Goal: Task Accomplishment & Management: Complete application form

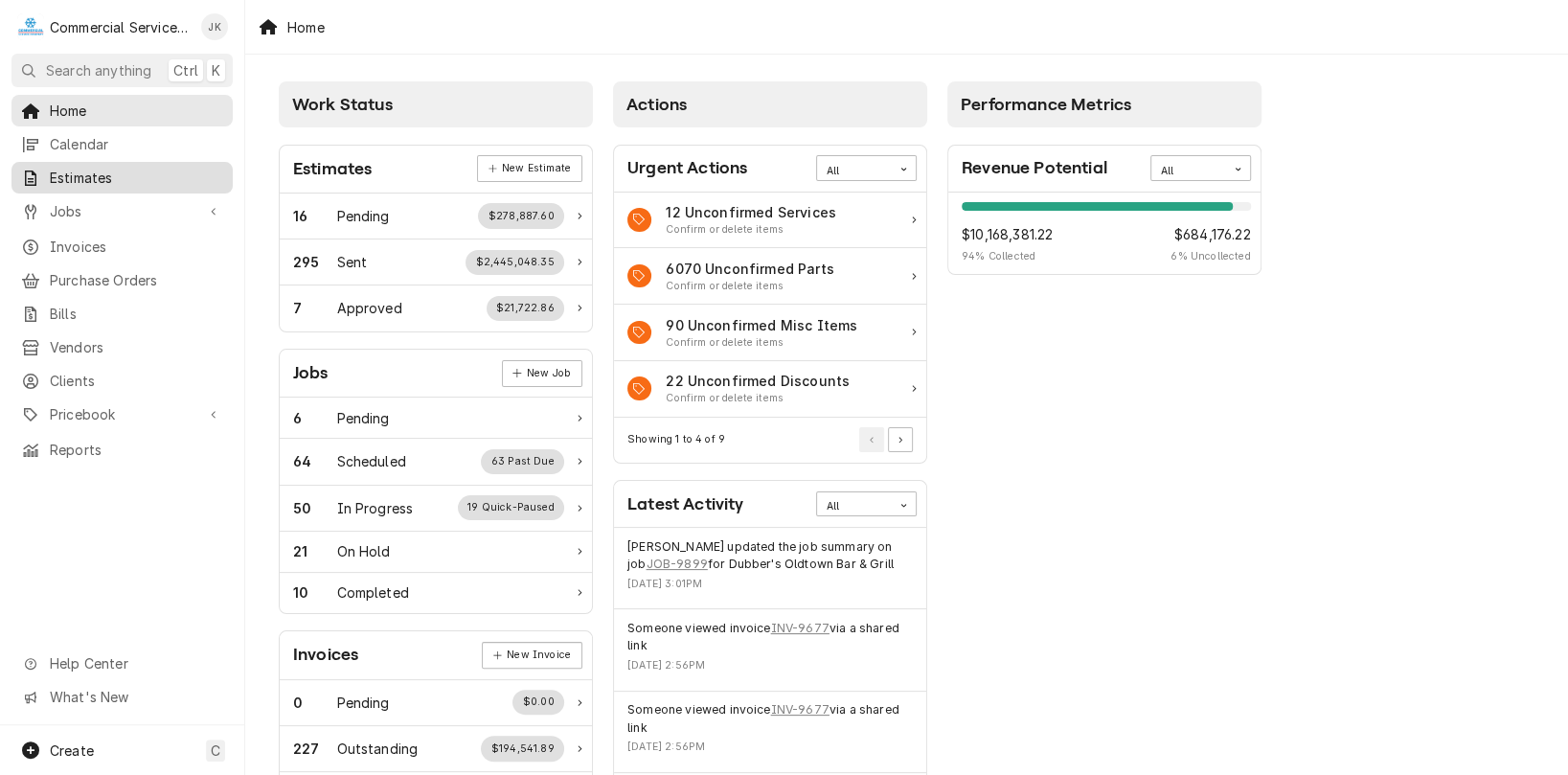
click at [79, 174] on span "Estimates" at bounding box center [136, 177] width 173 height 20
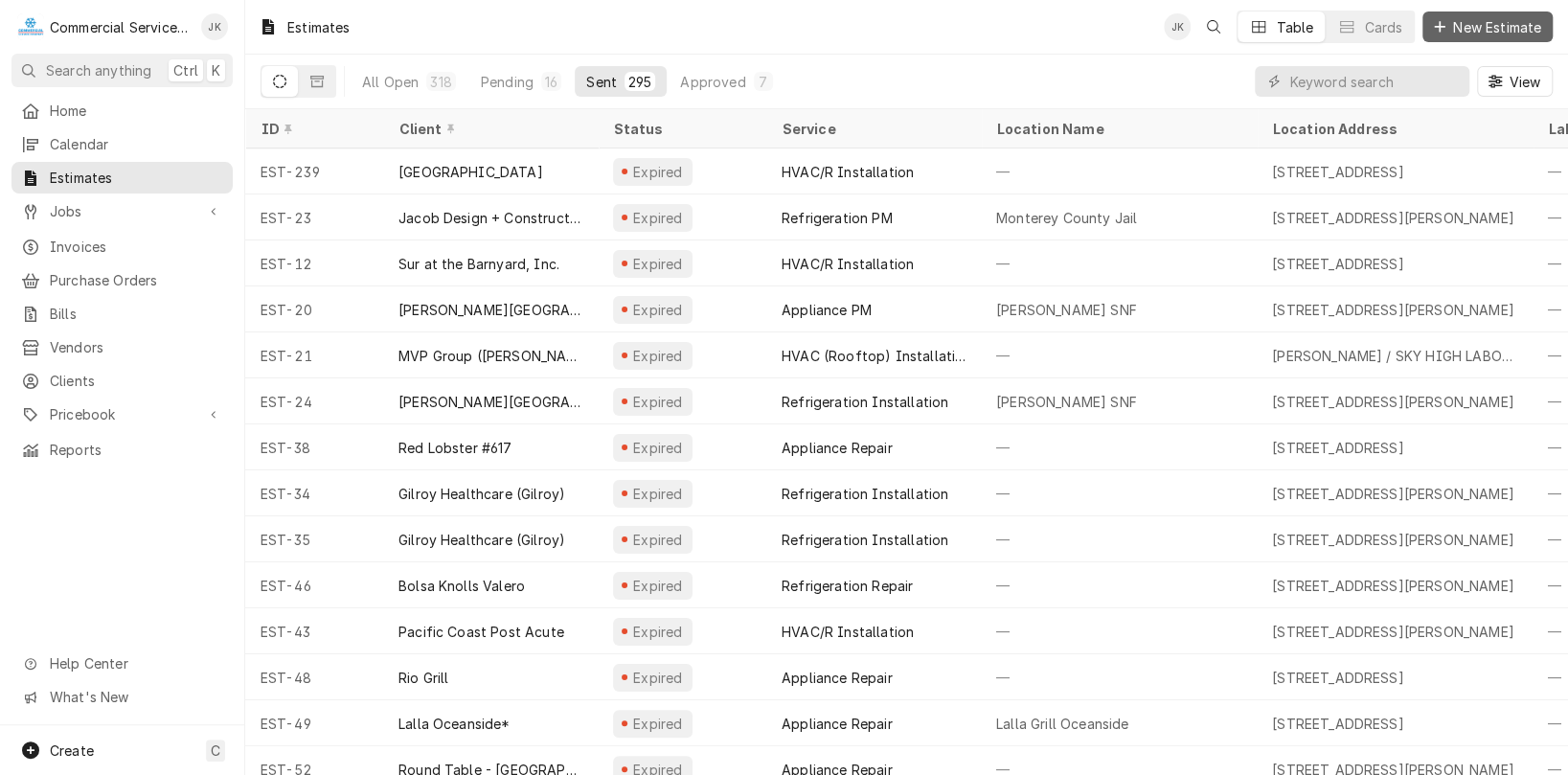
click at [1507, 29] on span "New Estimate" at bounding box center [1496, 27] width 96 height 20
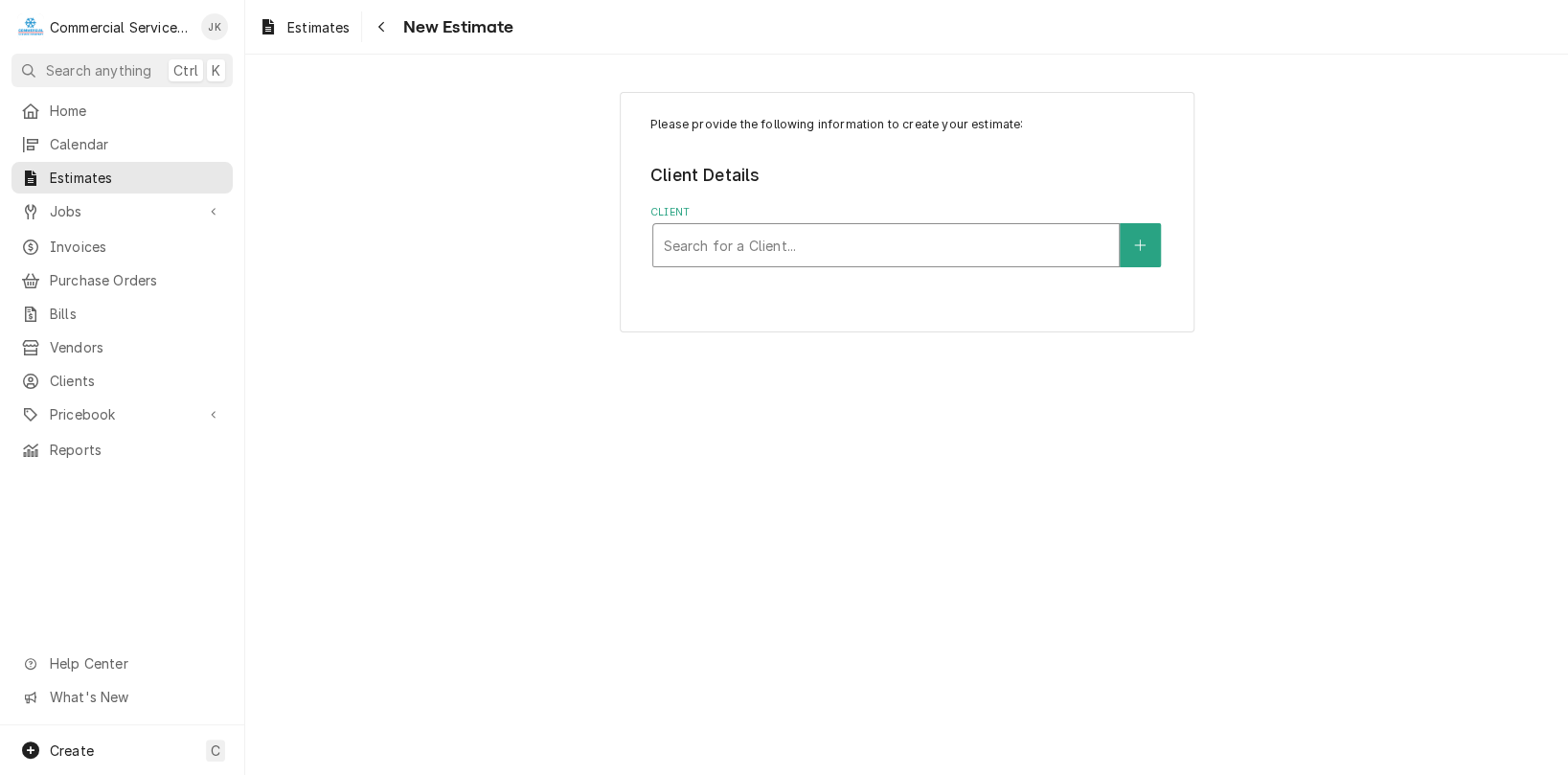
click at [712, 247] on div "Client" at bounding box center [885, 245] width 446 height 35
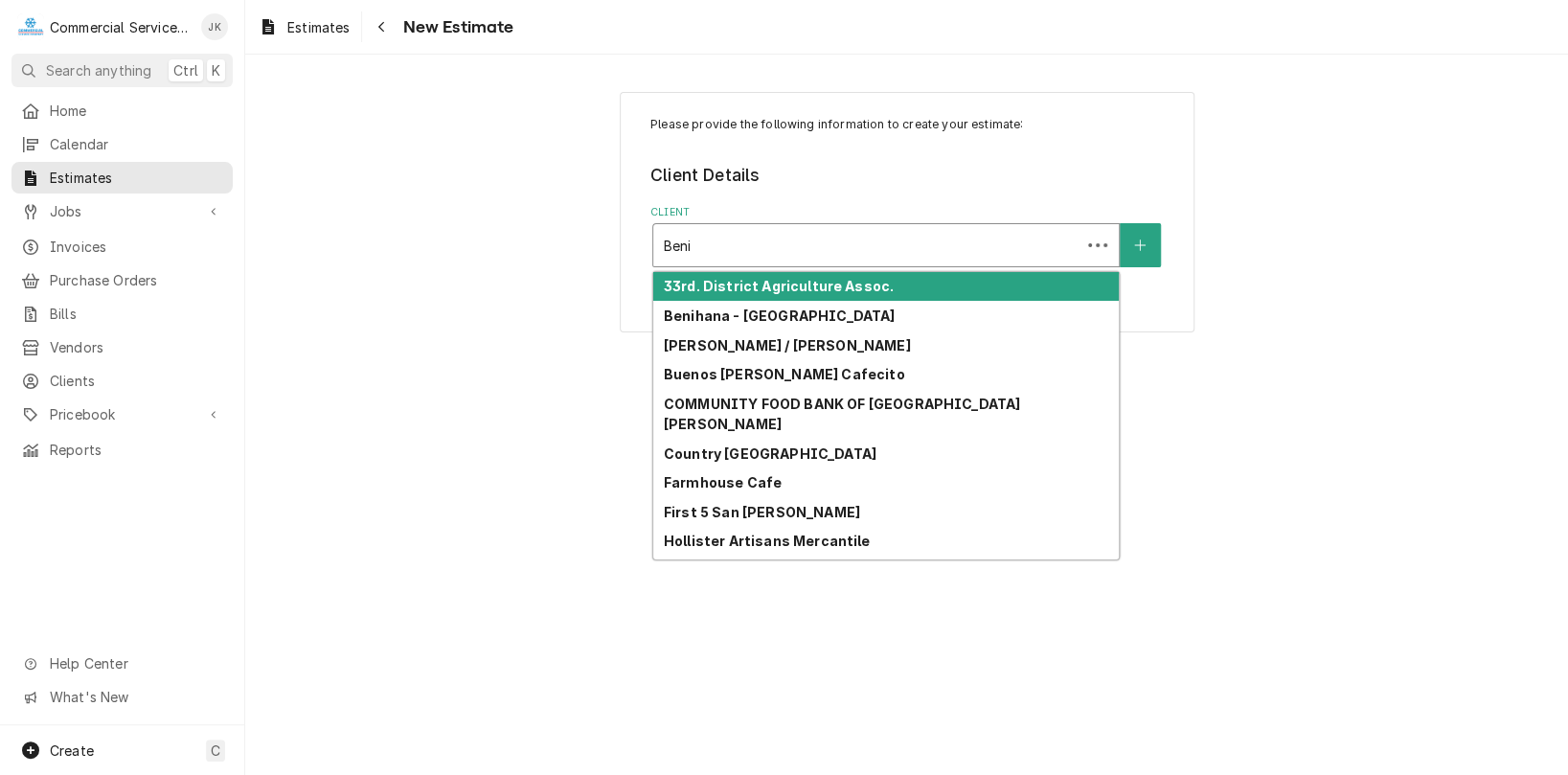
type input "Benih"
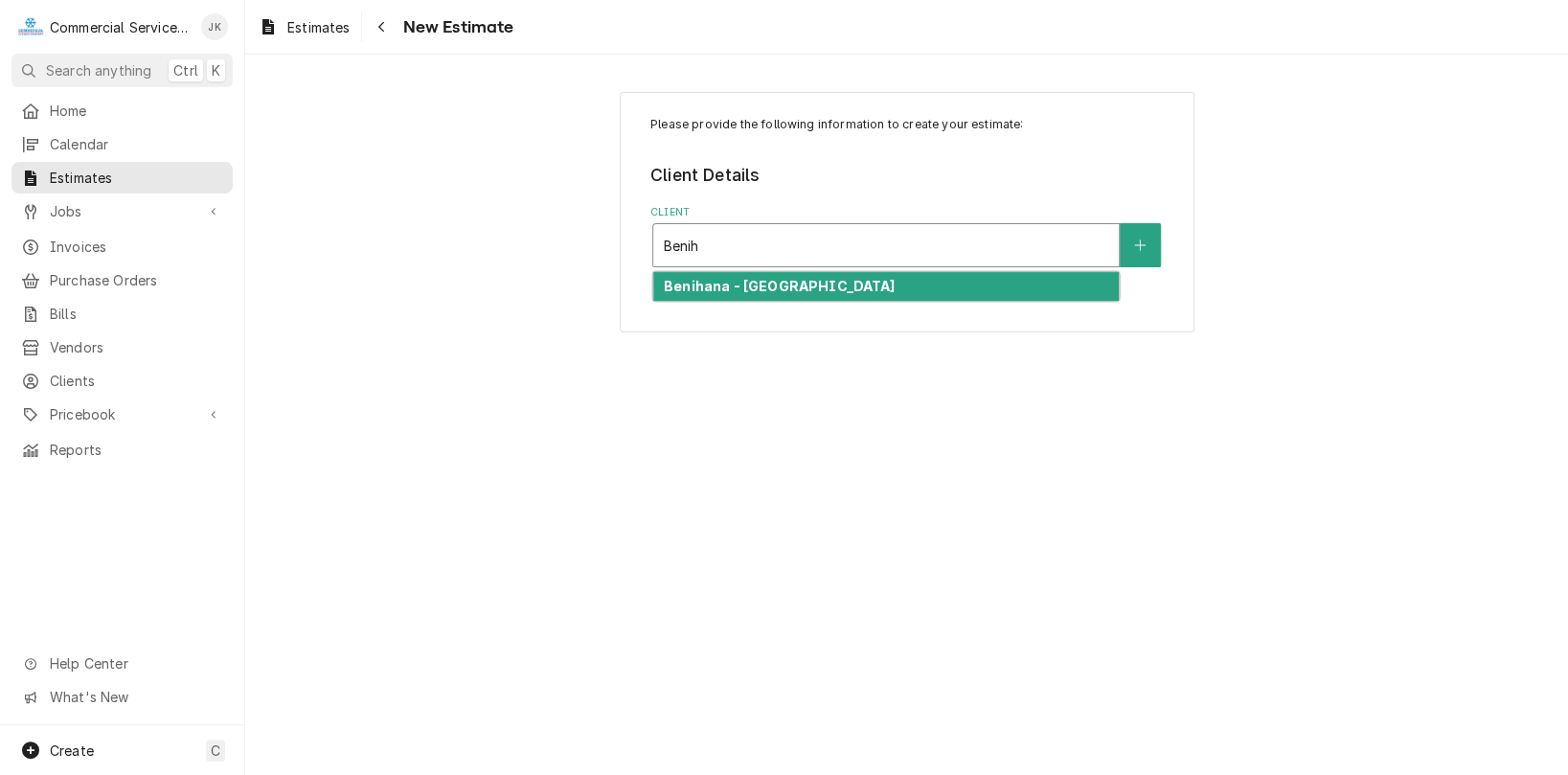
click at [696, 290] on strong "Benihana - Monterey" at bounding box center [779, 286] width 231 height 16
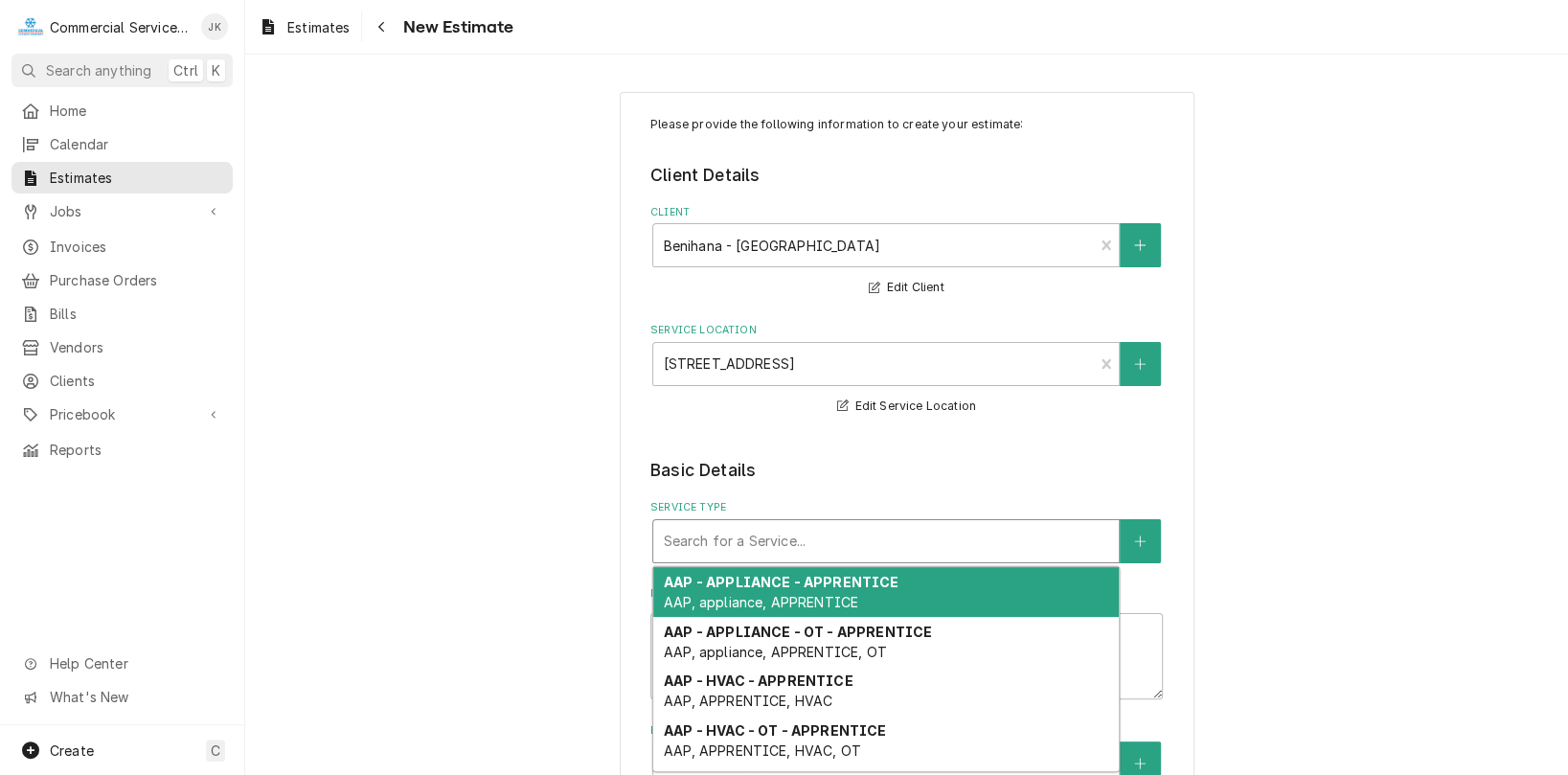
click at [924, 554] on div "Service Type" at bounding box center [885, 542] width 446 height 35
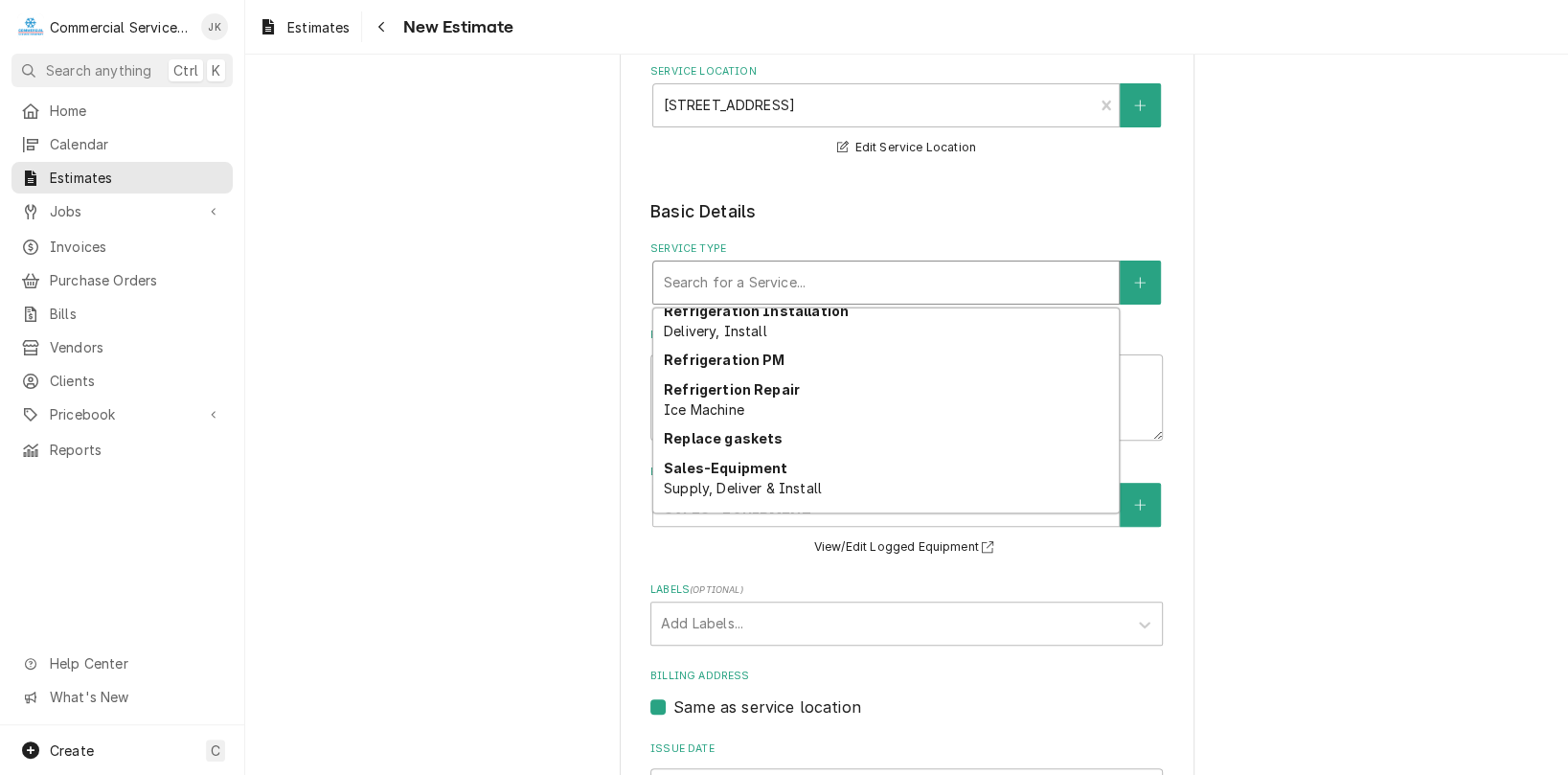
scroll to position [3567, 0]
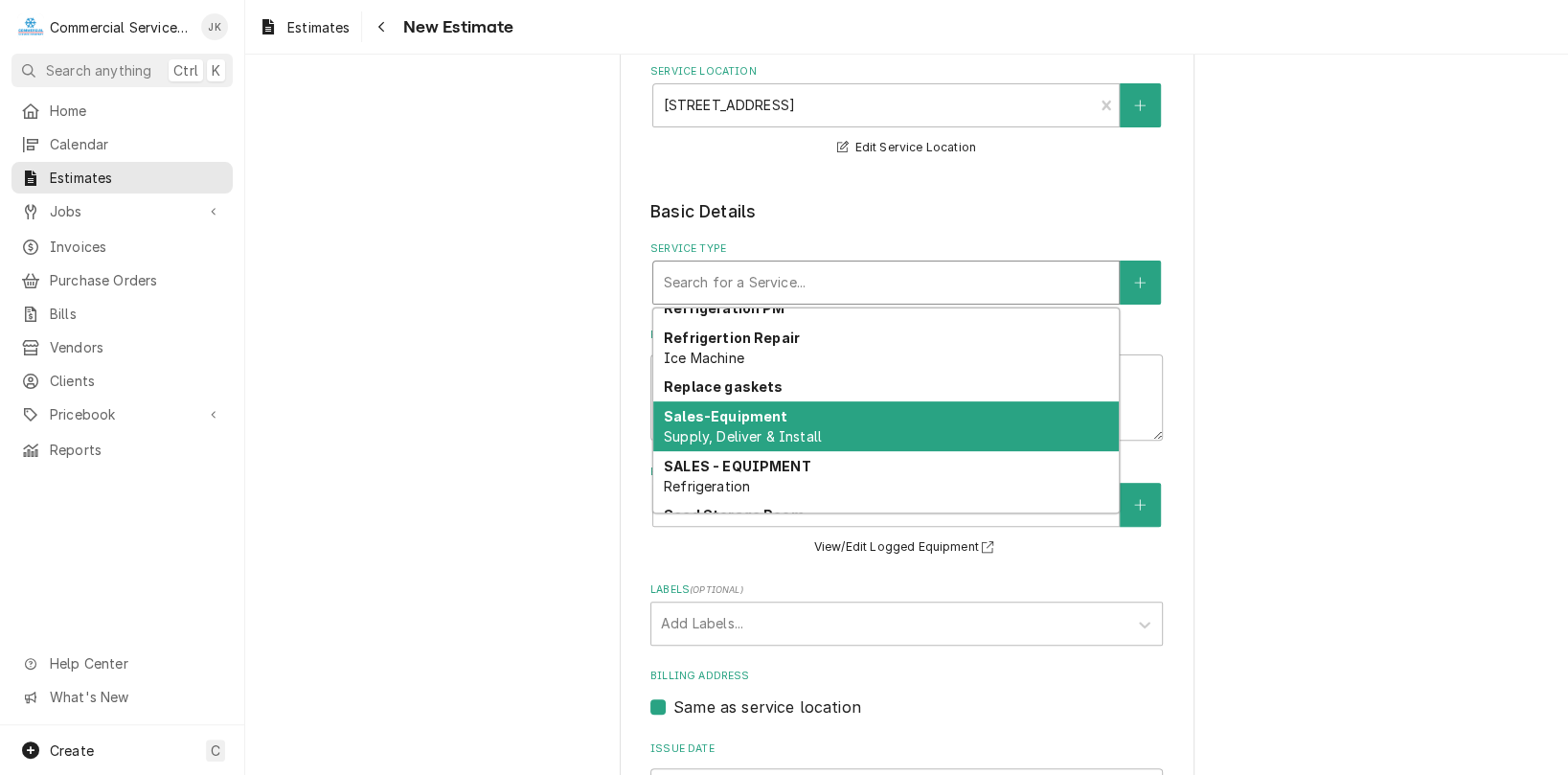
click at [692, 422] on strong "Sales-Equipment" at bounding box center [725, 416] width 124 height 16
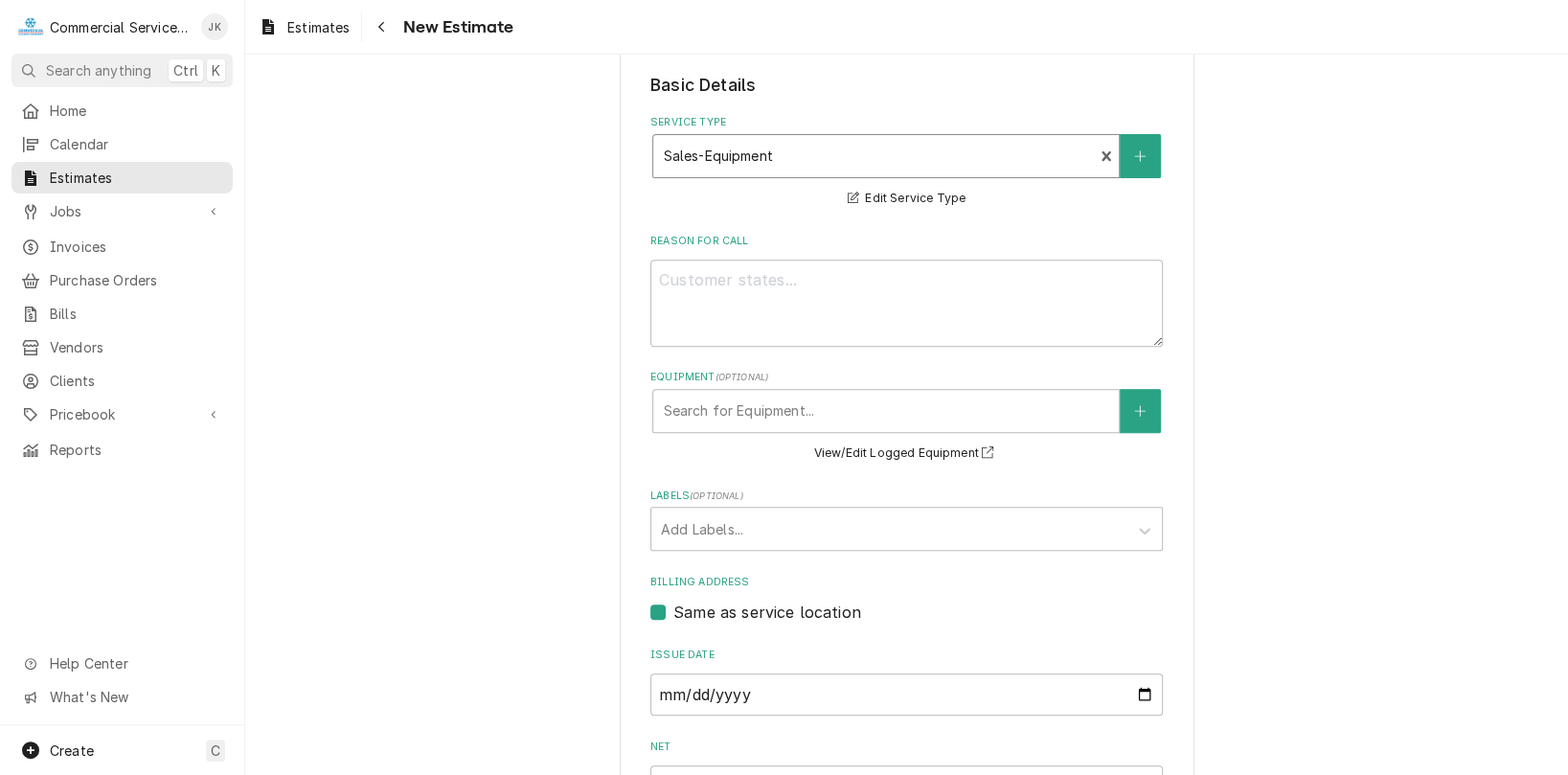
scroll to position [418, 0]
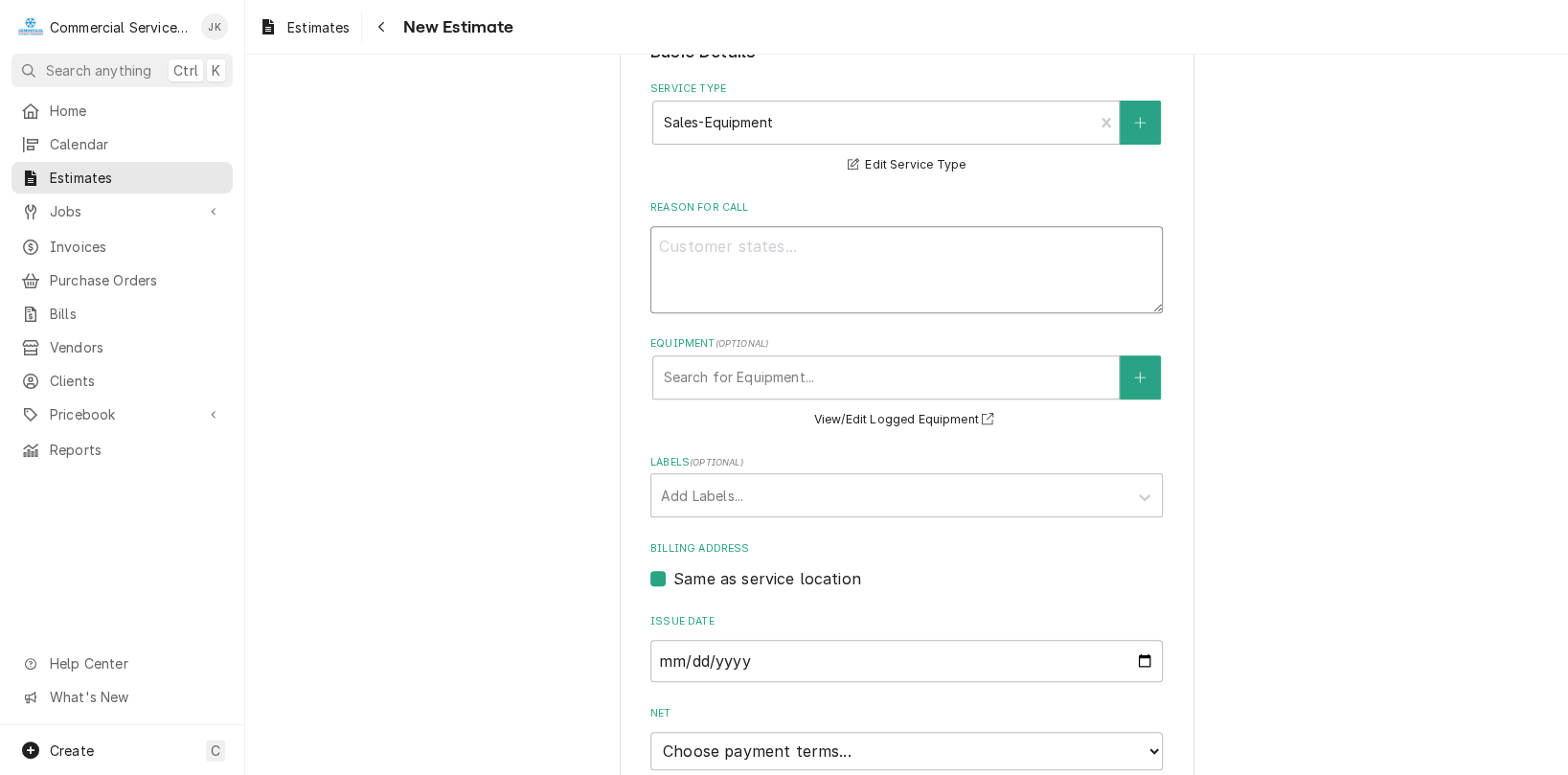
click at [719, 257] on textarea "Reason For Call" at bounding box center [906, 269] width 512 height 87
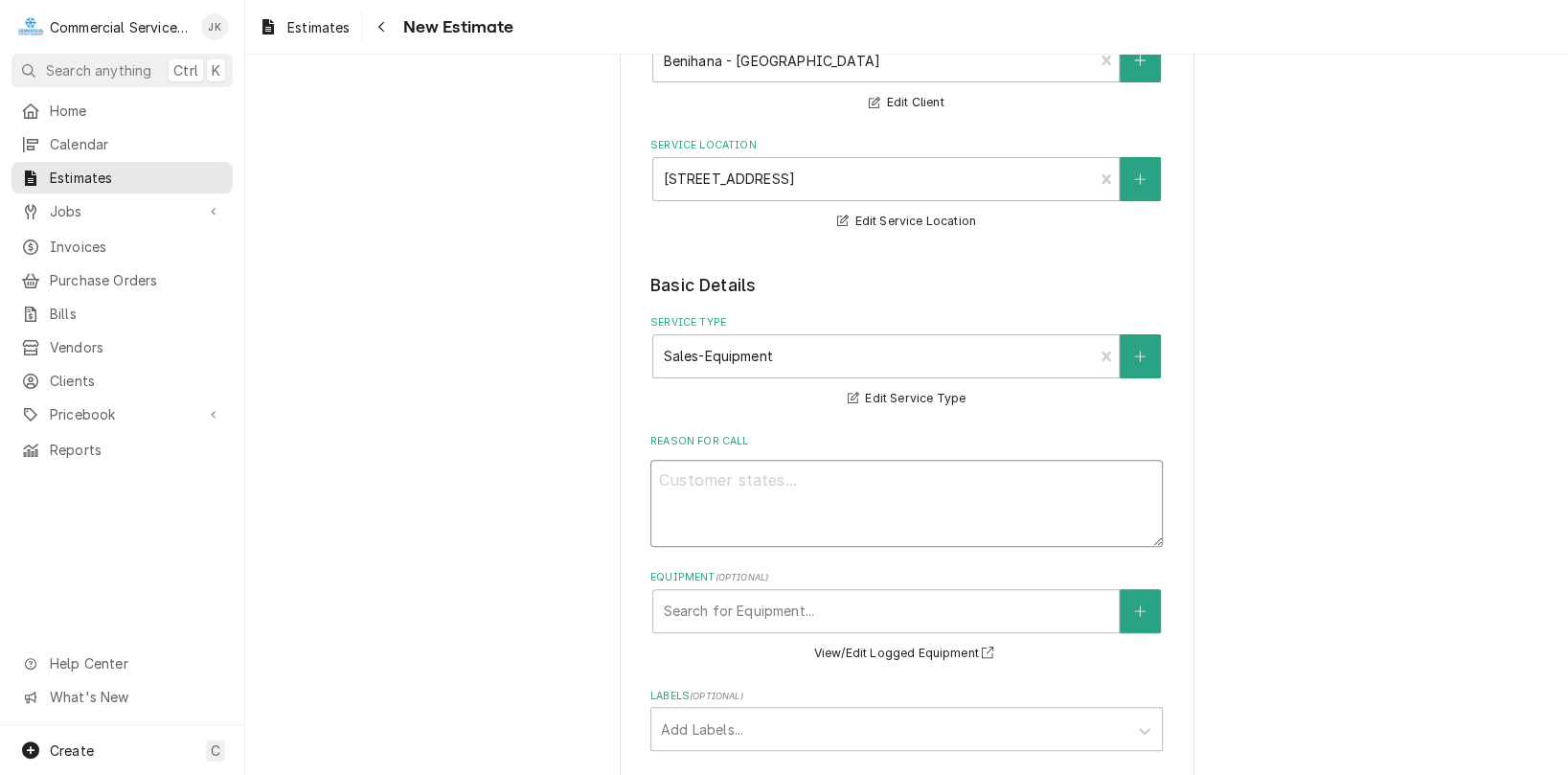
scroll to position [225, 0]
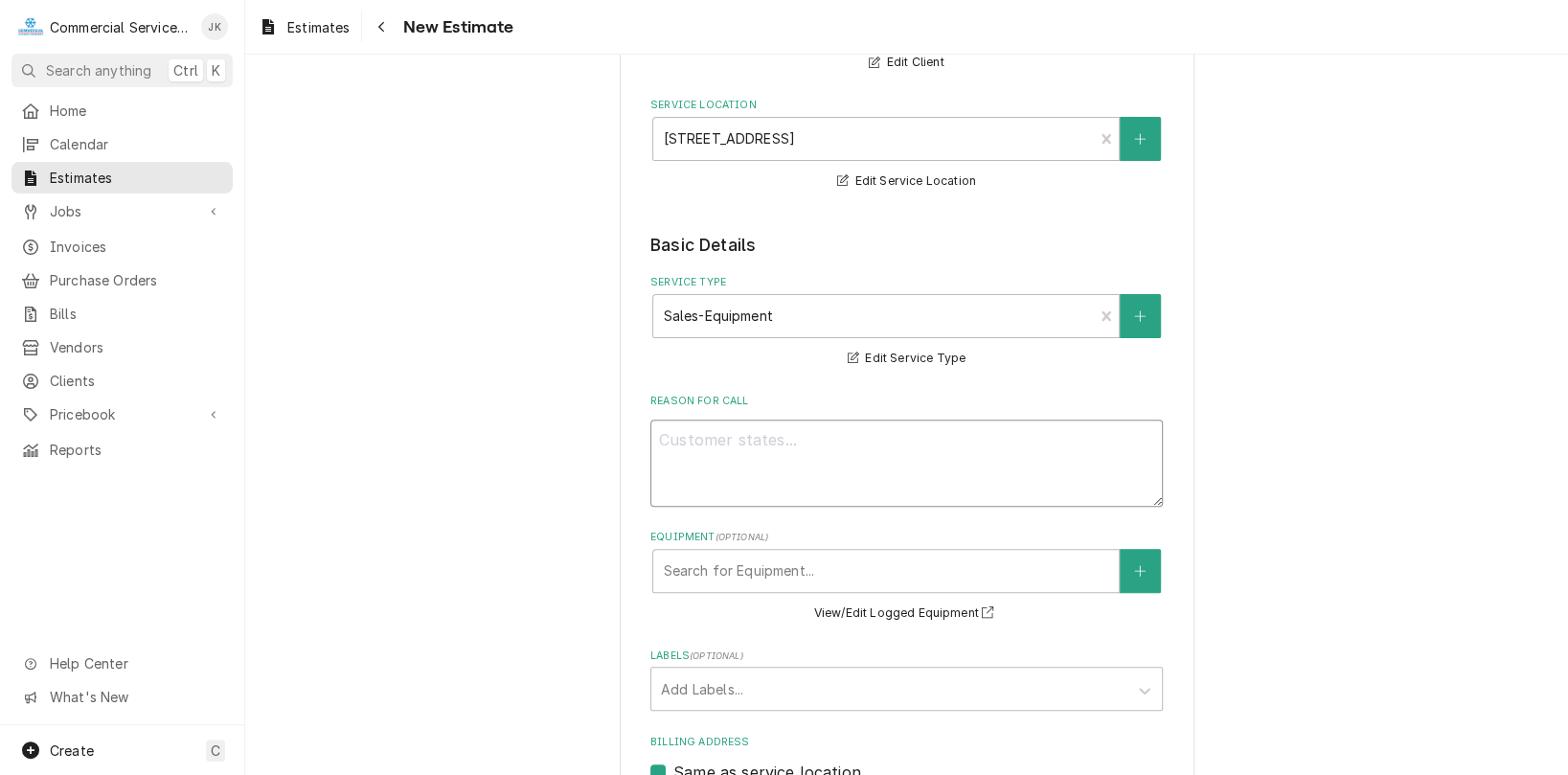
type textarea "x"
type textarea "I"
type textarea "x"
type textarea "Ic"
type textarea "x"
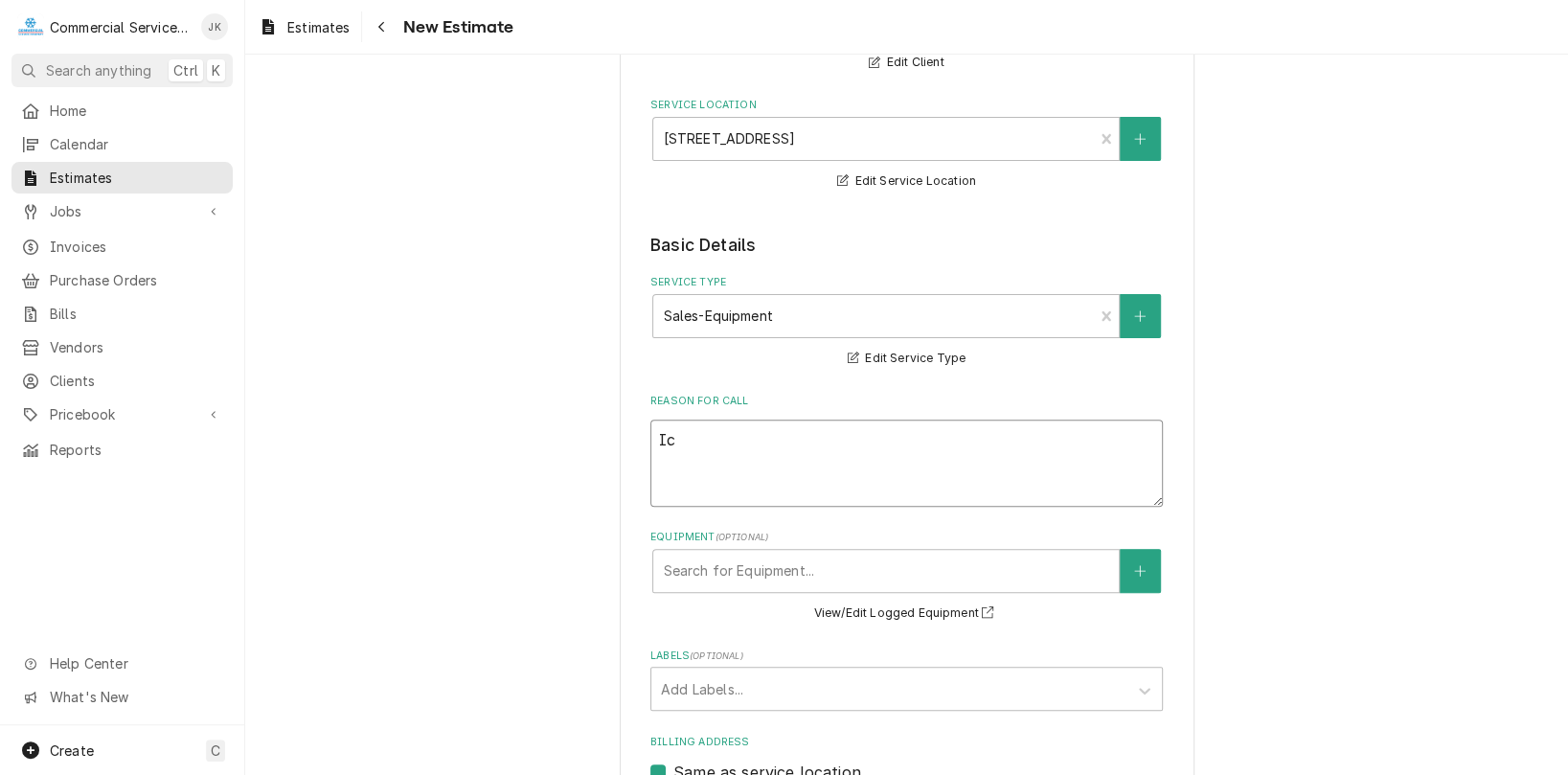
type textarea "Ice"
type textarea "x"
type textarea "Ice"
type textarea "x"
type textarea "Ice M"
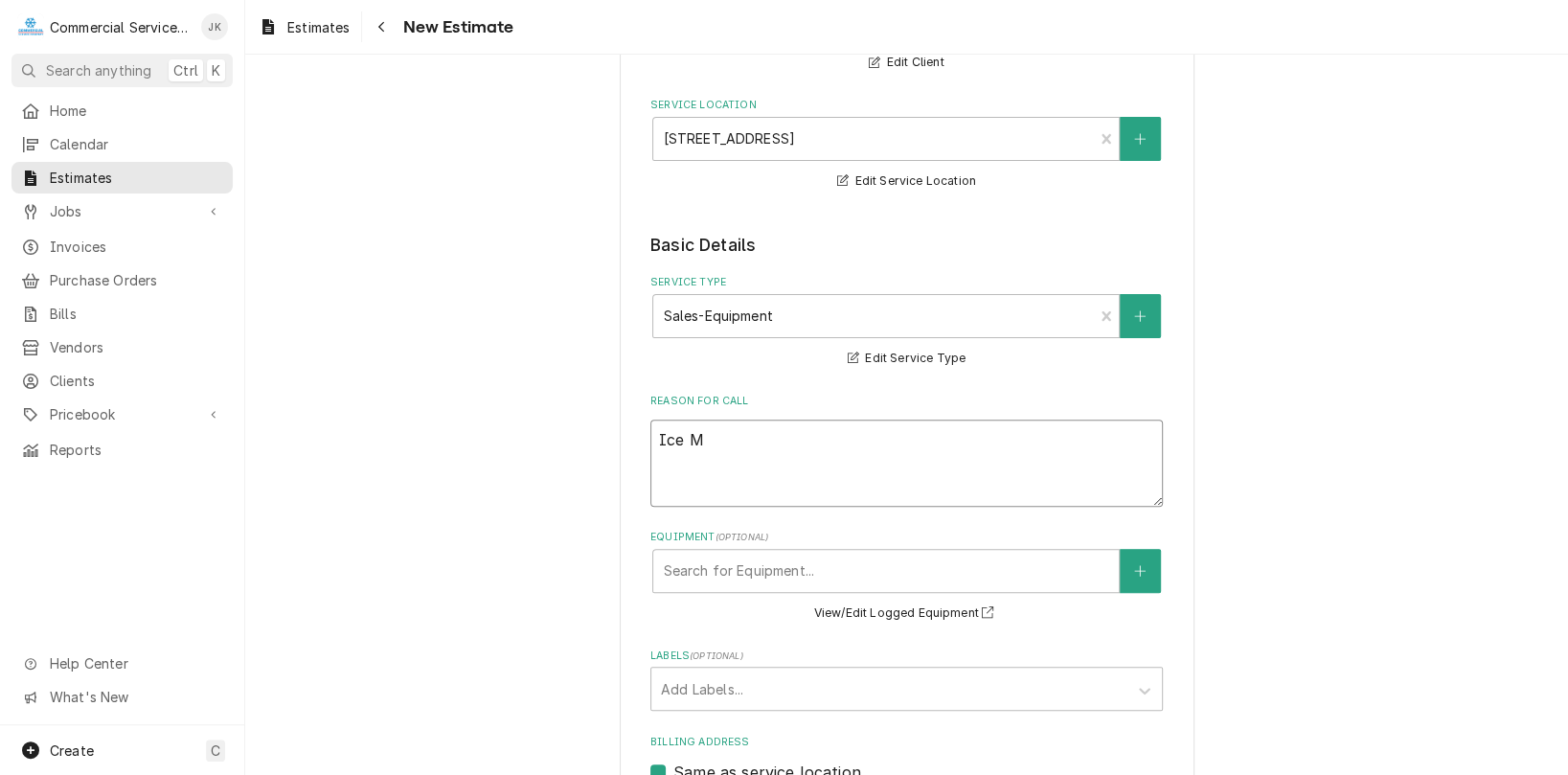
type textarea "x"
type textarea "Ice Ma"
type textarea "x"
type textarea "Ice Mac"
type textarea "x"
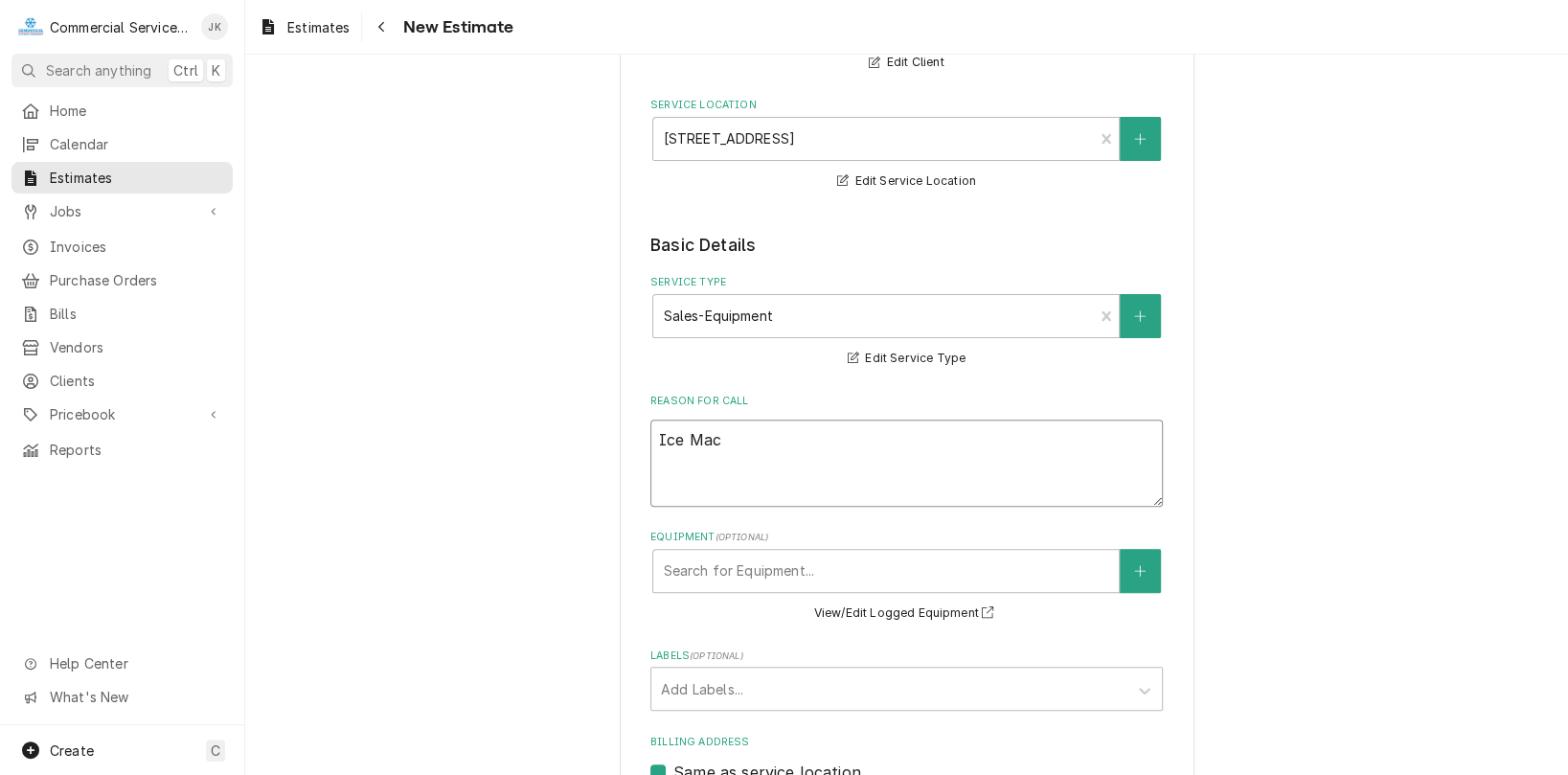
type textarea "Ice Mach"
type textarea "x"
type textarea "Ice Machi"
type textarea "x"
type textarea "Ice Machin"
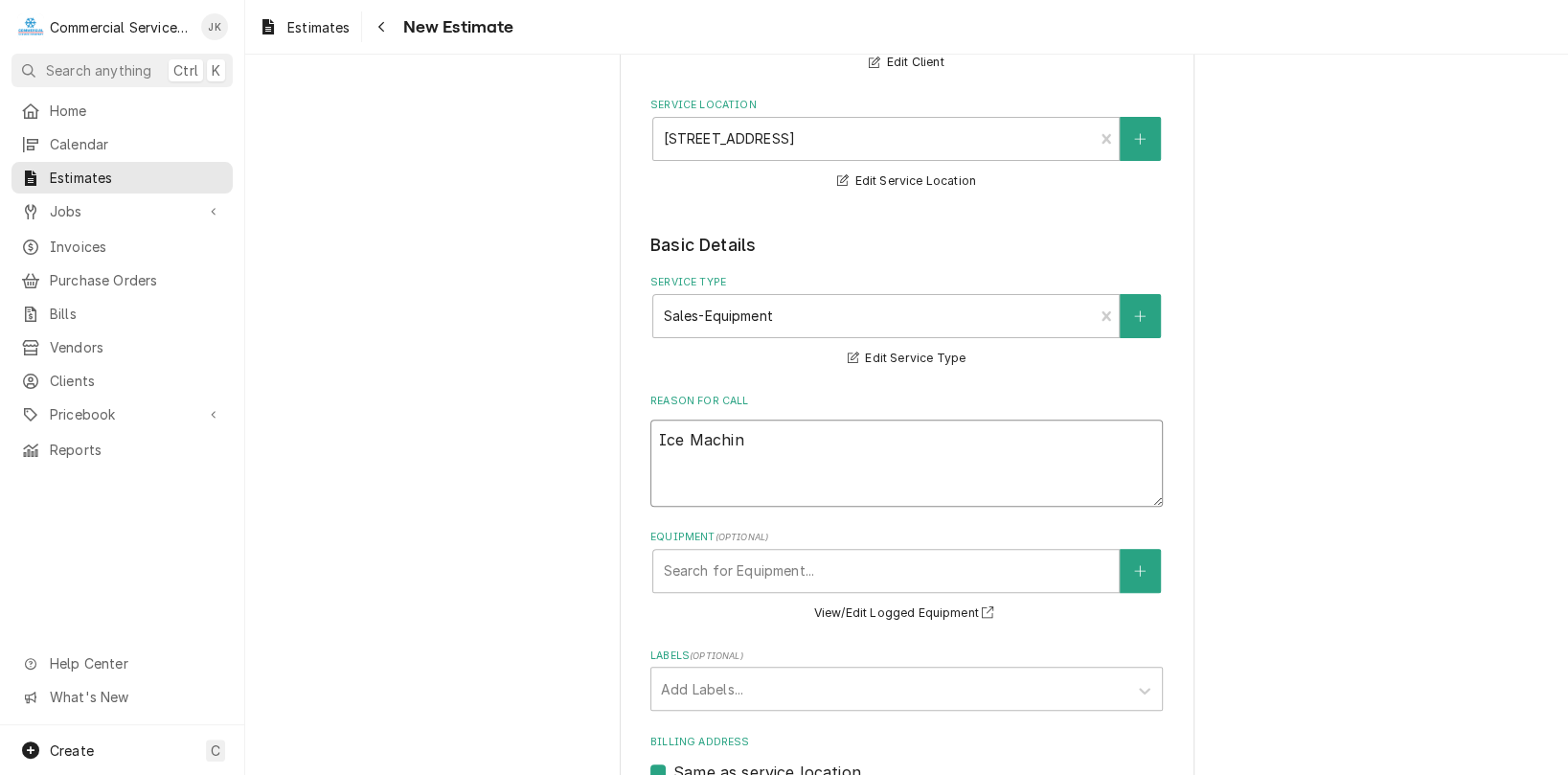
type textarea "x"
type textarea "Ice Machine"
type textarea "x"
type textarea "Ice Machine"
type textarea "x"
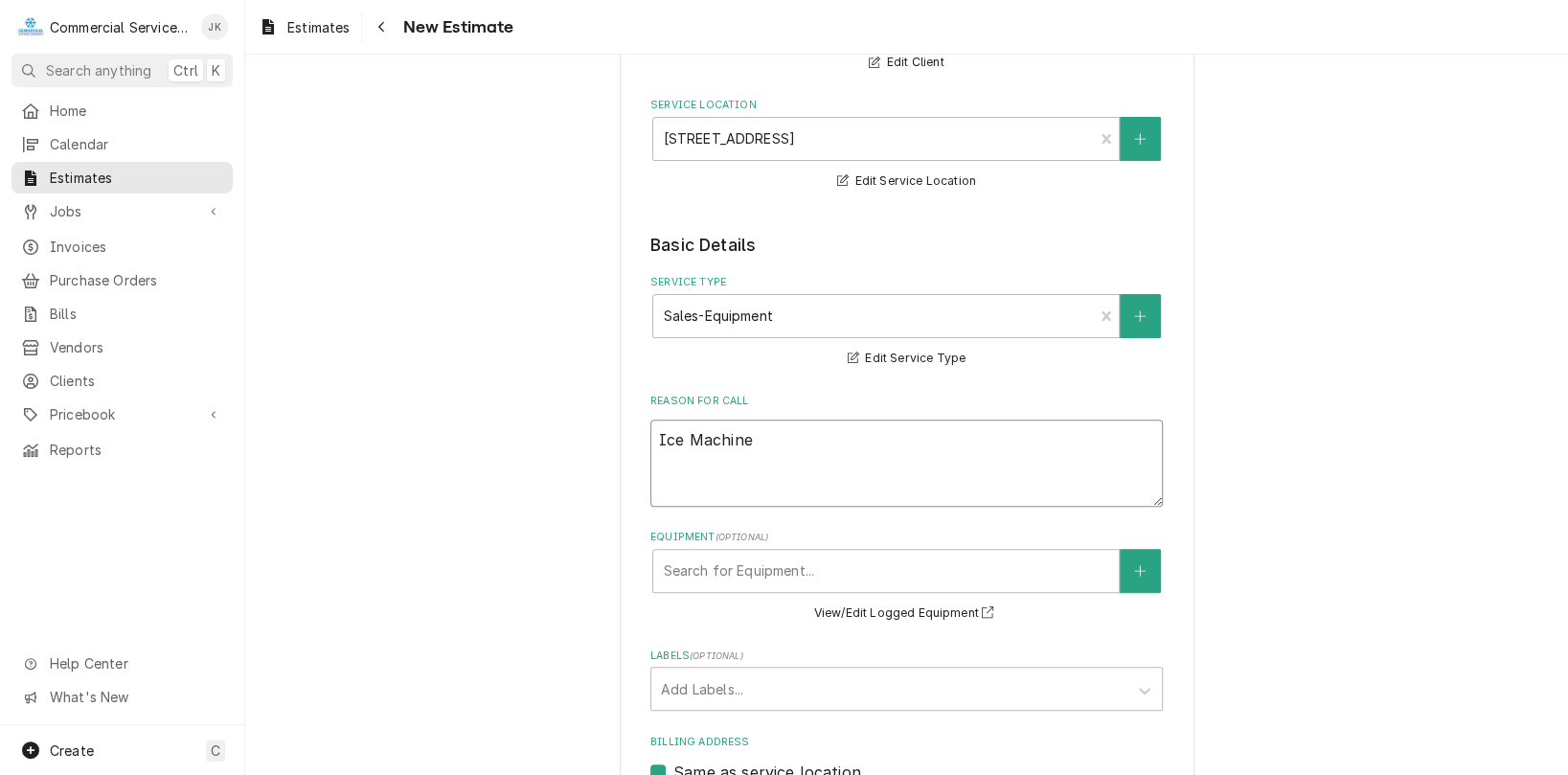
type textarea "Ice Machine K"
type textarea "x"
type textarea "Ice Machine KM"
type textarea "x"
type textarea "Ice Machine KM-"
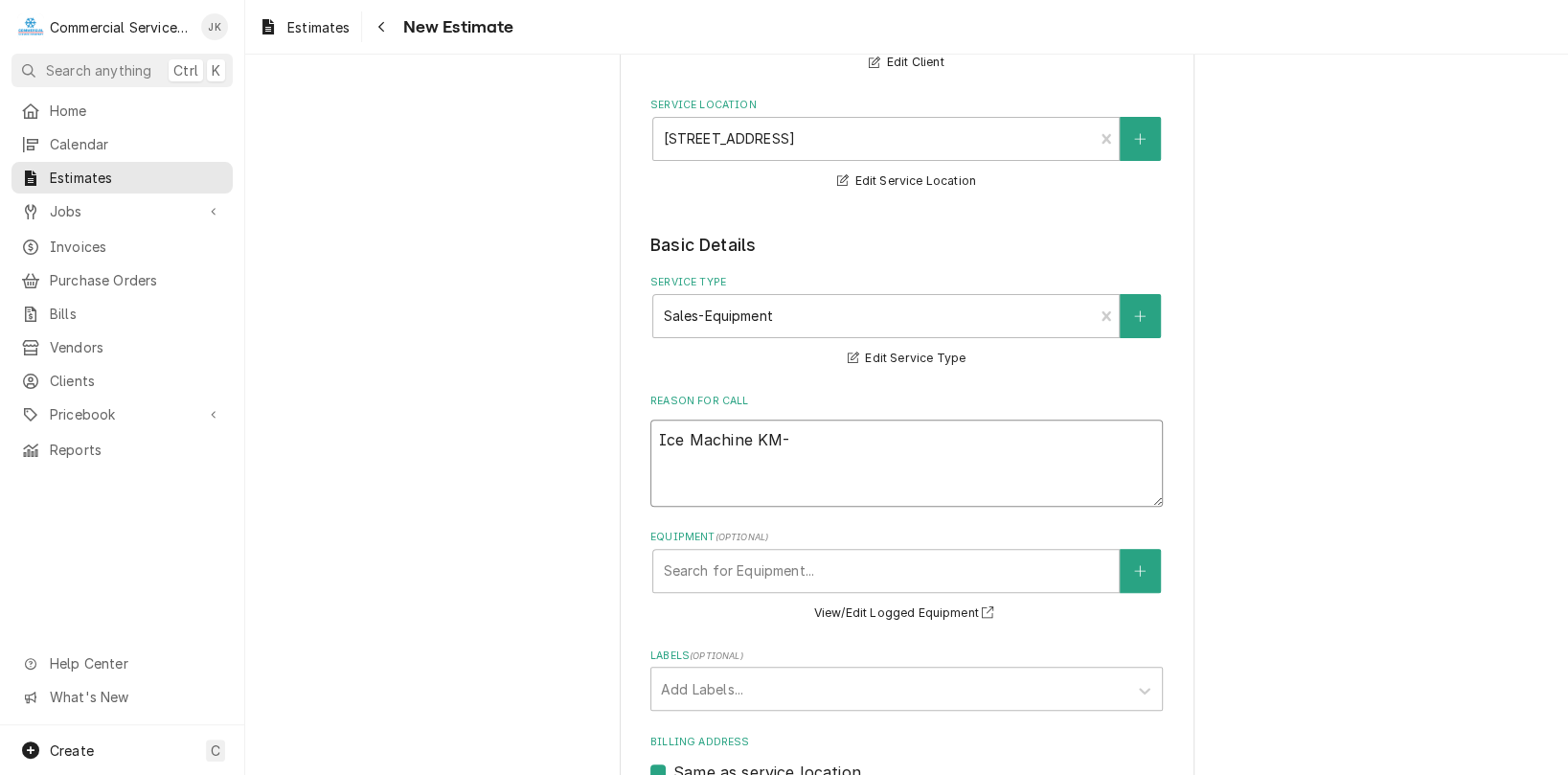
type textarea "x"
type textarea "Ice Machine KM-9"
type textarea "x"
type textarea "Ice Machine KM-90"
type textarea "x"
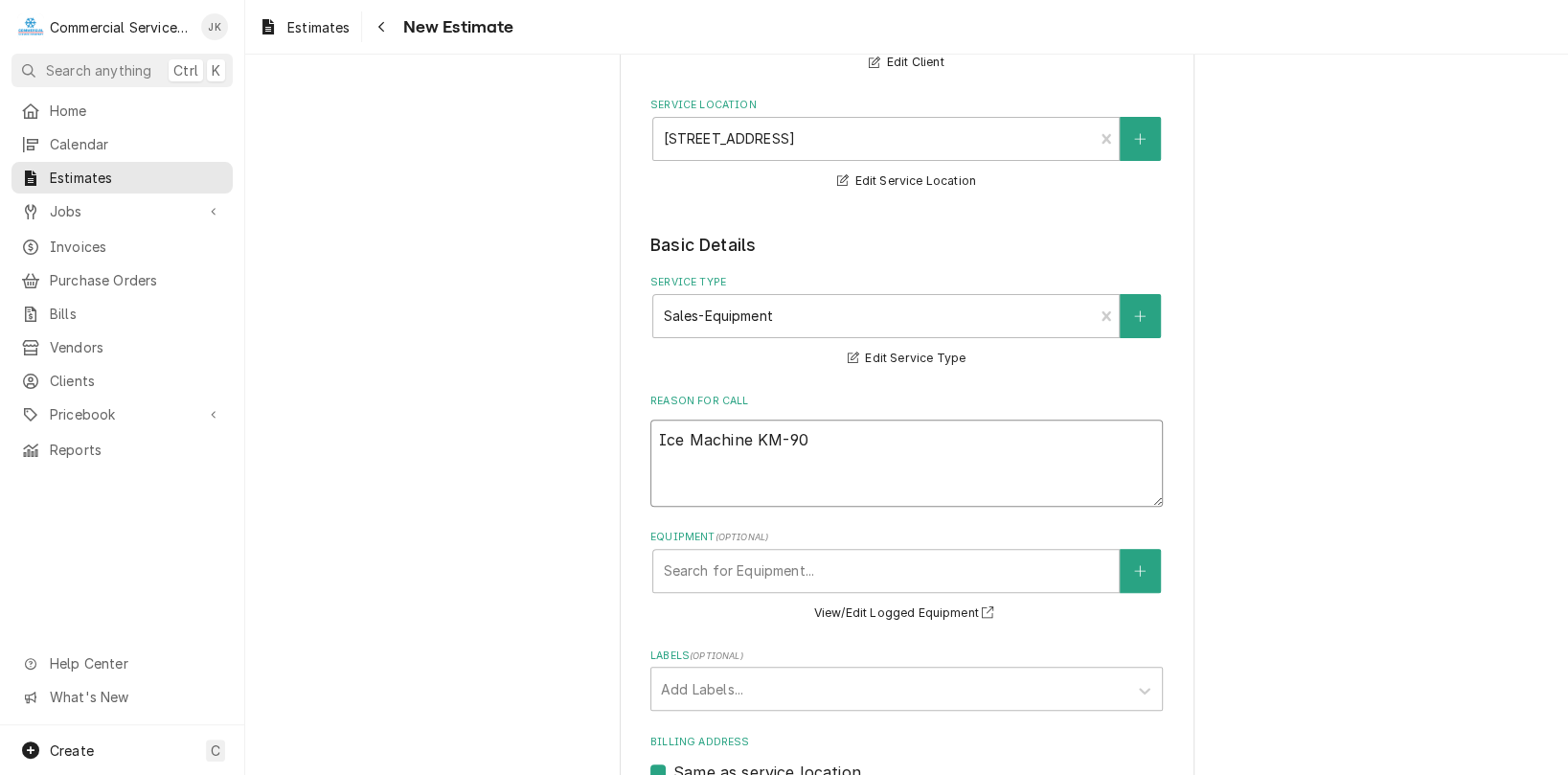
type textarea "Ice Machine KM-900"
type textarea "x"
type textarea "Ice Machine KM-900M"
type textarea "x"
type textarea "Ice Machine KM-900MA"
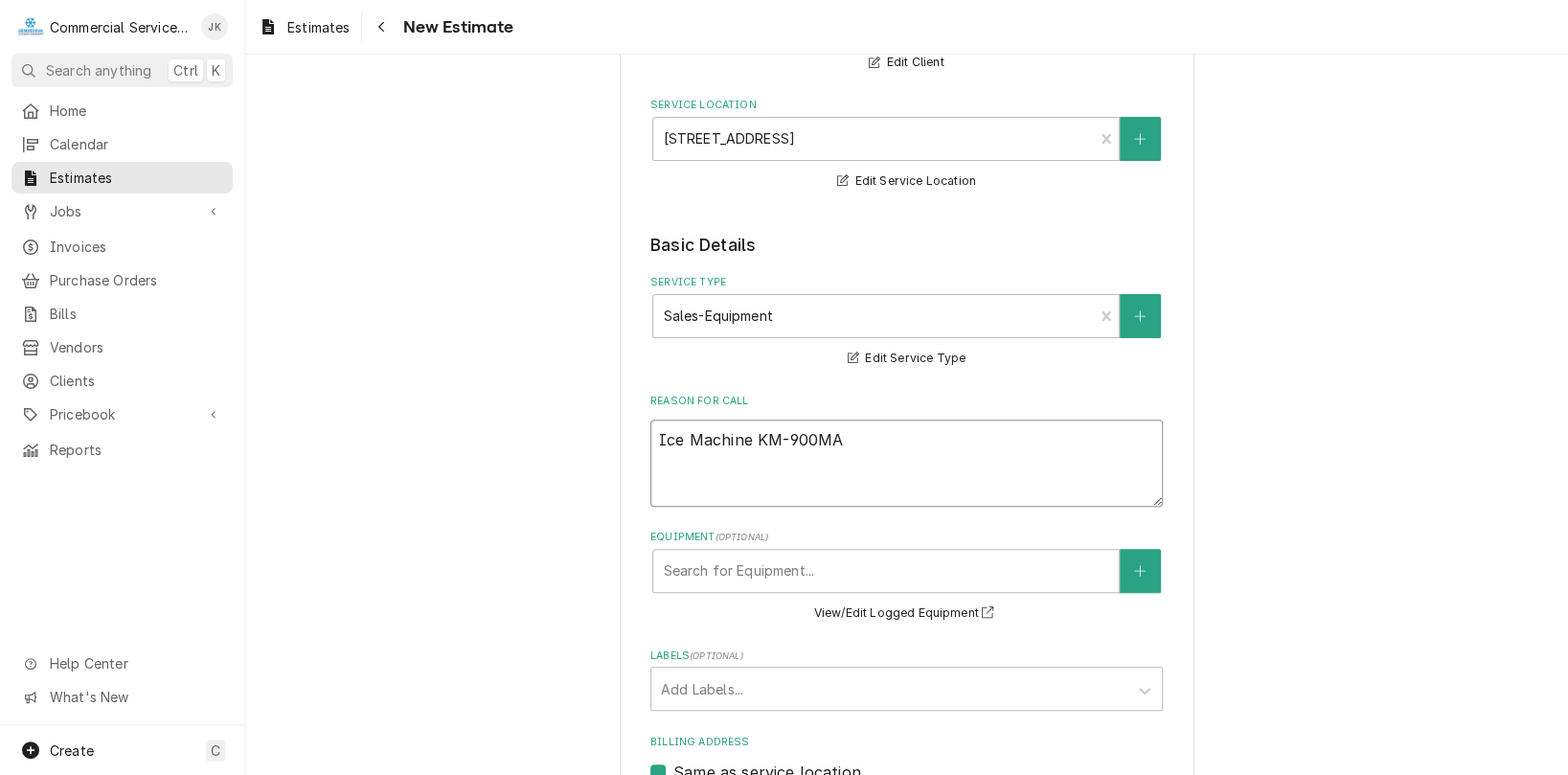
type textarea "x"
type textarea "Ice Machine KM-900MAJ"
type textarea "x"
type textarea "Ice Machine KM-900MAJ;"
type textarea "x"
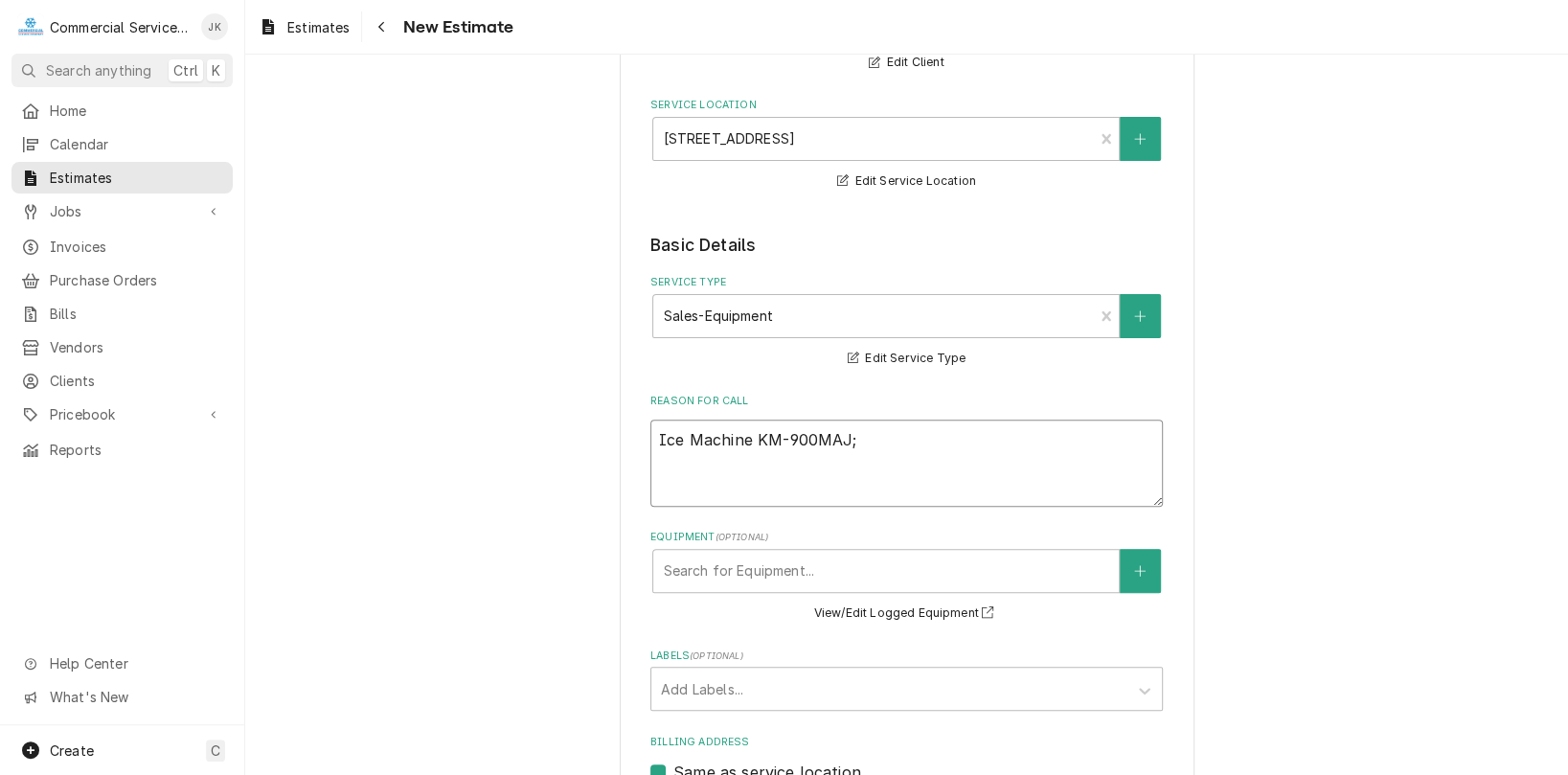
type textarea "Ice Machine KM-900MAJ;"
type textarea "x"
type textarea "Ice Machine KM-900MAJ; 2"
type textarea "x"
type textarea "Ice Machine KM-900MAJ; 20"
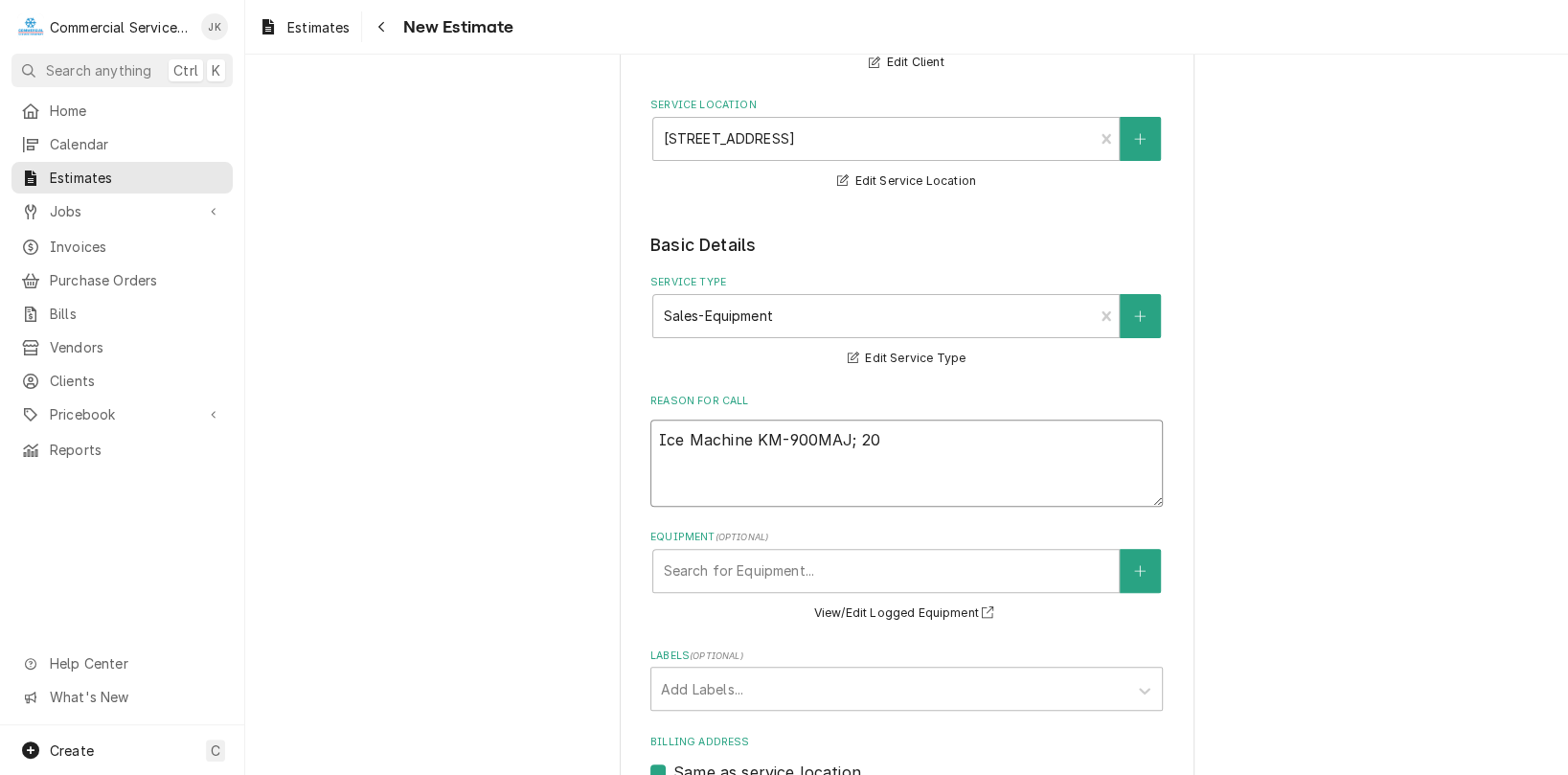
type textarea "x"
type textarea "Ice Machine KM-900MAJ; 208"
type textarea "x"
type textarea "Ice Machine KM-900MAJ; 208/"
type textarea "x"
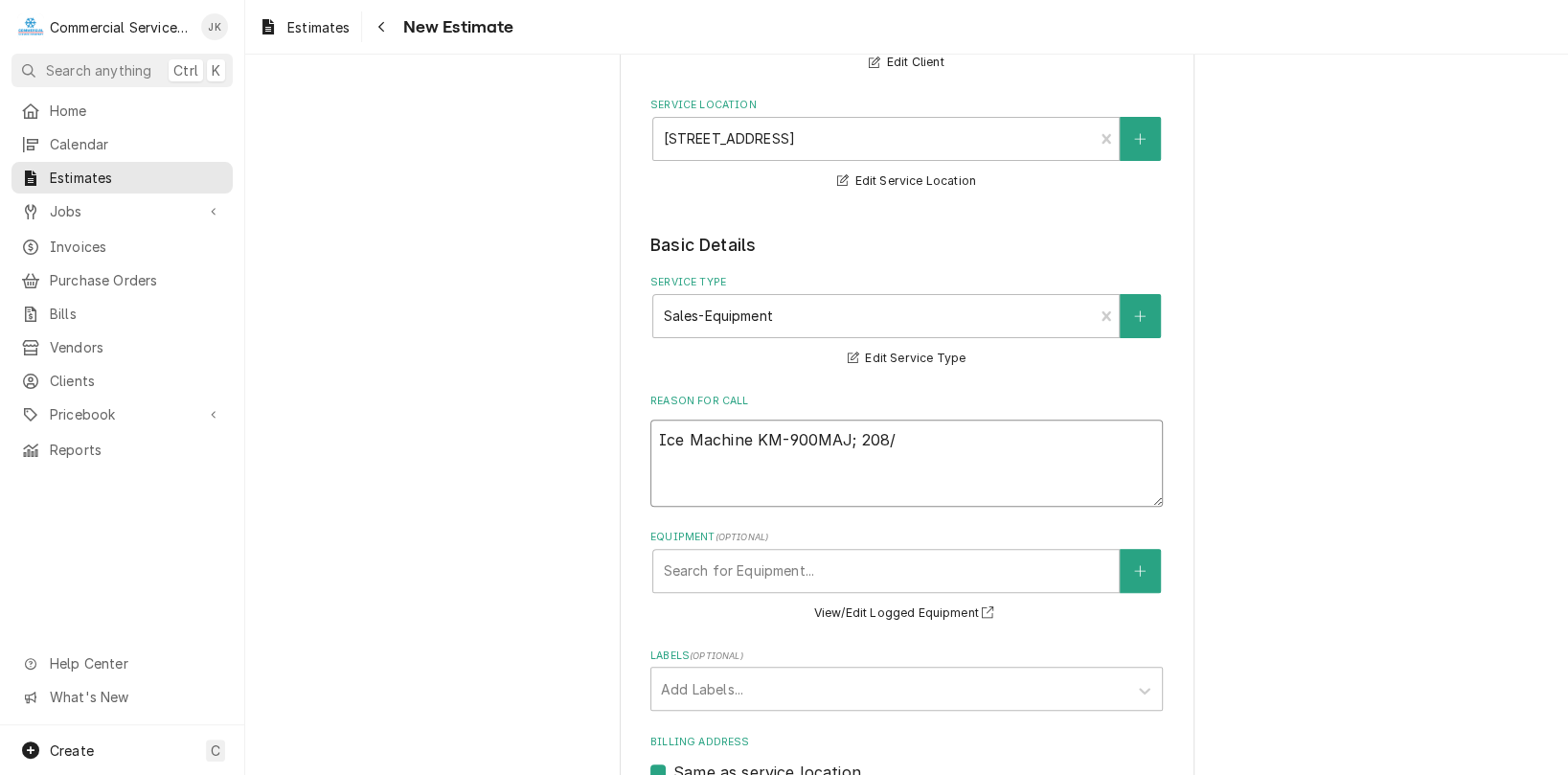
type textarea "Ice Machine KM-900MAJ; 208/2"
type textarea "x"
type textarea "Ice Machine KM-900MAJ; 208/23"
type textarea "x"
type textarea "Ice Machine KM-900MAJ; 208/230"
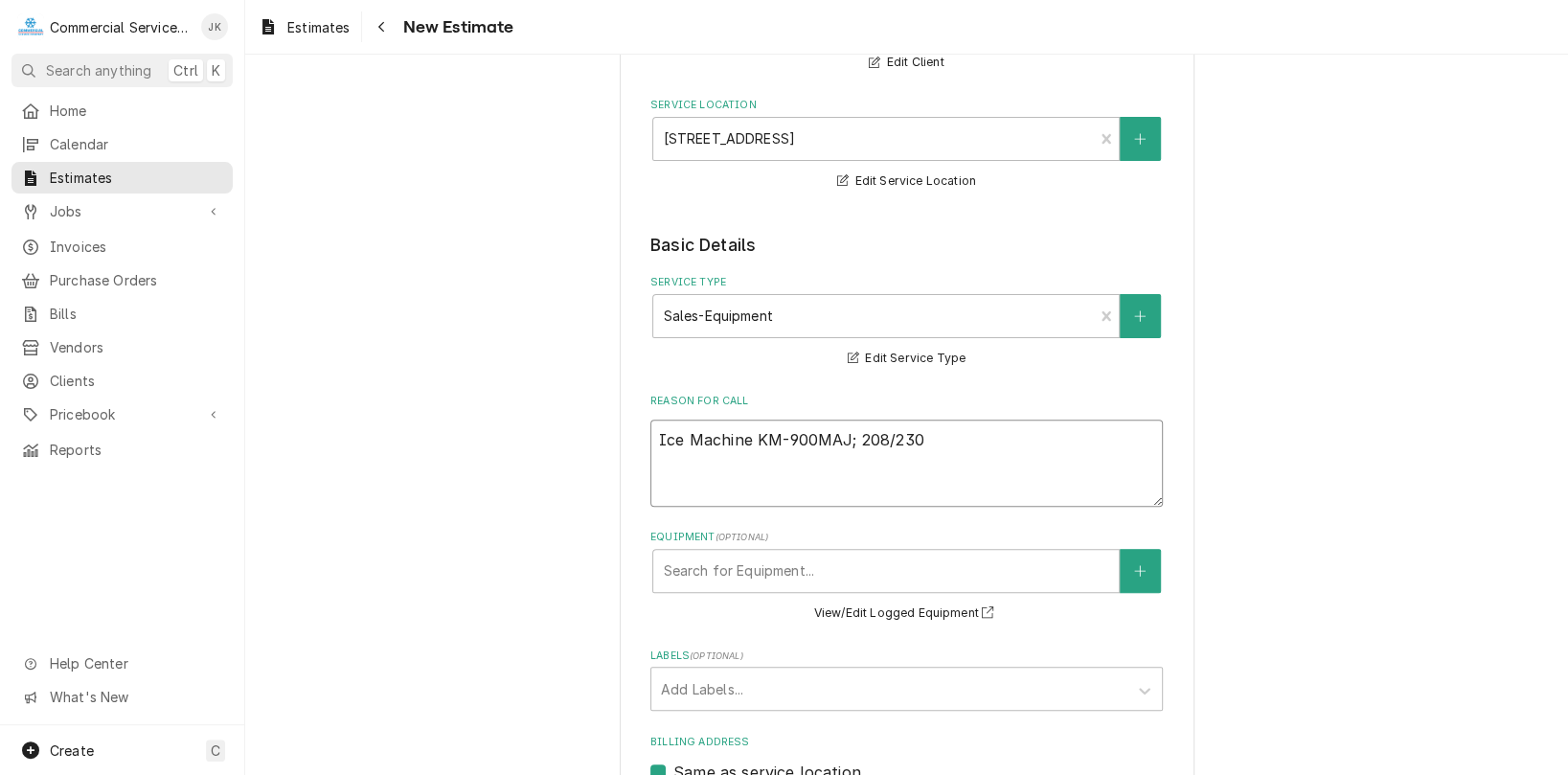
type textarea "x"
type textarea "Ice Machine KM-900MAJ; 208/230/"
type textarea "x"
type textarea "Ice Machine KM-900MAJ; 208/230/1"
type textarea "x"
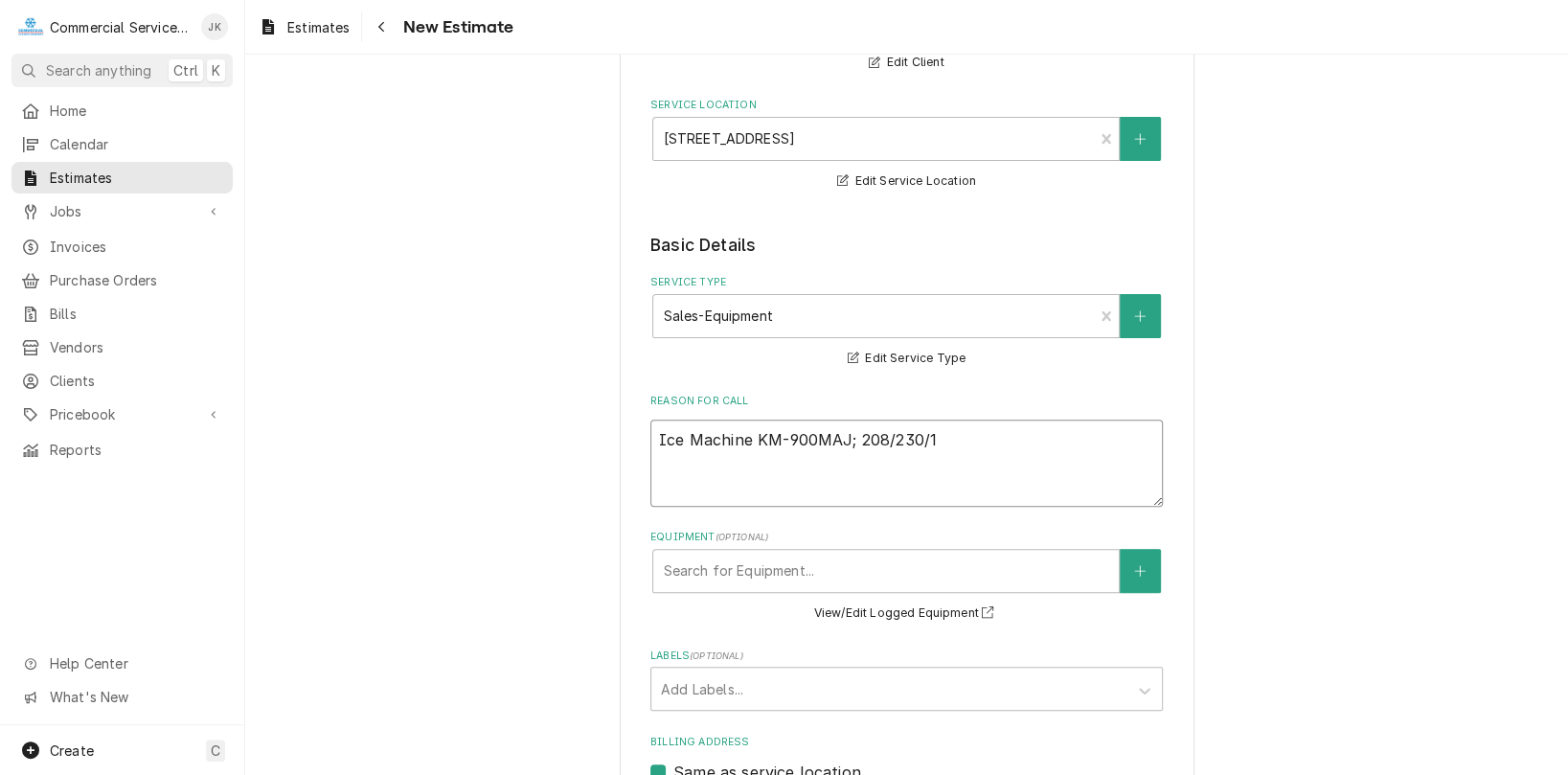
type textarea "Ice Machine KM-900MAJ; 208/230/1;"
type textarea "x"
type textarea "Ice Machine KM-900MAJ; 208/230/1;"
type textarea "x"
type textarea "Ice Machine KM-900MAJ; 208/230/1; B"
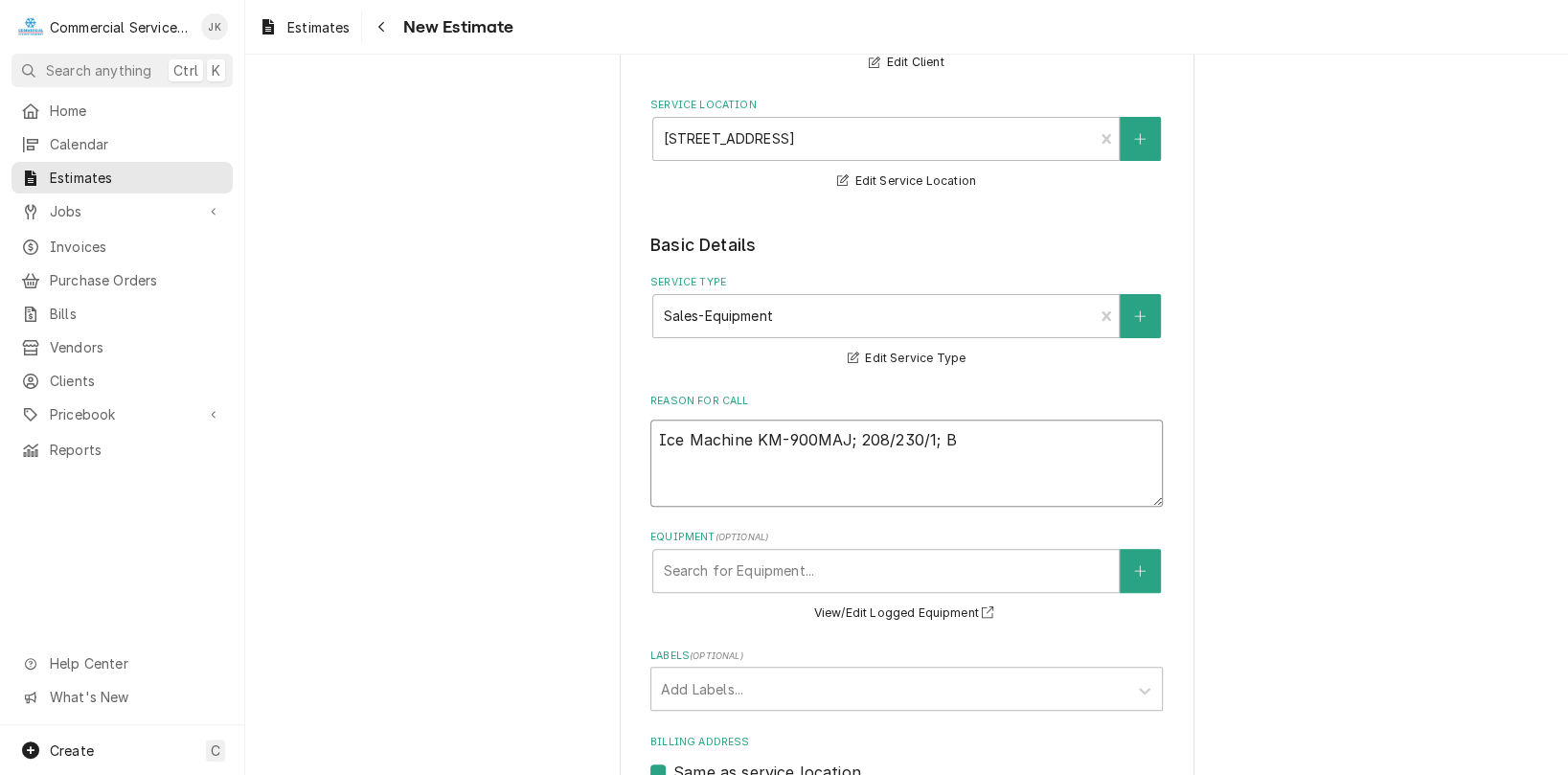
type textarea "x"
type textarea "Ice Machine KM-900MAJ; 208/230/1; B5"
type textarea "x"
type textarea "Ice Machine KM-900MAJ; 208/230/1; B55"
type textarea "x"
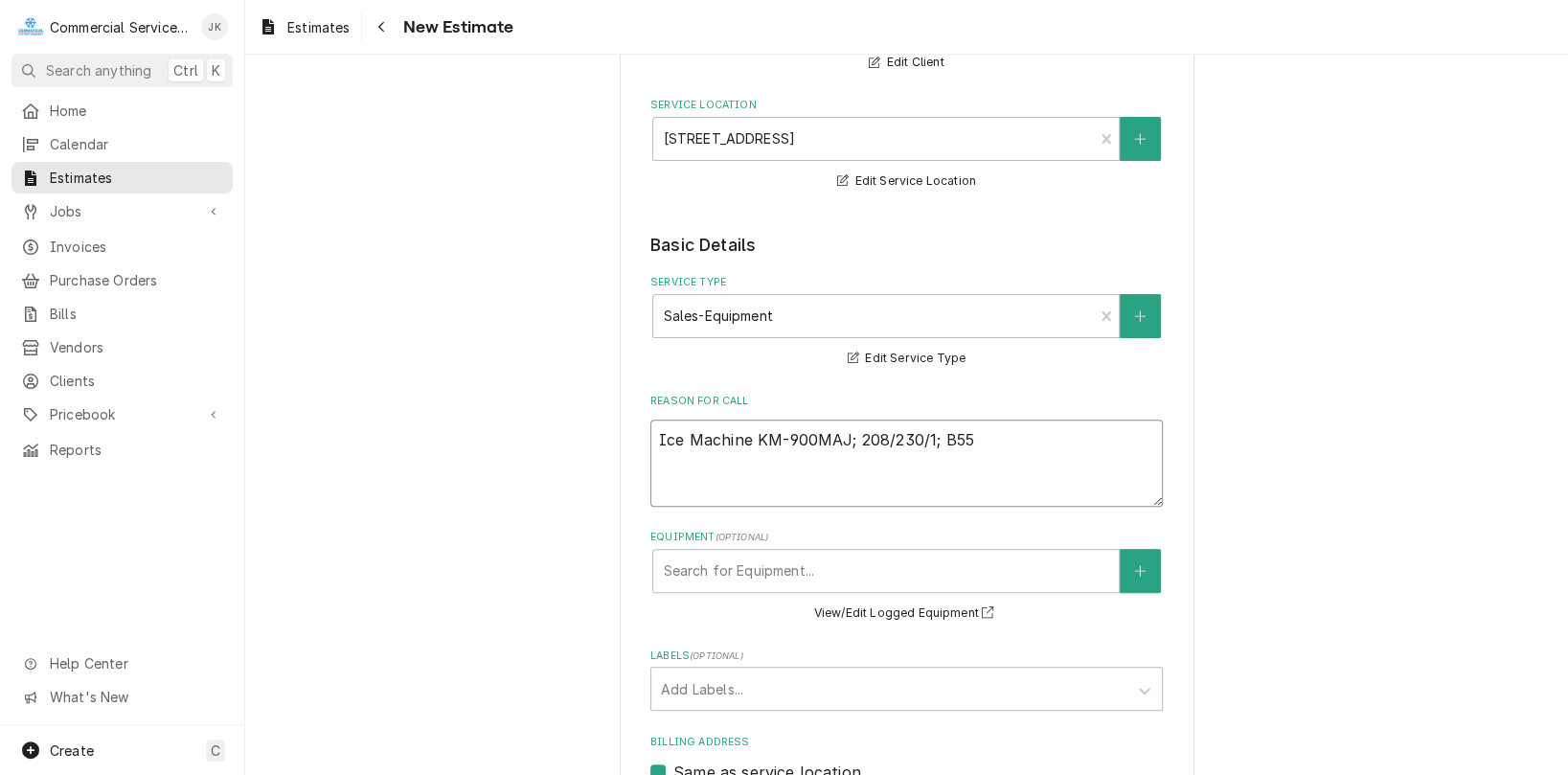
type textarea "Ice Machine KM-900MAJ; 208/230/1; B5"
type textarea "x"
type textarea "Ice Machine KM-900MAJ; 208/230/1; B50"
type textarea "x"
type textarea "Ice Machine KM-900MAJ; 208/230/1; B500"
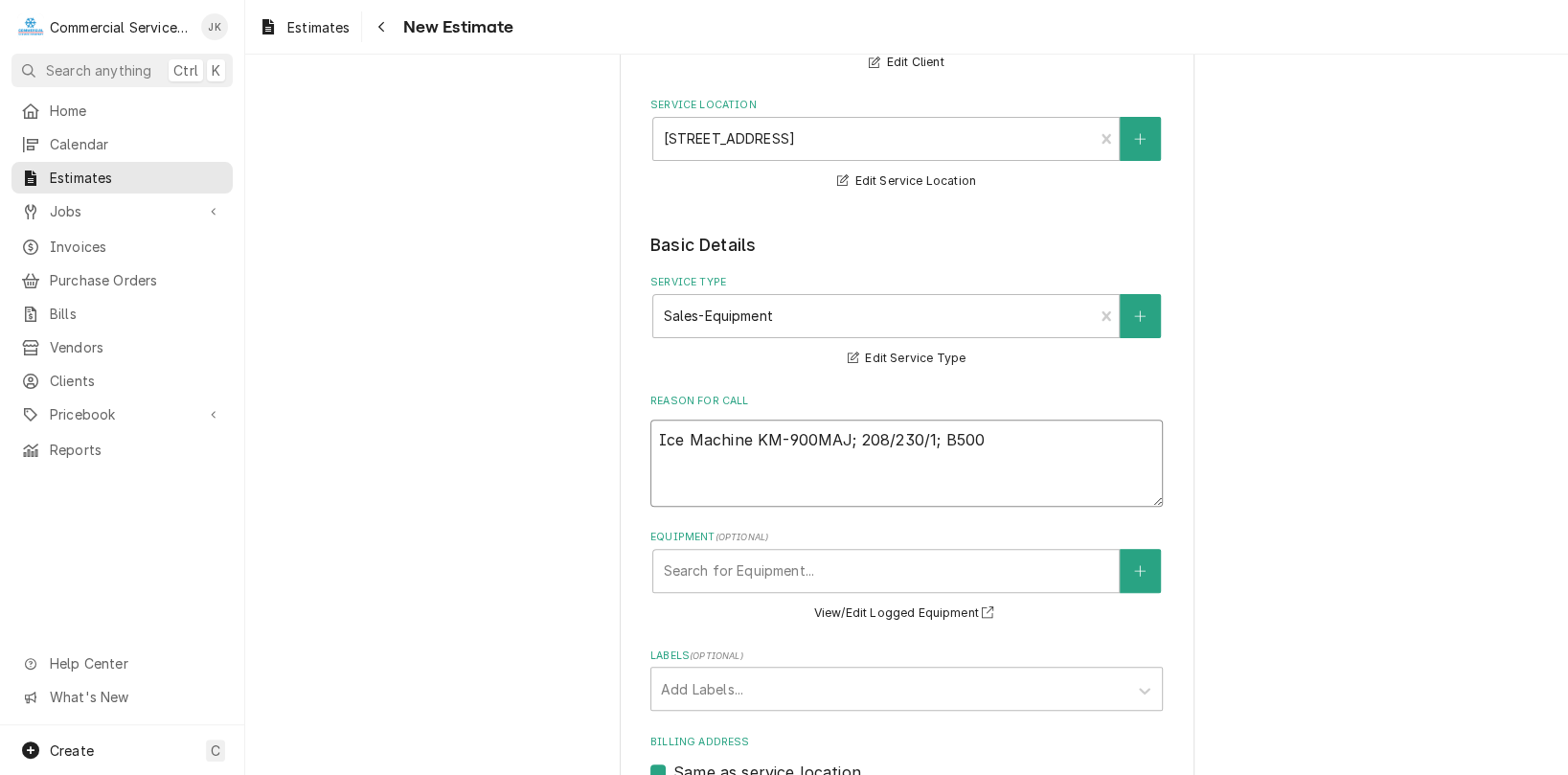
type textarea "x"
type textarea "Ice Machine KM-900MAJ; 208/230/1; B500S"
type textarea "x"
type textarea "Ice Machine KM-900MAJ; 208/230/1; B500SF"
type textarea "x"
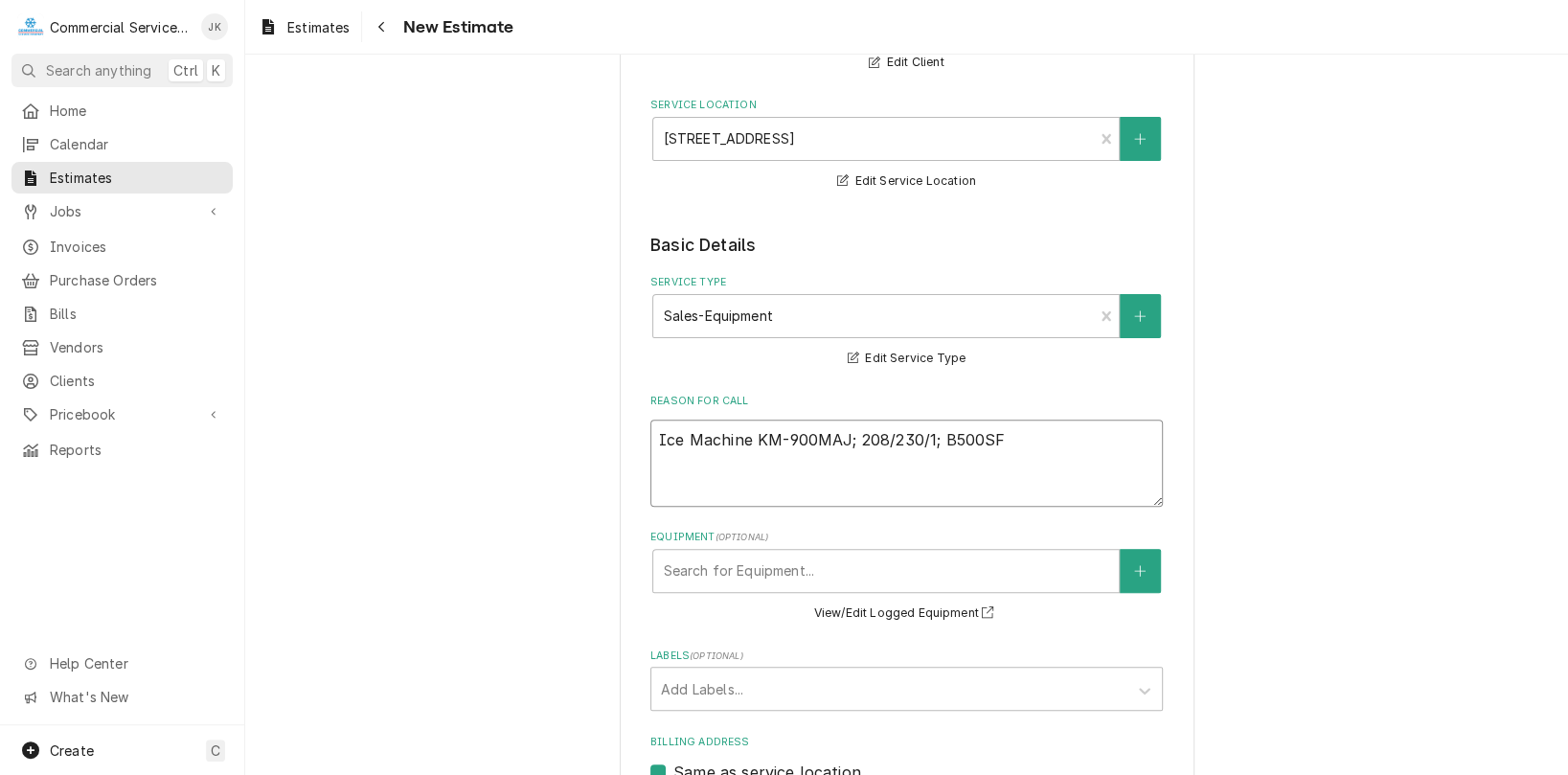
type textarea "Ice Machine KM-900MAJ; 208/230/1; B500SF"
type textarea "x"
type textarea "Ice Machine KM-900MAJ; 208/230/1; B500SF s"
type textarea "x"
type textarea "Ice Machine KM-900MAJ; 208/230/1; B500SF st"
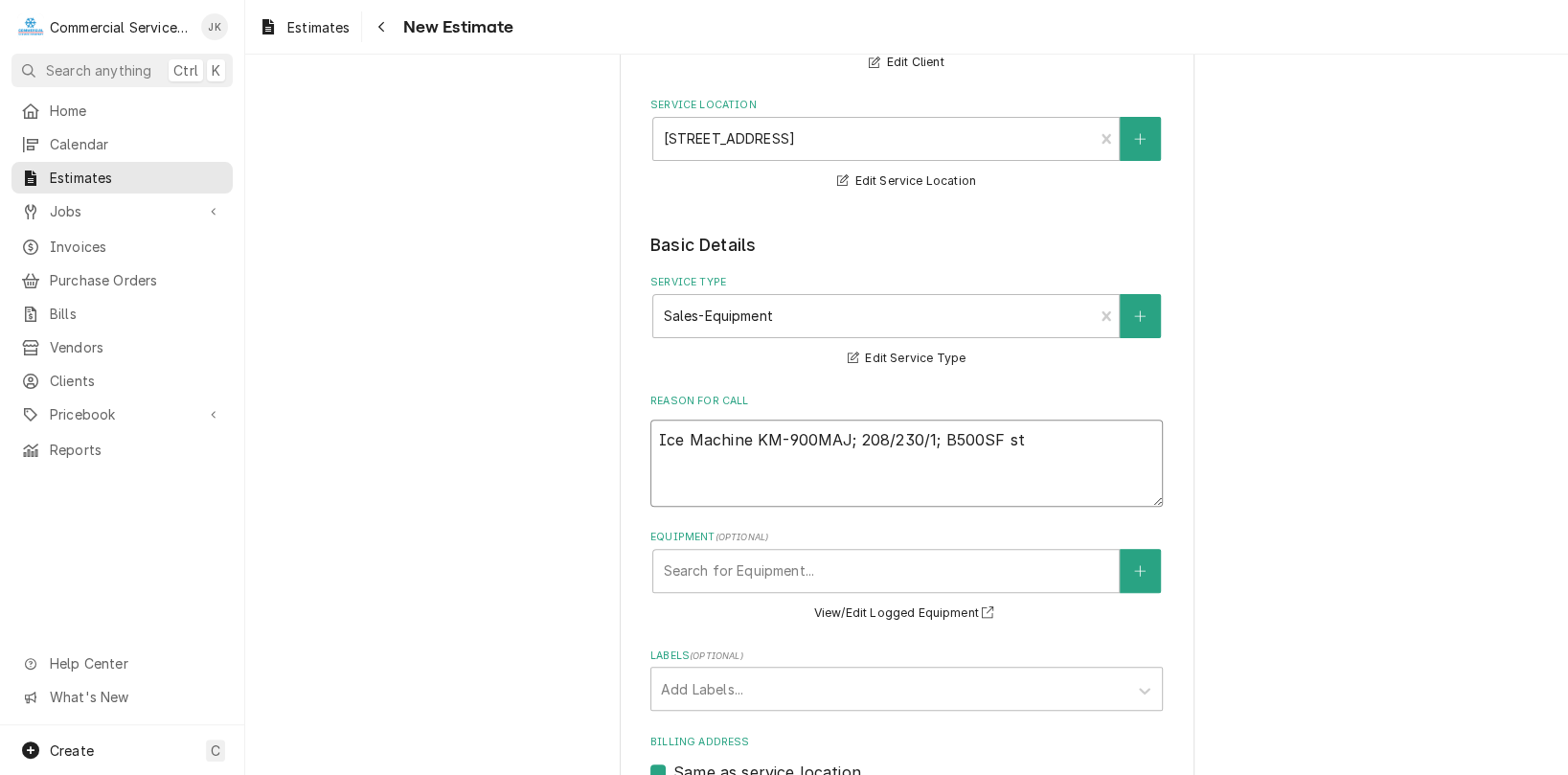
type textarea "x"
type textarea "Ice Machine KM-900MAJ; 208/230/1; B500SF sto"
type textarea "x"
type textarea "Ice Machine KM-900MAJ; 208/230/1; B500SF stor"
type textarea "x"
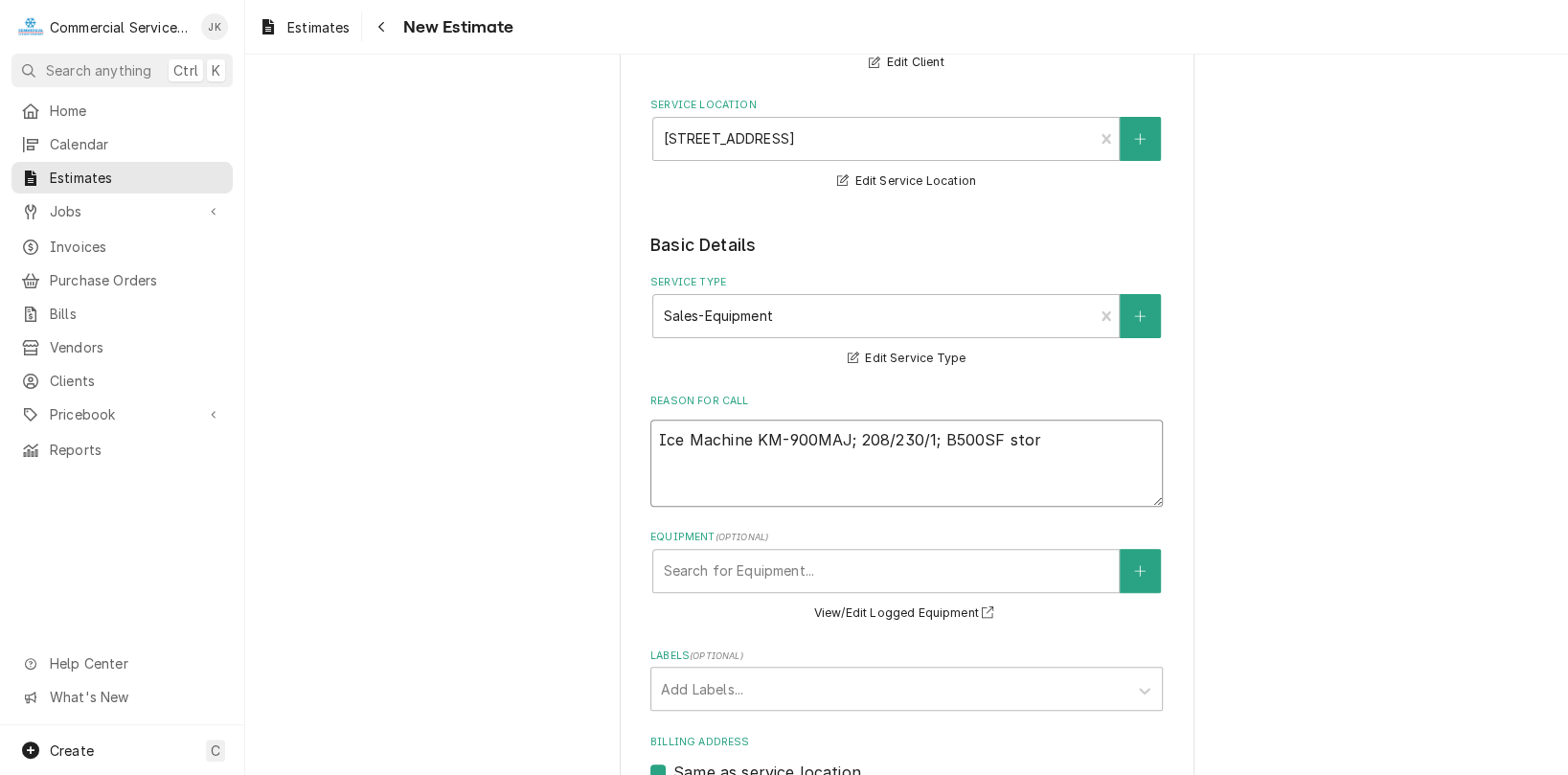
type textarea "Ice Machine KM-900MAJ; 208/230/1; B500SF stora"
type textarea "x"
type textarea "Ice Machine KM-900MAJ; 208/230/1; B500SF storag"
type textarea "x"
type textarea "Ice Machine KM-900MAJ; 208/230/1; B500SF storage"
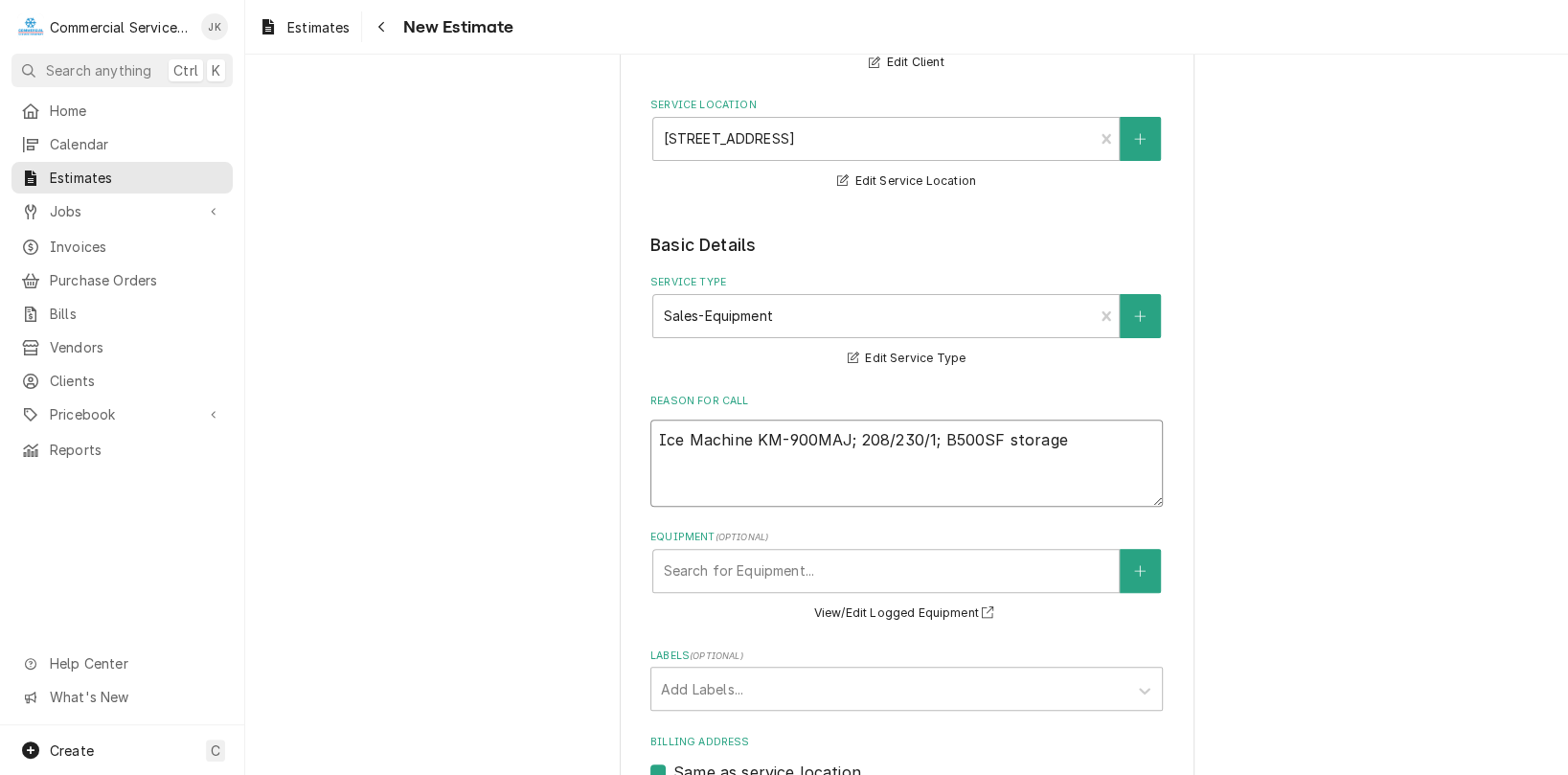
type textarea "x"
type textarea "Ice Machine KM-900MAJ; 208/230/1; B500SF storage"
type textarea "x"
type textarea "Ice Machine KM-900MAJ; 208/230/1; B500SF storage B"
type textarea "x"
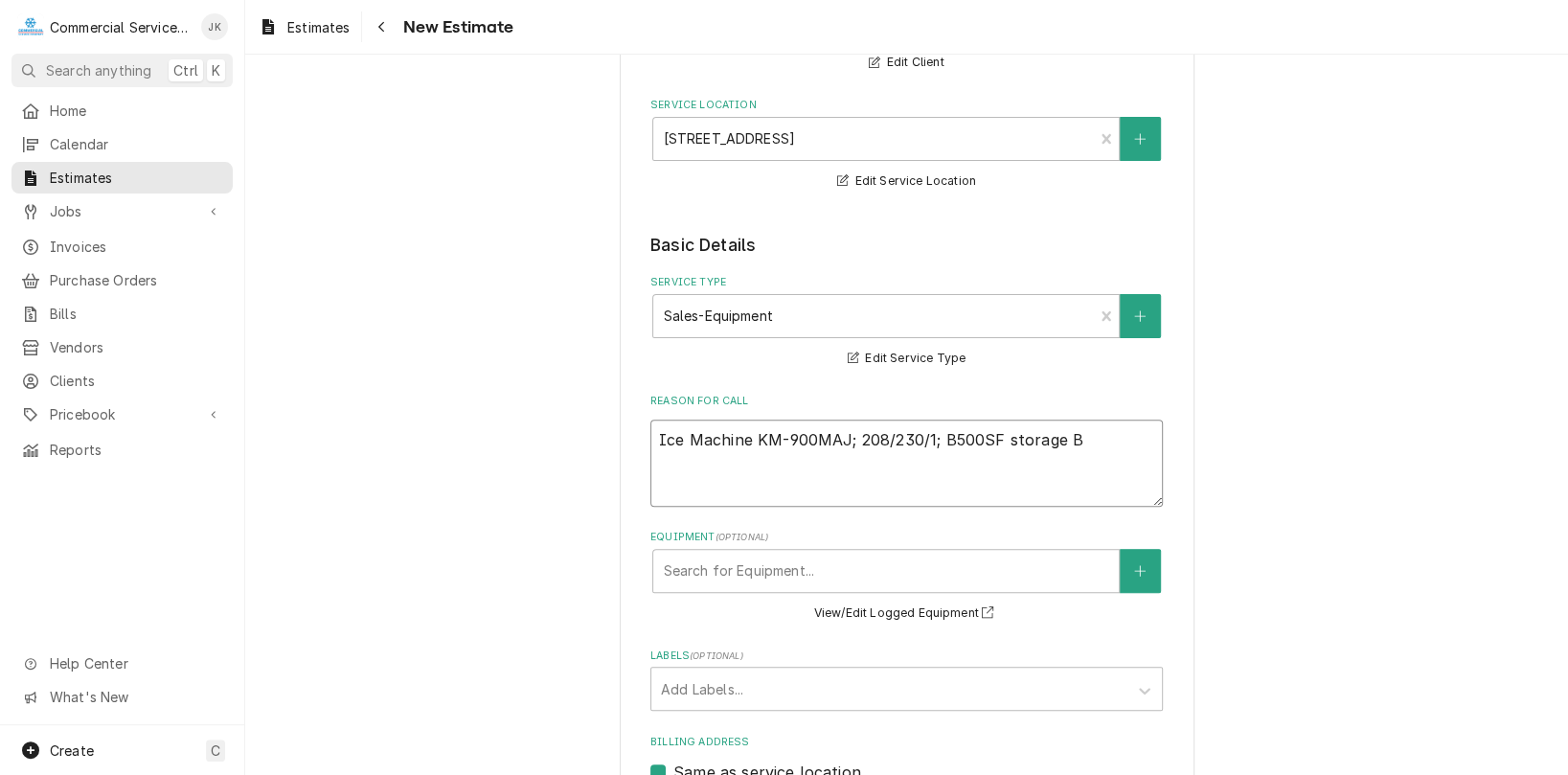
type textarea "Ice Machine KM-900MAJ; 208/230/1; B500SF storage Bi"
type textarea "x"
type textarea "Ice Machine KM-900MAJ; 208/230/1; B500SF storage Bin"
click at [1070, 439] on textarea "Ice Machine KM-900MAJ; 208/230/1; B500SF storage Bin" at bounding box center [906, 463] width 512 height 87
type textarea "x"
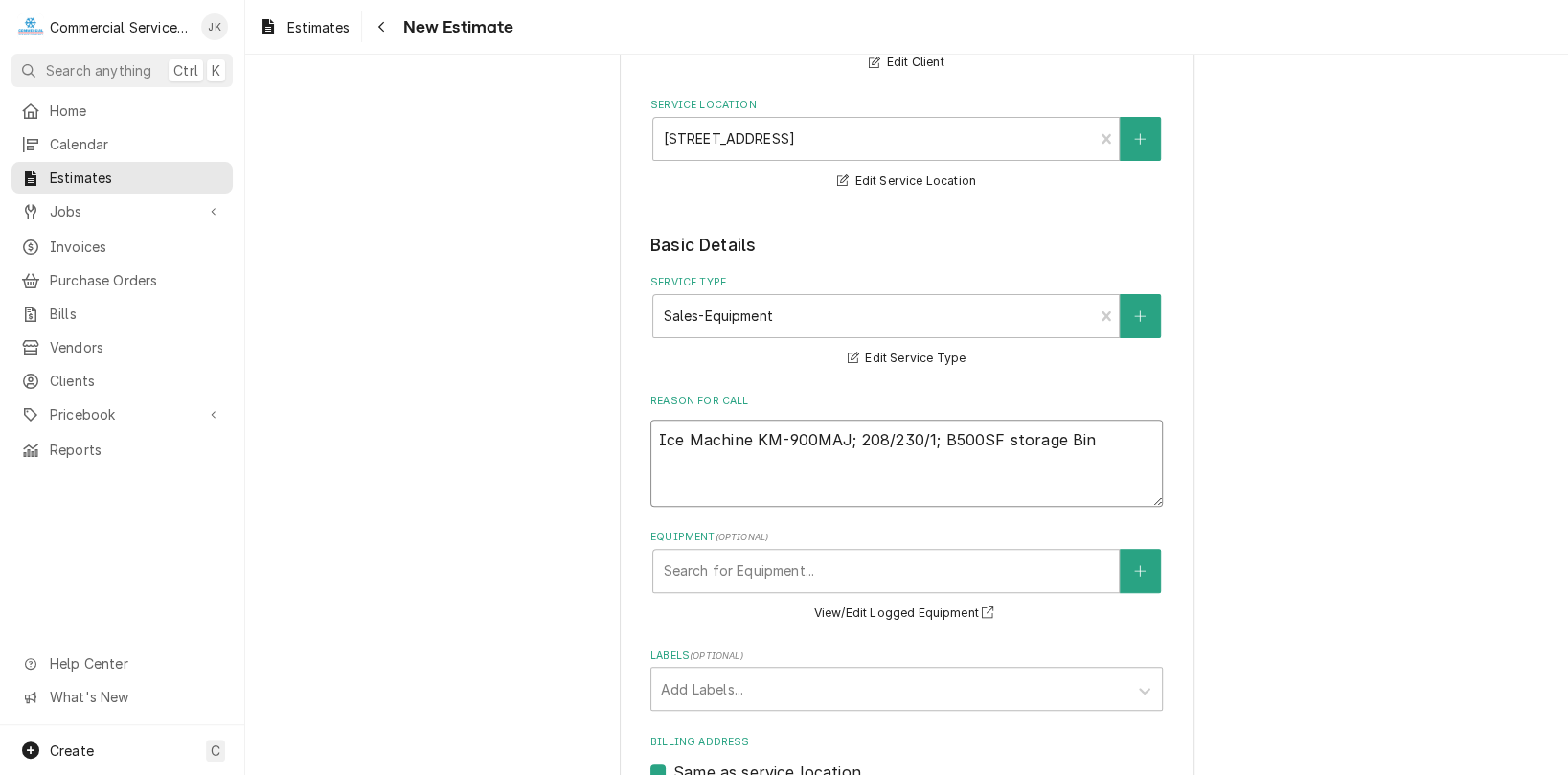
type textarea "Ice Machine KM-900MAJ; 208/230/1; B500SF storage in"
type textarea "x"
type textarea "Ice Machine KM-900MAJ; 208/230/1; B500SF storage bin"
type textarea "x"
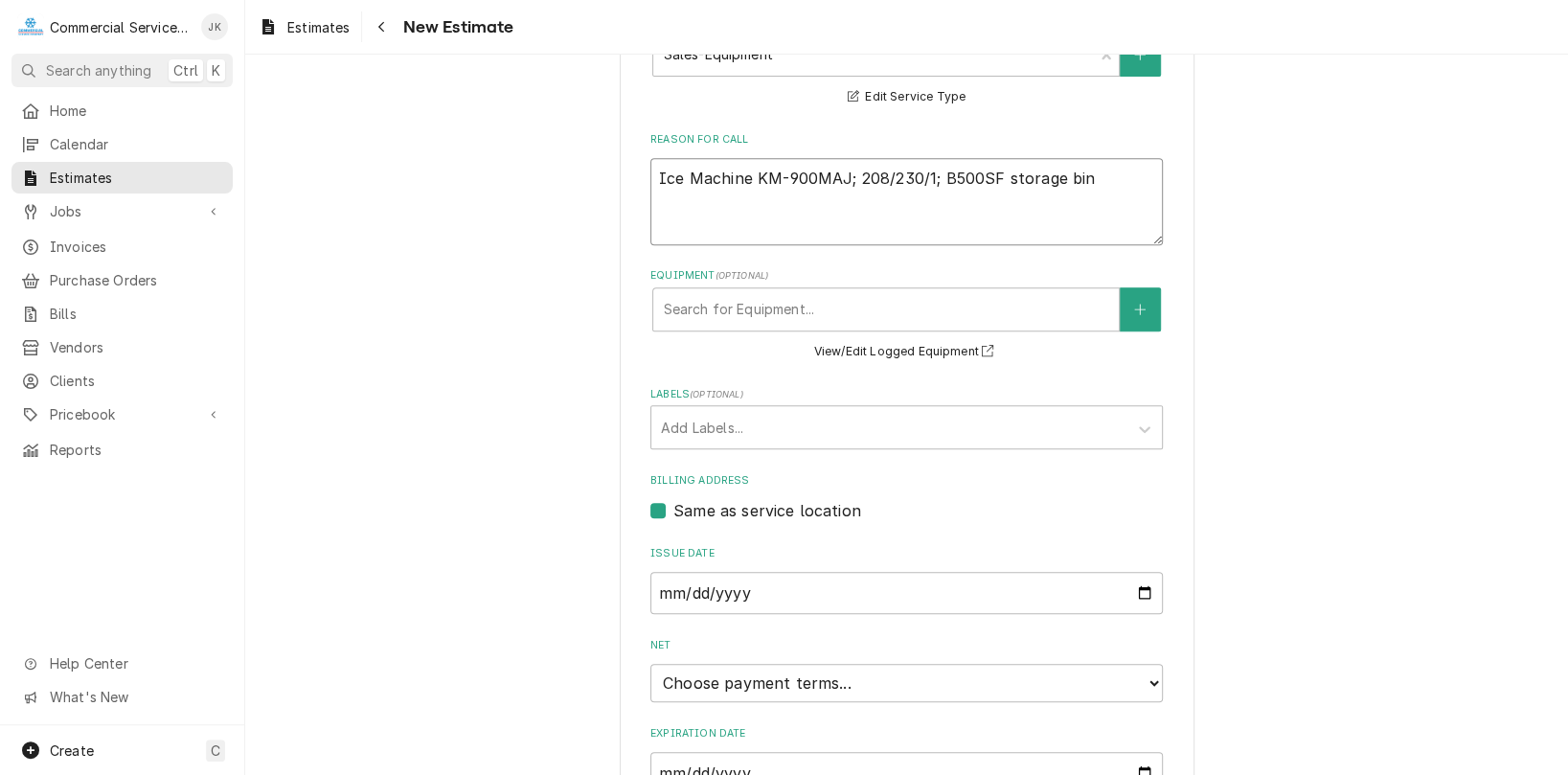
scroll to position [661, 0]
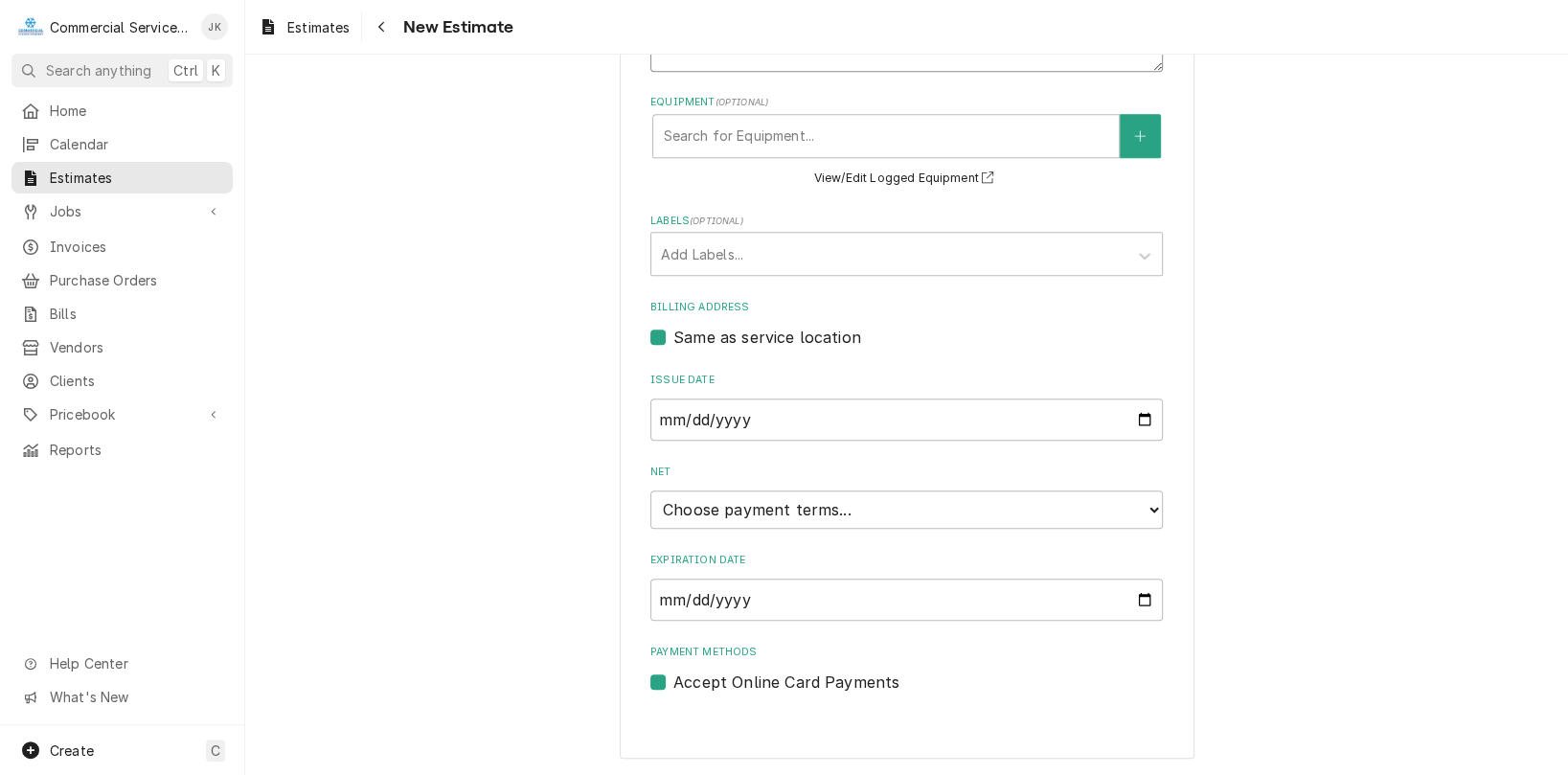
type textarea "Ice Machine KM-900MAJ; 208/230/1; B500SF storage bin"
click at [1136, 596] on input "Expiration Date" at bounding box center [906, 600] width 512 height 43
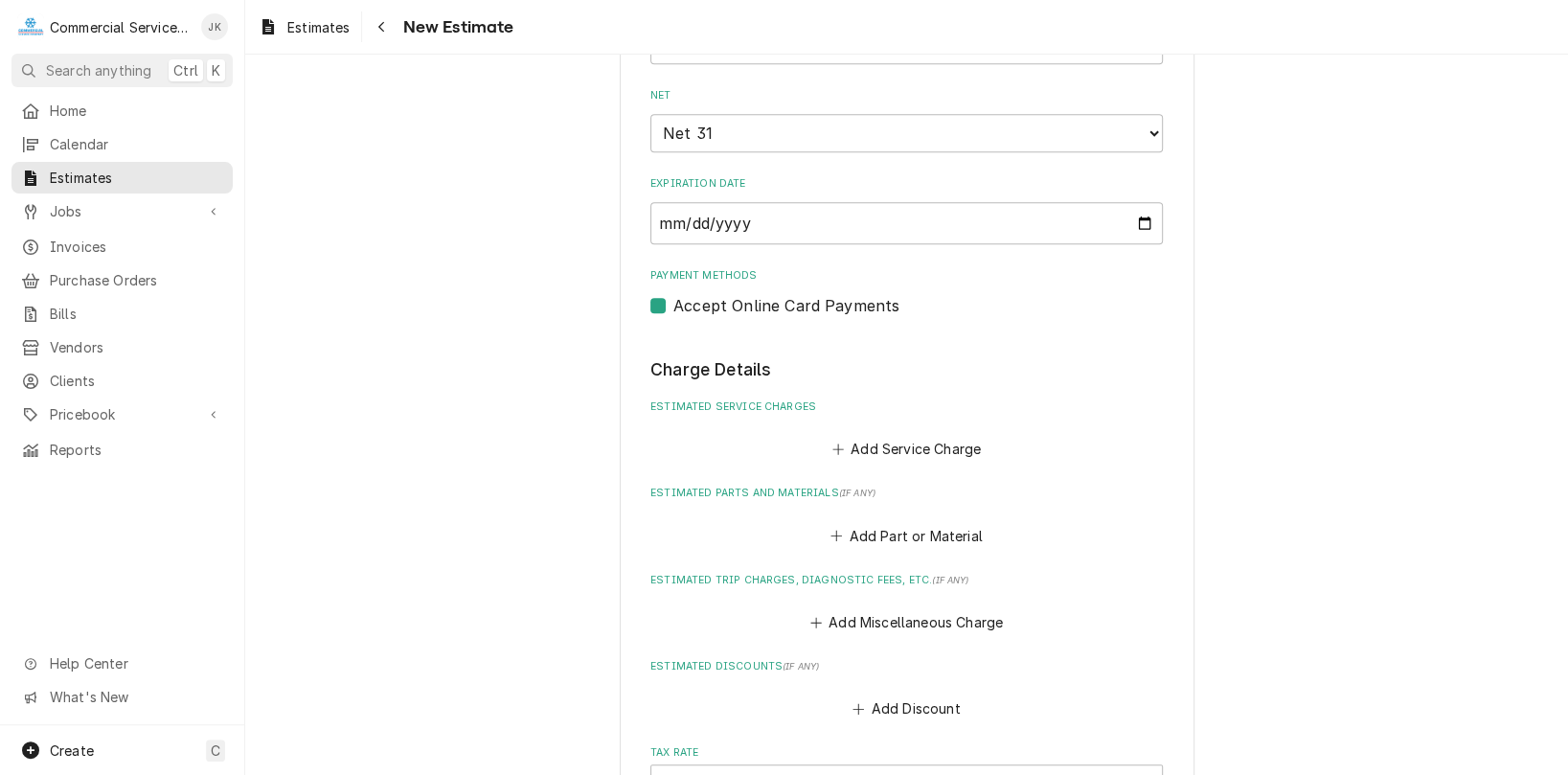
scroll to position [1223, 0]
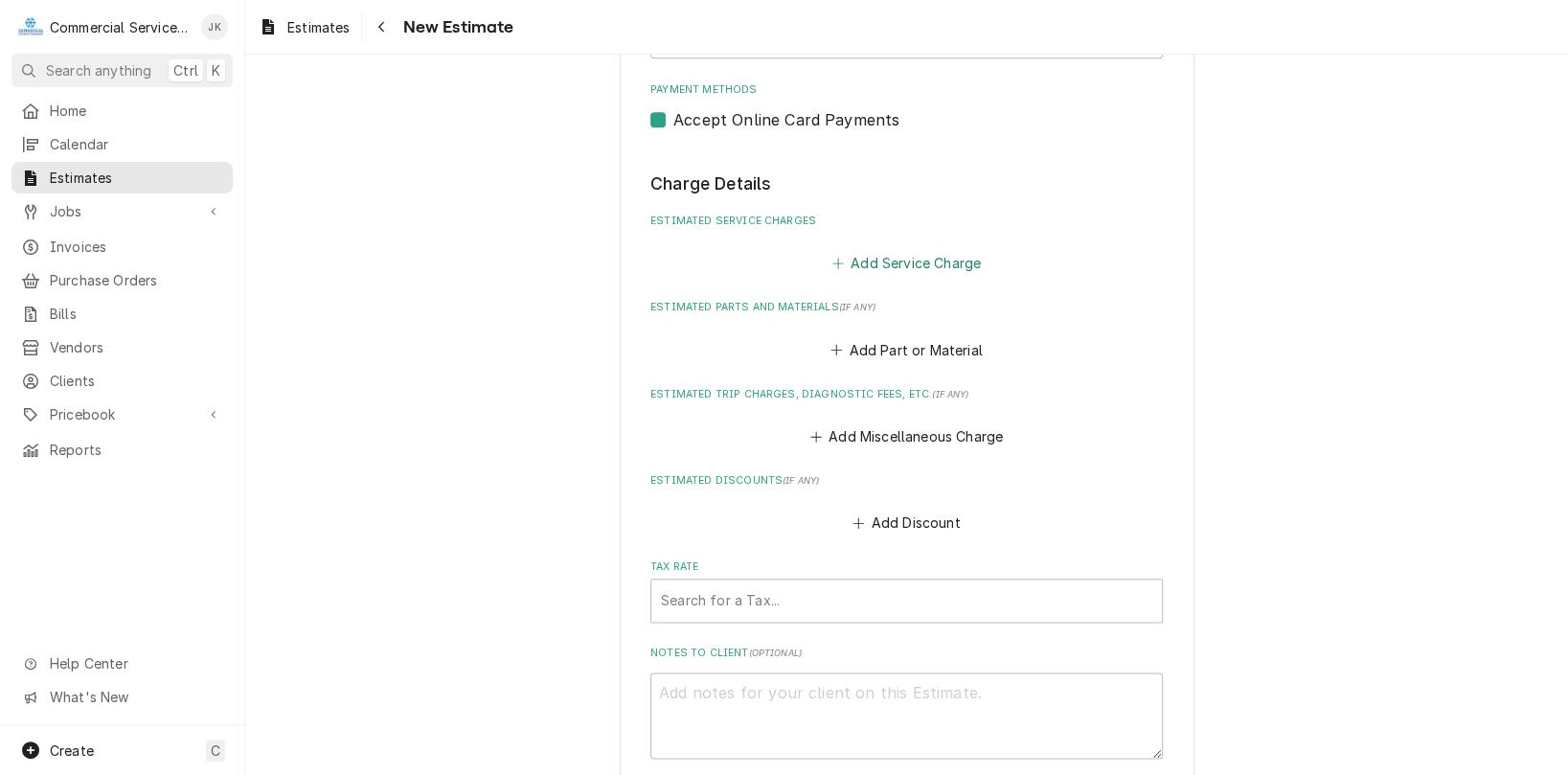
click at [889, 263] on button "Add Service Charge" at bounding box center [906, 264] width 155 height 27
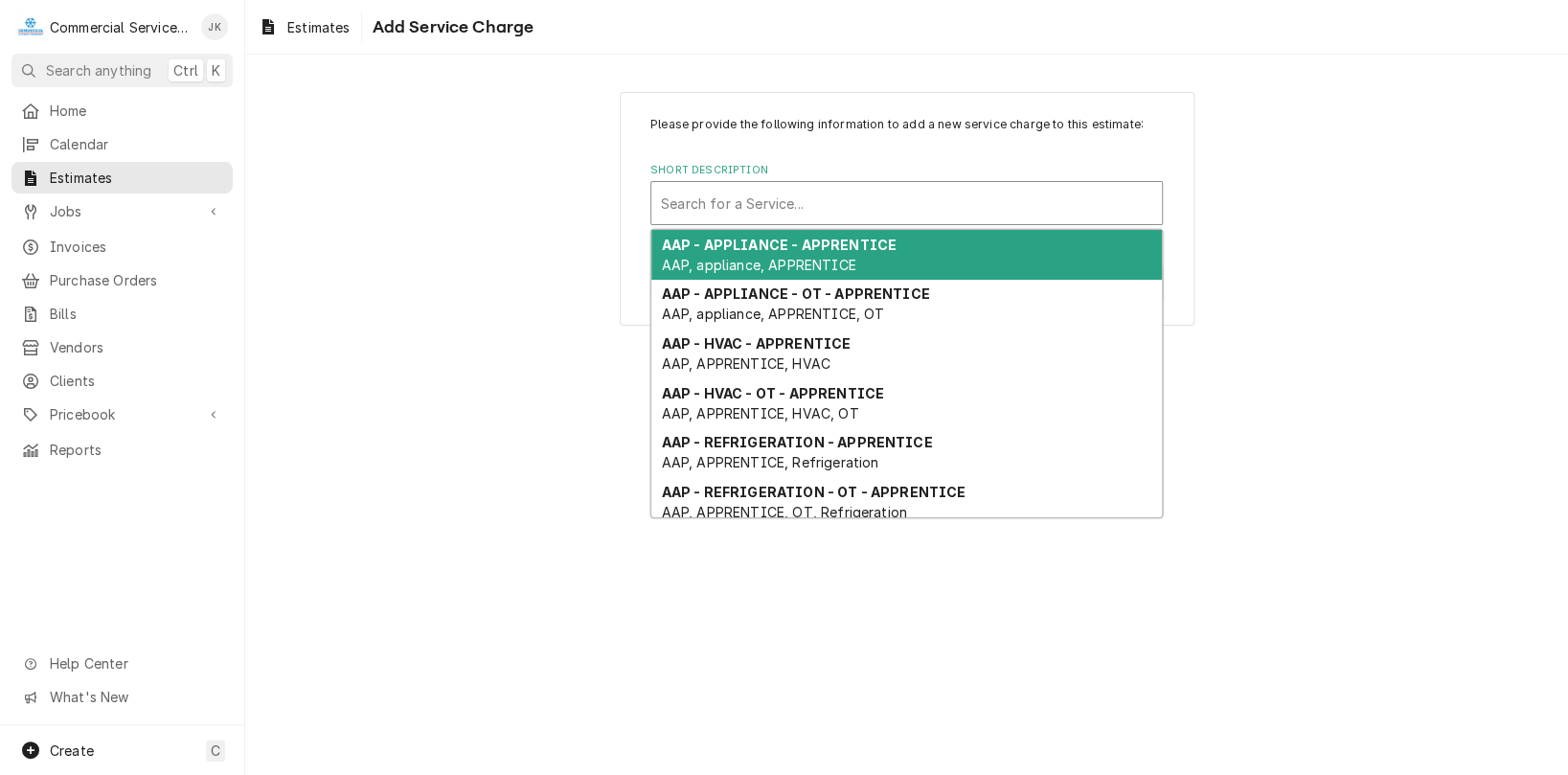
click at [699, 190] on div "Short Description" at bounding box center [906, 203] width 491 height 35
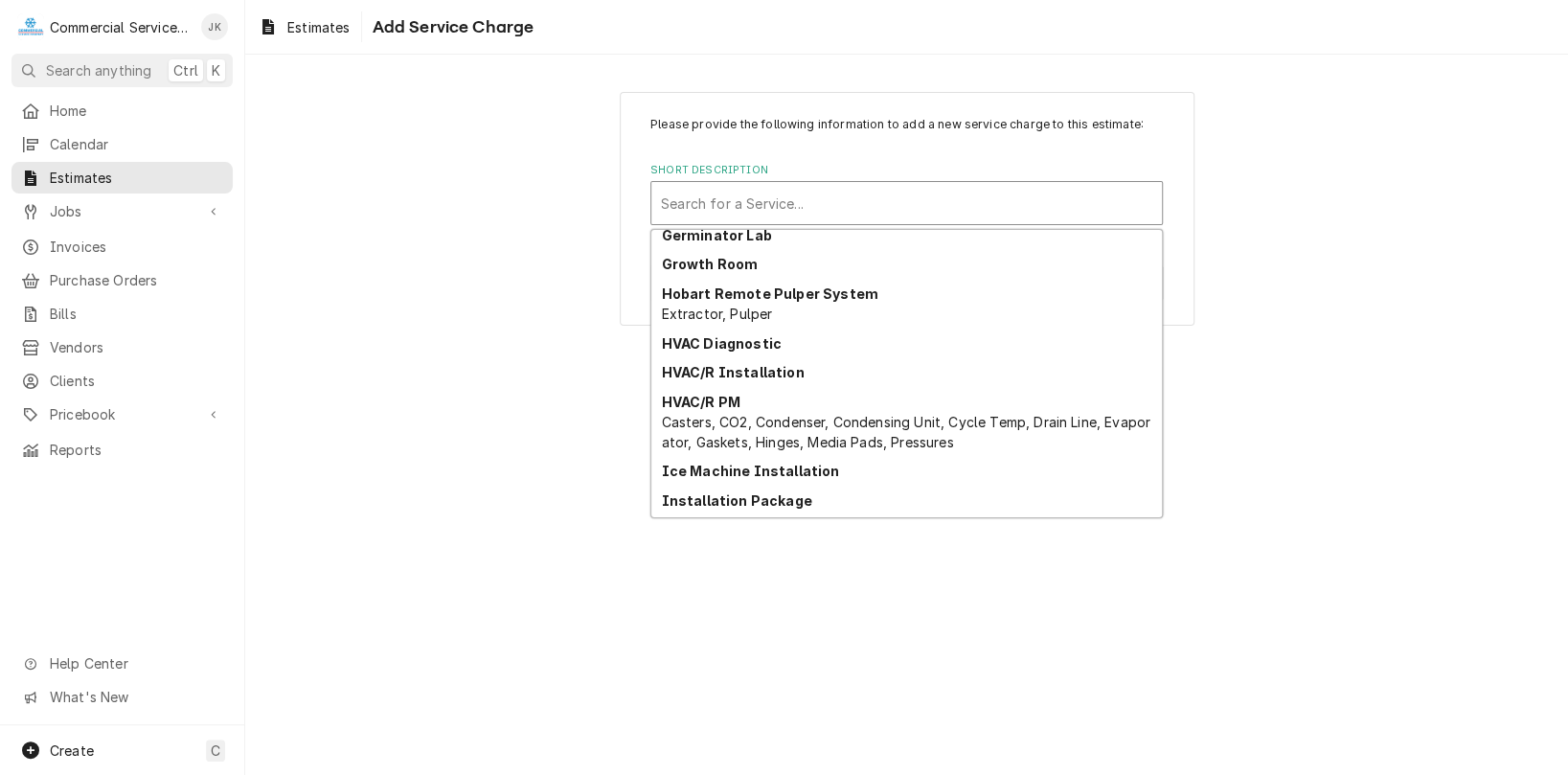
scroll to position [2293, 0]
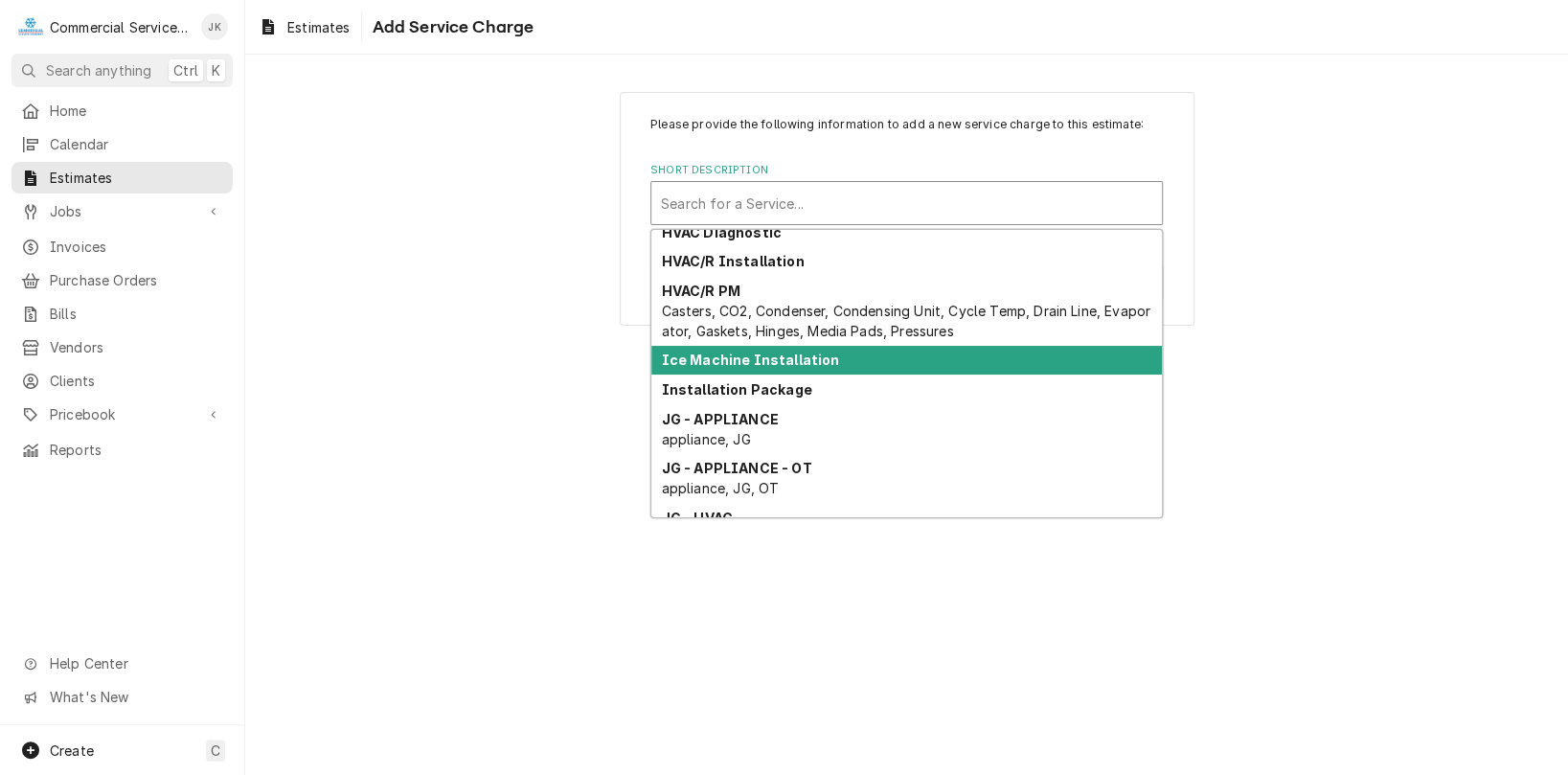
click at [745, 358] on strong "Ice Machine Installation" at bounding box center [751, 359] width 178 height 16
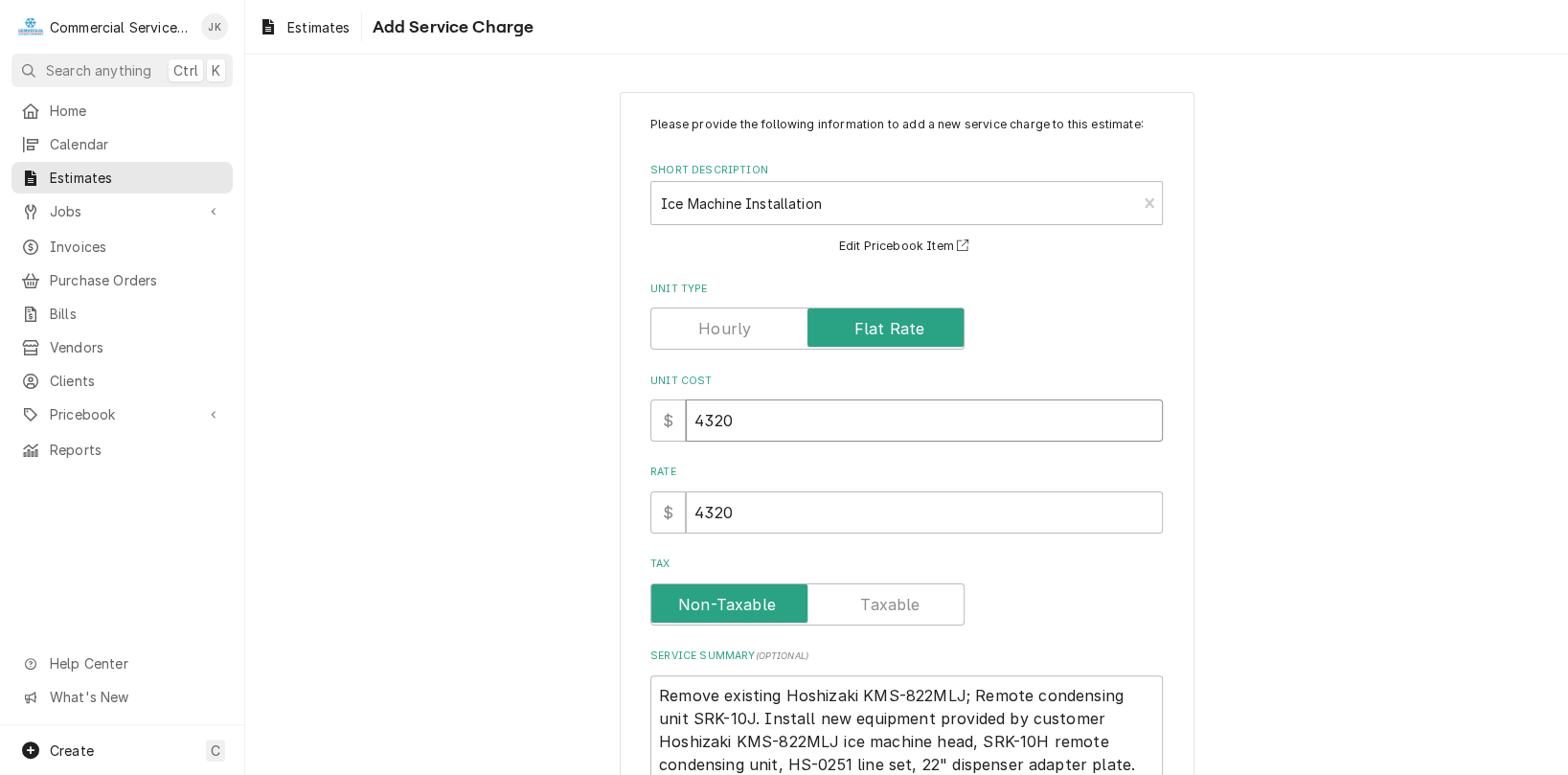
click at [736, 410] on input "4320" at bounding box center [924, 420] width 477 height 43
type textarea "x"
type input "432"
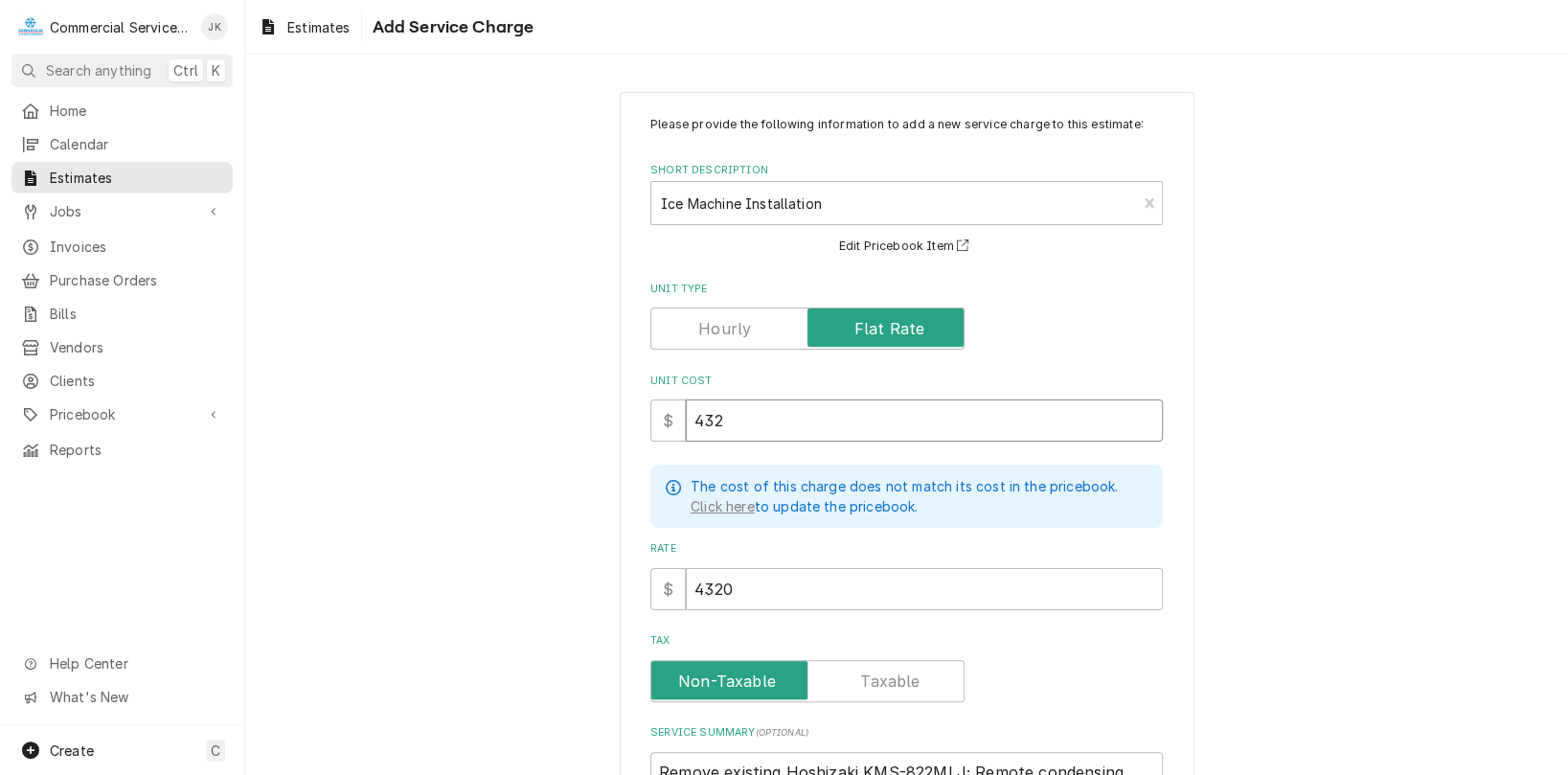
type textarea "x"
type input "43"
type textarea "x"
type input "4"
type textarea "x"
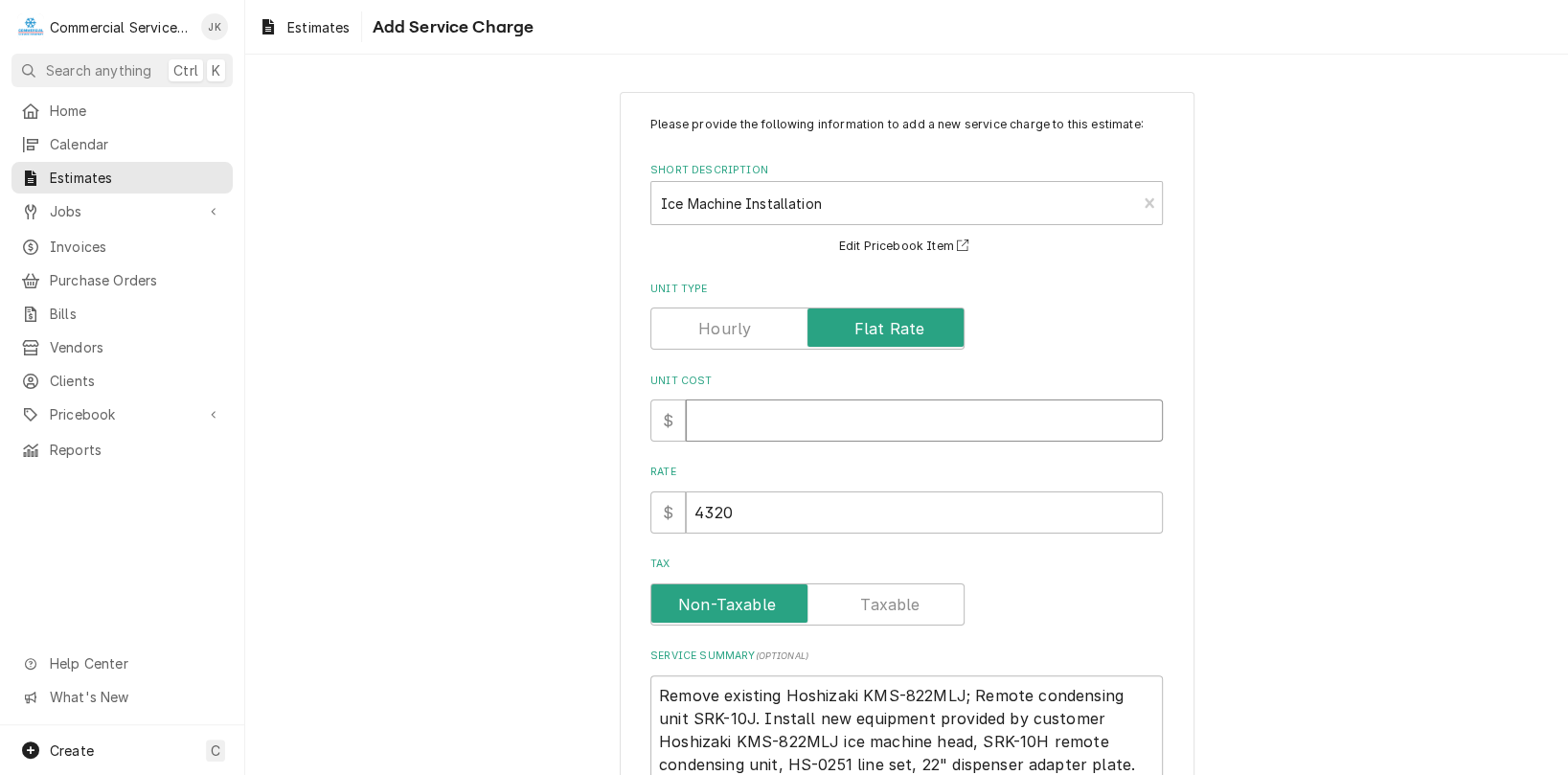
type textarea "x"
click at [735, 512] on input "4320" at bounding box center [924, 512] width 477 height 43
type textarea "x"
type input "432"
type textarea "x"
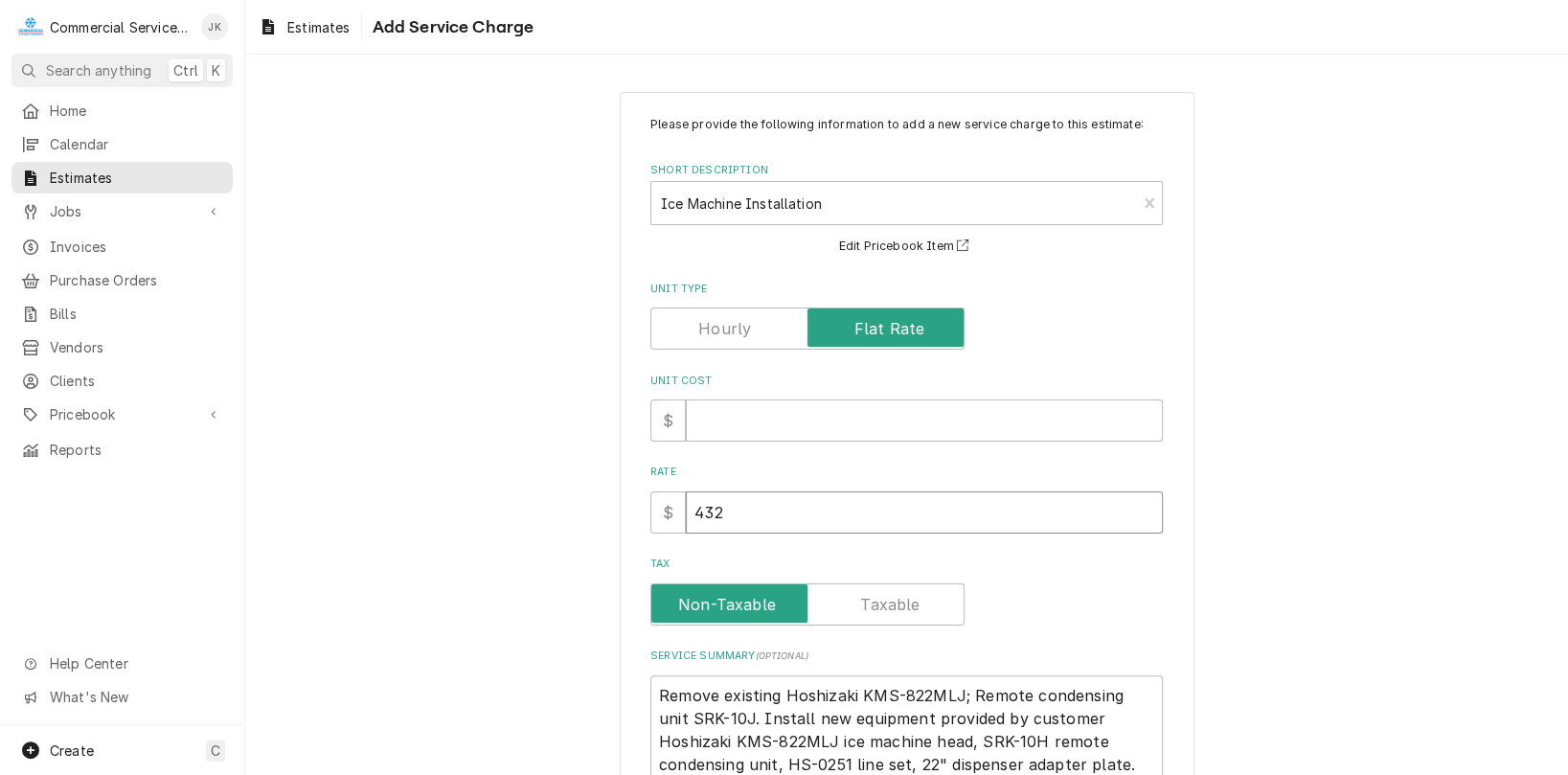
type input "43"
type textarea "x"
type input "4"
type textarea "x"
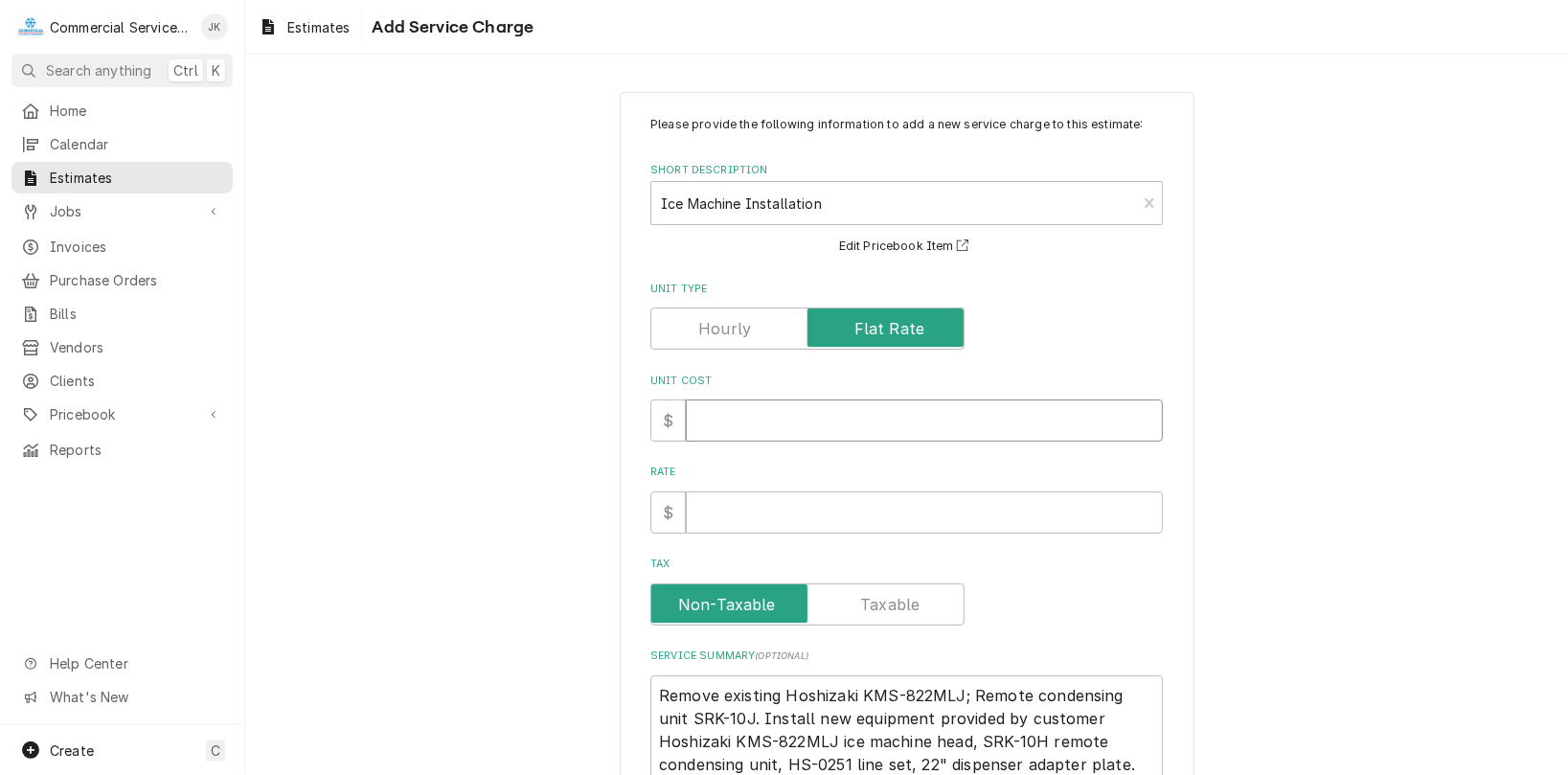
click at [699, 421] on input "Unit Cost" at bounding box center [924, 420] width 477 height 43
type textarea "x"
type input "9"
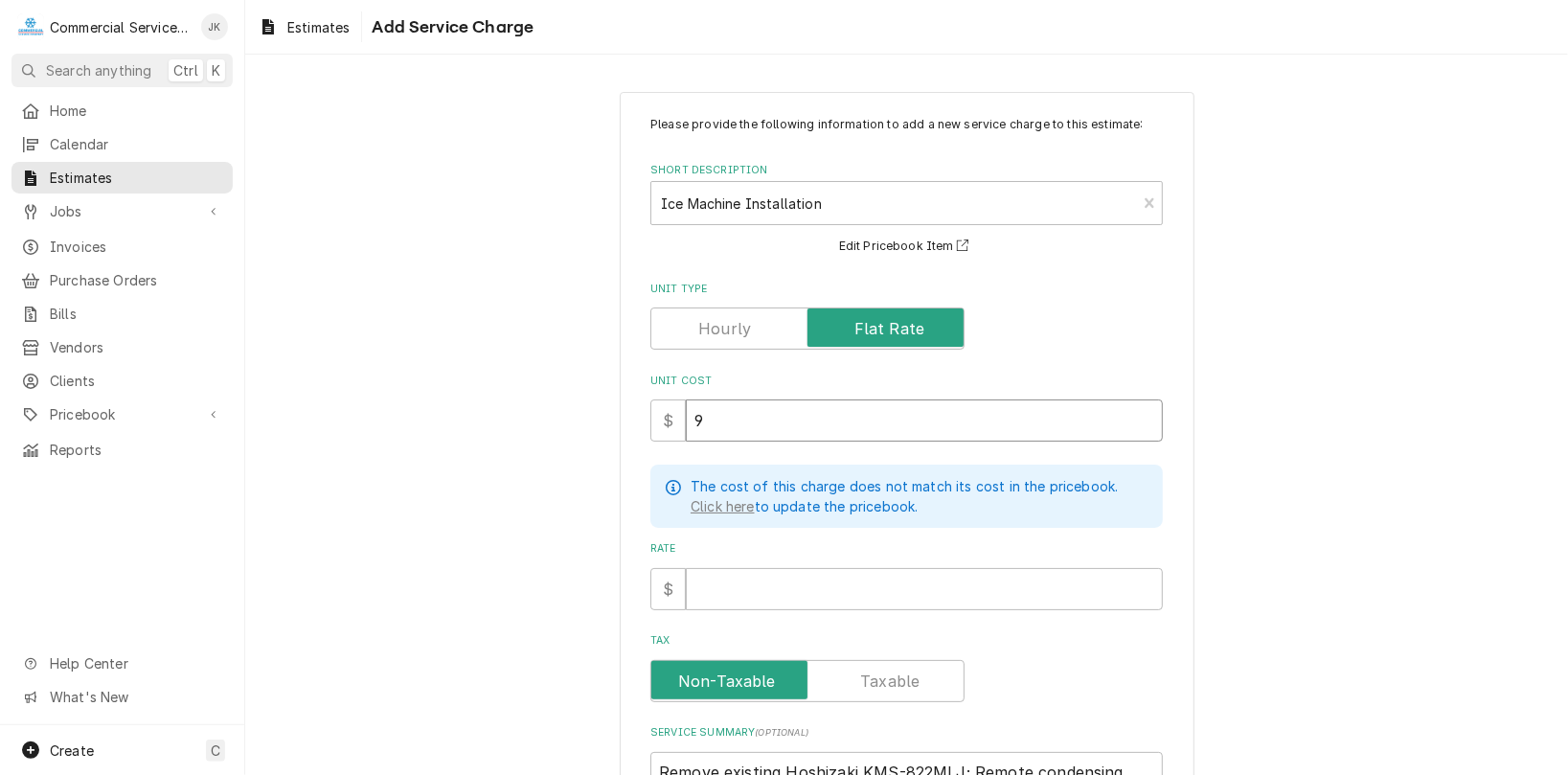
type textarea "x"
type input "98"
type textarea "x"
type input "980"
type textarea "x"
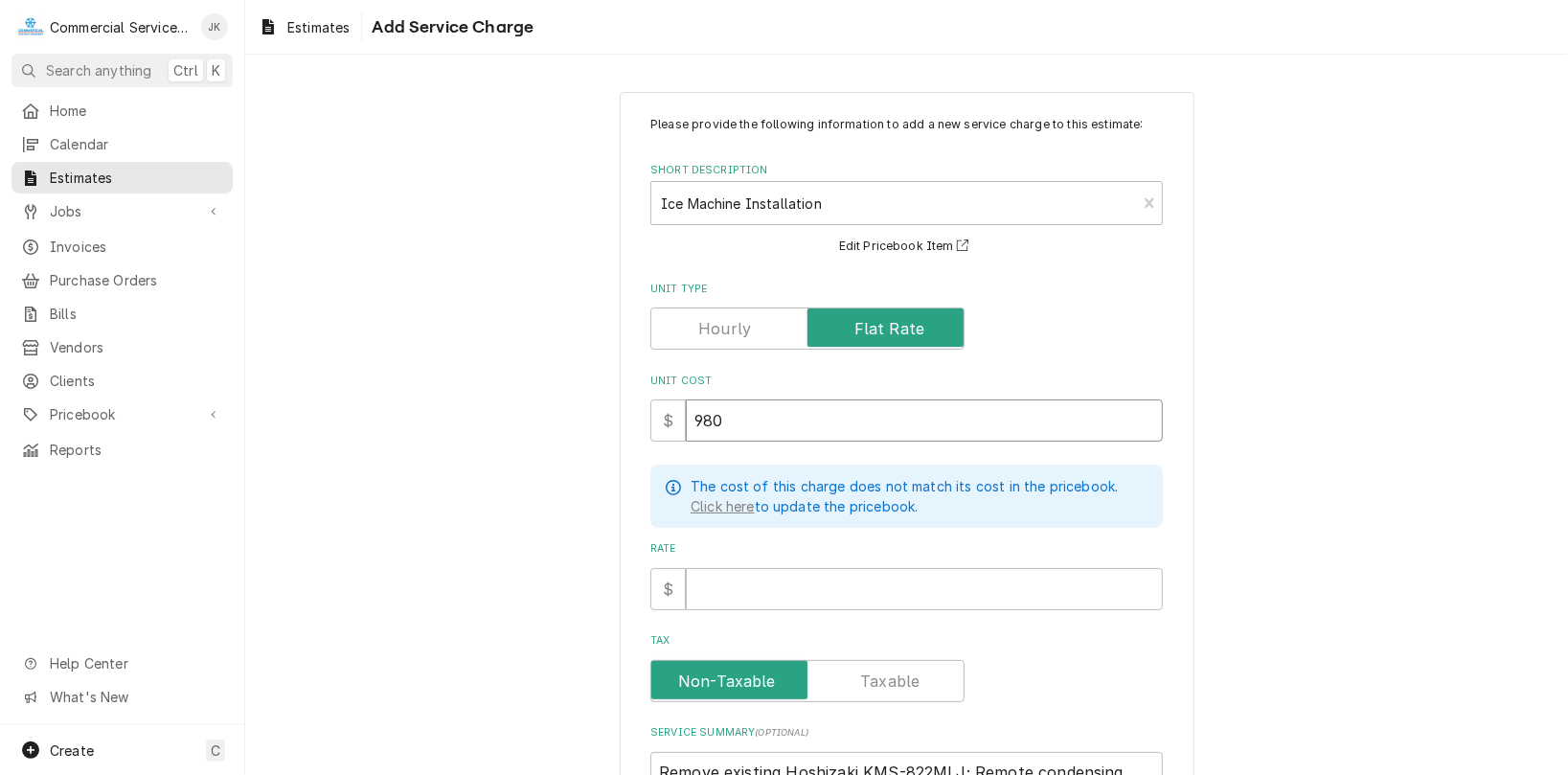
type input "980.0"
type textarea "x"
type input "980.00"
type textarea "x"
type input "980.00"
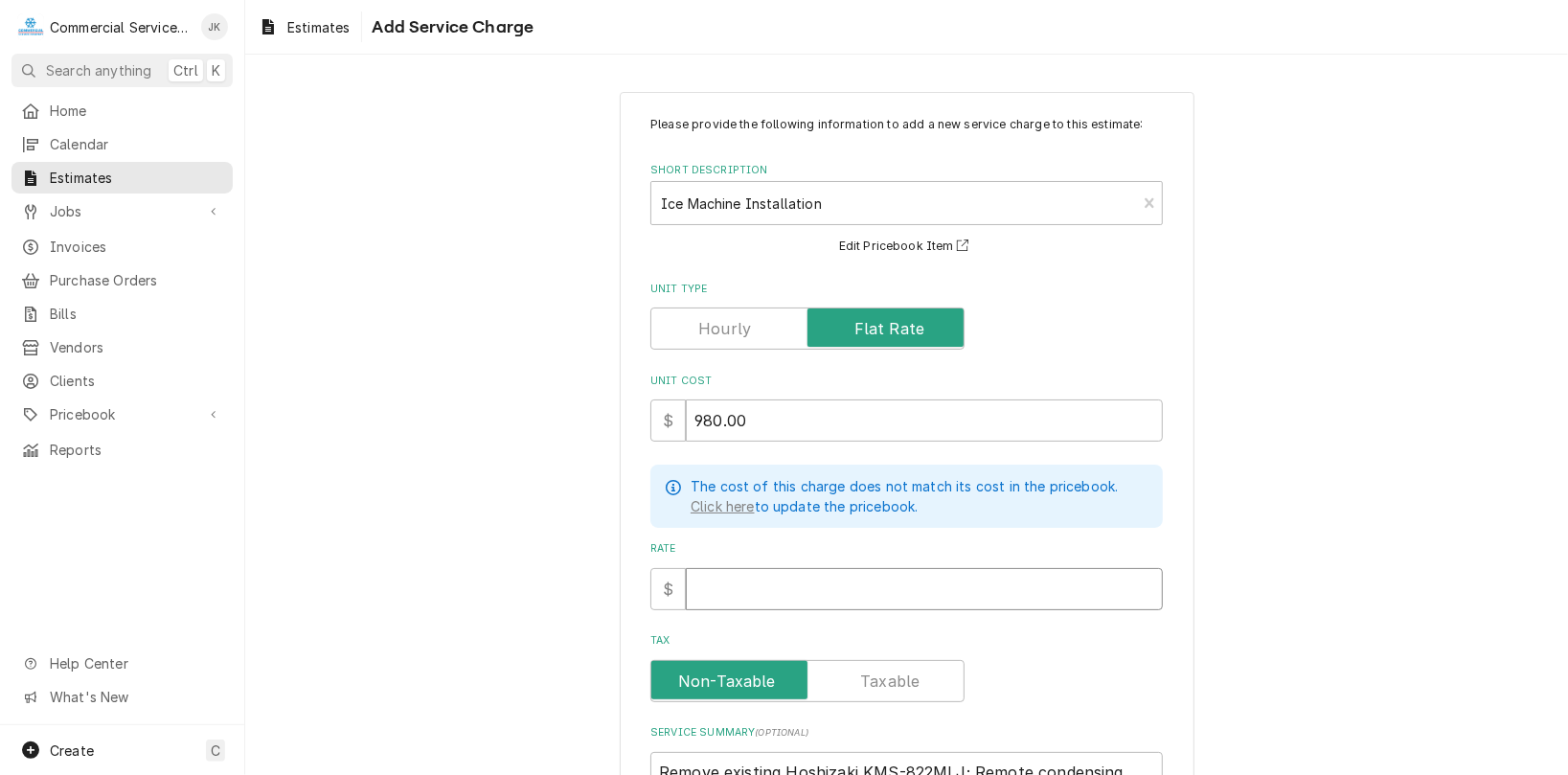
click at [706, 571] on input "Rate" at bounding box center [924, 589] width 477 height 43
type textarea "x"
type input "9"
type textarea "x"
type input "98"
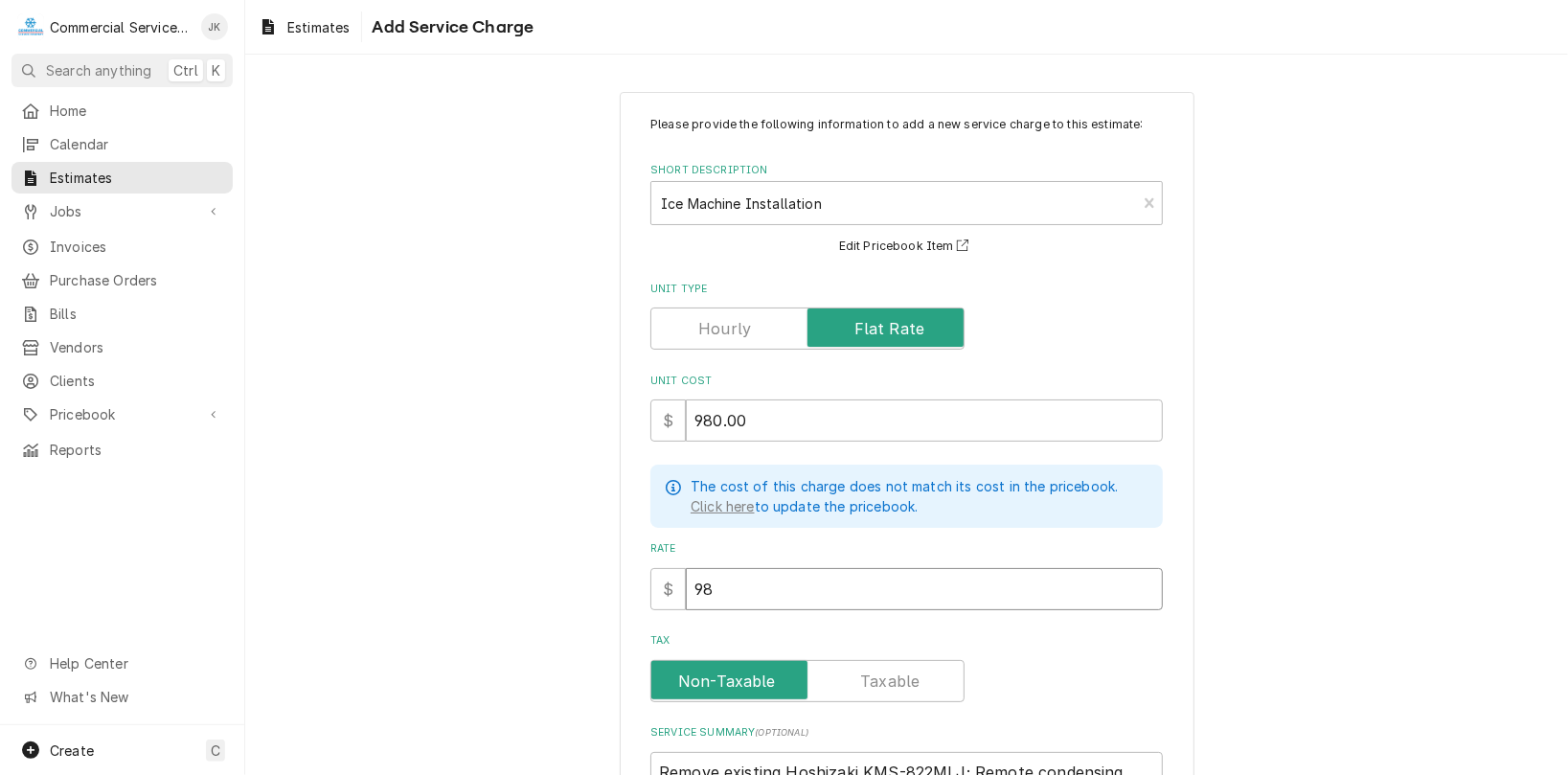
type textarea "x"
type input "988"
type textarea "x"
type input "988.0"
type textarea "x"
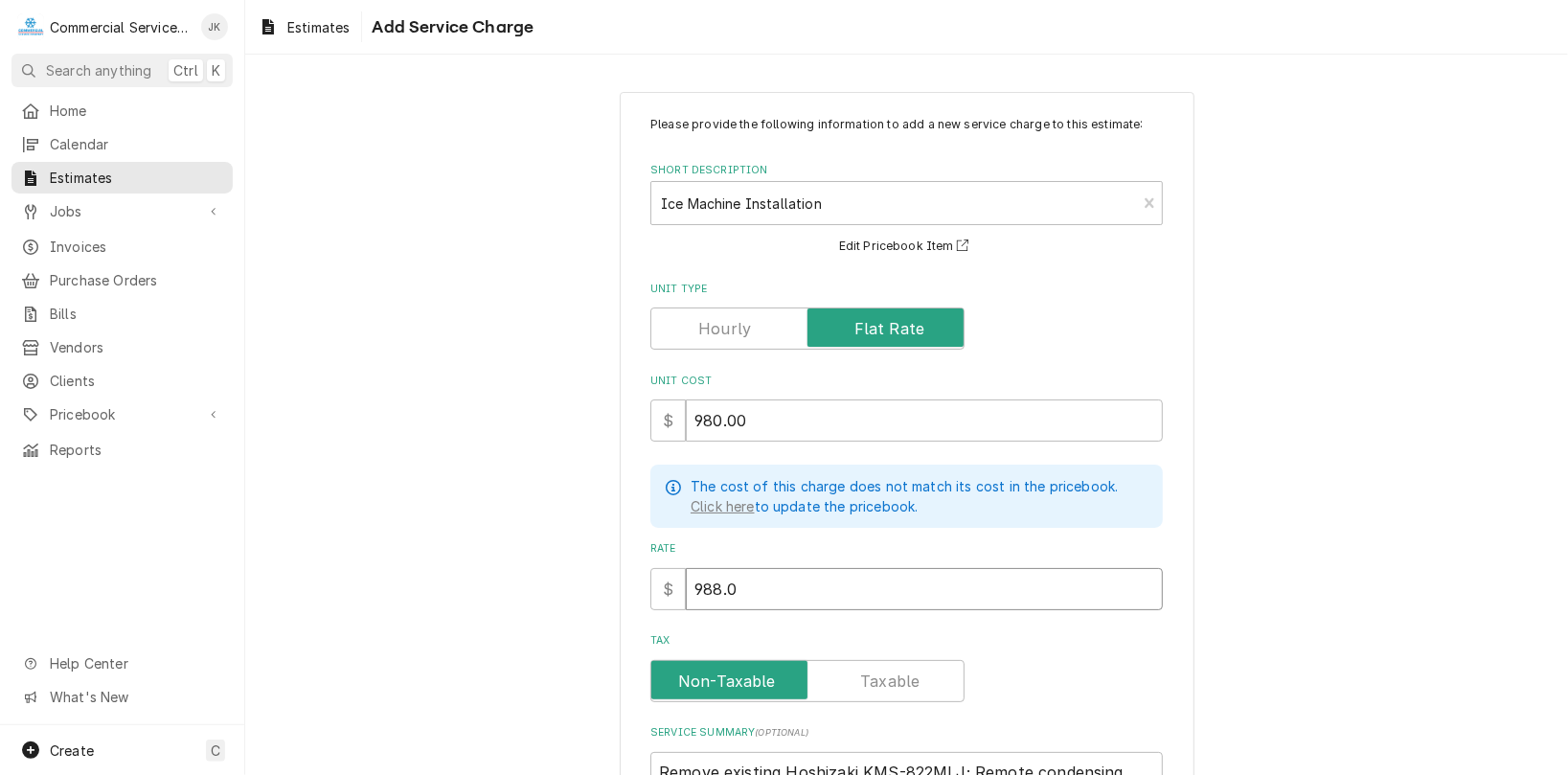
type input "988.00"
type textarea "x"
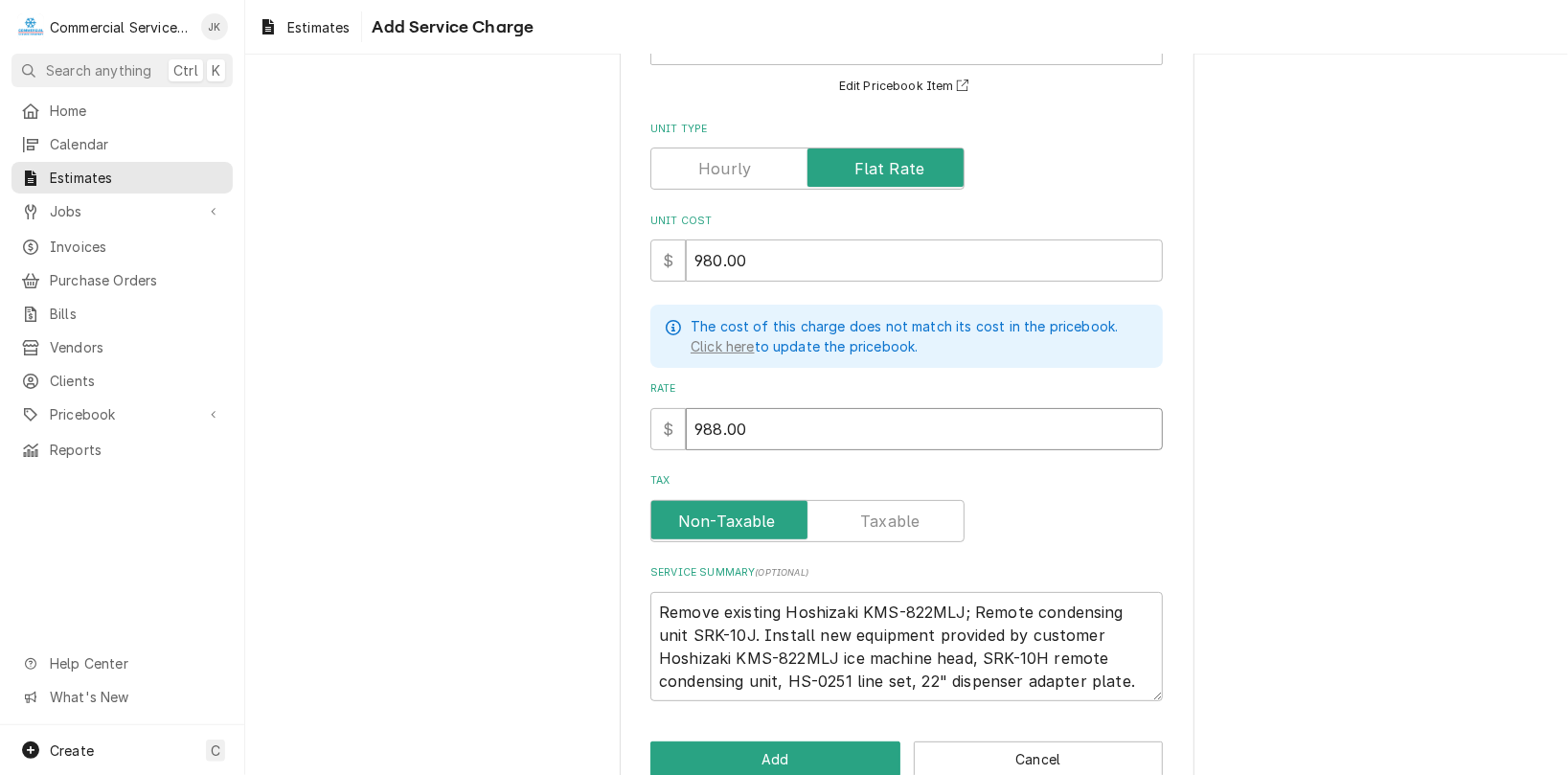
scroll to position [202, 0]
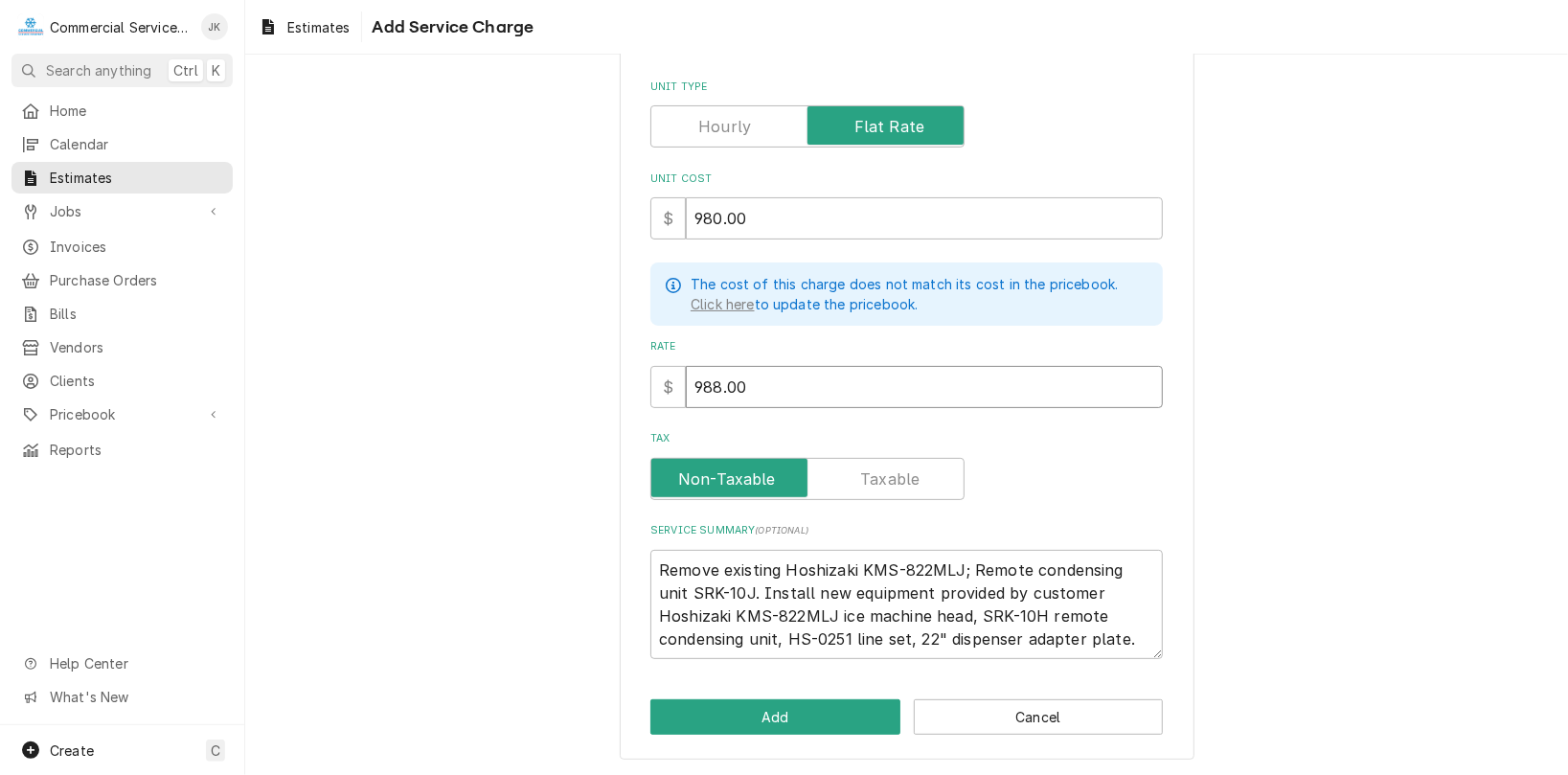
type input "988.00"
click at [1005, 636] on textarea "Remove existing Hoshizaki KMS-822MLJ; Remote condensing unit SRK-10J. Install n…" at bounding box center [906, 605] width 512 height 110
type textarea "x"
type textarea "Remove existing Hoshizaki KMS-822MLJ; Remote condensing unit SRK-10J. Install n…"
type textarea "x"
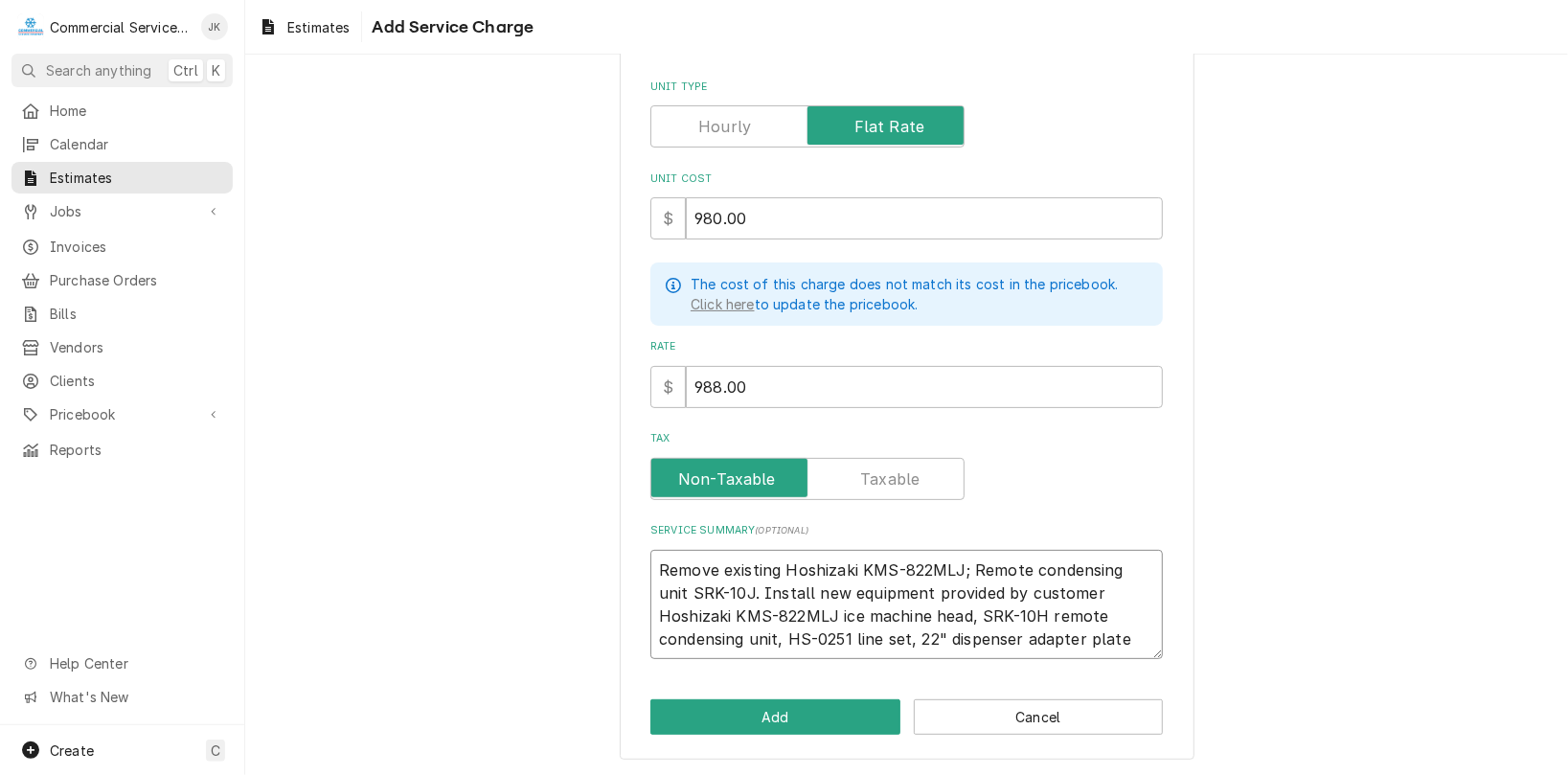
type textarea "Remove existing Hoshizaki KMS-822MLJ; Remote condensing unit SRK-10J. Install n…"
type textarea "x"
type textarea "Remove existing Hoshizaki KMS-822MLJ; Remote condensing unit SRK-10J. Install n…"
type textarea "x"
type textarea "Remove existing Hoshizaki KMS-822MLJ; Remote condensing unit SRK-10J. Install n…"
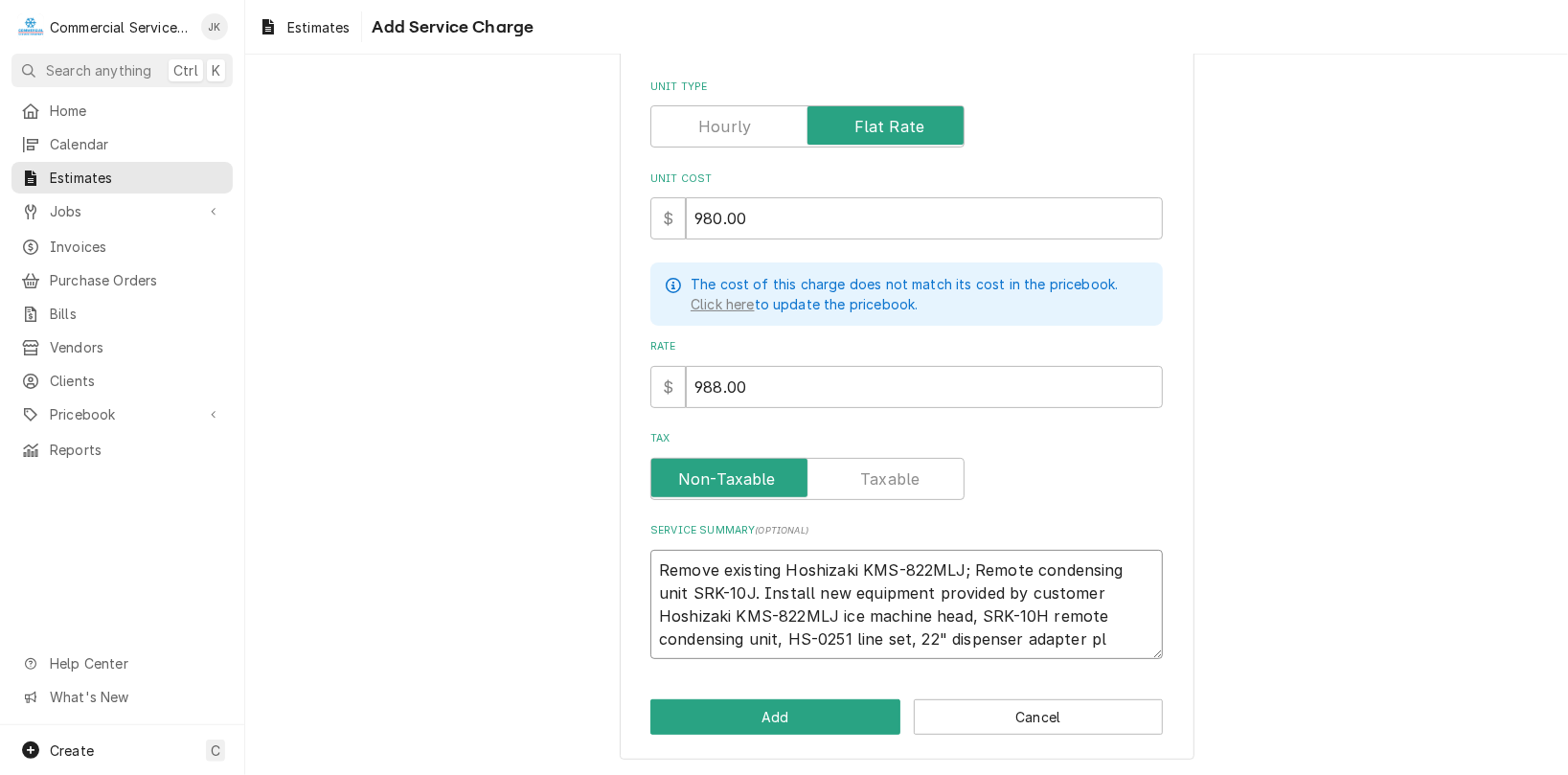
type textarea "x"
type textarea "Remove existing Hoshizaki KMS-822MLJ; Remote condensing unit SRK-10J. Install n…"
type textarea "x"
type textarea "Remove existing Hoshizaki KMS-822MLJ; Remote condensing unit SRK-10J. Install n…"
type textarea "x"
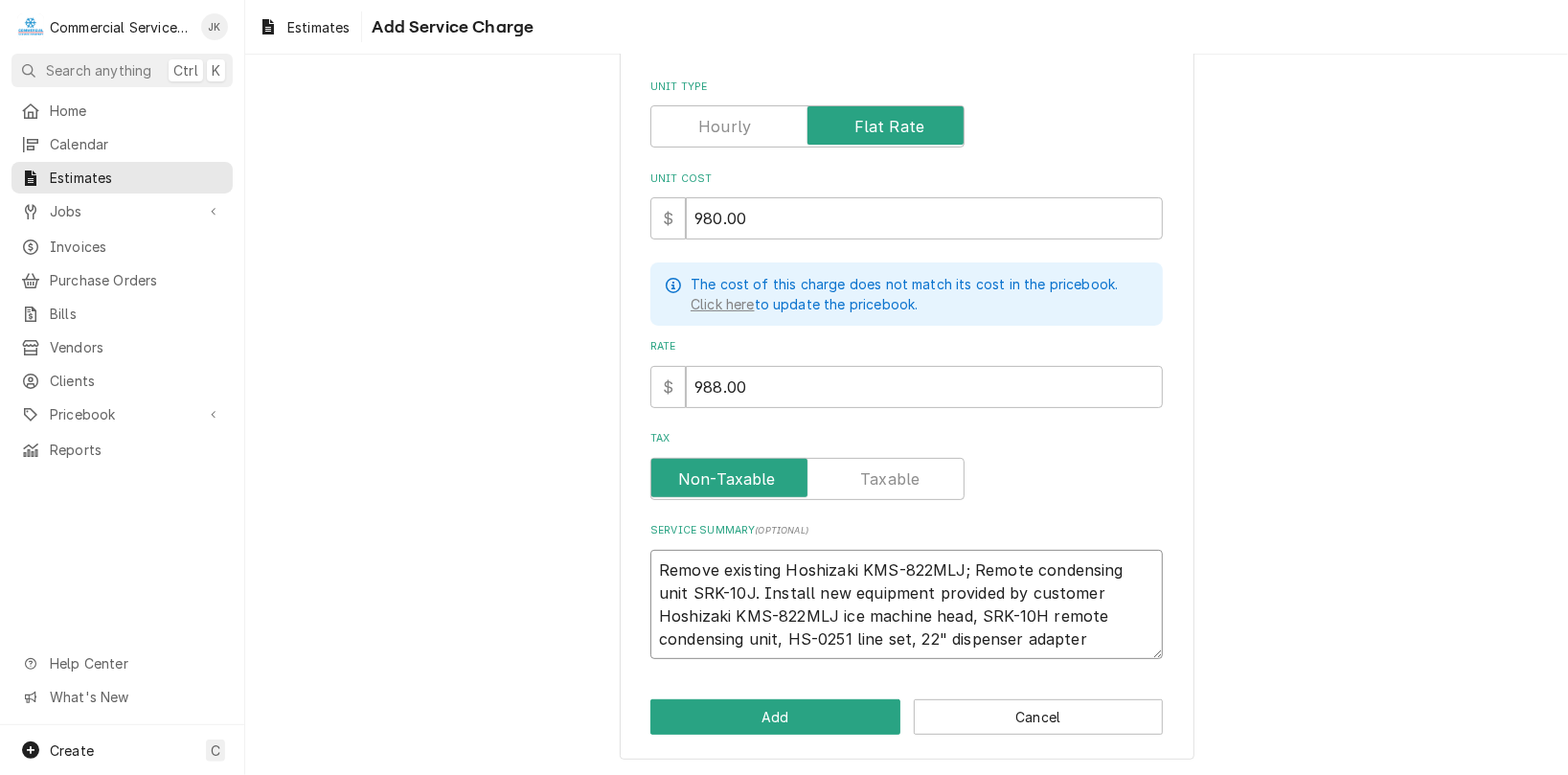
type textarea "Remove existing Hoshizaki KMS-822MLJ; Remote condensing unit SRK-10J. Install n…"
type textarea "x"
type textarea "Remove existing Hoshizaki KMS-822MLJ; Remote condensing unit SRK-10J. Install n…"
type textarea "x"
type textarea "Remove existing Hoshizaki KMS-822MLJ; Remote condensing unit SRK-10J. Install n…"
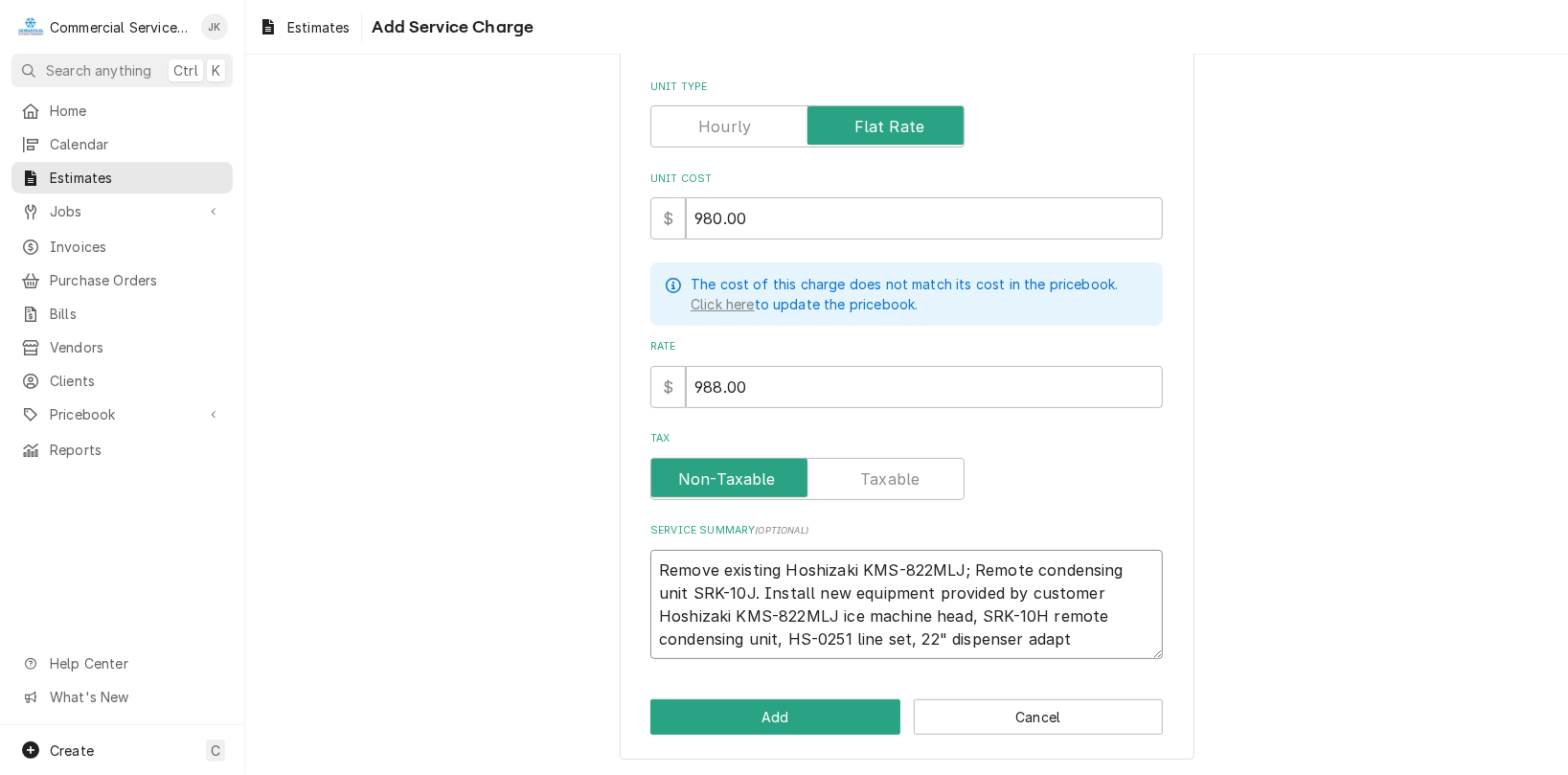
type textarea "x"
type textarea "Remove existing Hoshizaki KMS-822MLJ; Remote condensing unit SRK-10J. Install n…"
type textarea "x"
type textarea "Remove existing Hoshizaki KMS-822MLJ; Remote condensing unit SRK-10J. Install n…"
type textarea "x"
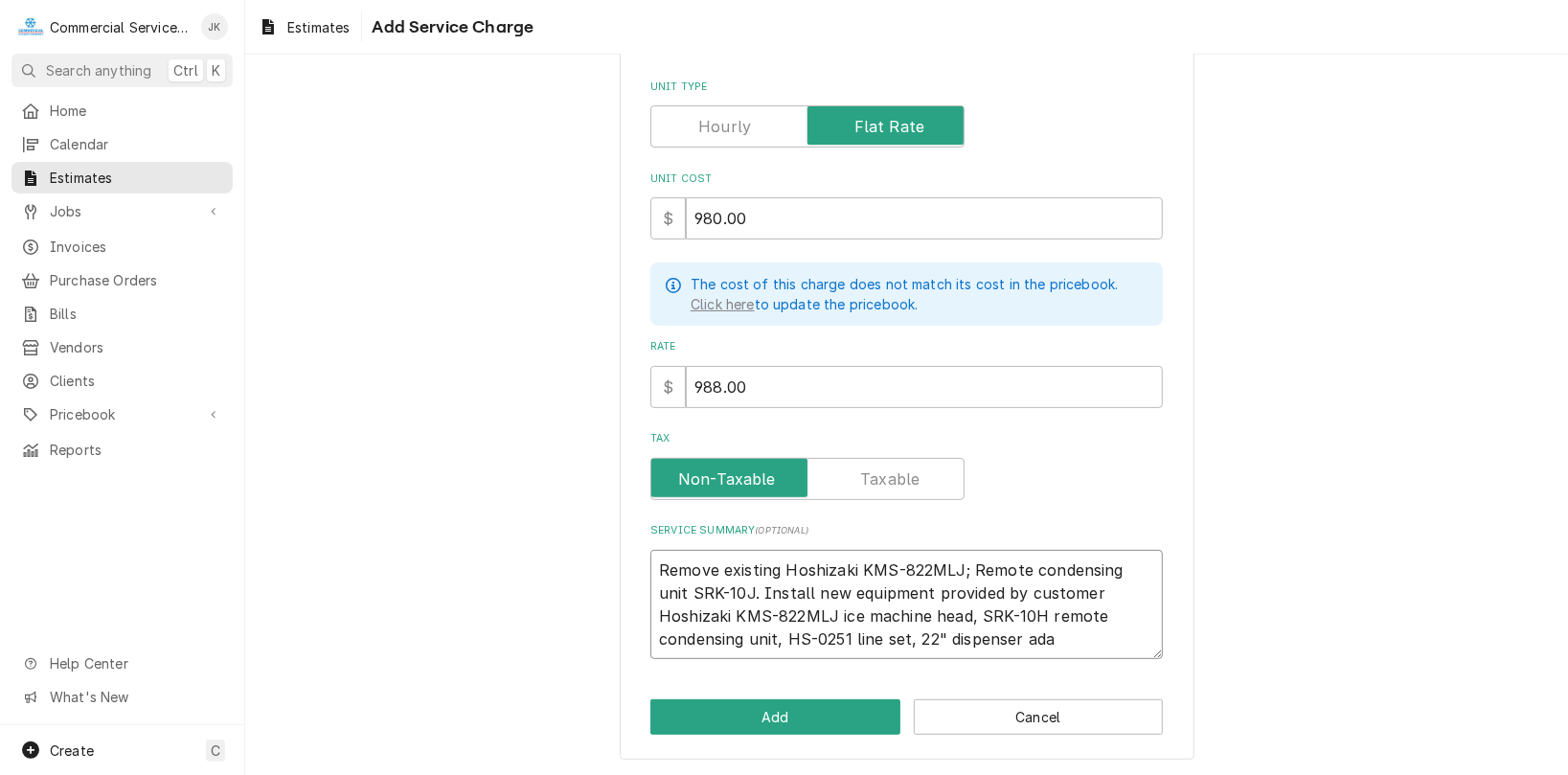
type textarea "Remove existing Hoshizaki KMS-822MLJ; Remote condensing unit SRK-10J. Install n…"
type textarea "x"
type textarea "Remove existing Hoshizaki KMS-822MLJ; Remote condensing unit SRK-10J. Install n…"
type textarea "x"
type textarea "Remove existing Hoshizaki KMS-822MLJ; Remote condensing unit SRK-10J. Install n…"
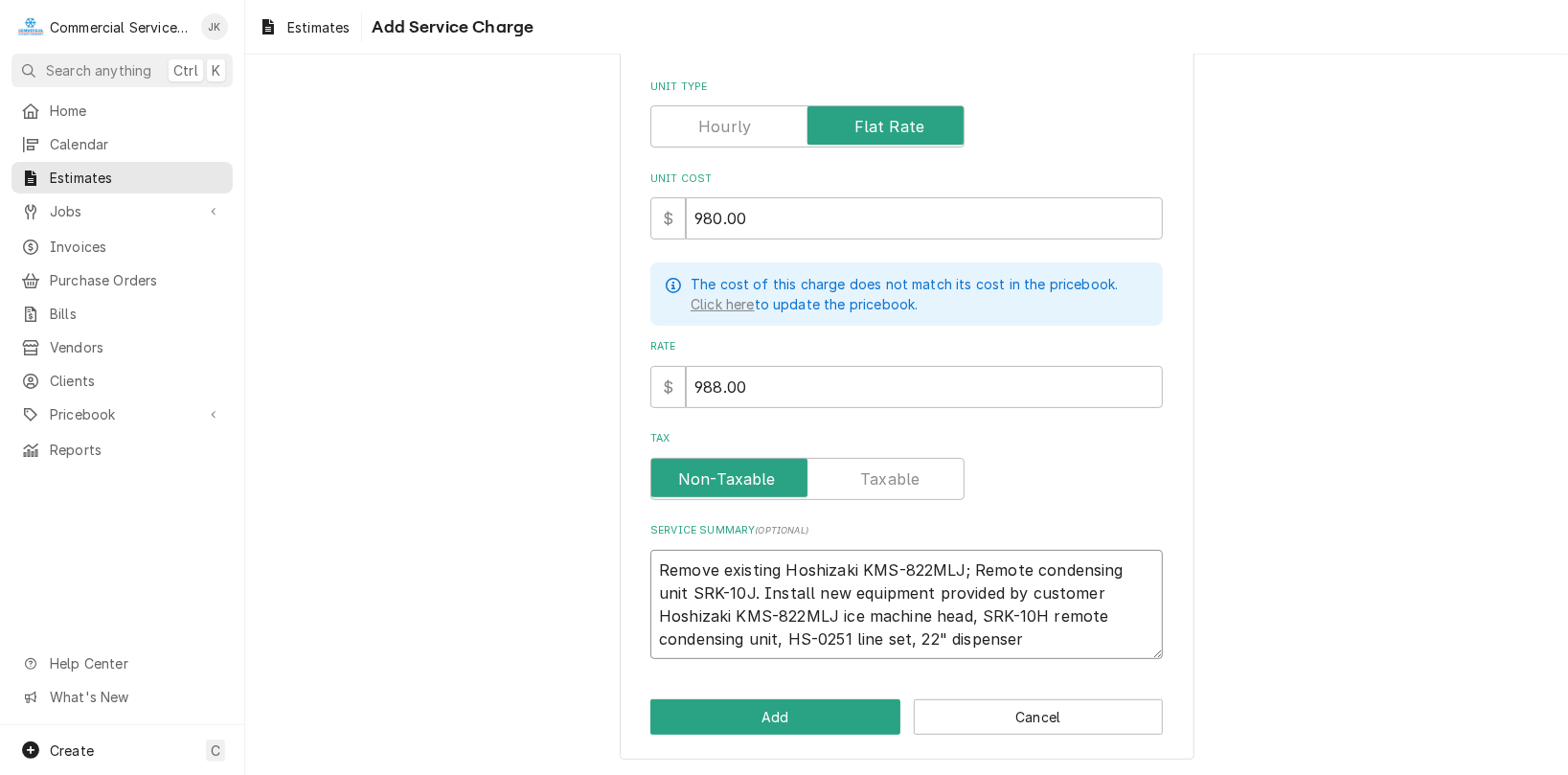
type textarea "x"
type textarea "Remove existing Hoshizaki KMS-822MLJ; Remote condensing unit SRK-10J. Install n…"
type textarea "x"
type textarea "Remove existing Hoshizaki KMS-822MLJ; Remote condensing unit SRK-10J. Install n…"
type textarea "x"
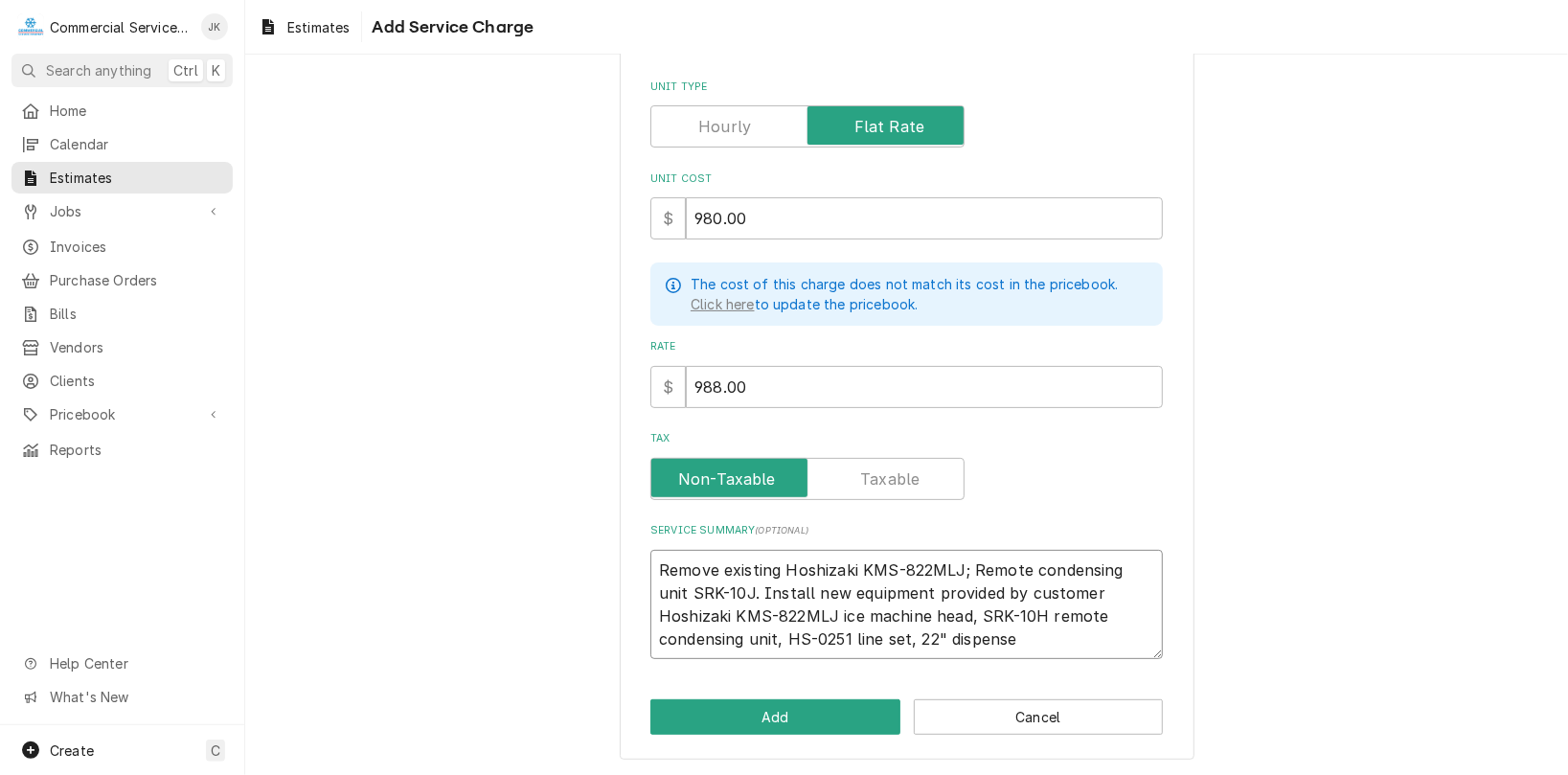
type textarea "Remove existing Hoshizaki KMS-822MLJ; Remote condensing unit SRK-10J. Install n…"
type textarea "x"
type textarea "Remove existing Hoshizaki KMS-822MLJ; Remote condensing unit SRK-10J. Install n…"
type textarea "x"
type textarea "Remove existing Hoshizaki KMS-822MLJ; Remote condensing unit SRK-10J. Install n…"
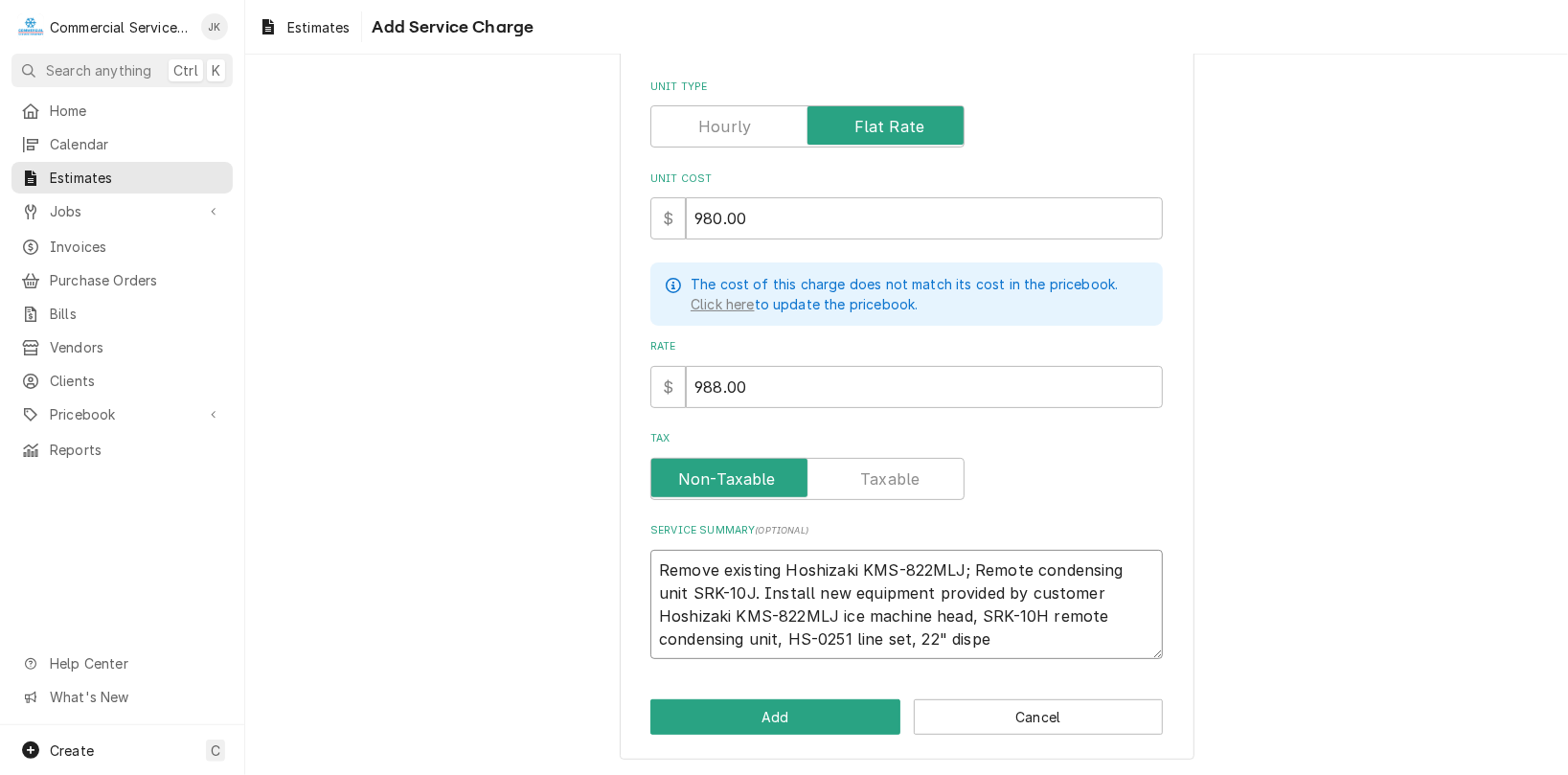
type textarea "x"
type textarea "Remove existing Hoshizaki KMS-822MLJ; Remote condensing unit SRK-10J. Install n…"
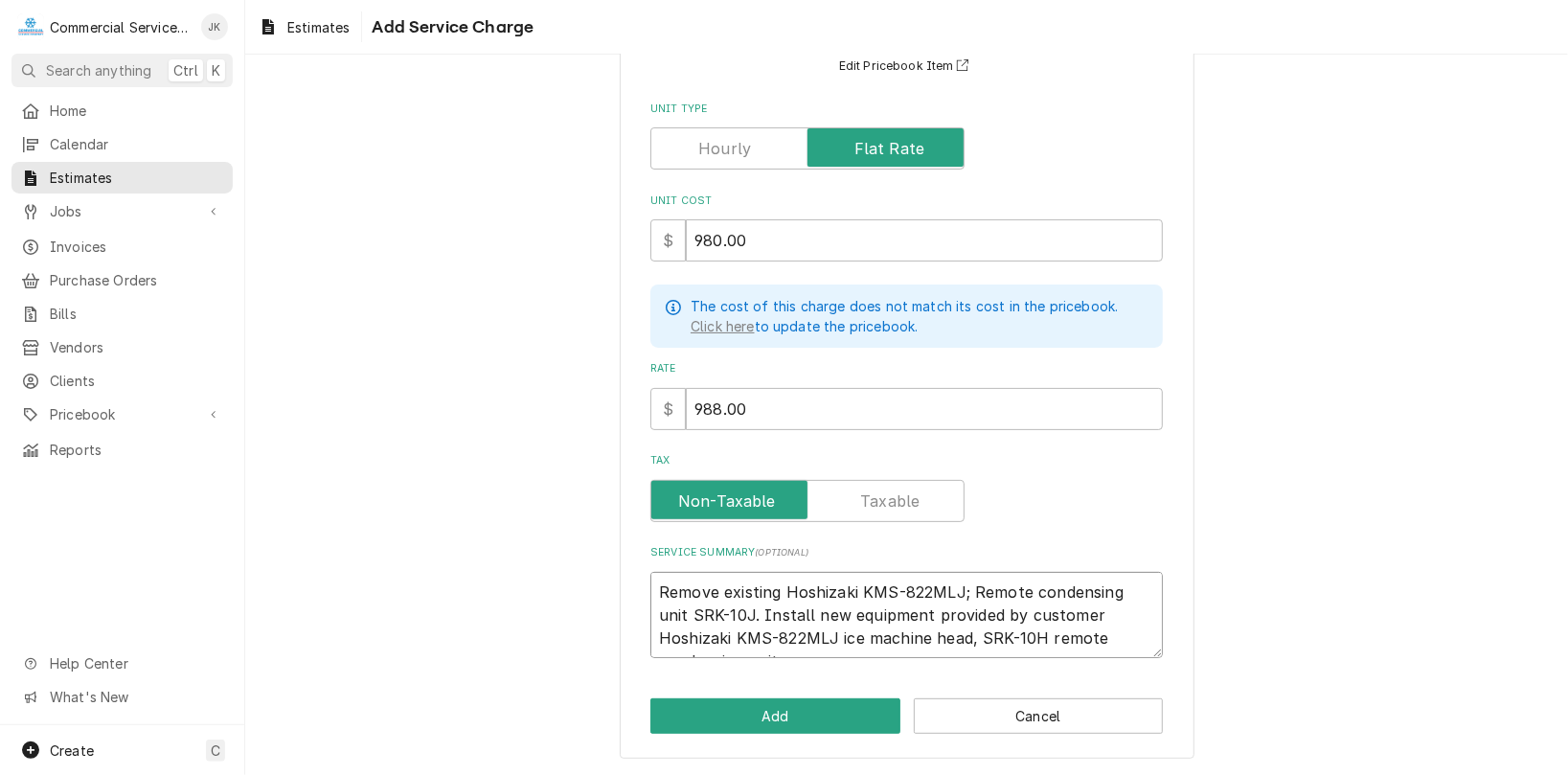
scroll to position [179, 0]
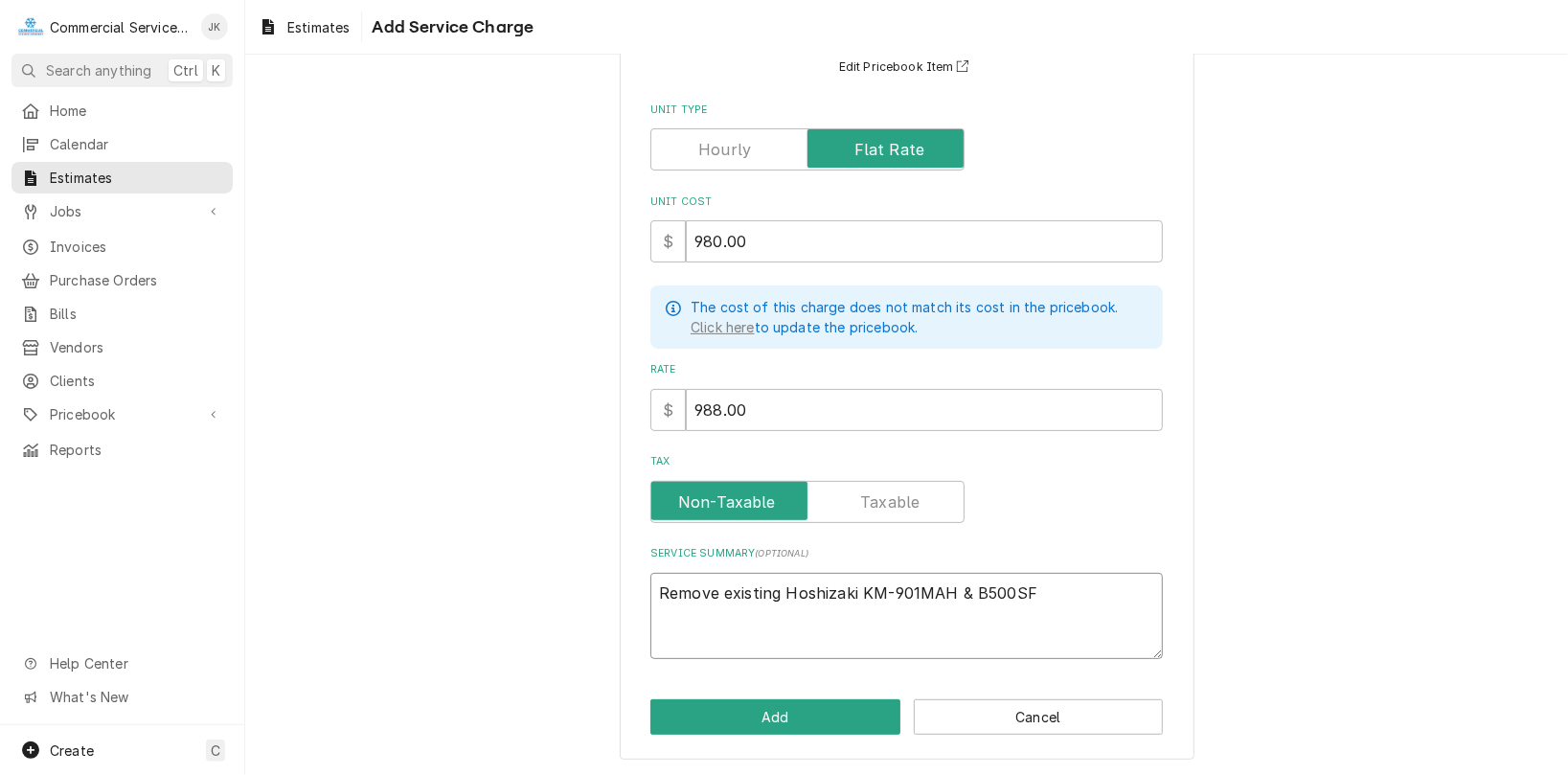
click at [975, 588] on textarea "Remove existing Hoshizaki KM-901MAH & B500SF" at bounding box center [906, 616] width 512 height 87
click at [1042, 591] on textarea "Remove existing Hoshizaki KM-901MAH & B-500SF" at bounding box center [906, 616] width 512 height 87
click at [951, 585] on textarea "Remove existing Hoshizaki KM-901MAH & B-500SF storage" at bounding box center [906, 616] width 512 height 87
click at [713, 608] on textarea "Remove existing Hoshizaki KM-901MAH ice machine & B-500SF storage" at bounding box center [906, 616] width 512 height 87
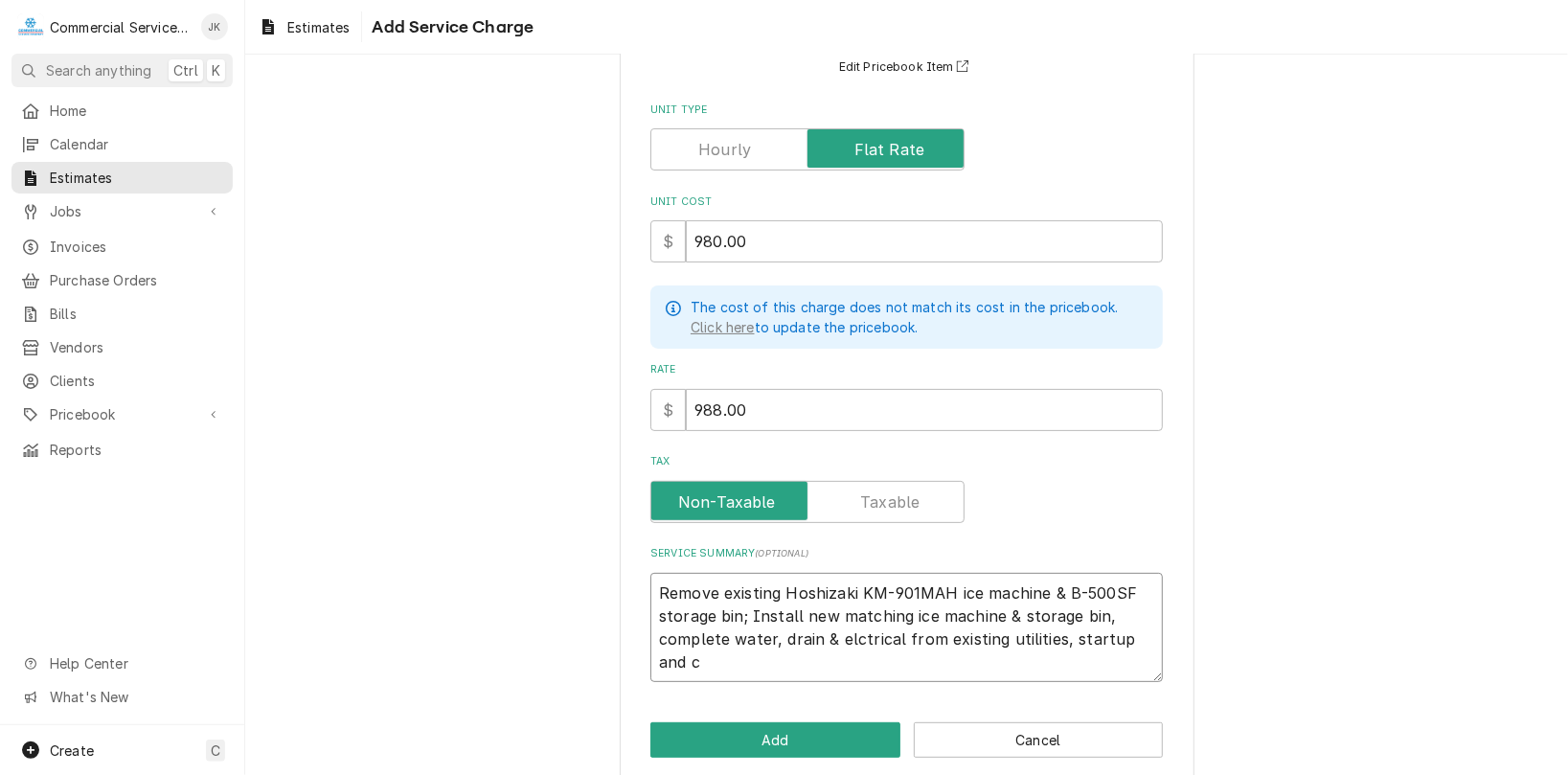
scroll to position [202, 0]
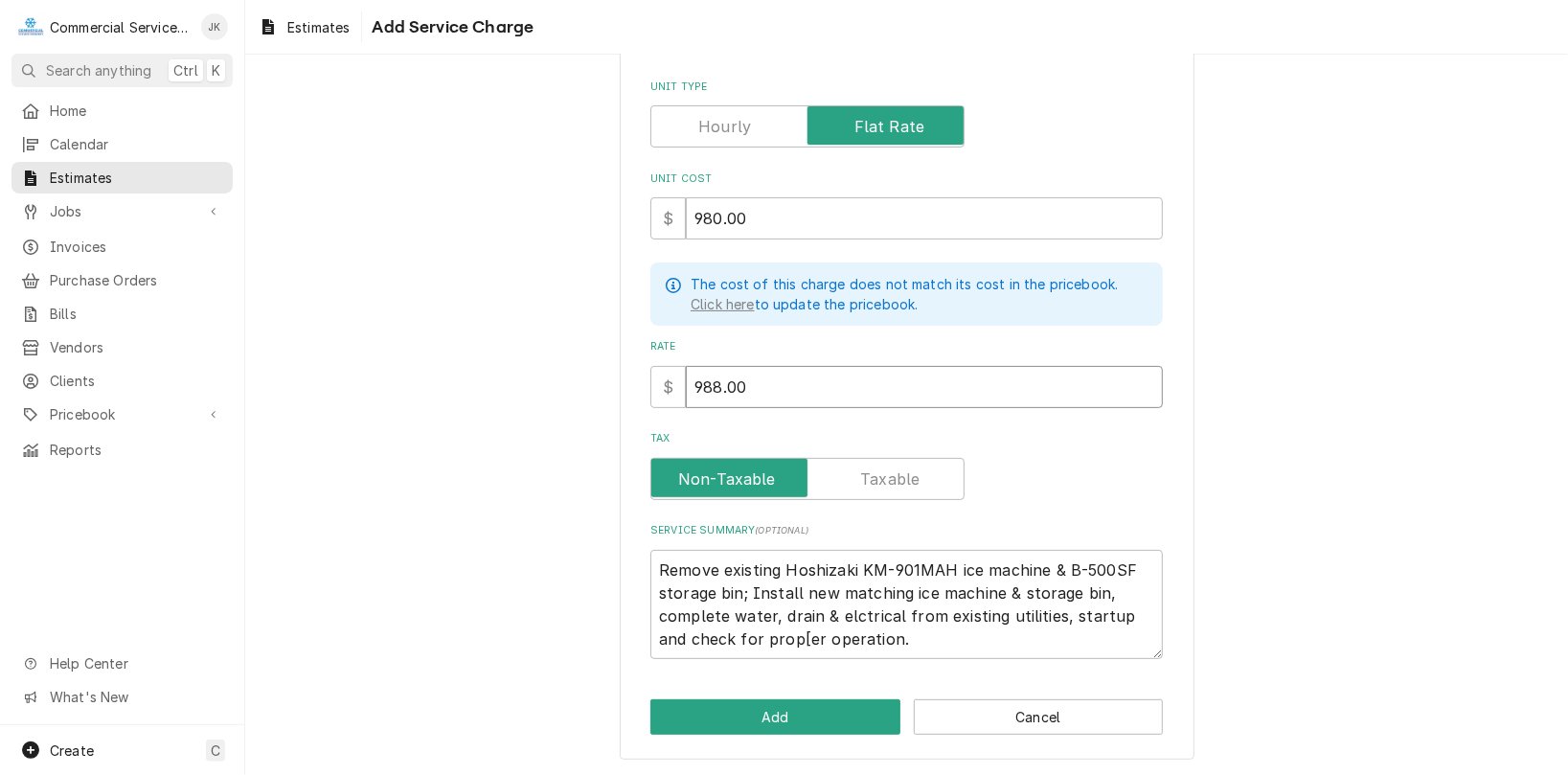
click at [717, 385] on input "988.00" at bounding box center [924, 388] width 477 height 43
click at [785, 716] on button "Add" at bounding box center [775, 717] width 250 height 36
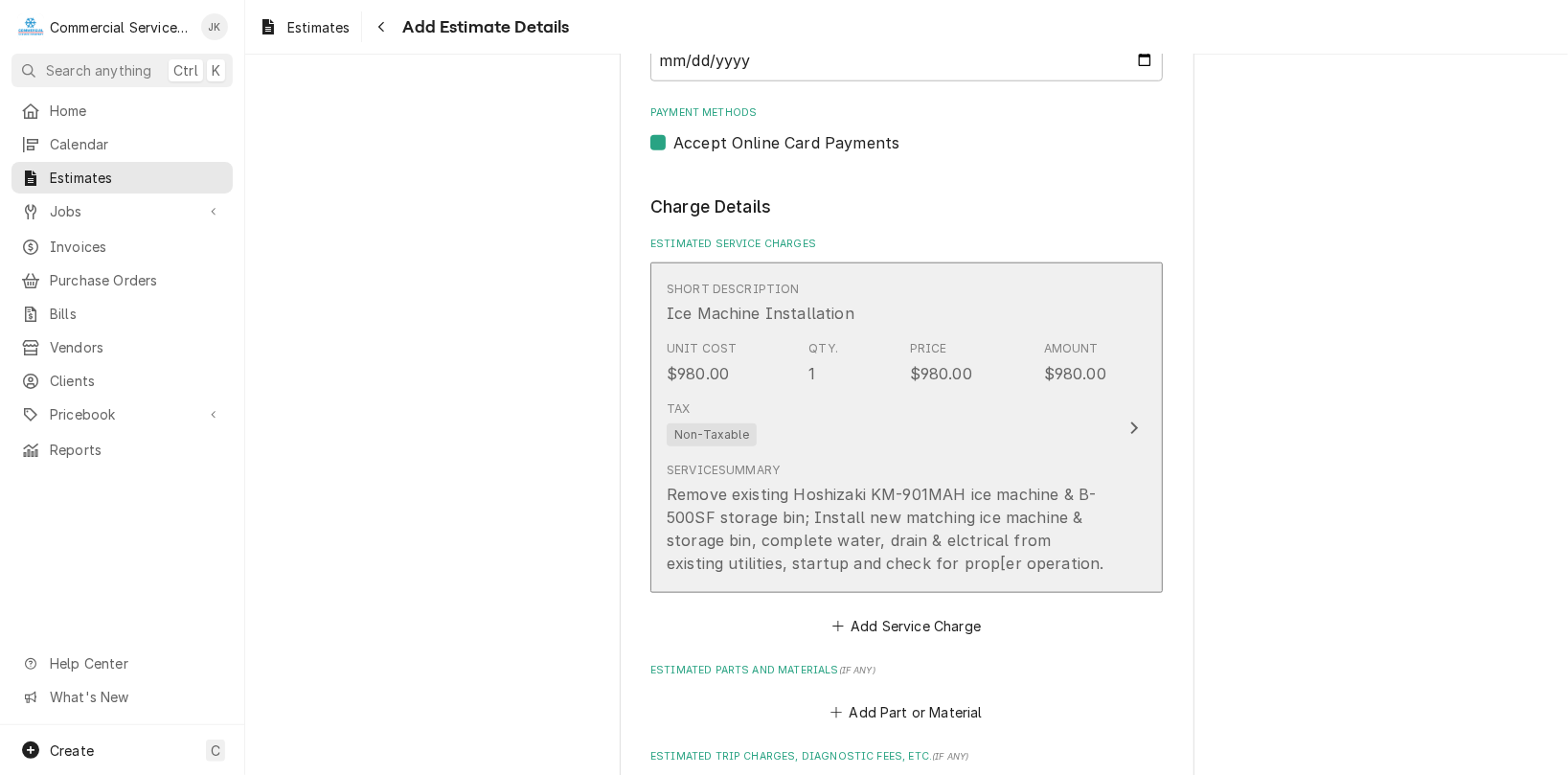
scroll to position [1200, 0]
click at [1060, 430] on div "Tax Non-Taxable" at bounding box center [886, 421] width 440 height 61
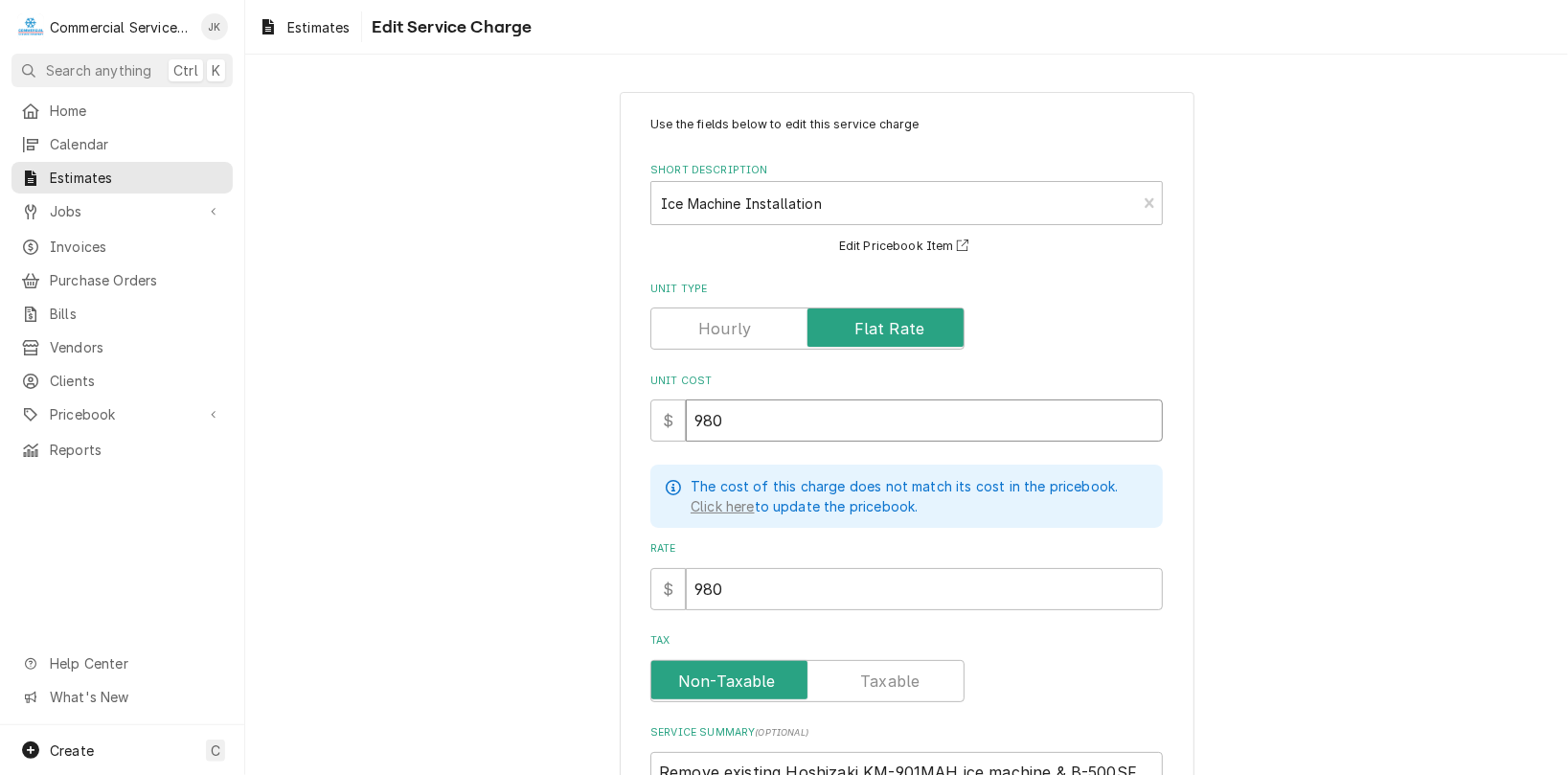
click at [724, 421] on input "980" at bounding box center [924, 420] width 477 height 43
click at [724, 592] on input "980" at bounding box center [924, 589] width 477 height 43
click at [751, 424] on input "1120.00" at bounding box center [924, 420] width 477 height 43
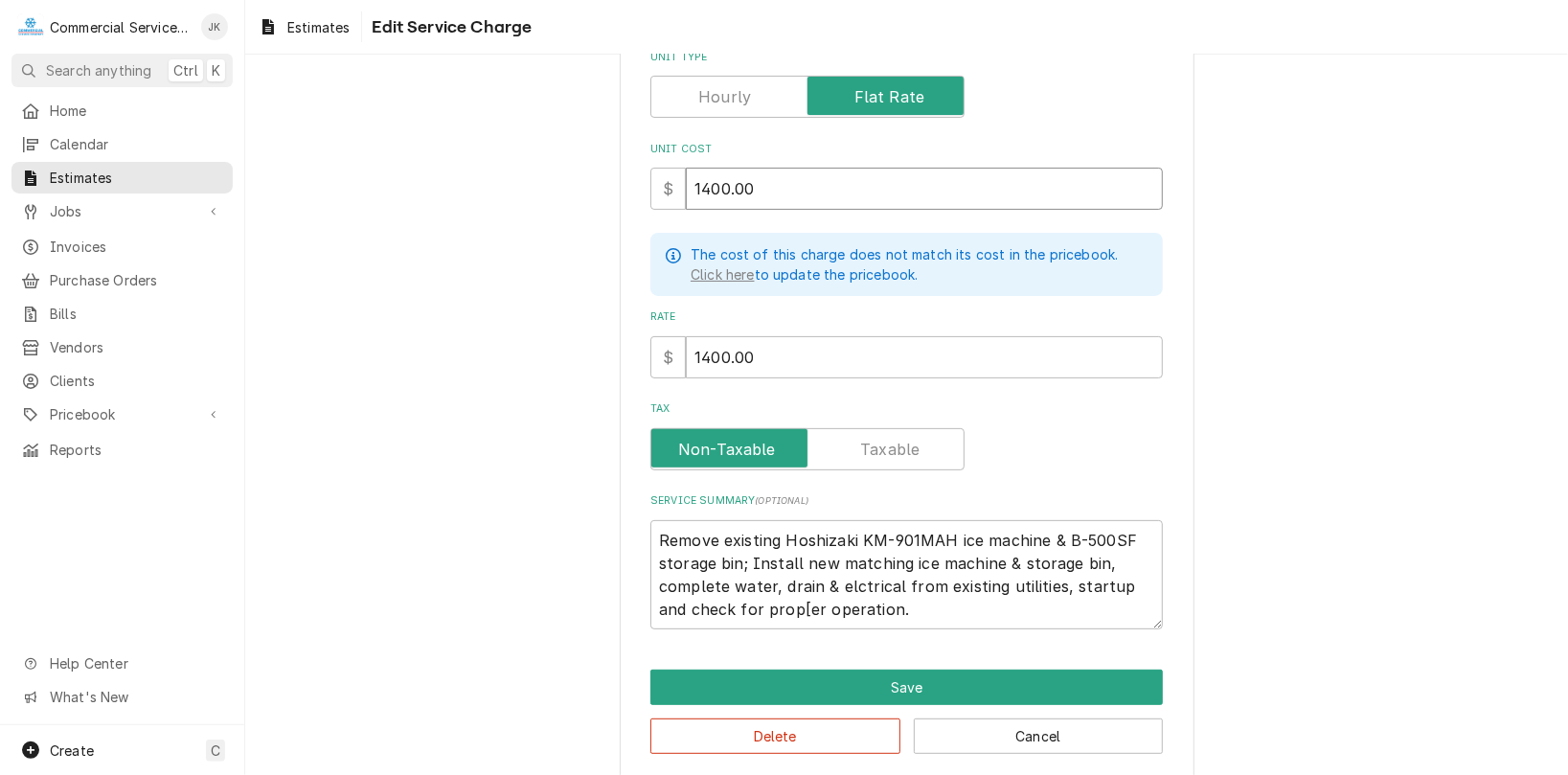
scroll to position [251, 0]
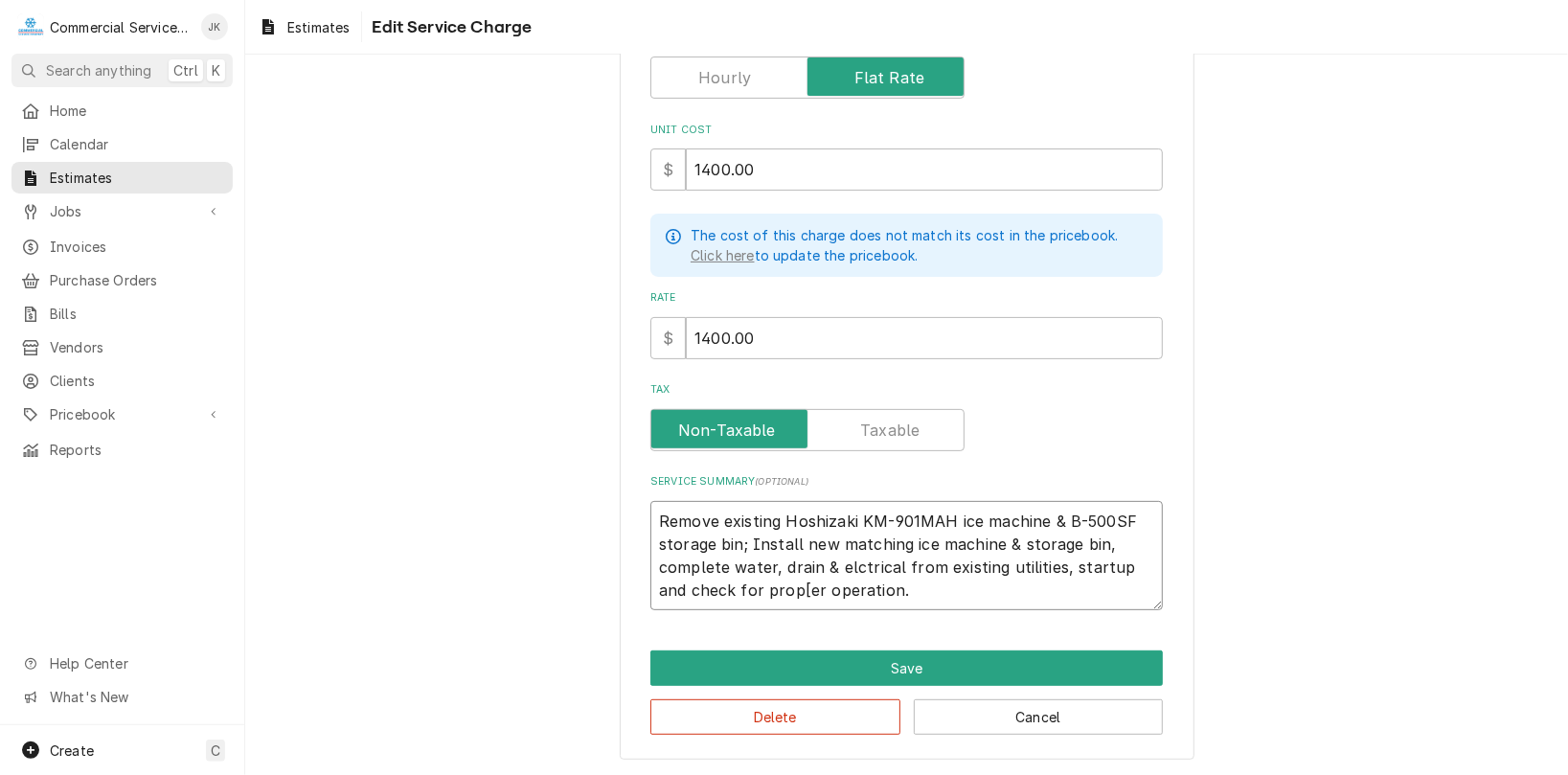
click at [902, 538] on textarea "Remove existing Hoshizaki KM-901MAH ice machine & B-500SF storage bin; Install …" at bounding box center [906, 556] width 512 height 110
click at [657, 558] on textarea "Remove existing Hoshizaki KM-901MAH ice machine & B-500SF storage bin; Install …" at bounding box center [906, 556] width 512 height 110
click at [703, 561] on textarea "Remove existing Hoshizaki KM-901MAH ice machine & B-500SF storage bin; Install …" at bounding box center [906, 556] width 512 height 110
click at [1135, 542] on textarea "Remove existing Hoshizaki KM-901MAH ice machine & B-500SF storage bin; Install …" at bounding box center [906, 556] width 512 height 110
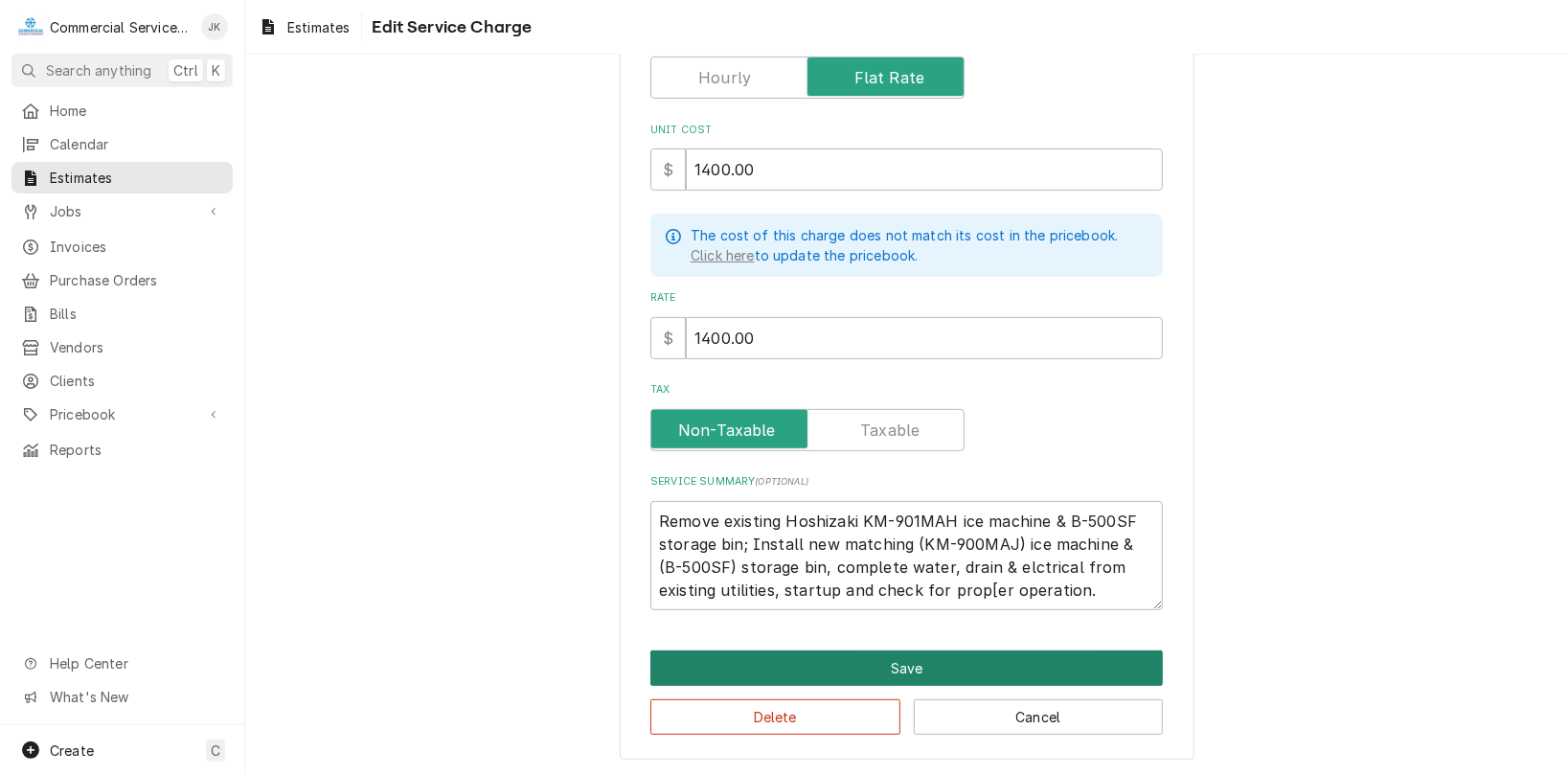
click at [885, 666] on button "Save" at bounding box center [906, 667] width 512 height 36
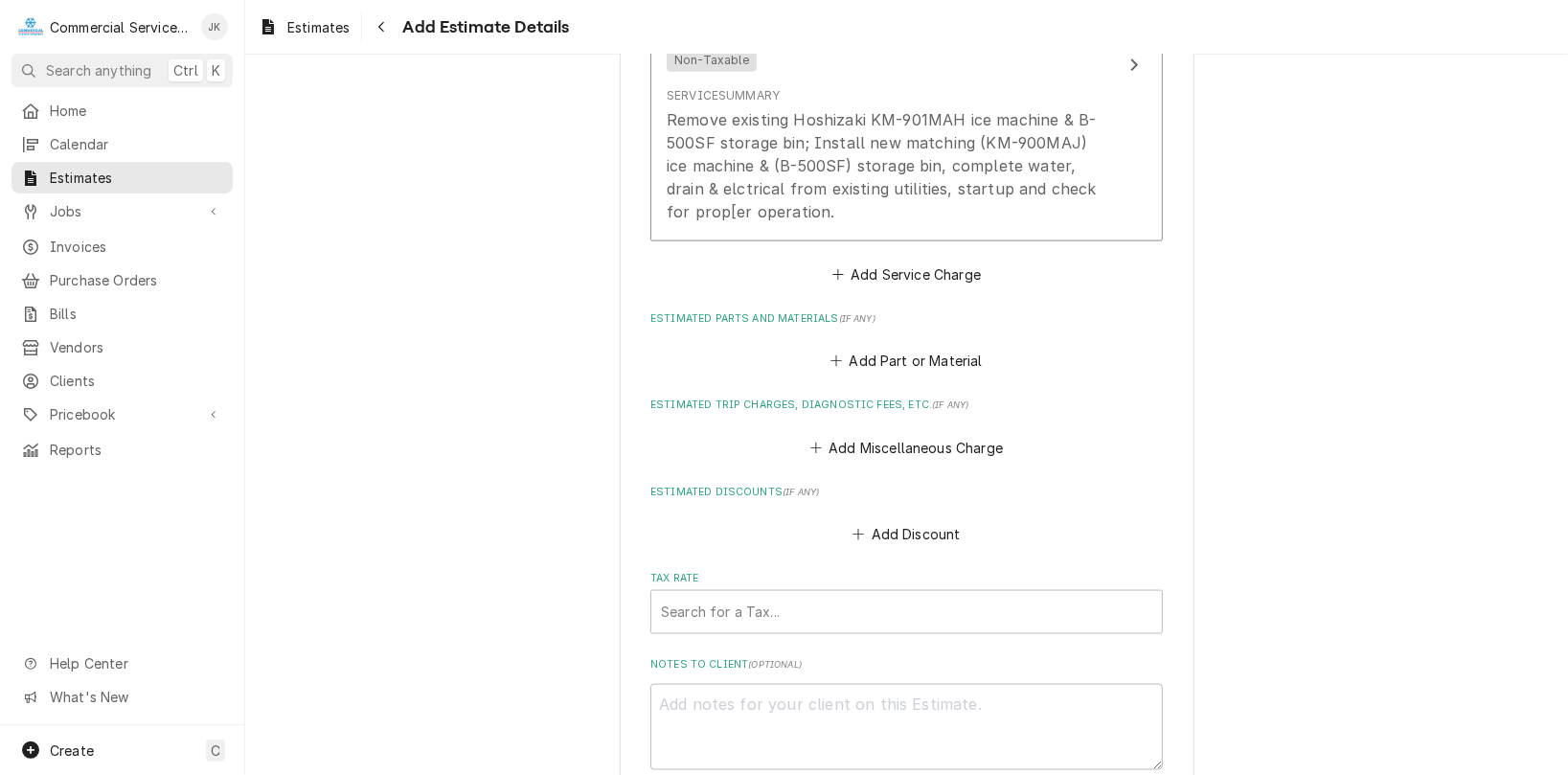
scroll to position [1548, 0]
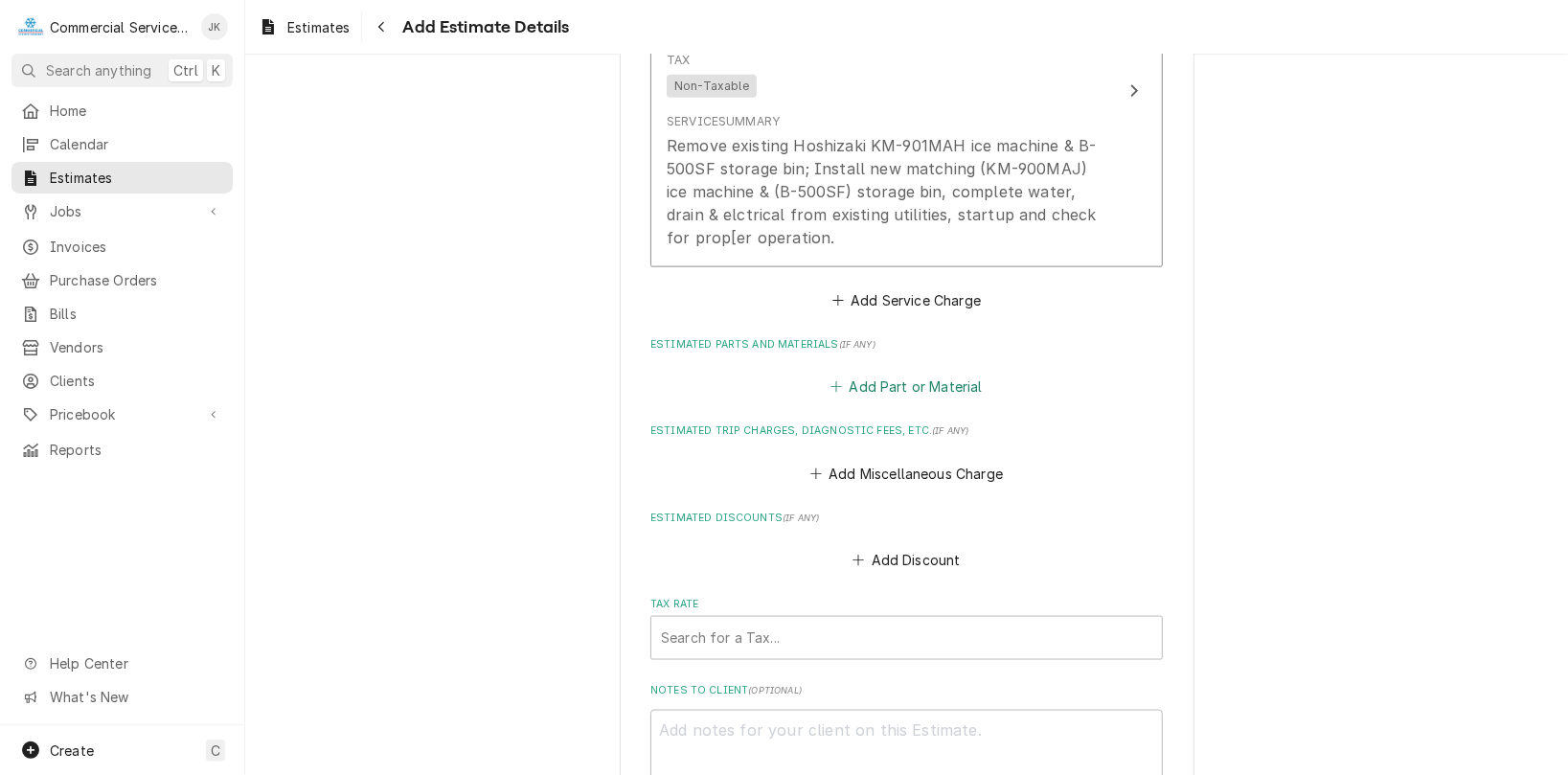
click at [897, 383] on button "Add Part or Material" at bounding box center [906, 388] width 158 height 27
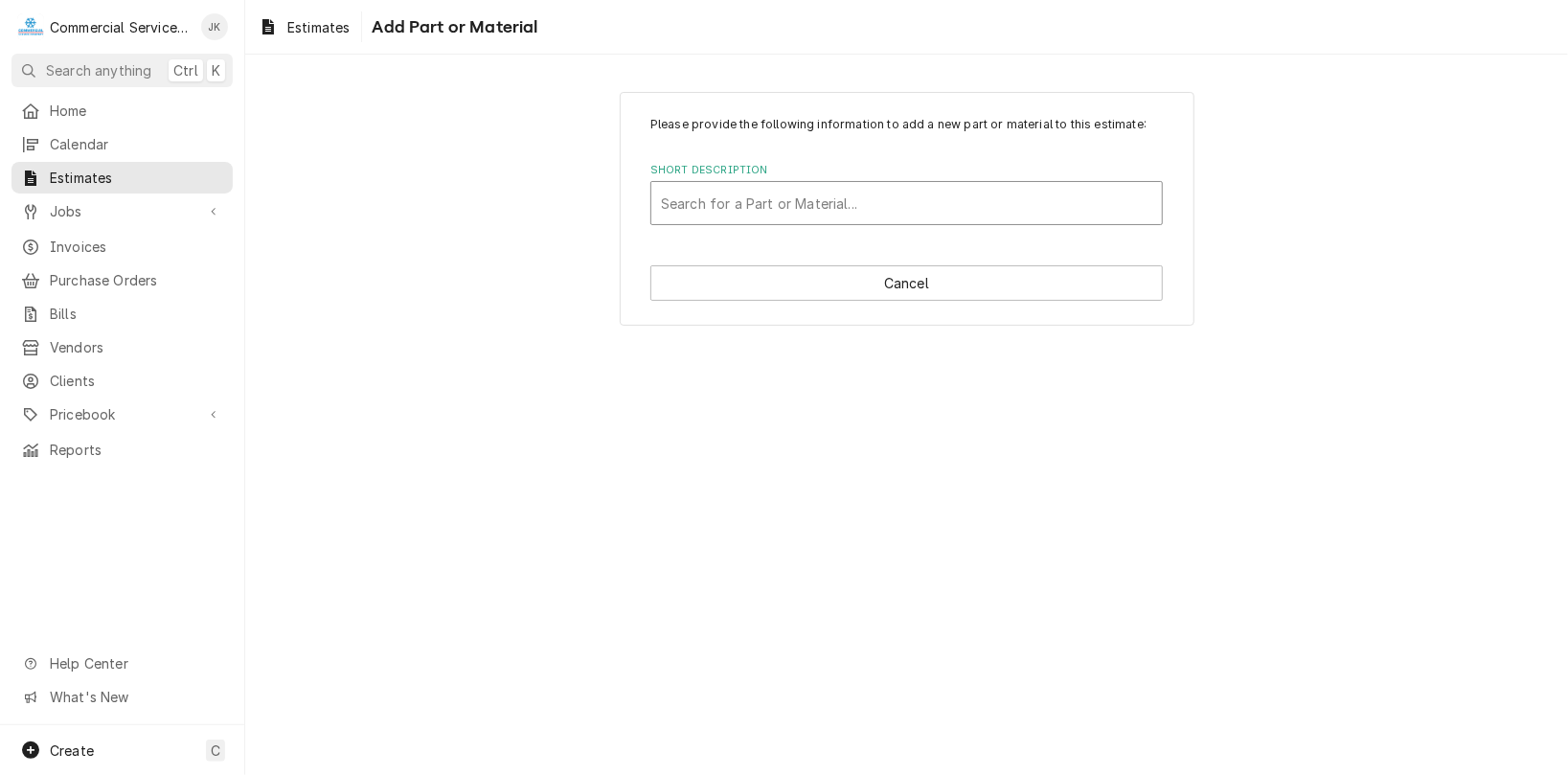
click at [684, 196] on div "Short Description" at bounding box center [906, 203] width 491 height 35
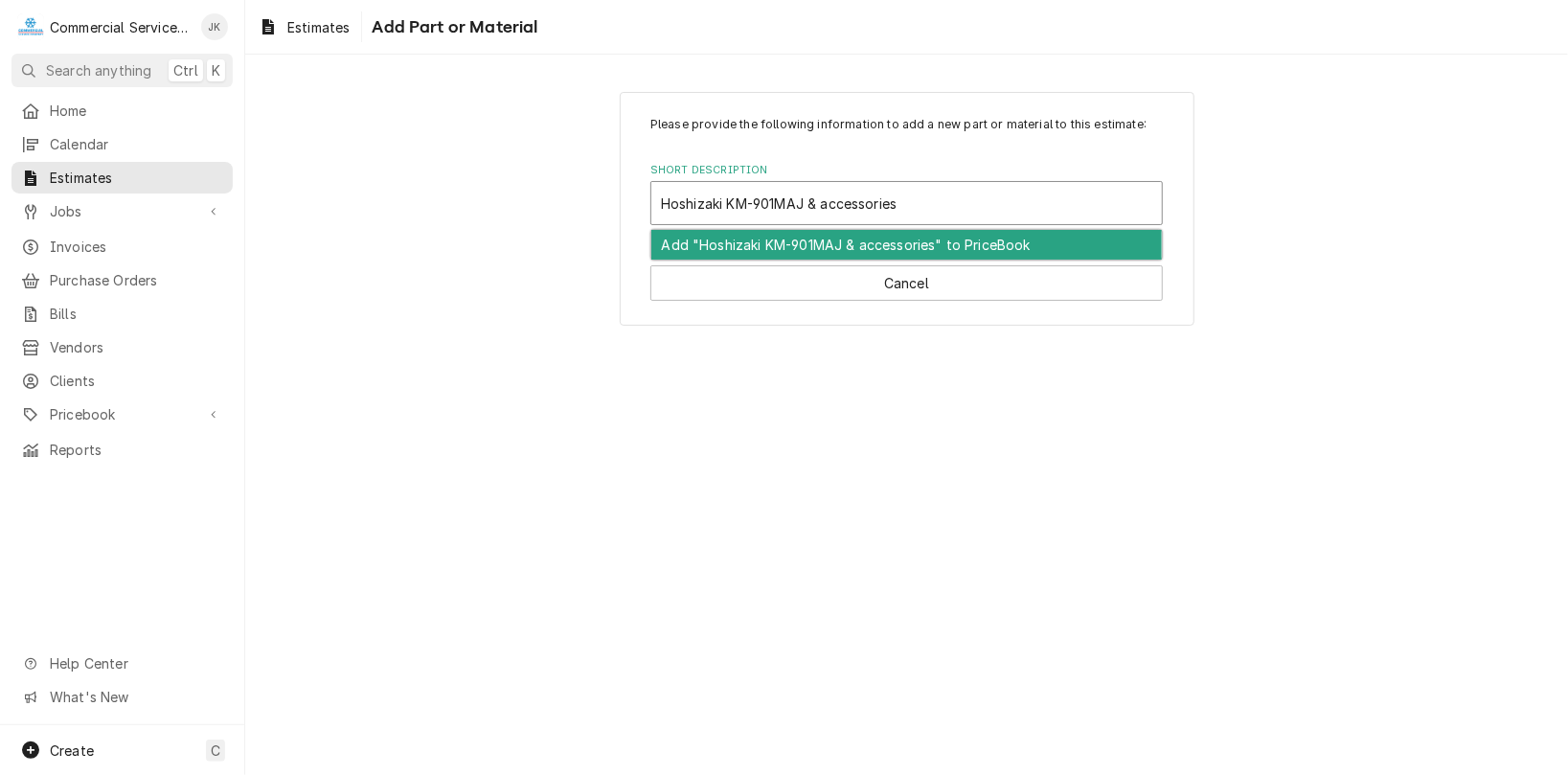
click at [853, 238] on div "Add "Hoshizaki KM-901MAJ & accessories" to PriceBook" at bounding box center [906, 244] width 510 height 30
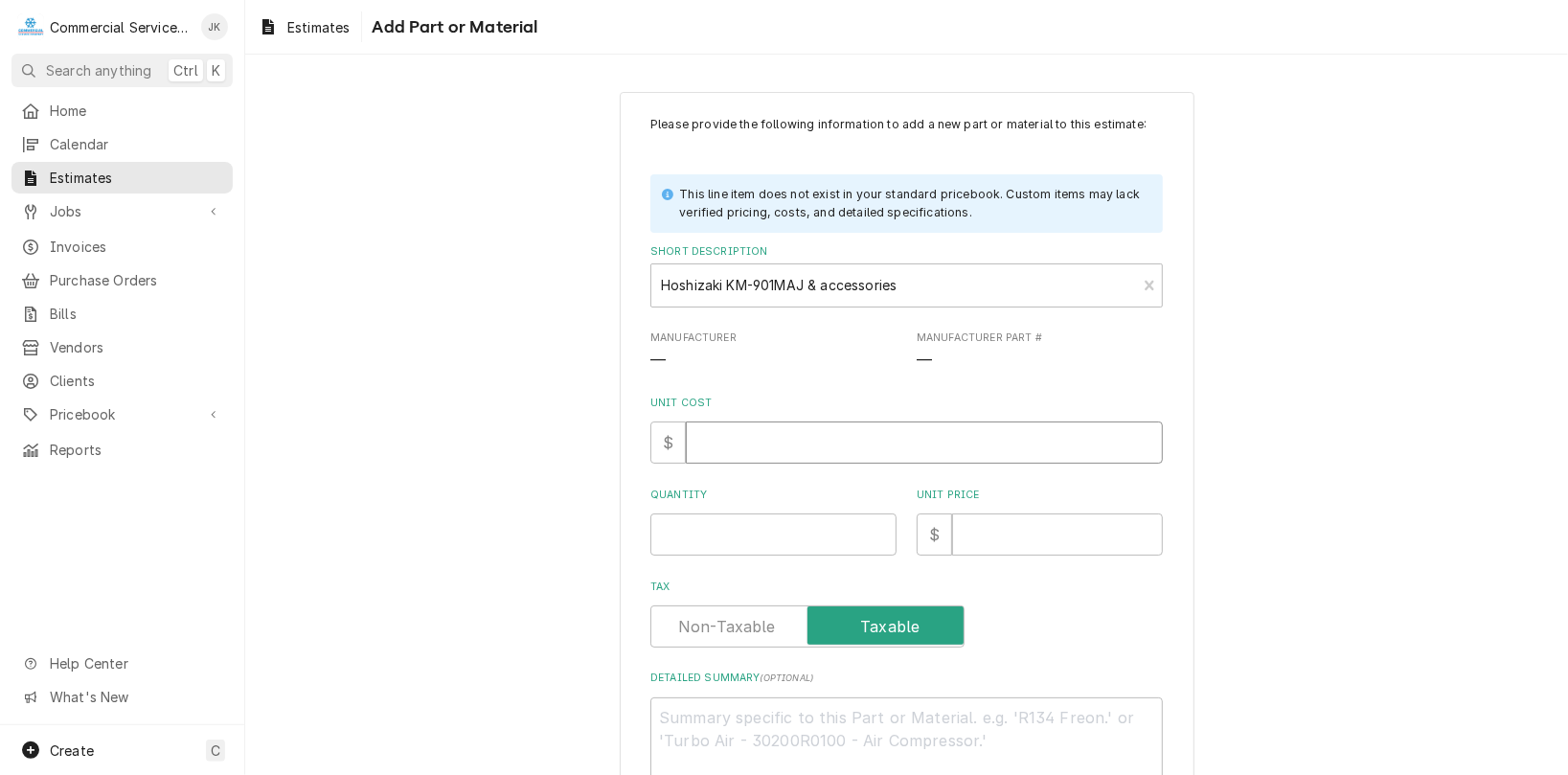
click at [703, 446] on input "Unit Cost" at bounding box center [924, 443] width 477 height 43
click at [733, 439] on input "6700" at bounding box center [924, 443] width 477 height 43
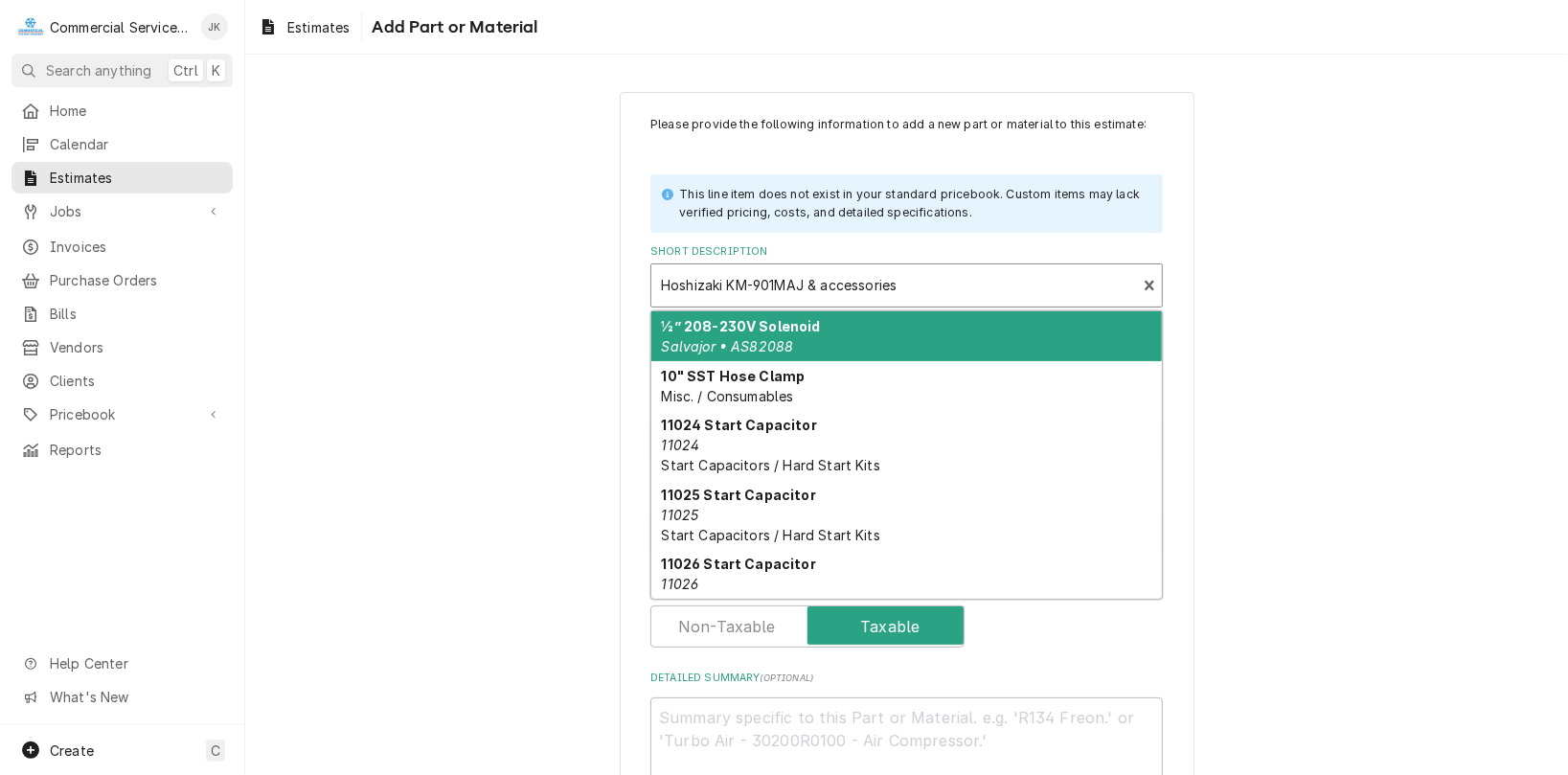
click at [904, 281] on div "Short Description" at bounding box center [893, 286] width 466 height 35
click at [1438, 282] on div "Please provide the following information to add a new part or material to this …" at bounding box center [907, 487] width 1323 height 826
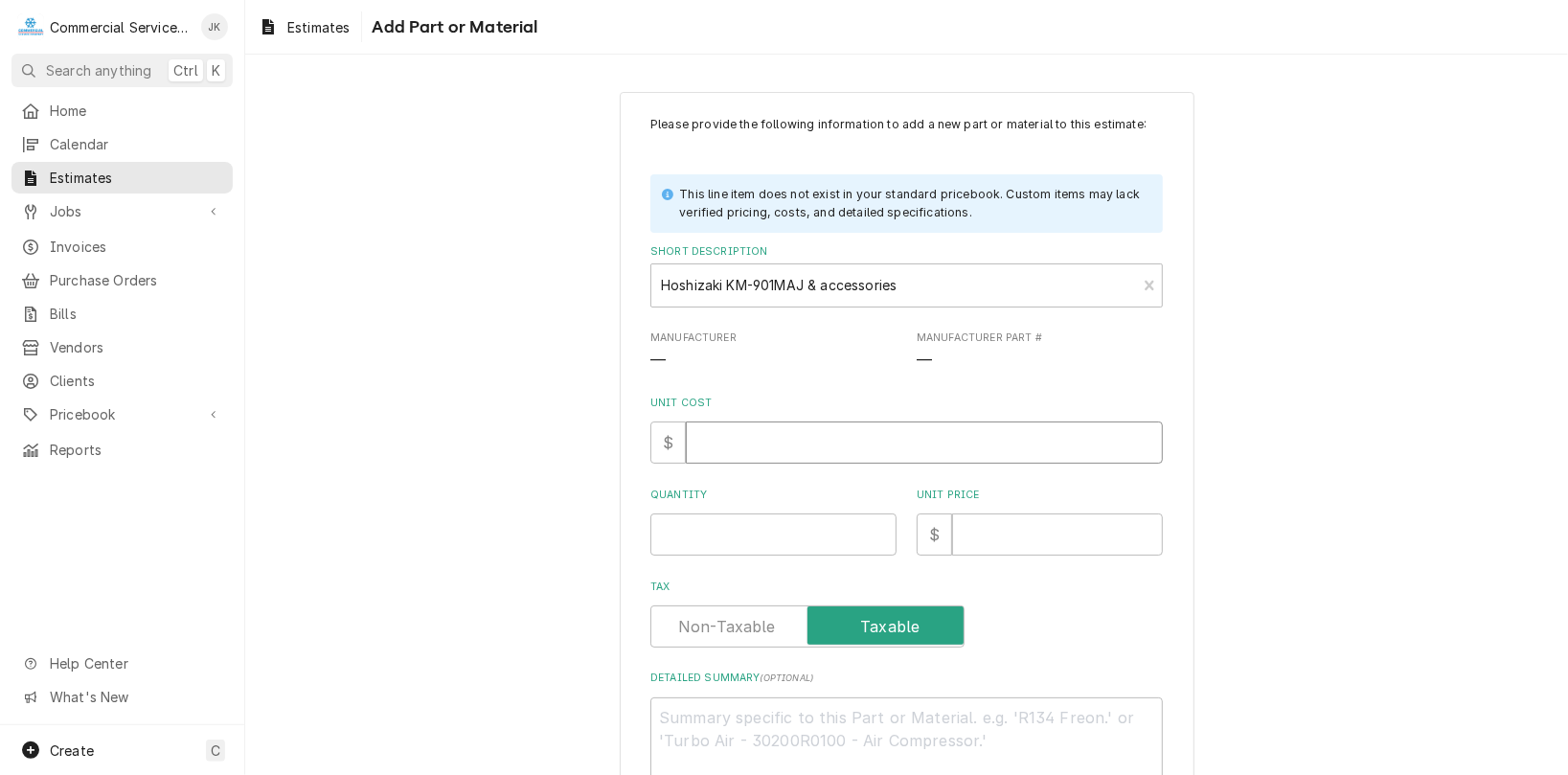
click at [702, 448] on input "Unit Cost" at bounding box center [924, 443] width 477 height 43
click at [681, 535] on input "Quantity" at bounding box center [773, 535] width 246 height 43
click at [971, 542] on input "Unit Price" at bounding box center [1058, 535] width 211 height 43
click at [662, 527] on input "Quantity" at bounding box center [773, 535] width 246 height 43
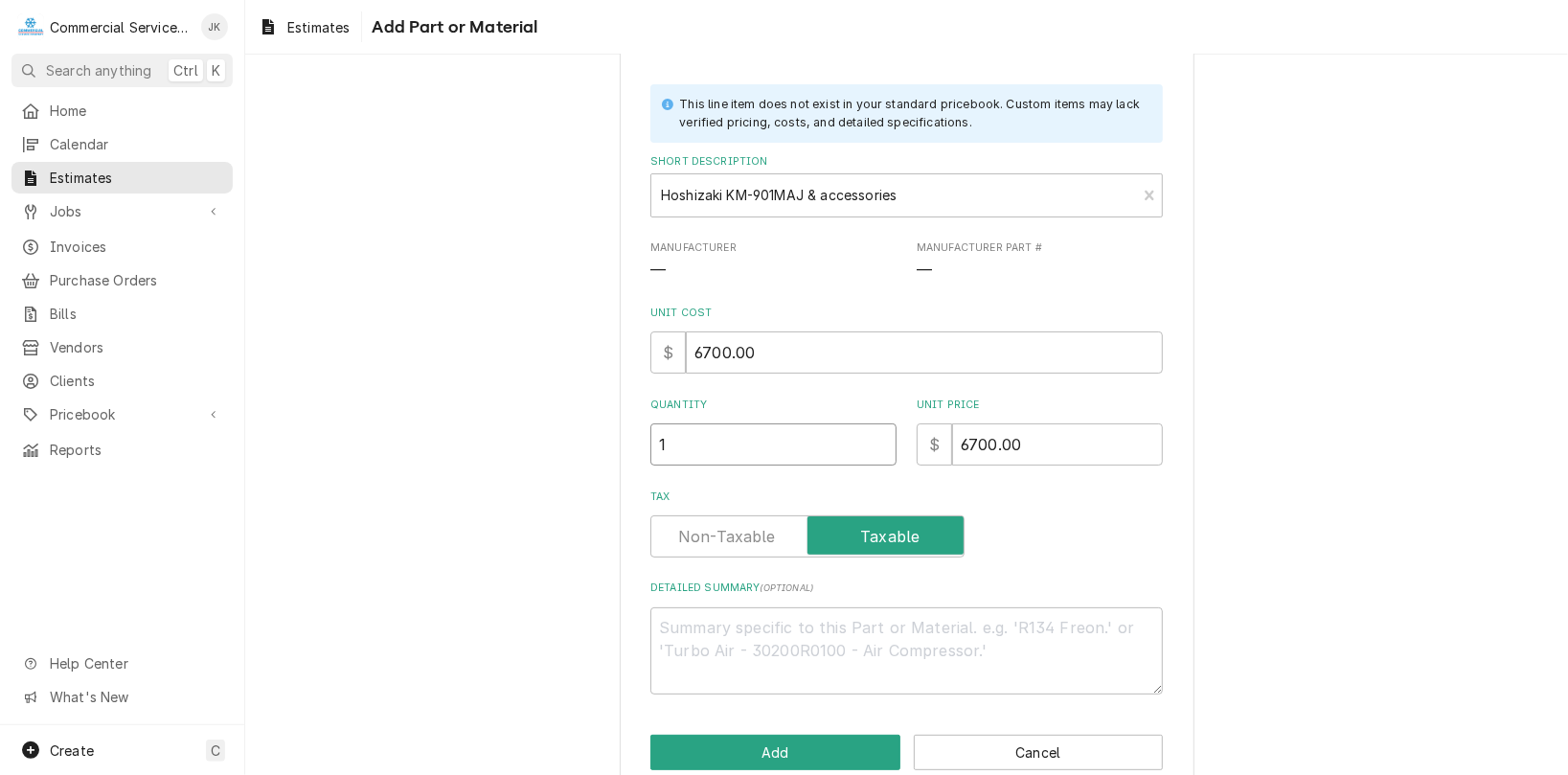
scroll to position [93, 0]
click at [684, 629] on textarea "Detailed Summary ( optional )" at bounding box center [906, 648] width 512 height 87
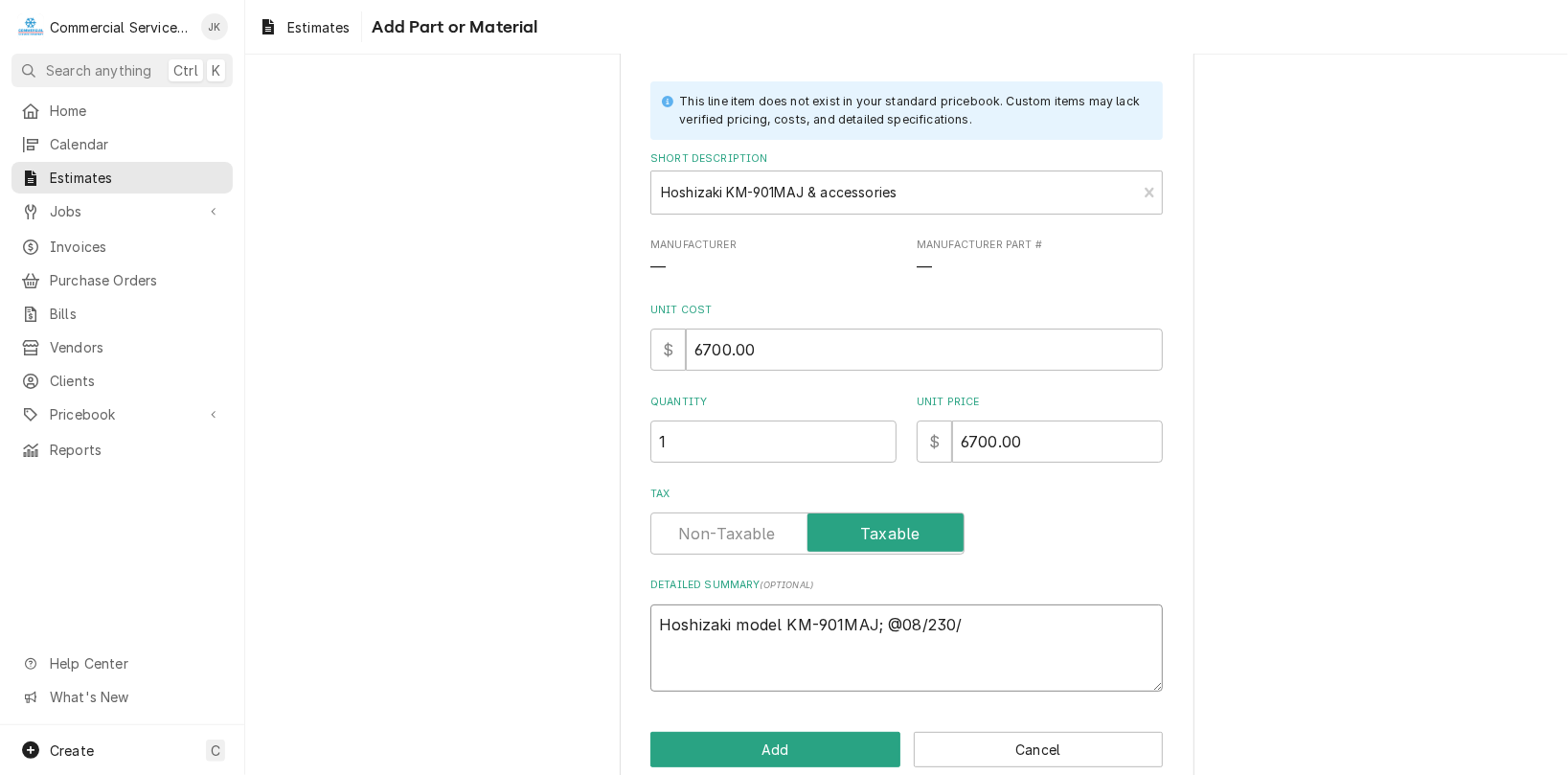
click at [898, 623] on textarea "Hoshizaki model KM-901MAJ; @08/230/" at bounding box center [906, 648] width 512 height 87
click at [960, 621] on textarea "Hoshizaki model KM-901MAJ; 208/230/" at bounding box center [906, 648] width 512 height 87
click at [652, 620] on textarea "Hoshizaki model KM-901MAJ; 208/230/1" at bounding box center [906, 648] width 512 height 87
click at [1023, 627] on textarea "Qty. (1) Hoshizaki model KM-901MAJ; 208/230/1" at bounding box center [906, 648] width 512 height 87
click at [903, 196] on div "Short Description" at bounding box center [893, 193] width 466 height 35
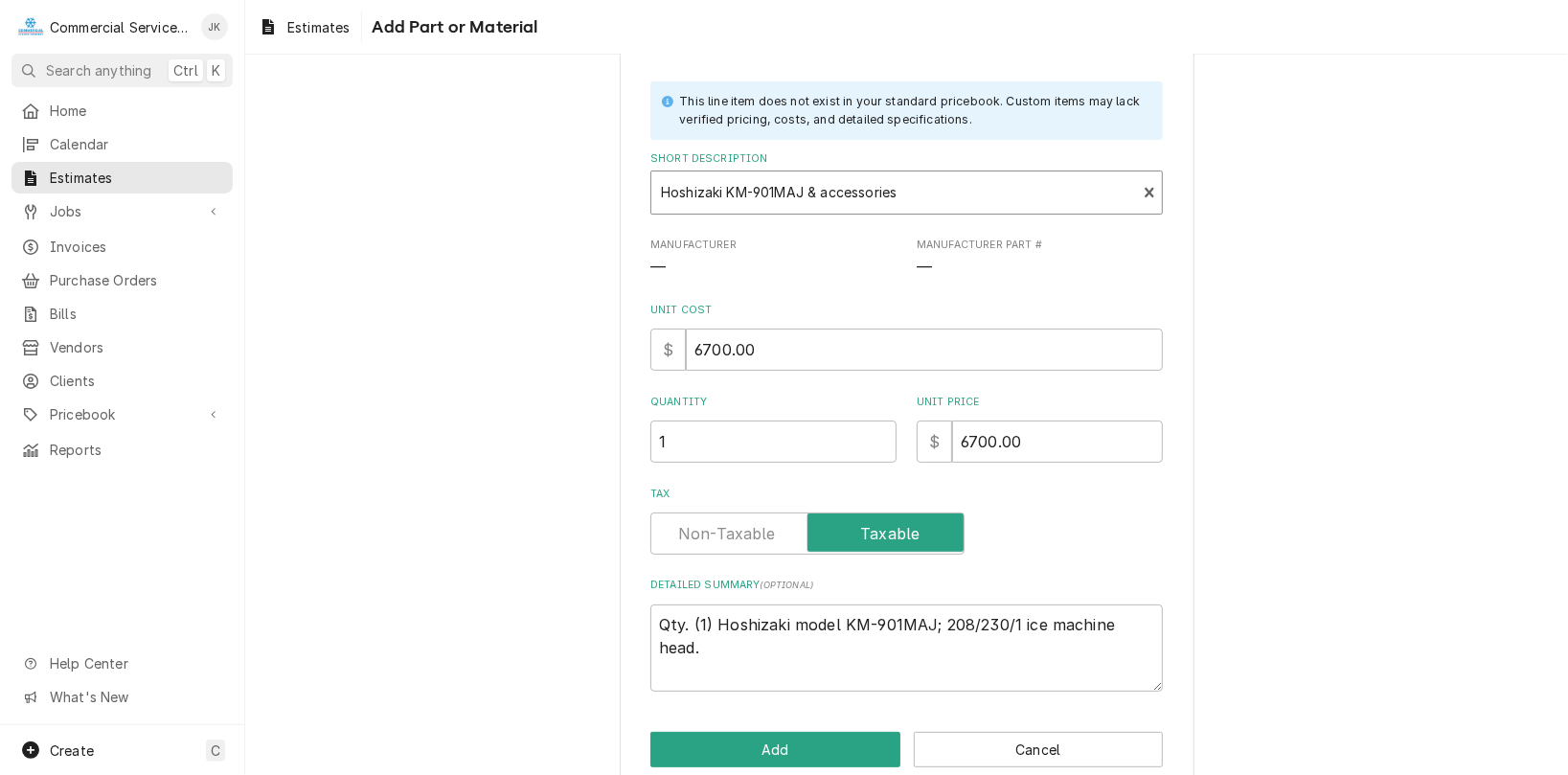
click at [903, 191] on div "Short Description" at bounding box center [893, 193] width 466 height 35
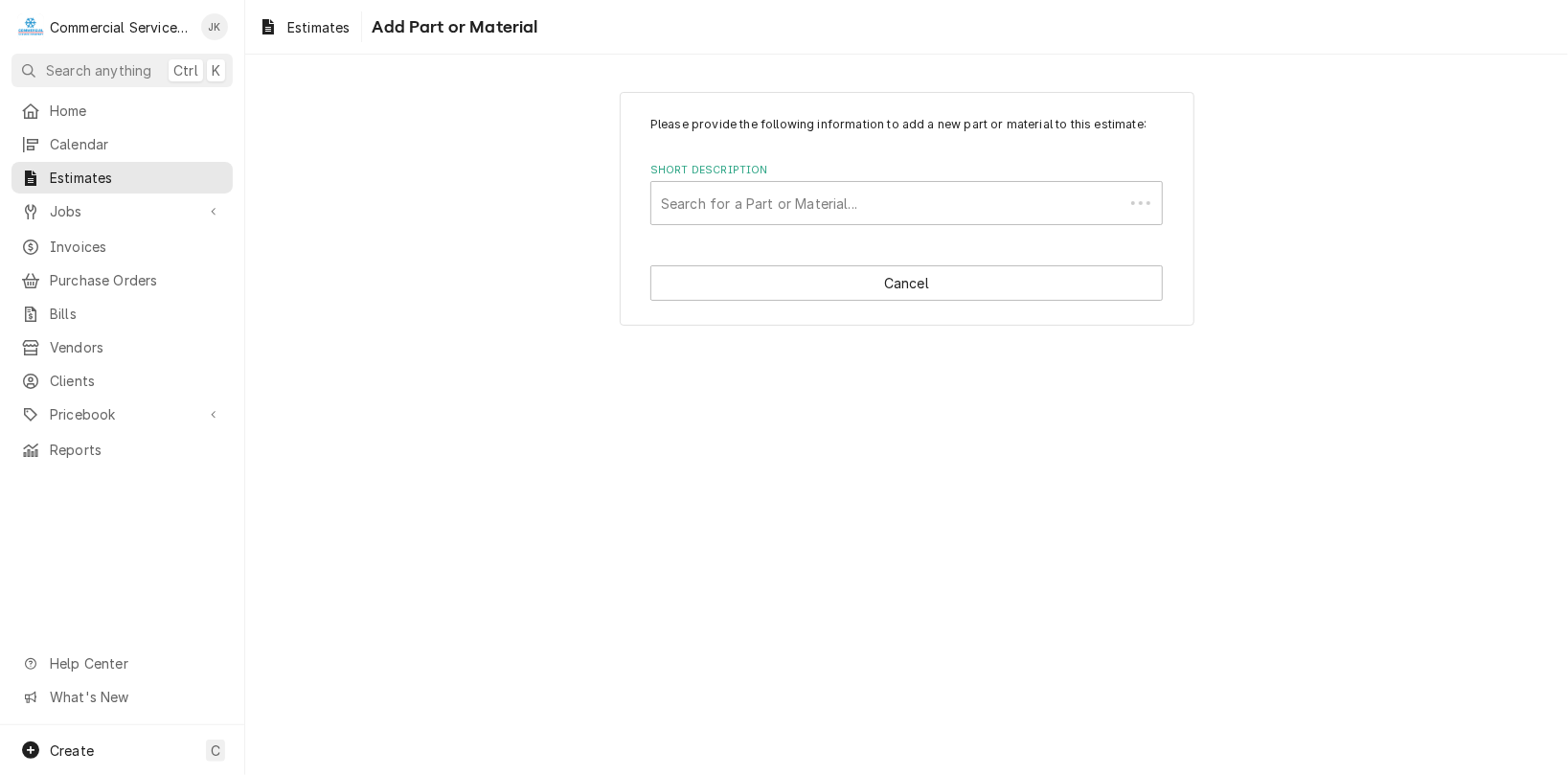
scroll to position [0, 0]
click at [679, 201] on div "Short Description" at bounding box center [906, 203] width 491 height 35
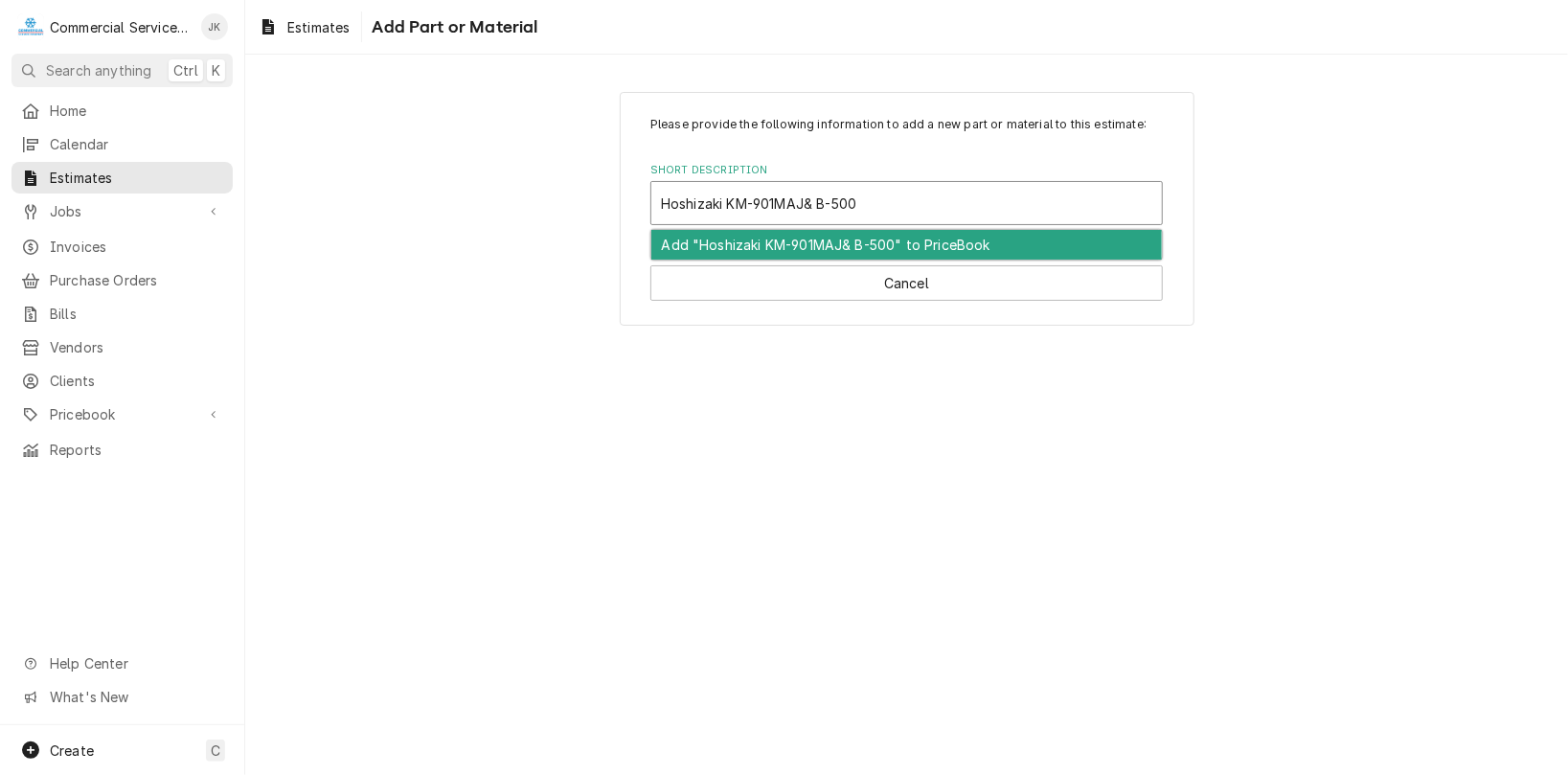
click at [807, 198] on input "Hoshizaki KM-901MAJ& B-500" at bounding box center [760, 203] width 200 height 31
click at [864, 199] on input "Hoshizaki KM-901MAJ & B-500" at bounding box center [762, 203] width 203 height 31
click at [827, 238] on div "Add "Hoshizaki KM-901MAJ & B-500SF" to PriceBook" at bounding box center [906, 244] width 510 height 30
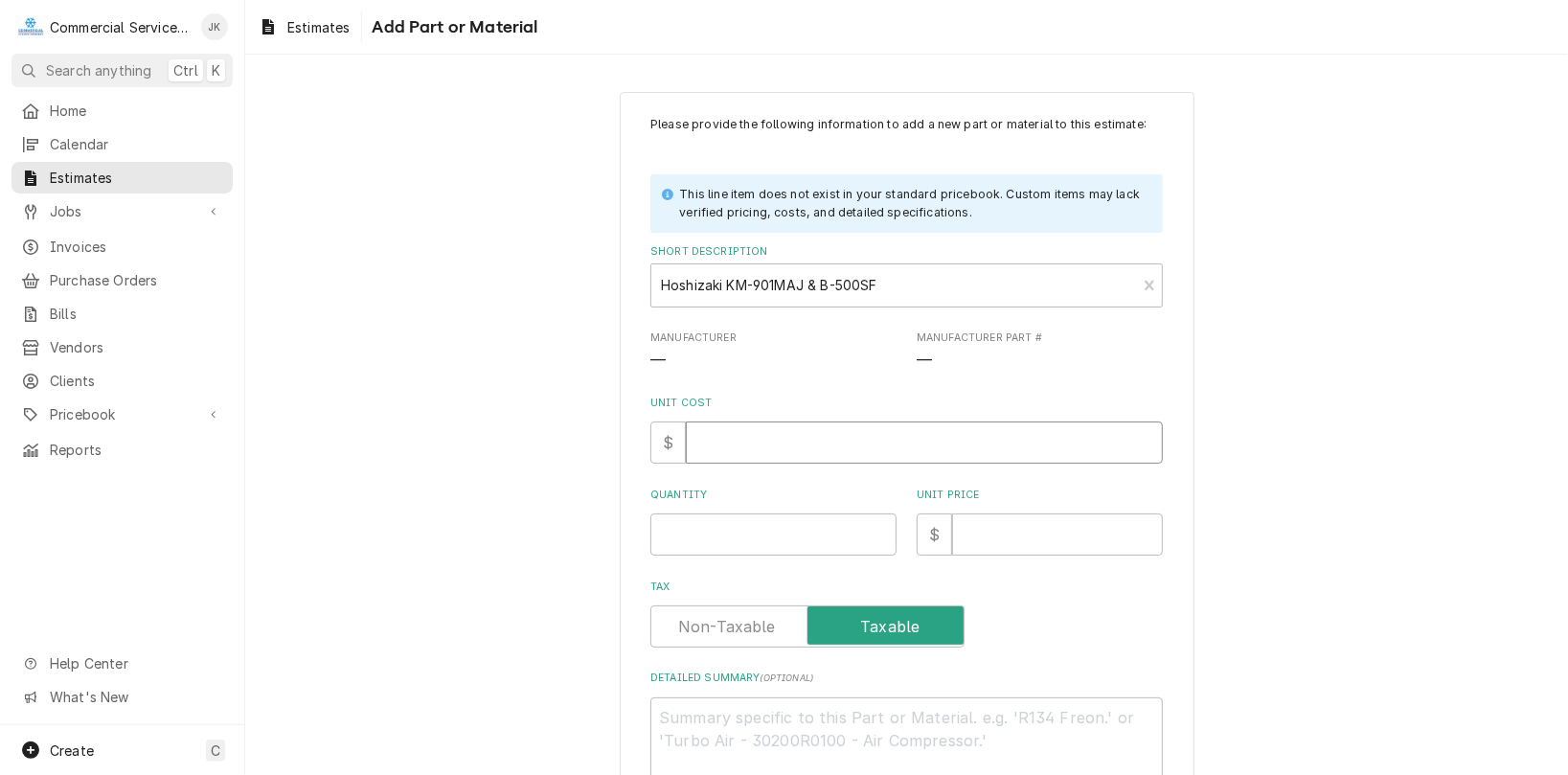
click at [729, 443] on input "Unit Cost" at bounding box center [924, 443] width 477 height 43
click at [665, 540] on input "Quantity" at bounding box center [773, 535] width 246 height 43
click at [981, 531] on input "Unit Price" at bounding box center [1058, 535] width 211 height 43
click at [692, 723] on textarea "Detailed Summary ( optional )" at bounding box center [906, 741] width 512 height 87
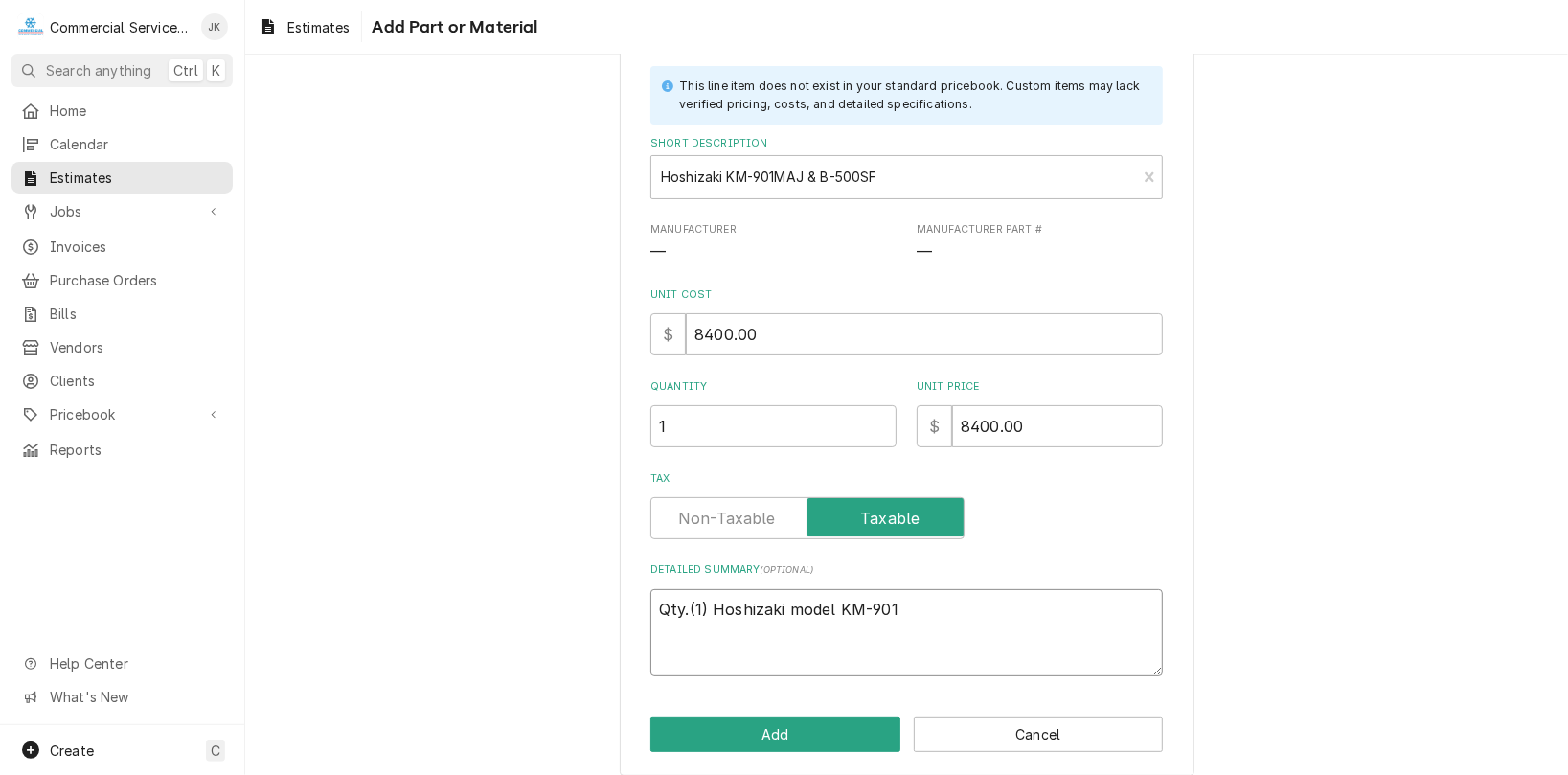
scroll to position [127, 0]
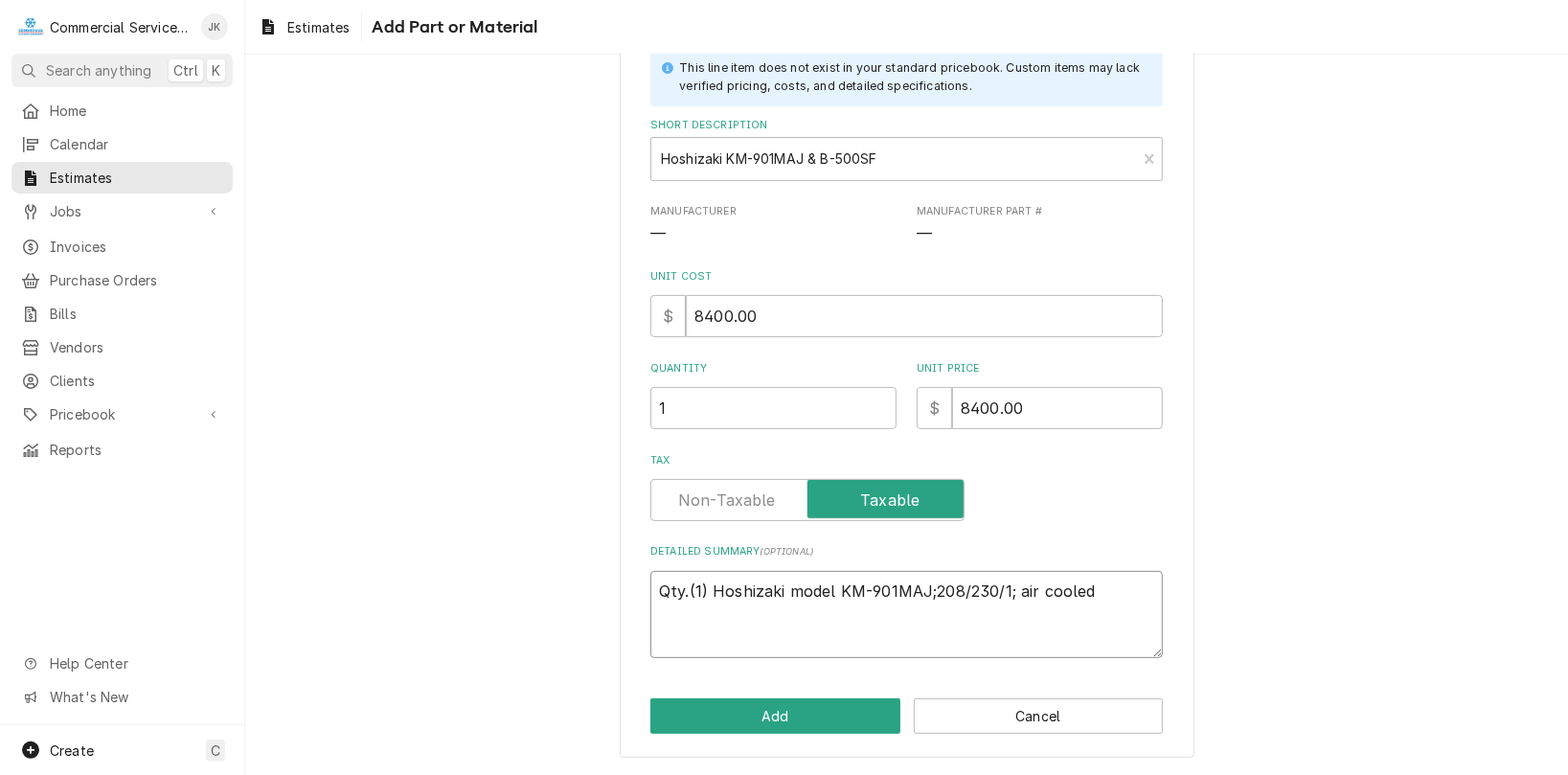
click at [927, 590] on textarea "Qty.(1) Hoshizaki model KM-901MAJ;208/230/1; air cooled" at bounding box center [906, 614] width 512 height 87
click at [816, 615] on textarea "Qty.(1) Hoshizaki model KM-901MAJ; ice machine head; 208/230/1; air cooled" at bounding box center [906, 614] width 512 height 87
click at [661, 639] on textarea "Qty.(1) Hoshizaki model KM-901MAJ; ice machine head; 208/230/1; air cooled with…" at bounding box center [906, 614] width 512 height 87
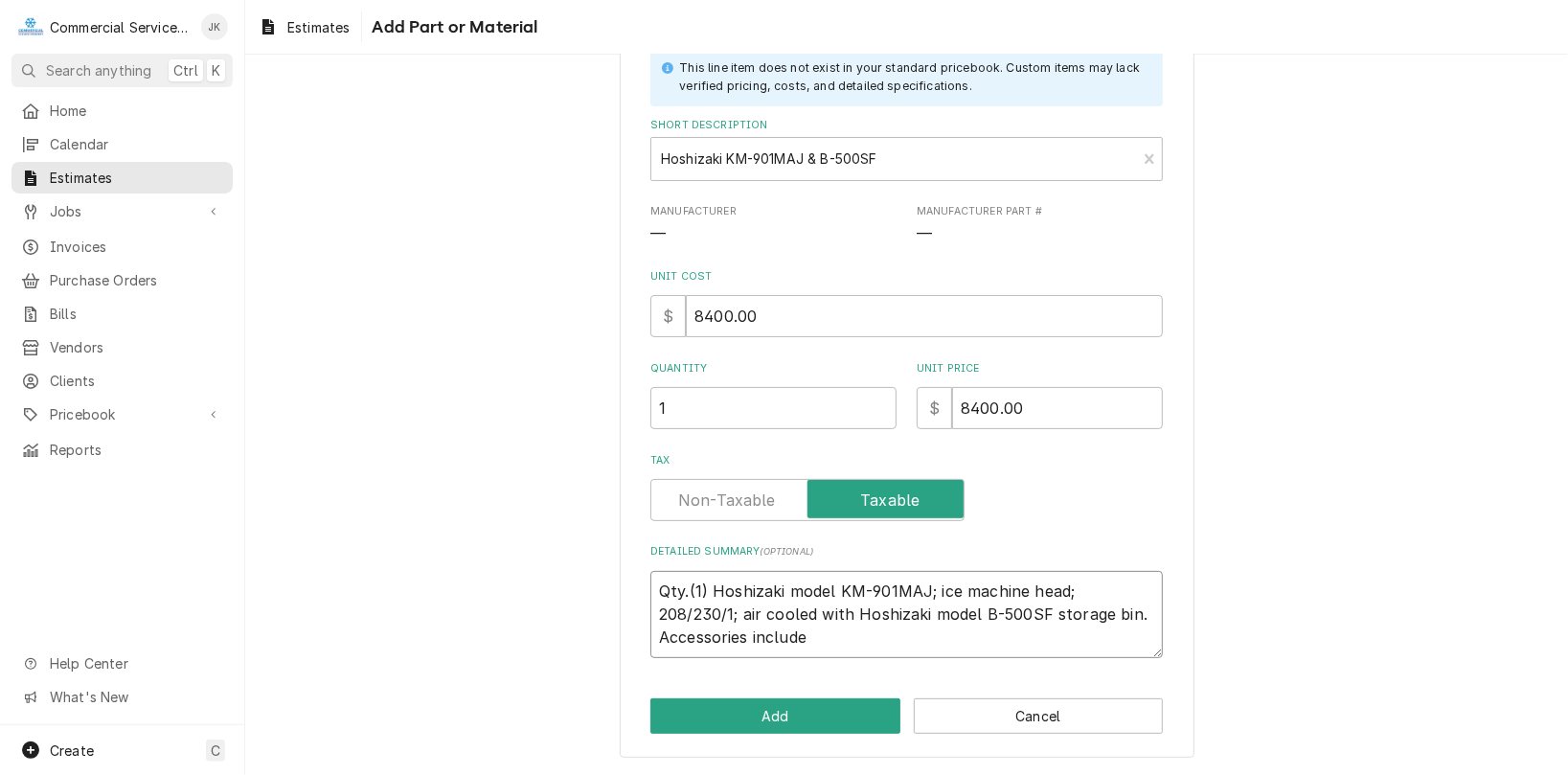
click at [806, 631] on textarea "Qty.(1) Hoshizaki model KM-901MAJ; ice machine head; 208/230/1; air cooled with…" at bounding box center [906, 614] width 512 height 87
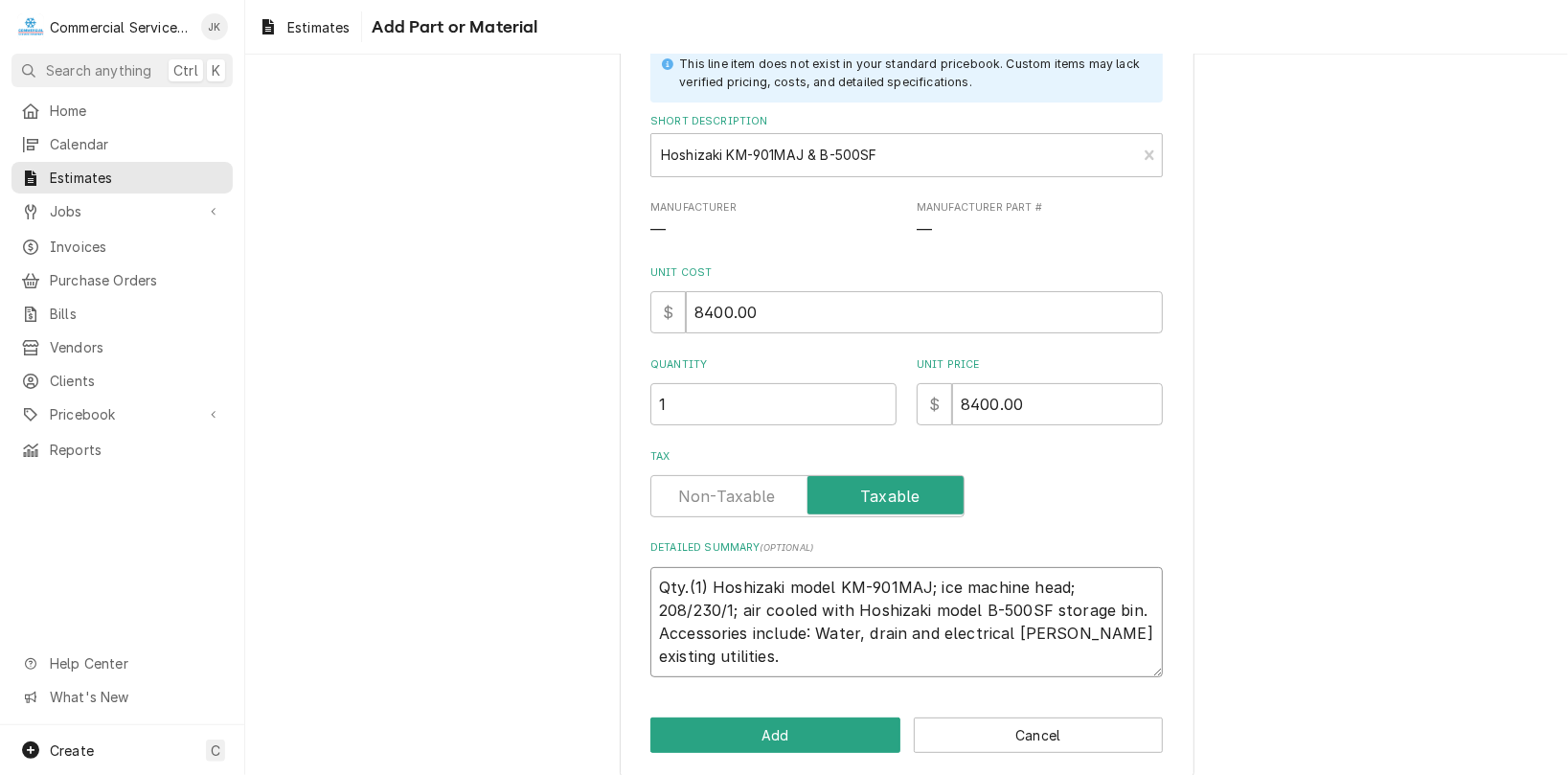
scroll to position [149, 0]
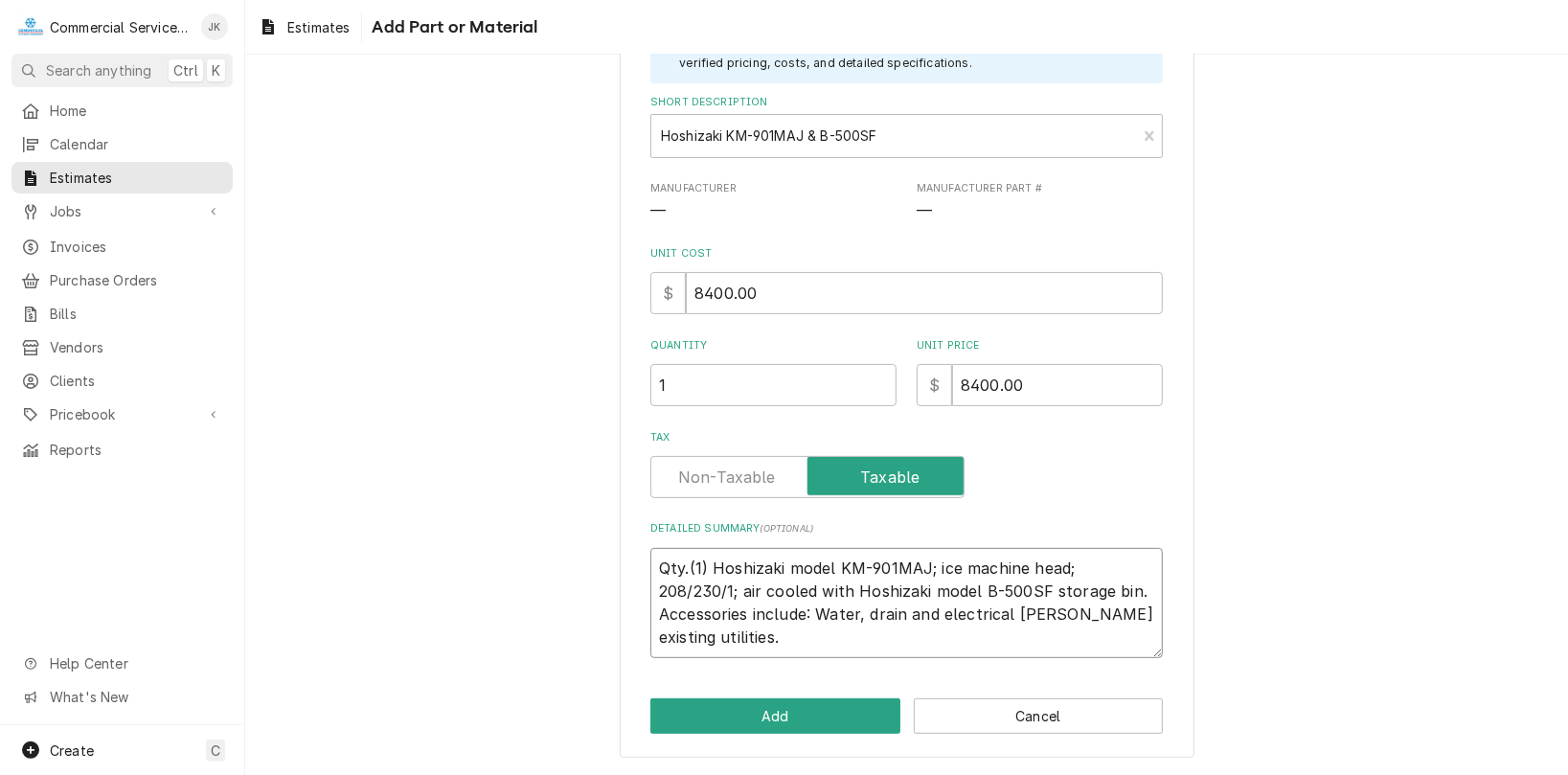
click at [1059, 609] on textarea "Qty.(1) Hoshizaki model KM-901MAJ; ice machine head; 208/230/1; air cooled with…" at bounding box center [906, 604] width 512 height 110
click at [734, 635] on textarea "Qty.(1) Hoshizaki model KM-901MAJ; ice machine head; 208/230/1; air cooled with…" at bounding box center [906, 604] width 512 height 110
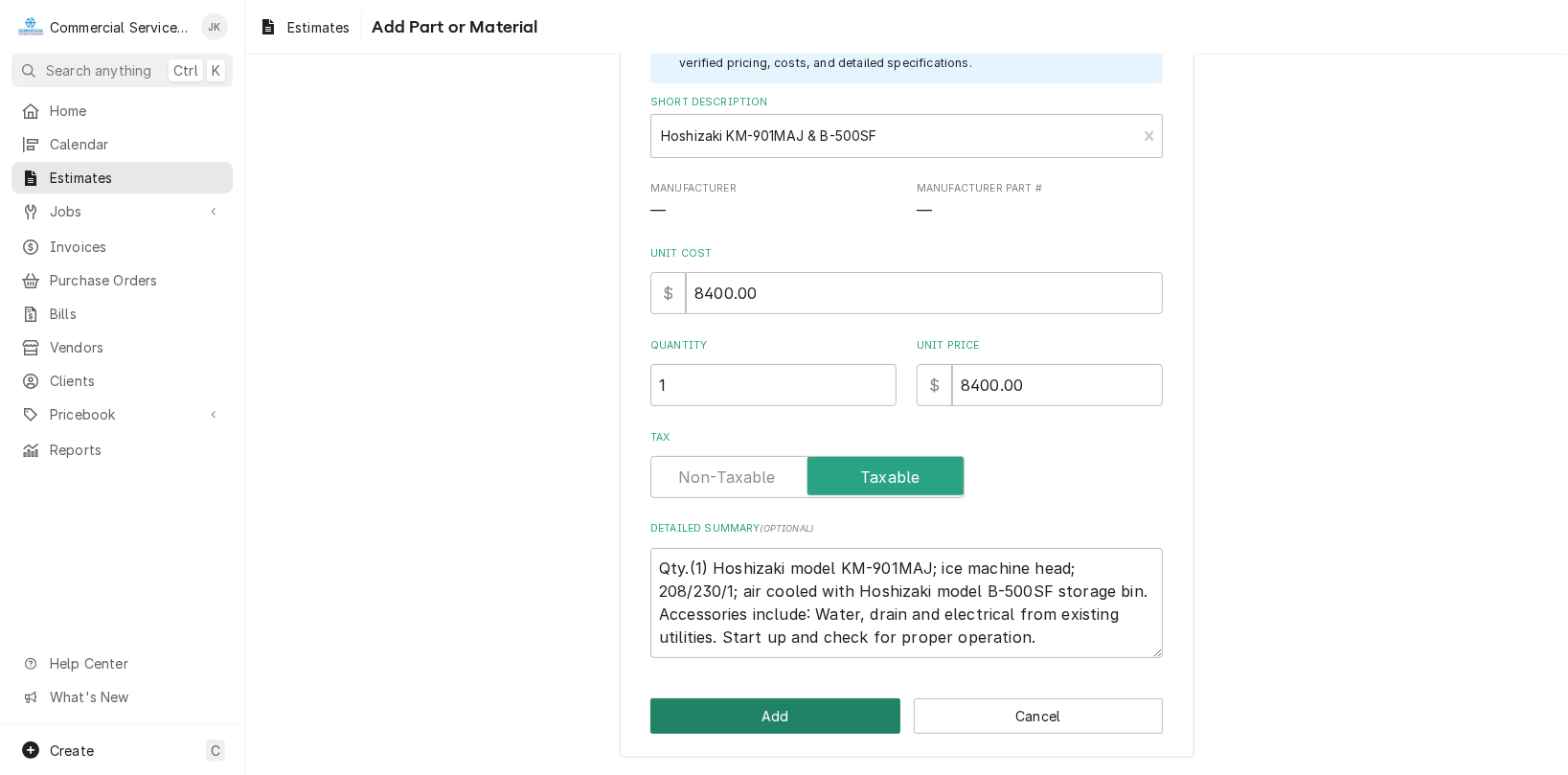
click at [811, 713] on button "Add" at bounding box center [775, 716] width 250 height 36
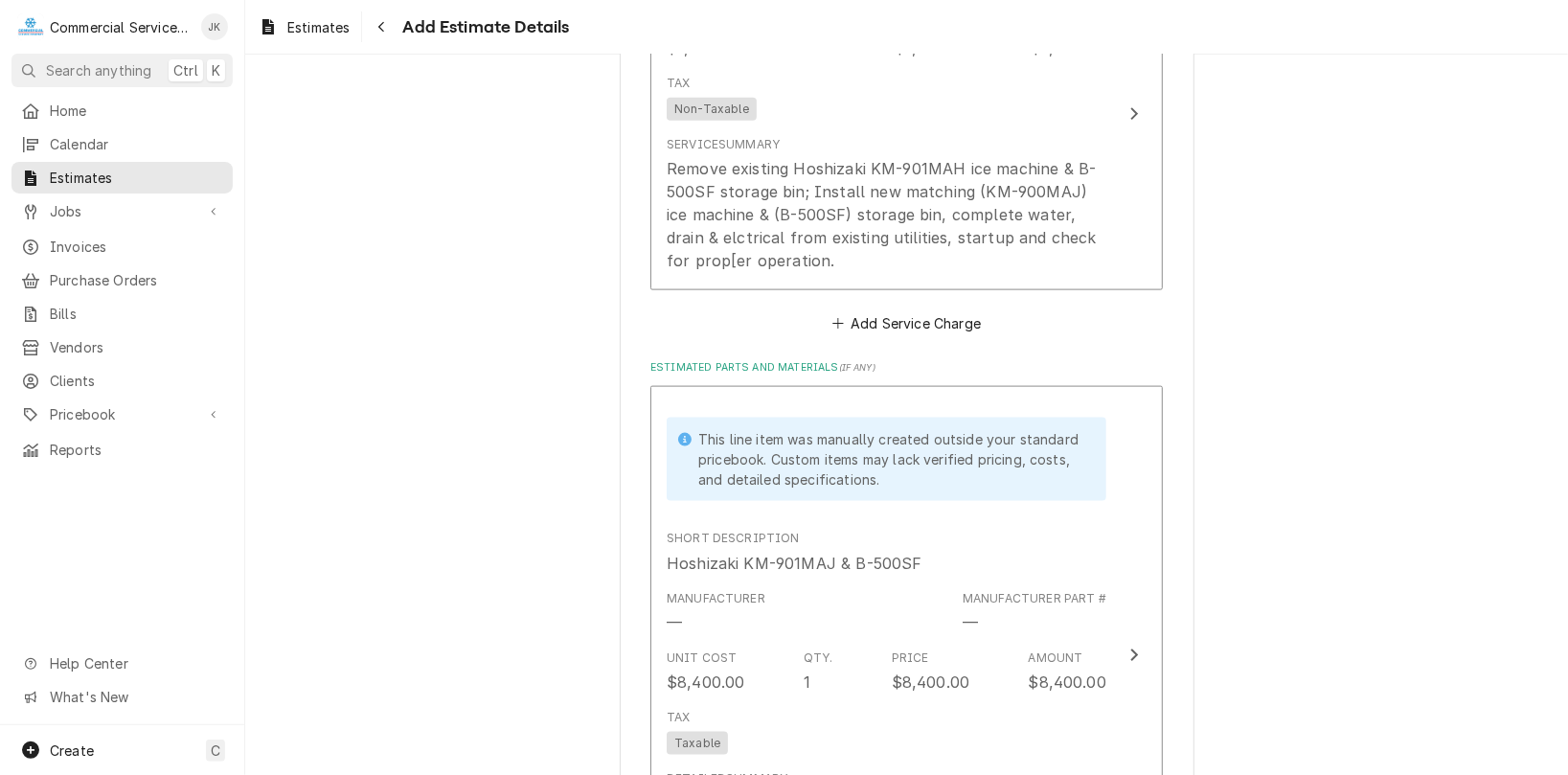
scroll to position [1525, 0]
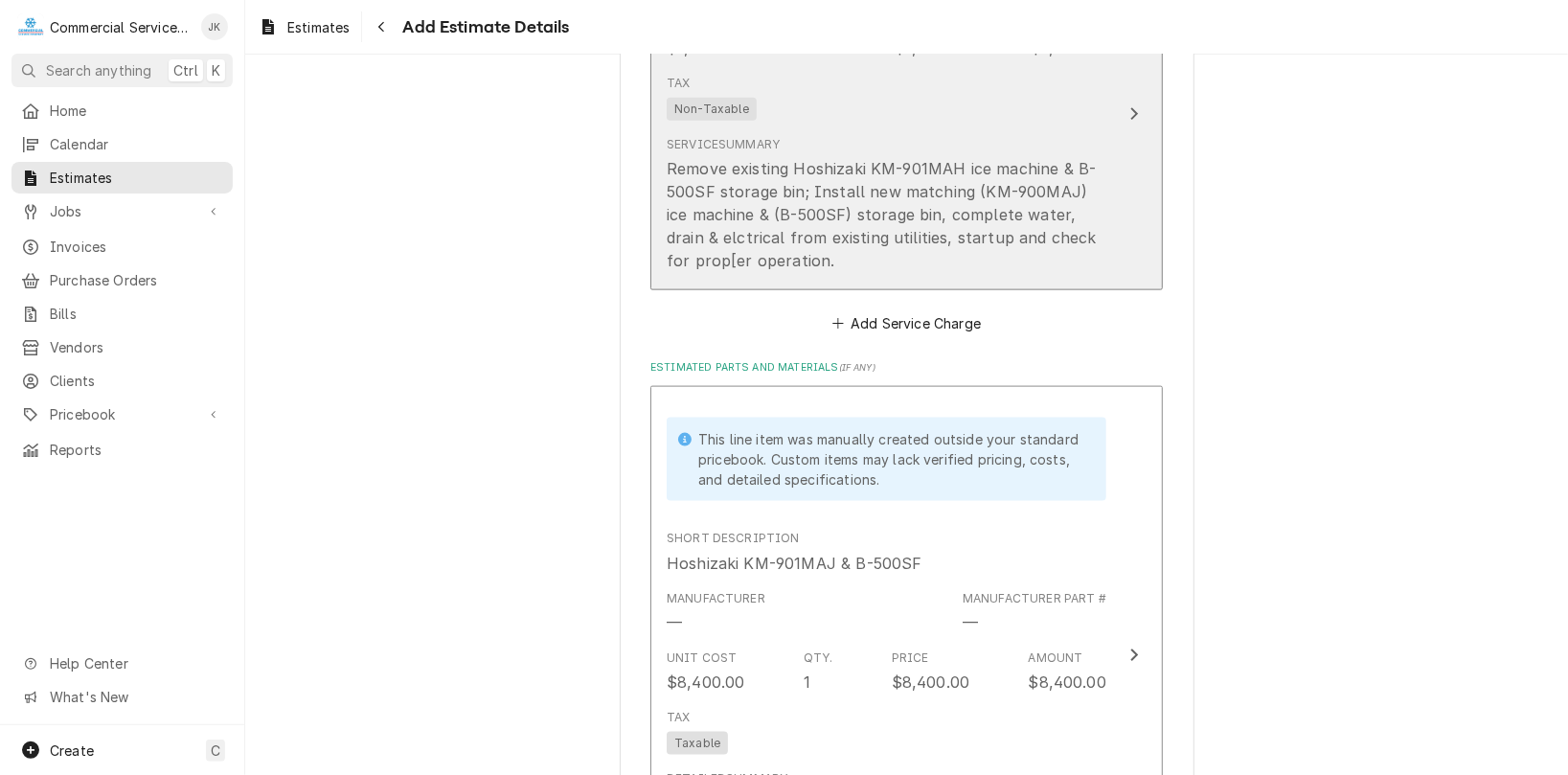
click at [693, 241] on div "Remove existing Hoshizaki KM-901MAH ice machine & B-500SF storage bin; Install …" at bounding box center [886, 214] width 440 height 115
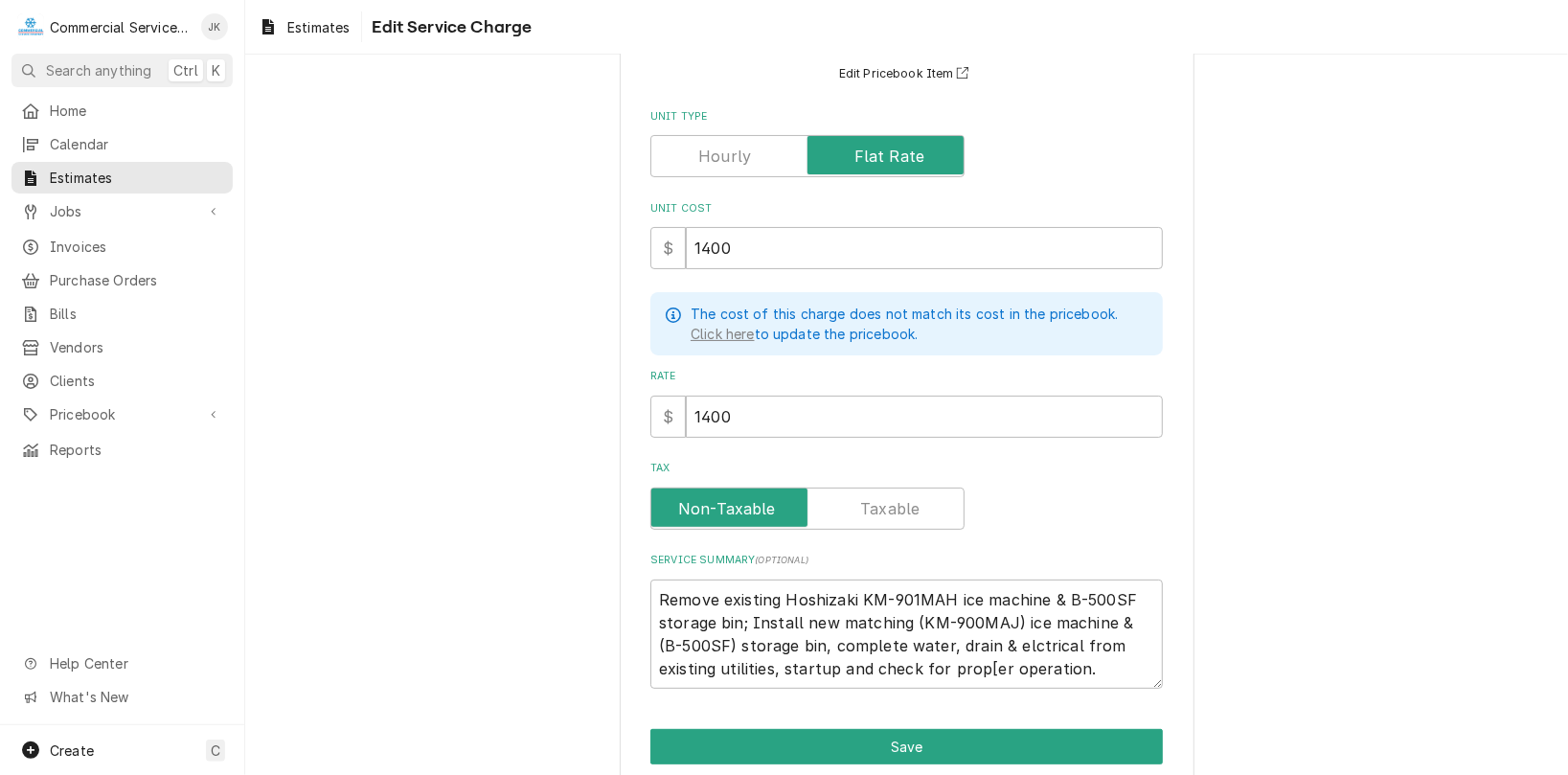
scroll to position [251, 0]
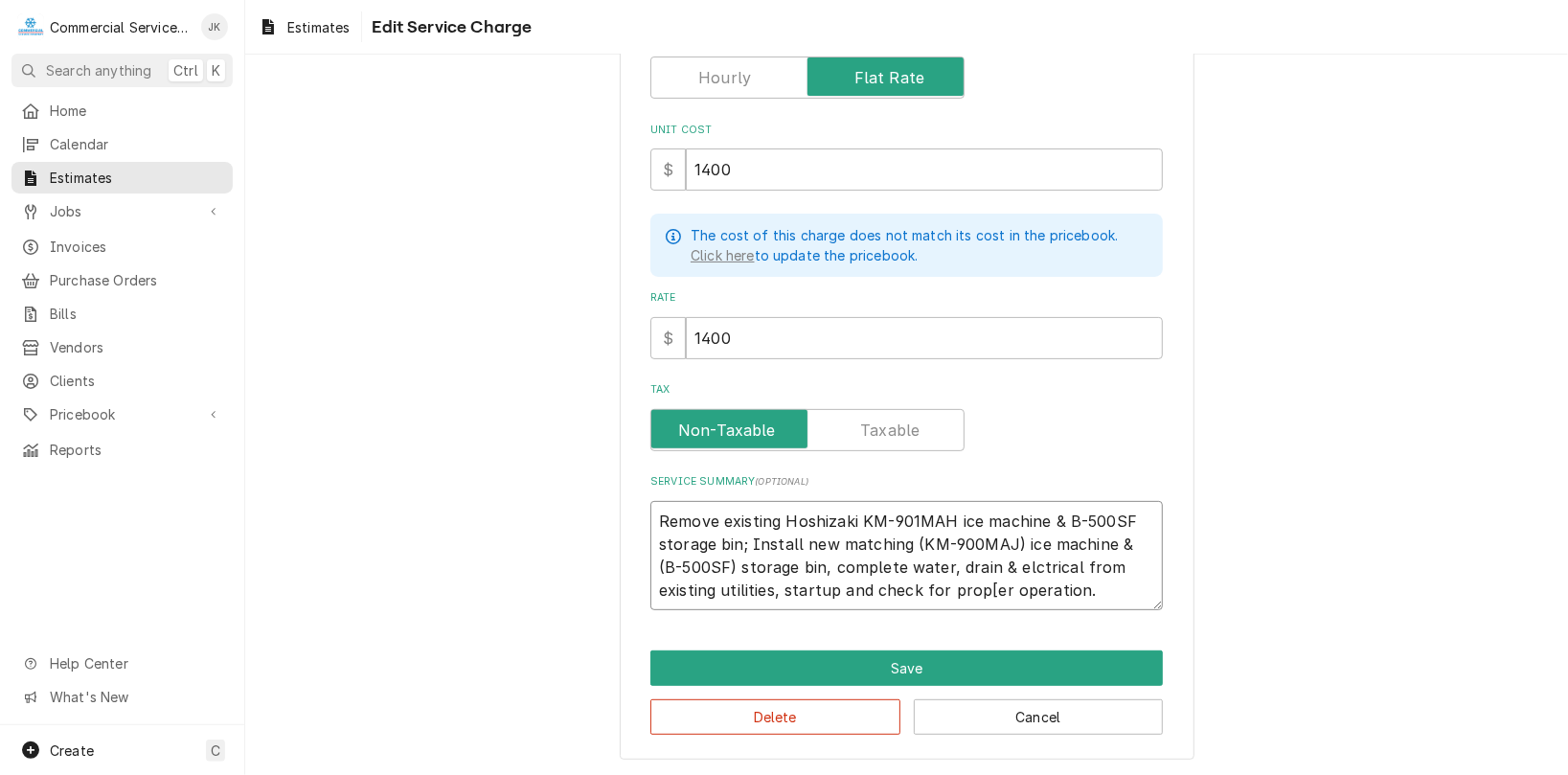
click at [997, 562] on textarea "Remove existing Hoshizaki KM-901MAH ice machine & B-500SF storage bin; Install …" at bounding box center [906, 556] width 512 height 110
click at [979, 585] on textarea "Remove existing Hoshizaki KM-901MAH ice machine & B-500SF storage bin; Install …" at bounding box center [906, 556] width 512 height 110
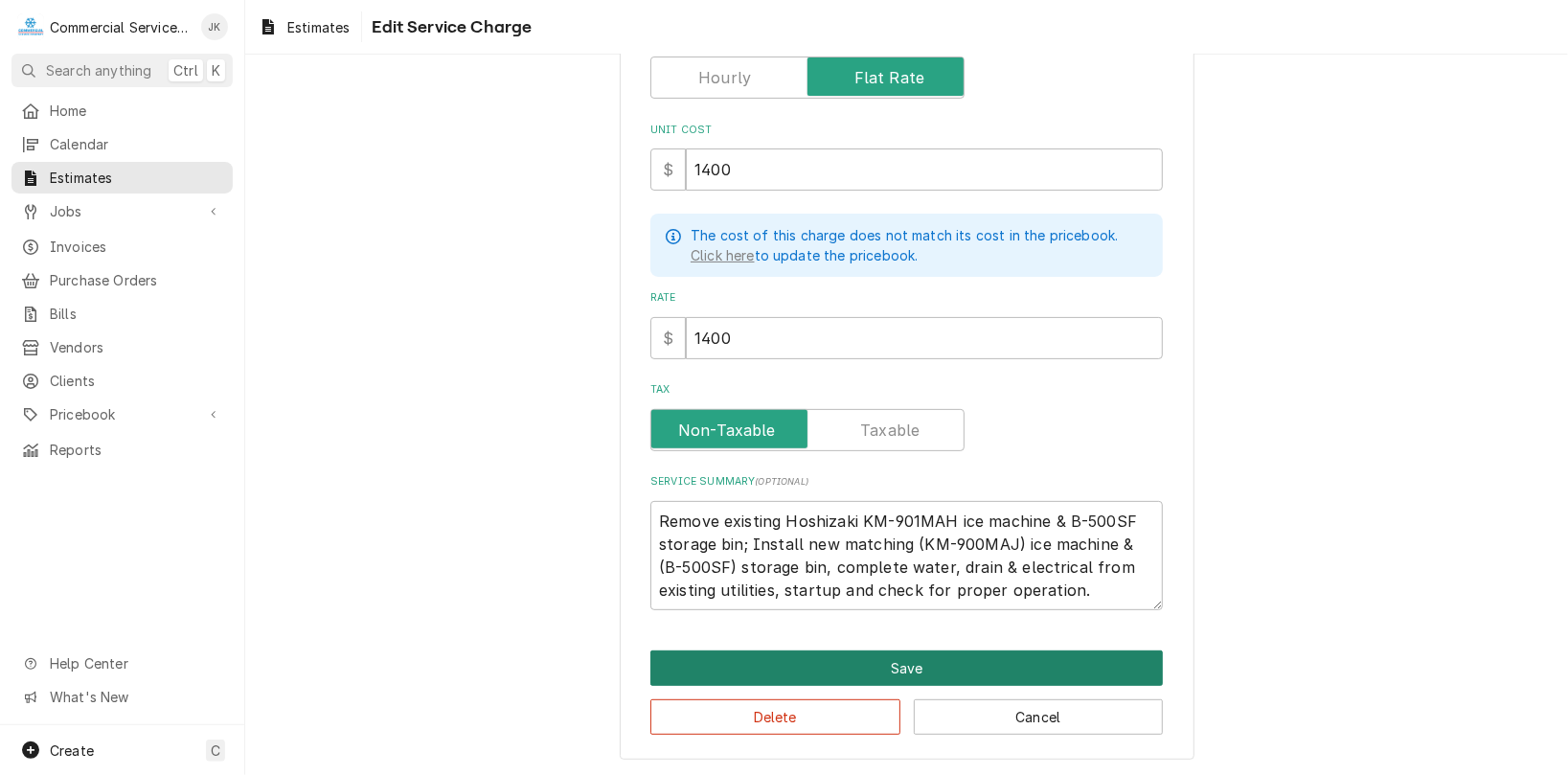
click at [919, 668] on button "Save" at bounding box center [906, 667] width 512 height 36
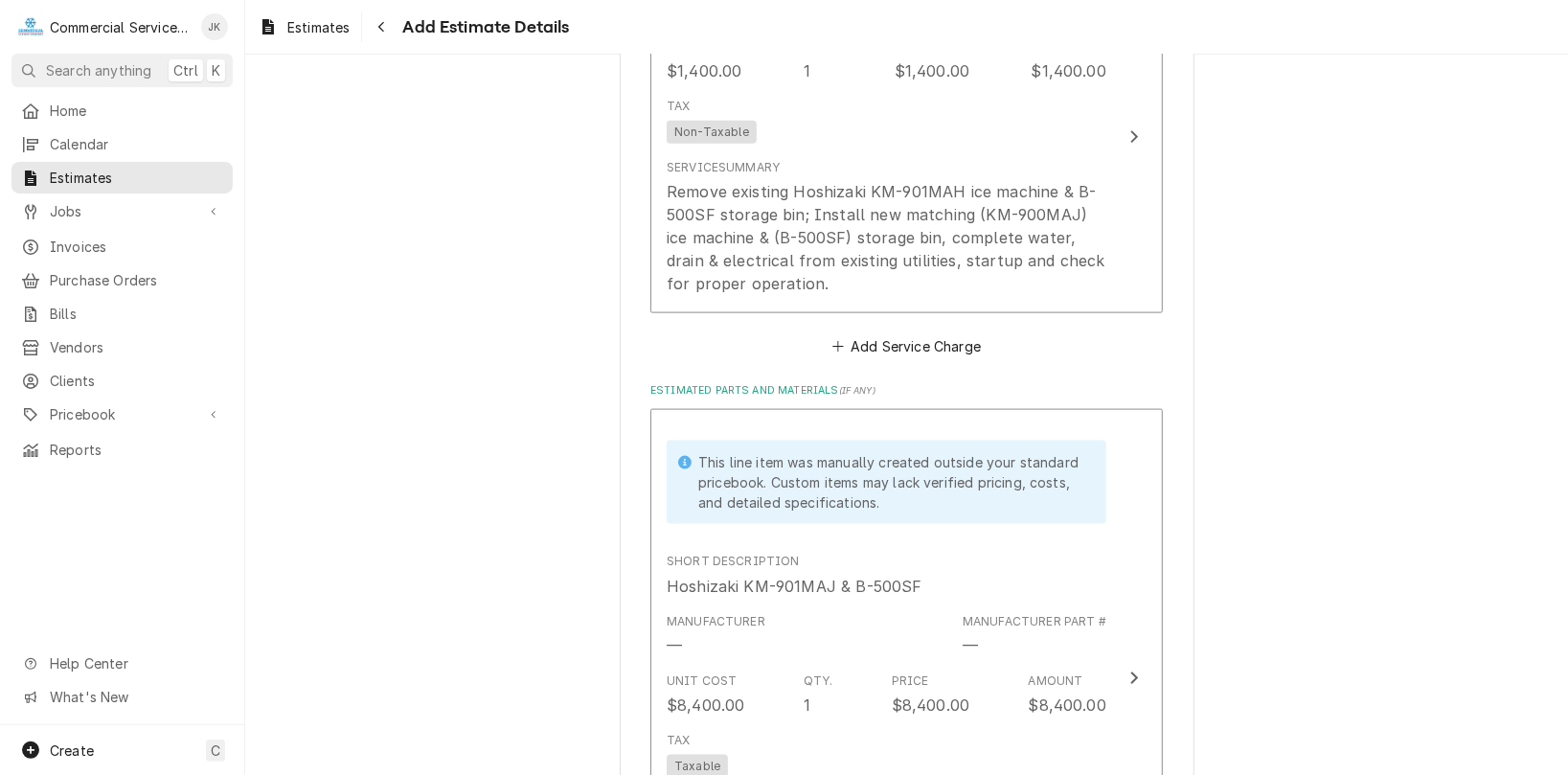
scroll to position [1503, 0]
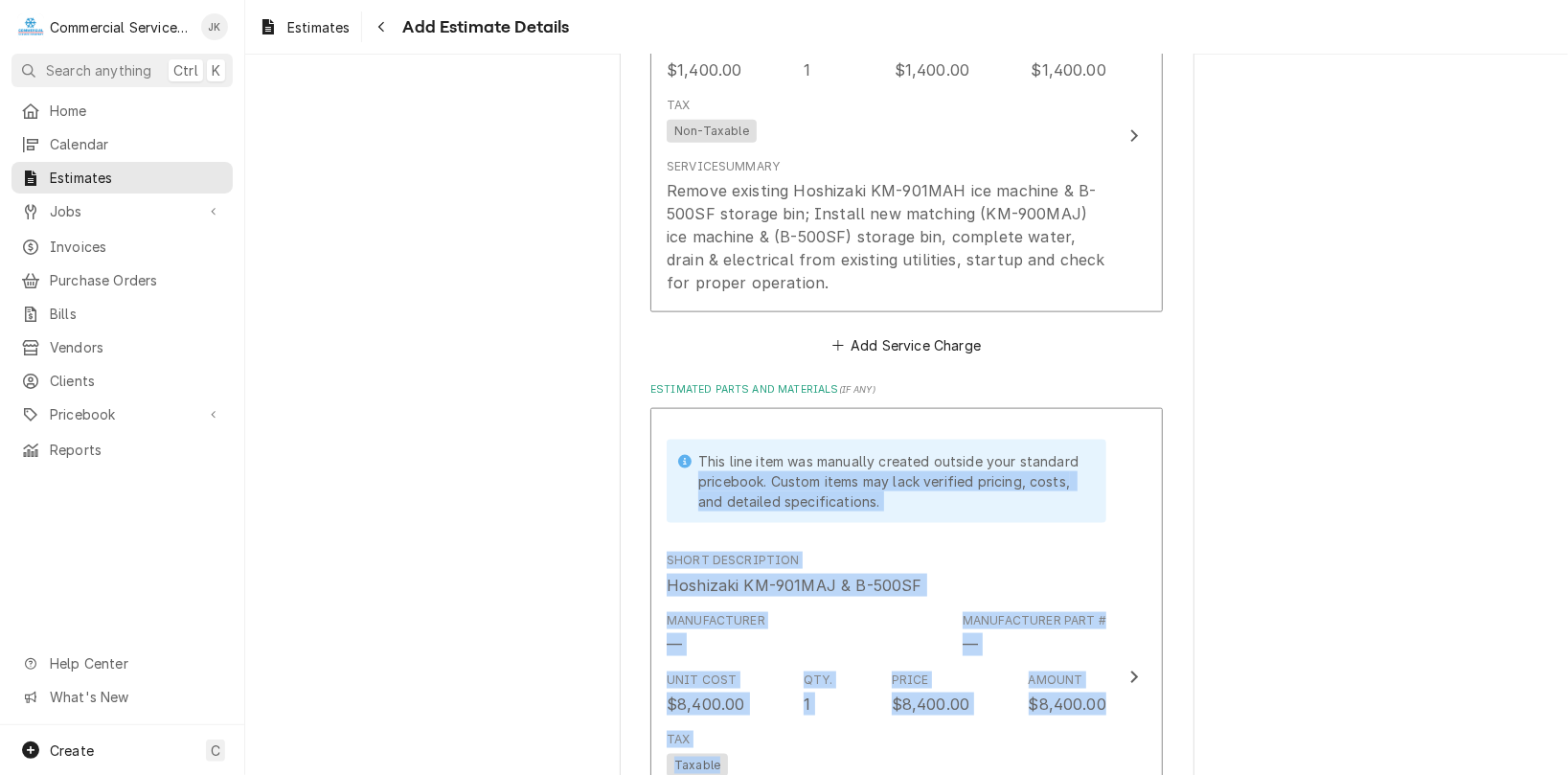
drag, startPoint x: 1557, startPoint y: 412, endPoint x: 1558, endPoint y: 480, distance: 68.0
click at [1558, 480] on div "Please provide the following information to create your estimate: Client Detail…" at bounding box center [907, 415] width 1323 height 721
click at [1408, 447] on div "Please provide the following information to create your estimate: Client Detail…" at bounding box center [907, 258] width 1323 height 3371
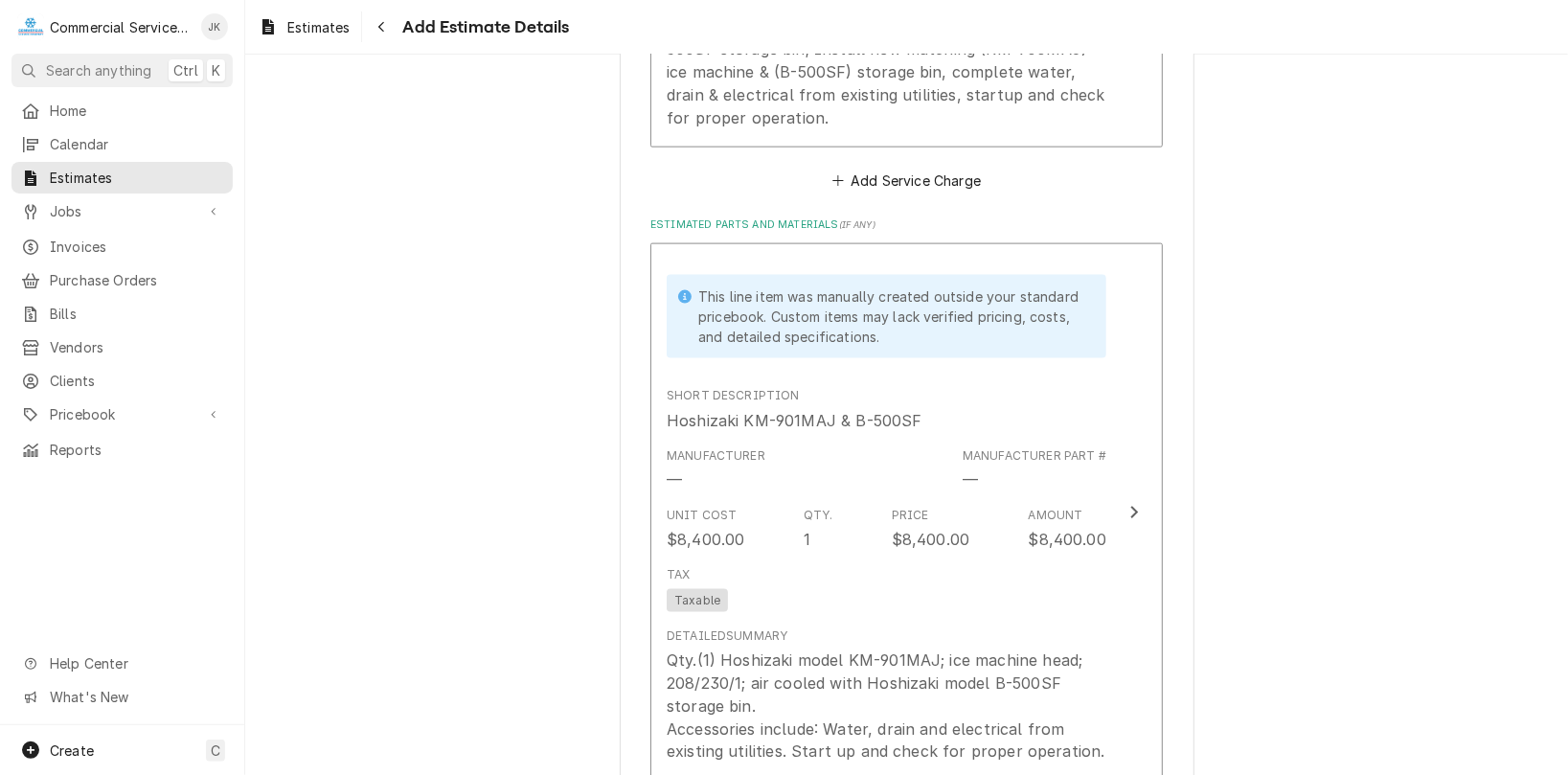
scroll to position [1692, 0]
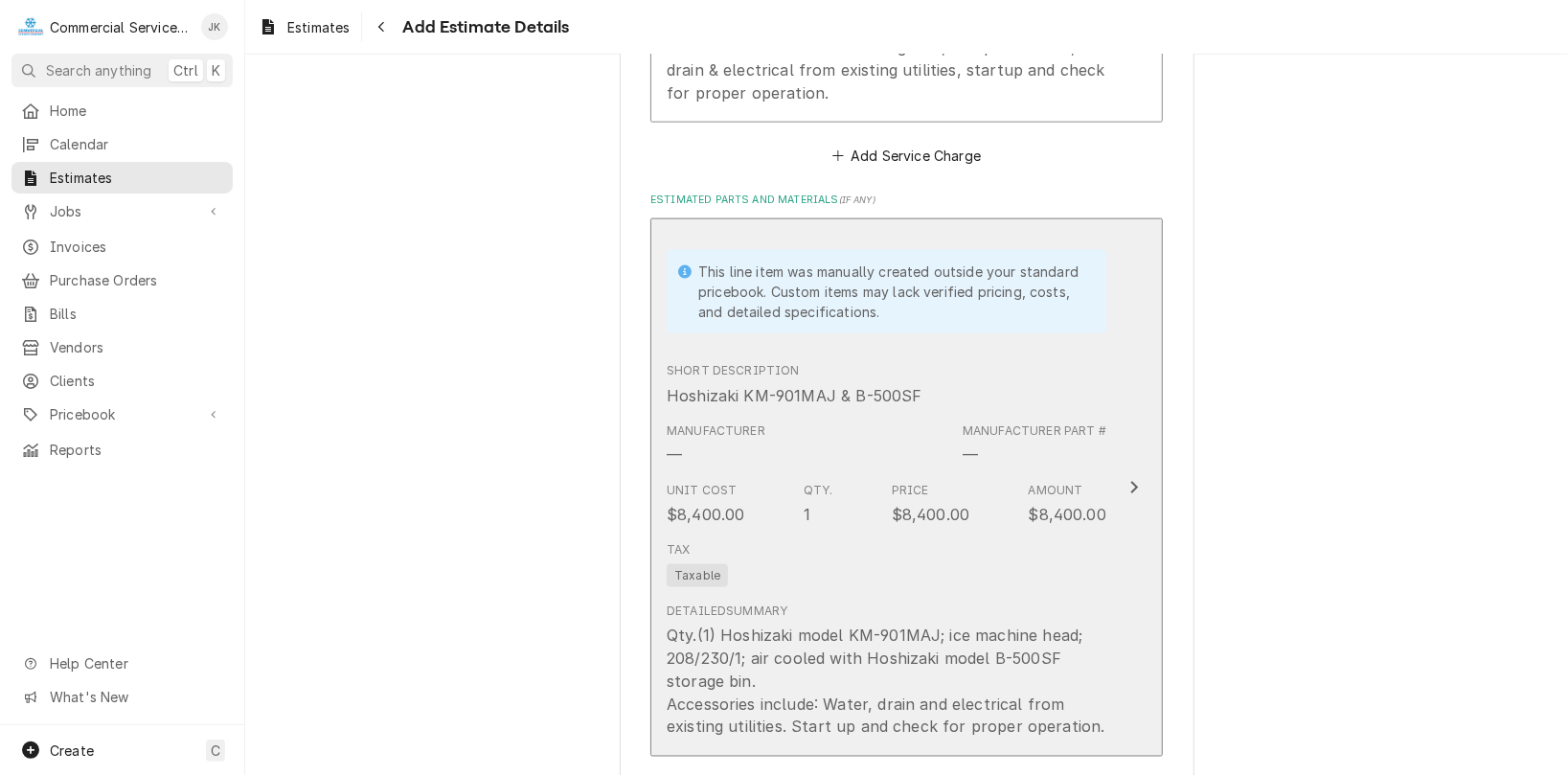
click at [843, 556] on div "Tax Taxable" at bounding box center [886, 564] width 440 height 61
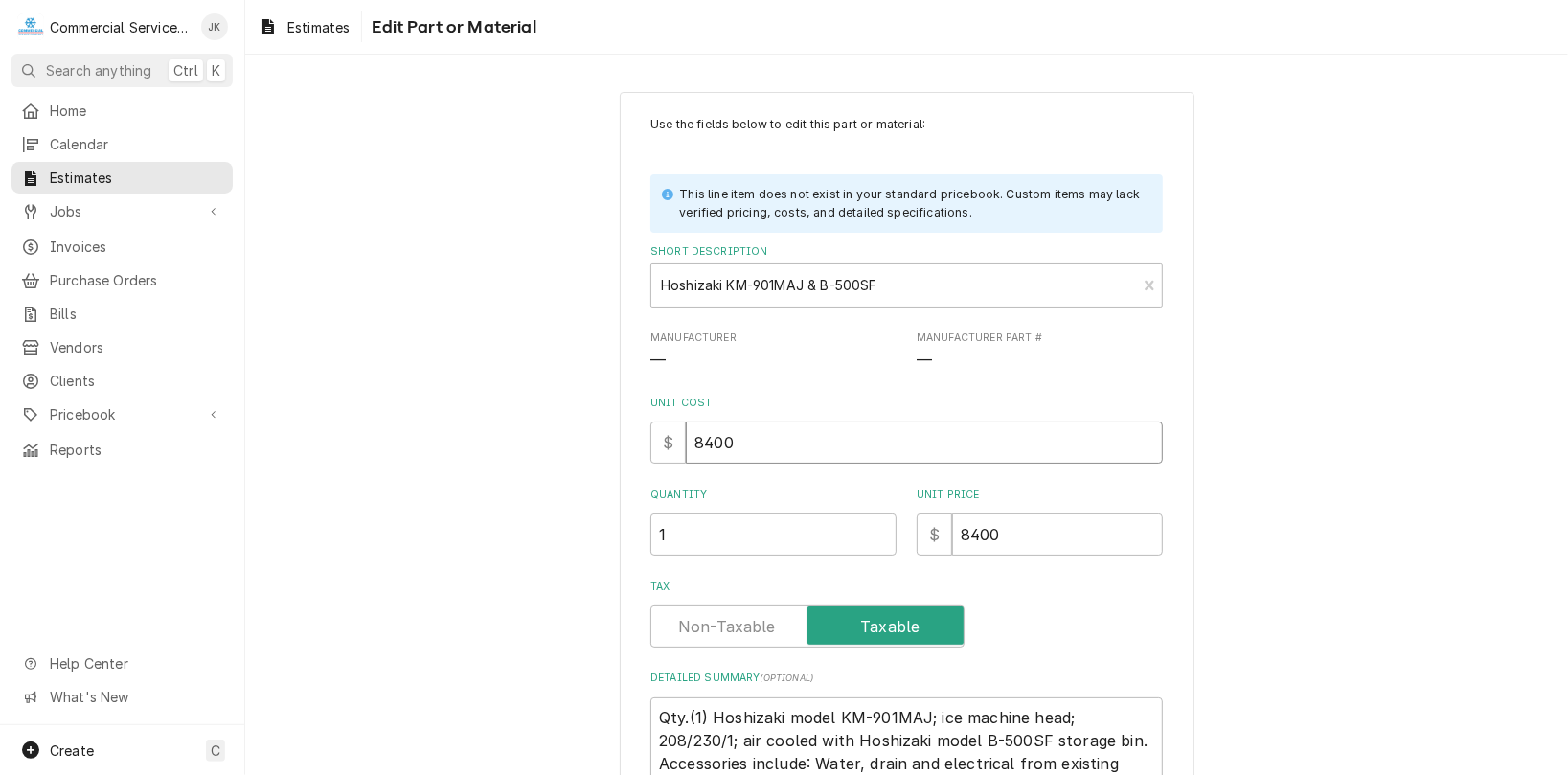
click at [707, 442] on input "8400" at bounding box center [924, 443] width 477 height 43
click at [977, 531] on input "8400" at bounding box center [1058, 535] width 211 height 43
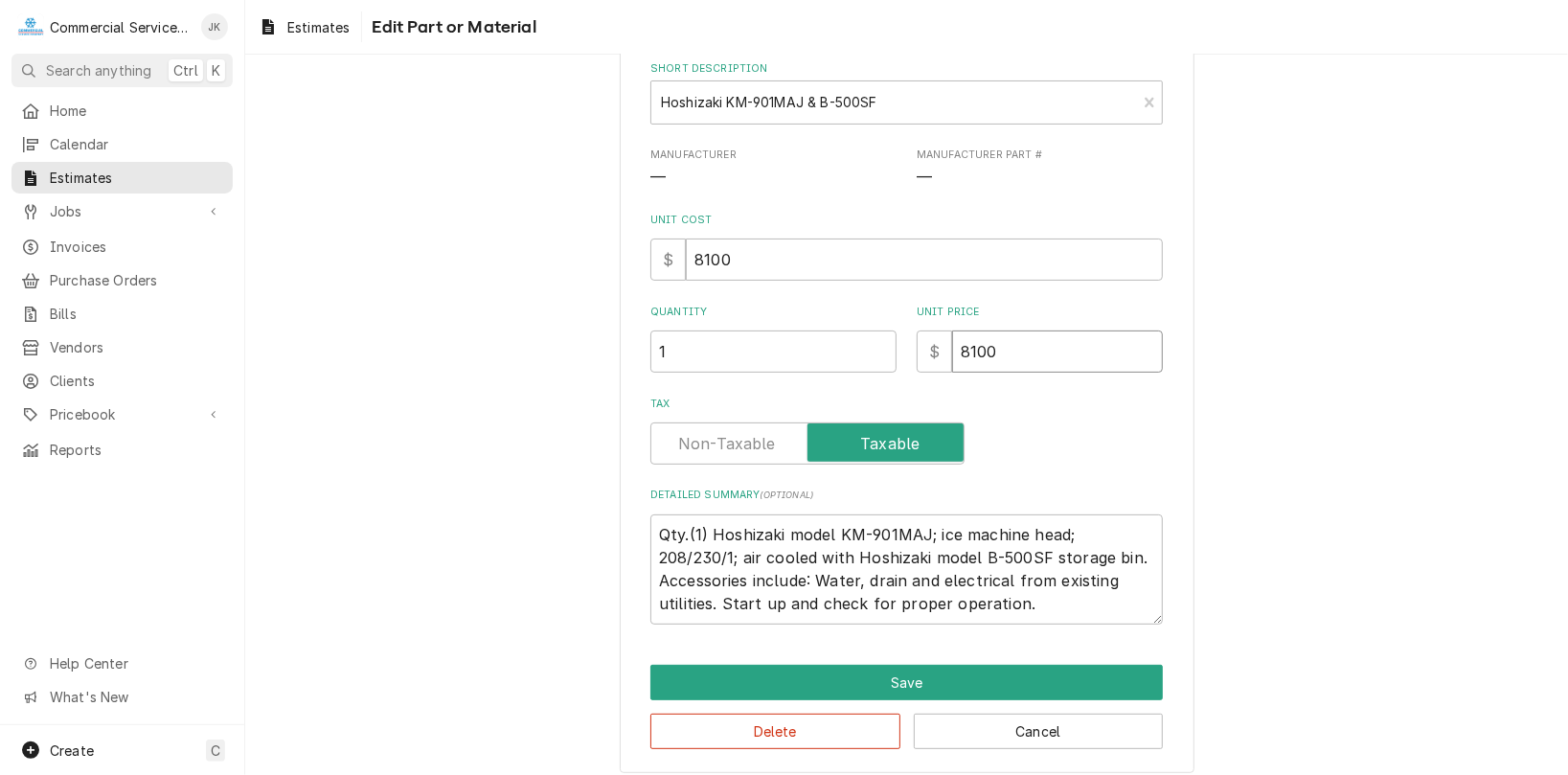
scroll to position [200, 0]
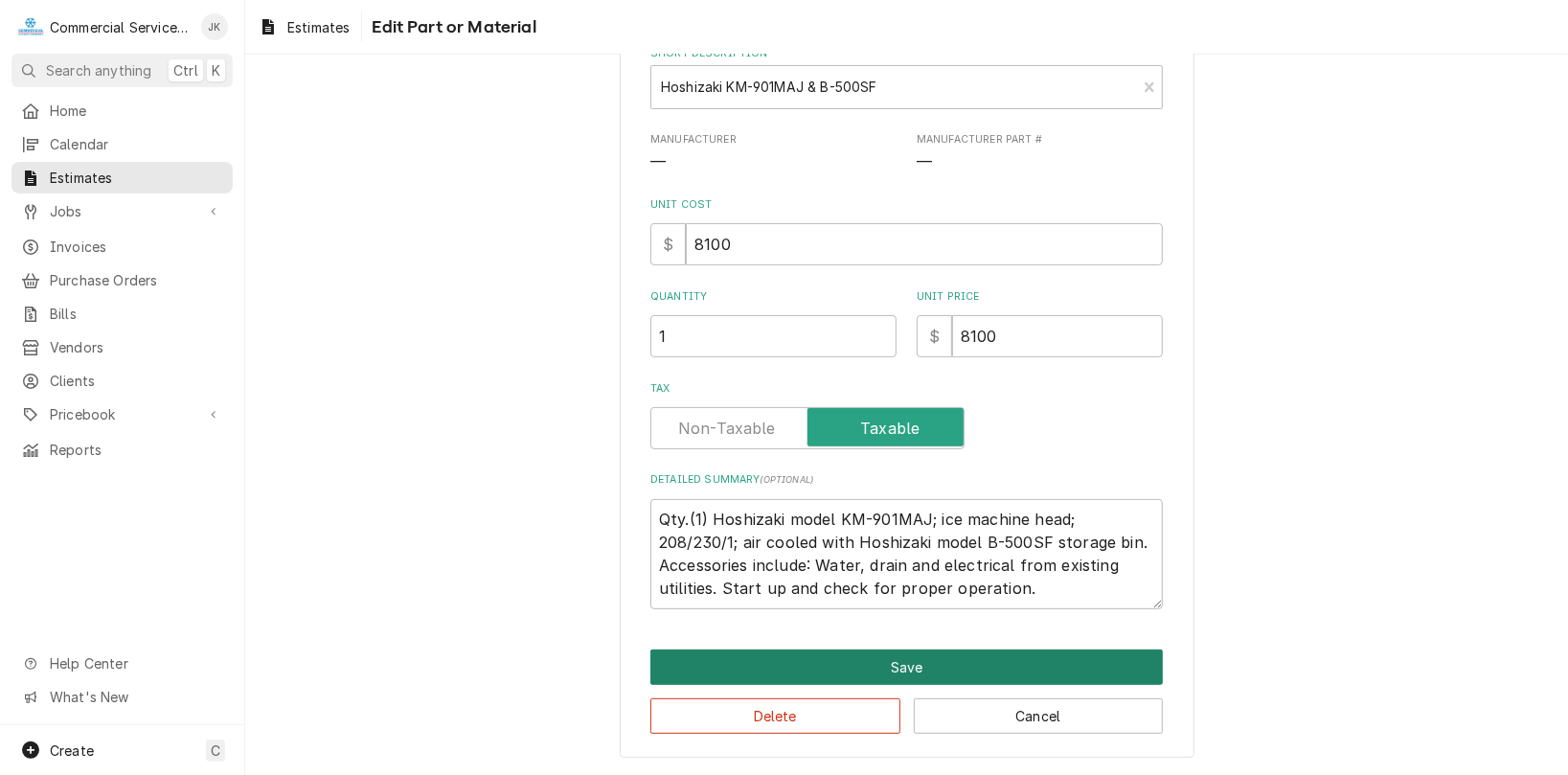
click at [907, 663] on button "Save" at bounding box center [906, 666] width 512 height 36
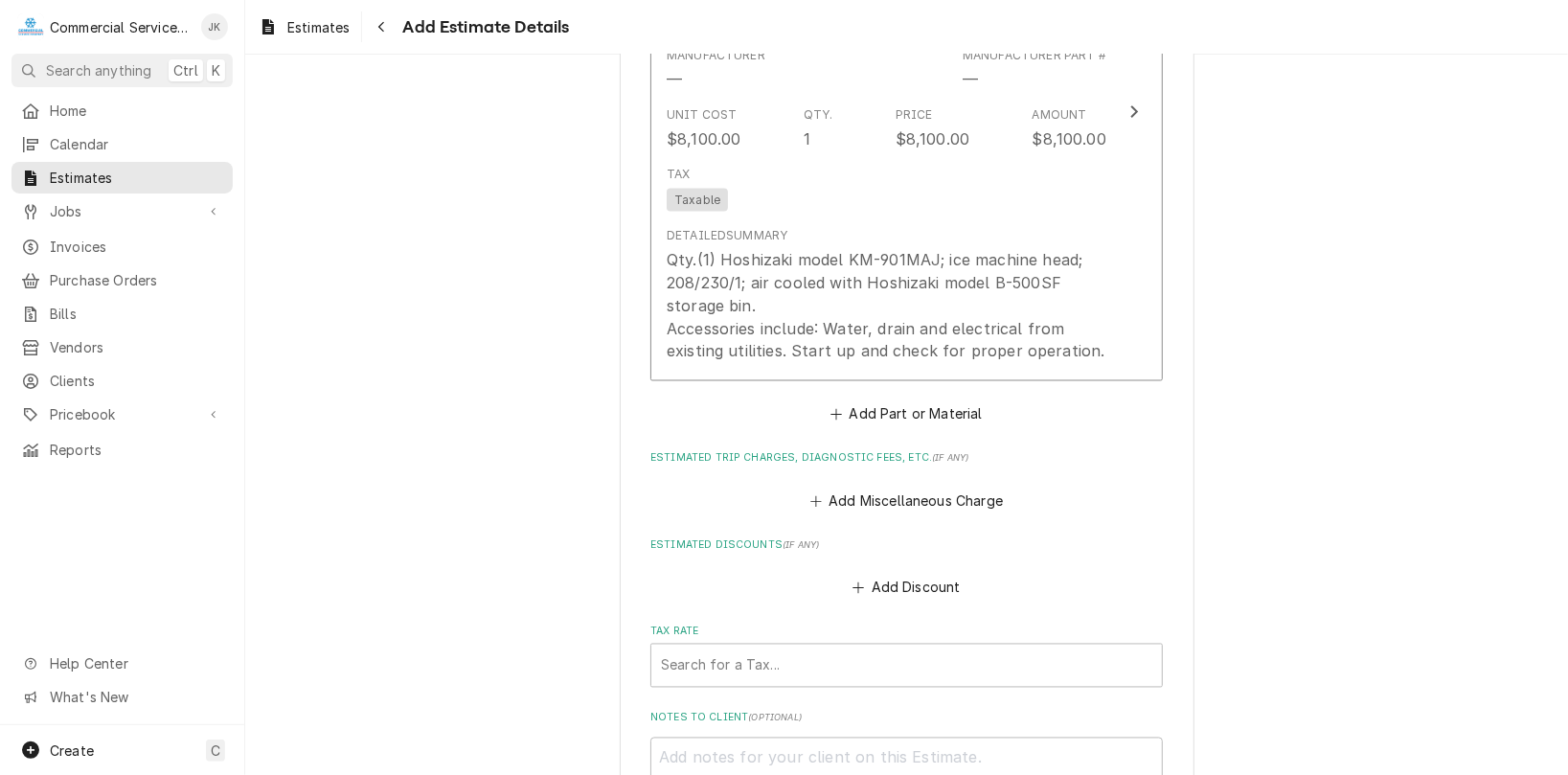
scroll to position [2115, 0]
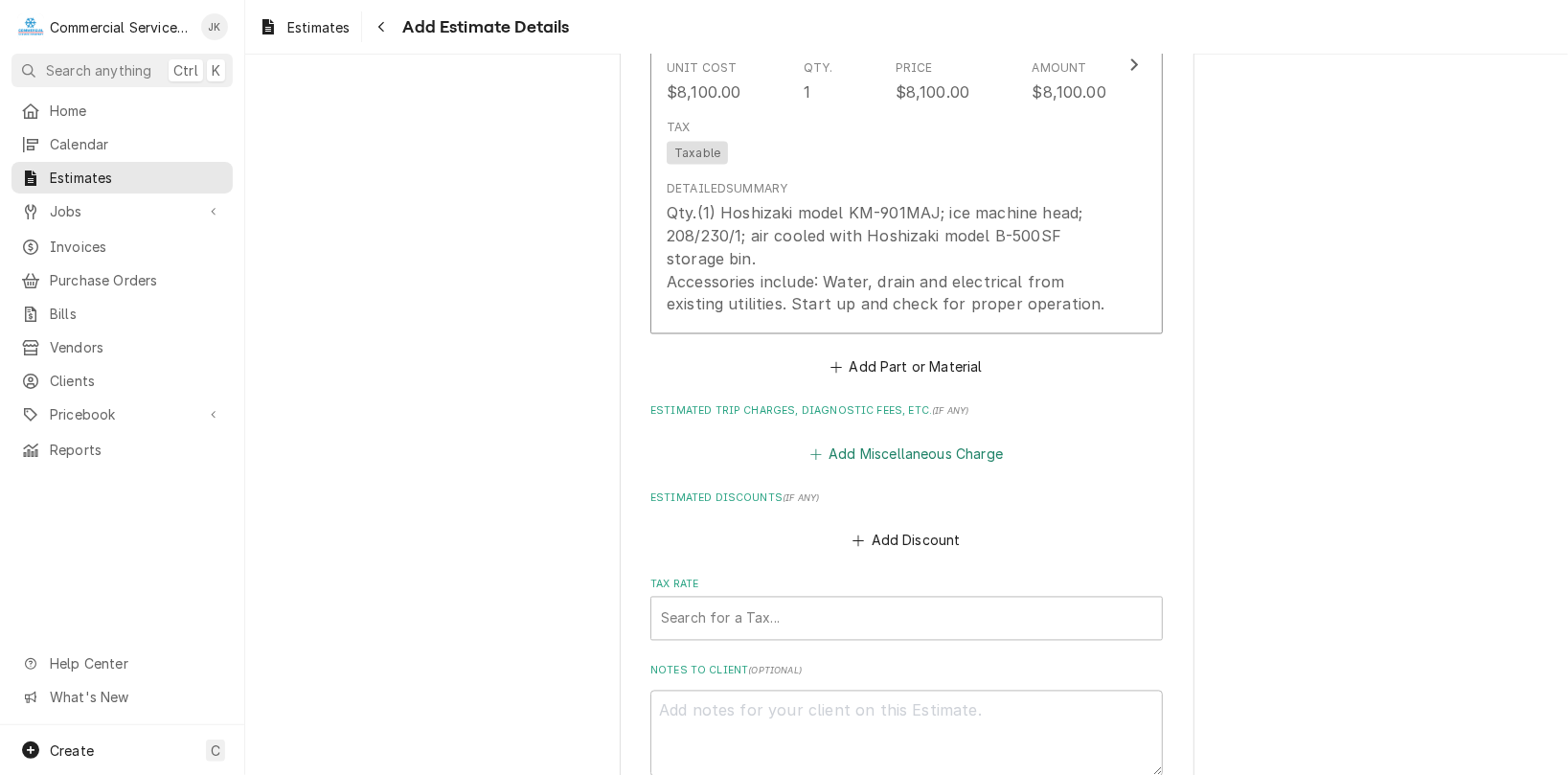
click at [872, 452] on button "Add Miscellaneous Charge" at bounding box center [907, 454] width 200 height 27
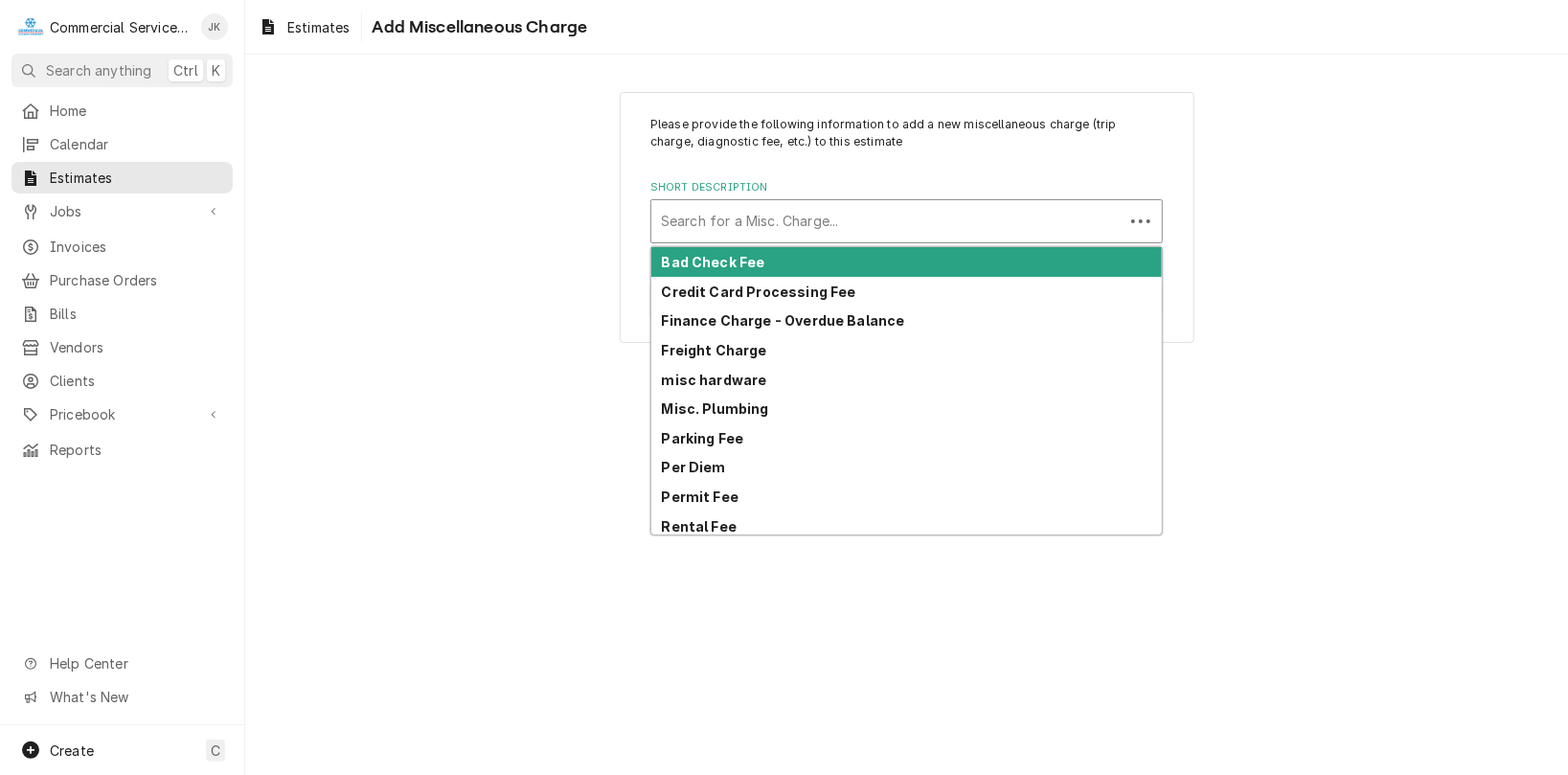
click at [667, 218] on div "Short Description" at bounding box center [887, 222] width 453 height 35
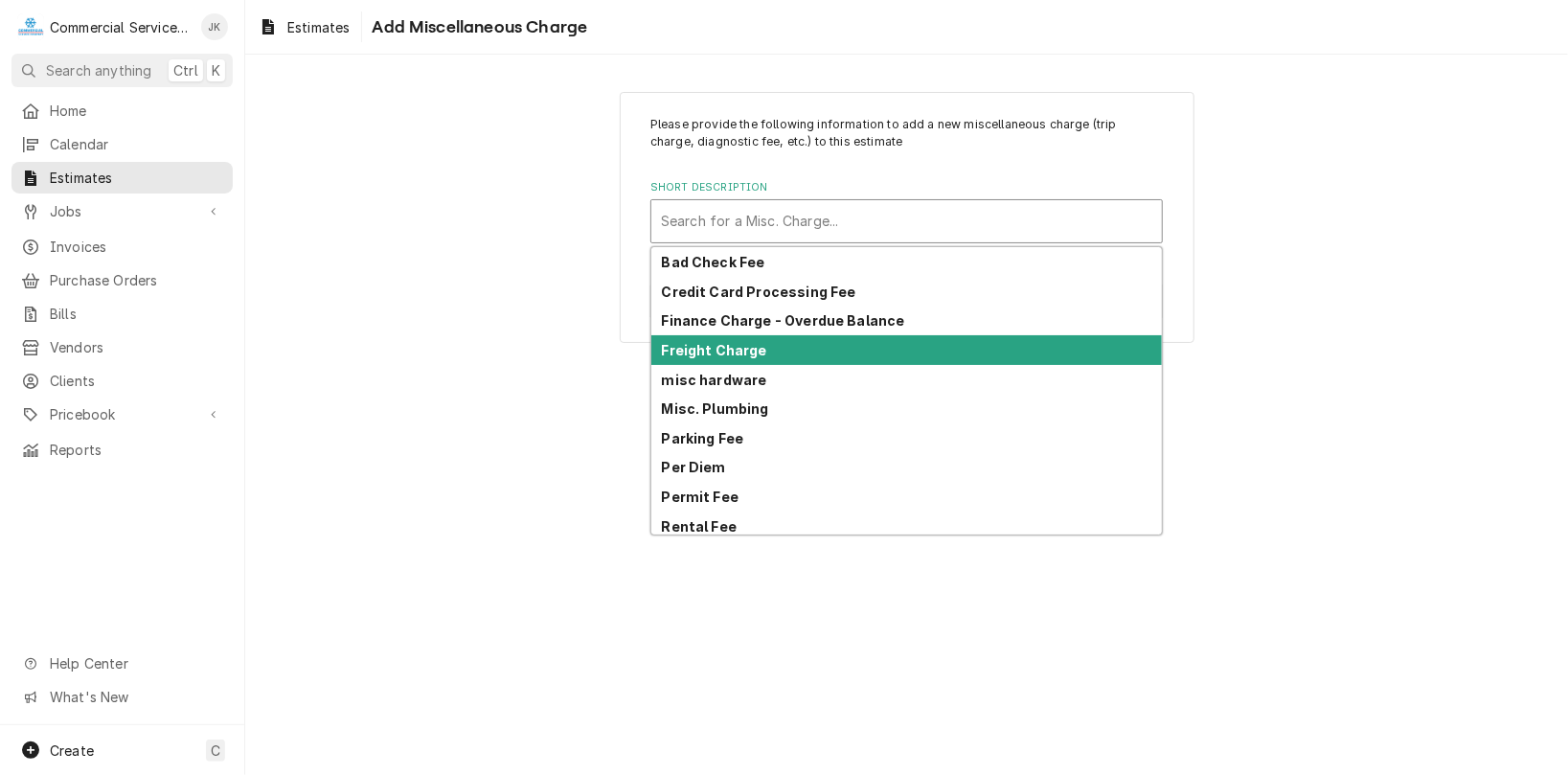
click at [746, 351] on strong "Freight Charge" at bounding box center [714, 350] width 106 height 16
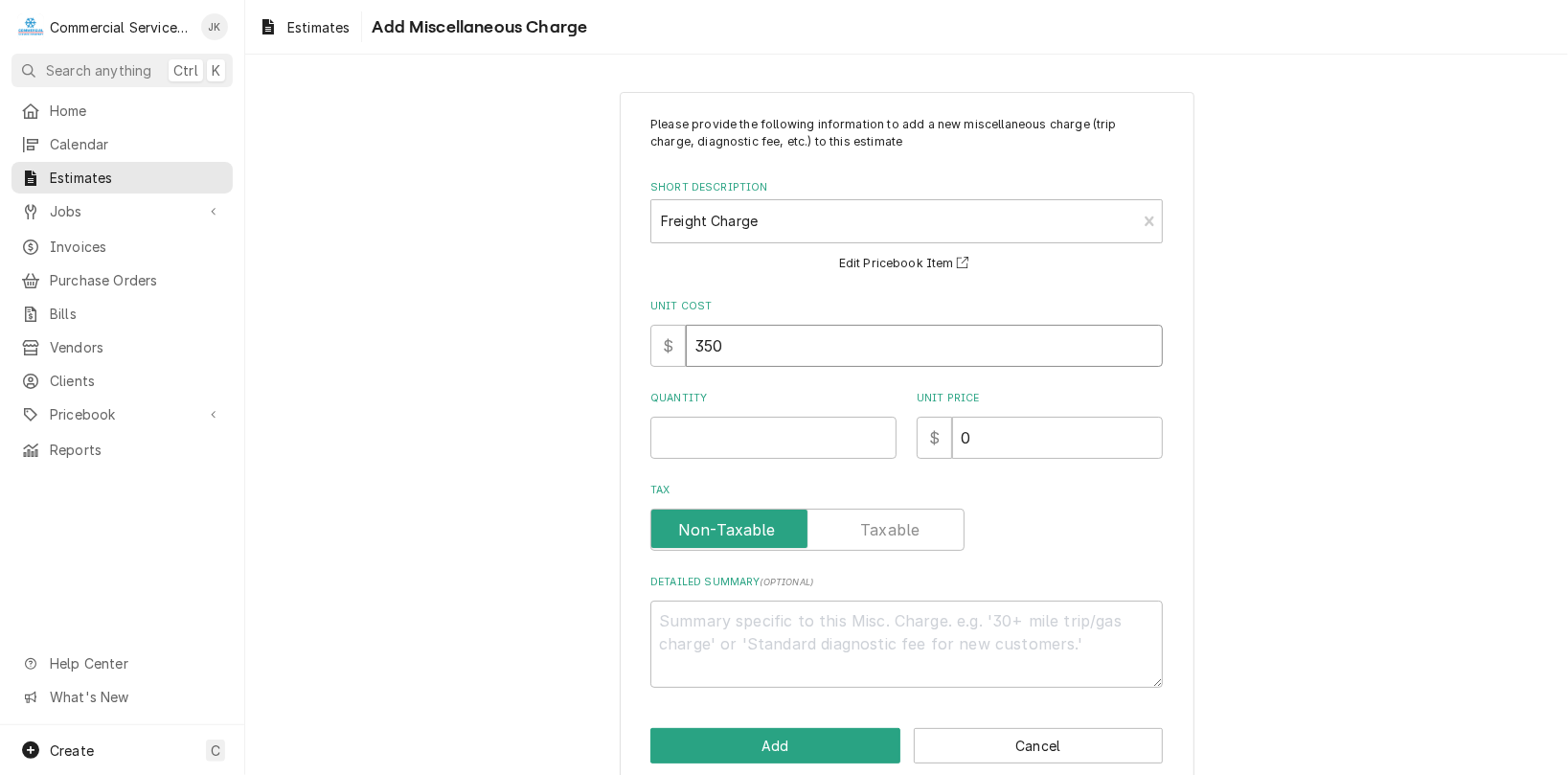
click at [743, 349] on input "350" at bounding box center [924, 346] width 477 height 43
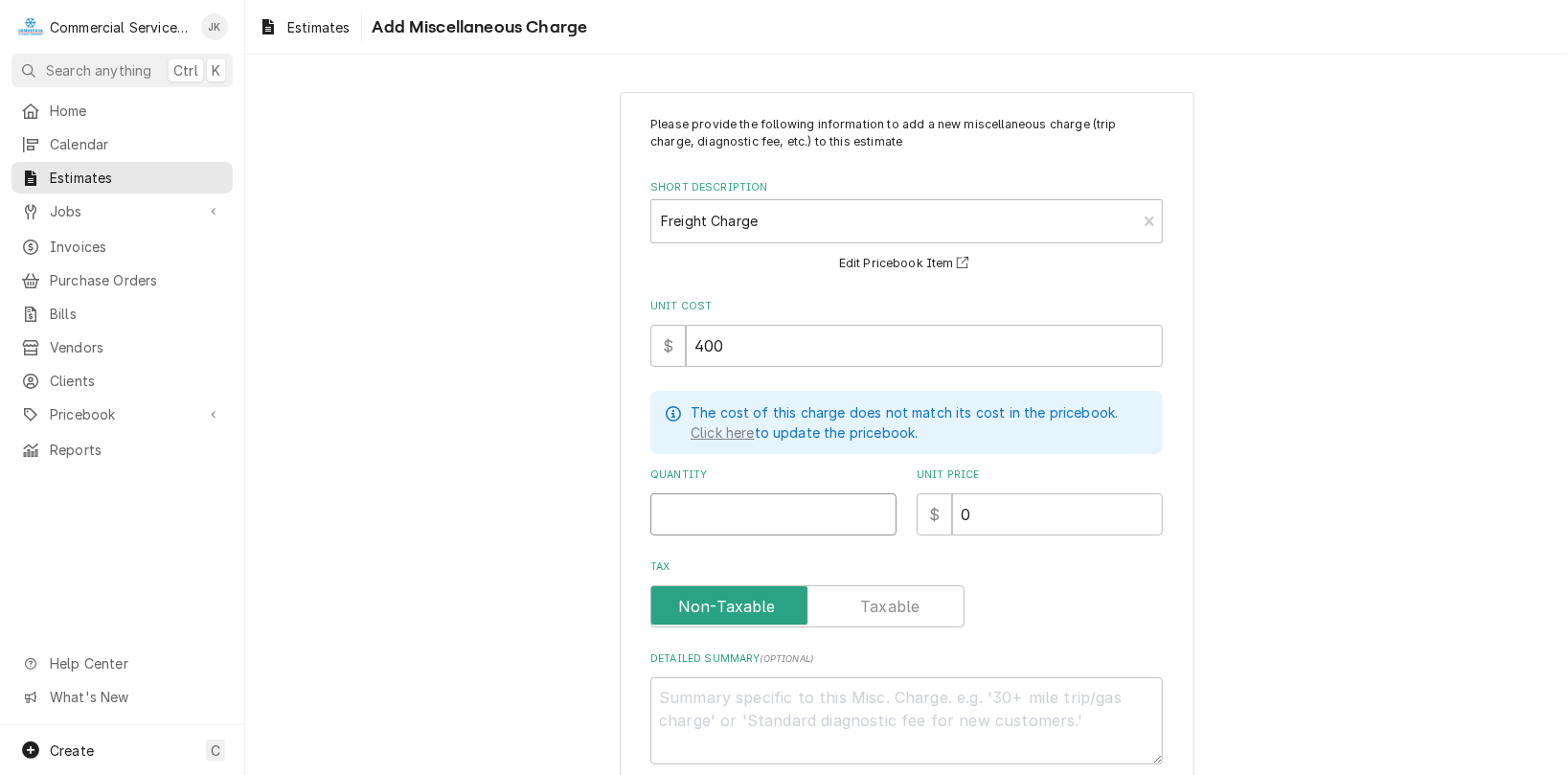
click at [689, 516] on input "Quantity" at bounding box center [773, 514] width 246 height 43
click at [973, 508] on input "0" at bounding box center [1058, 514] width 211 height 43
click at [691, 695] on textarea "Detailed Summary ( optional )" at bounding box center [906, 721] width 512 height 87
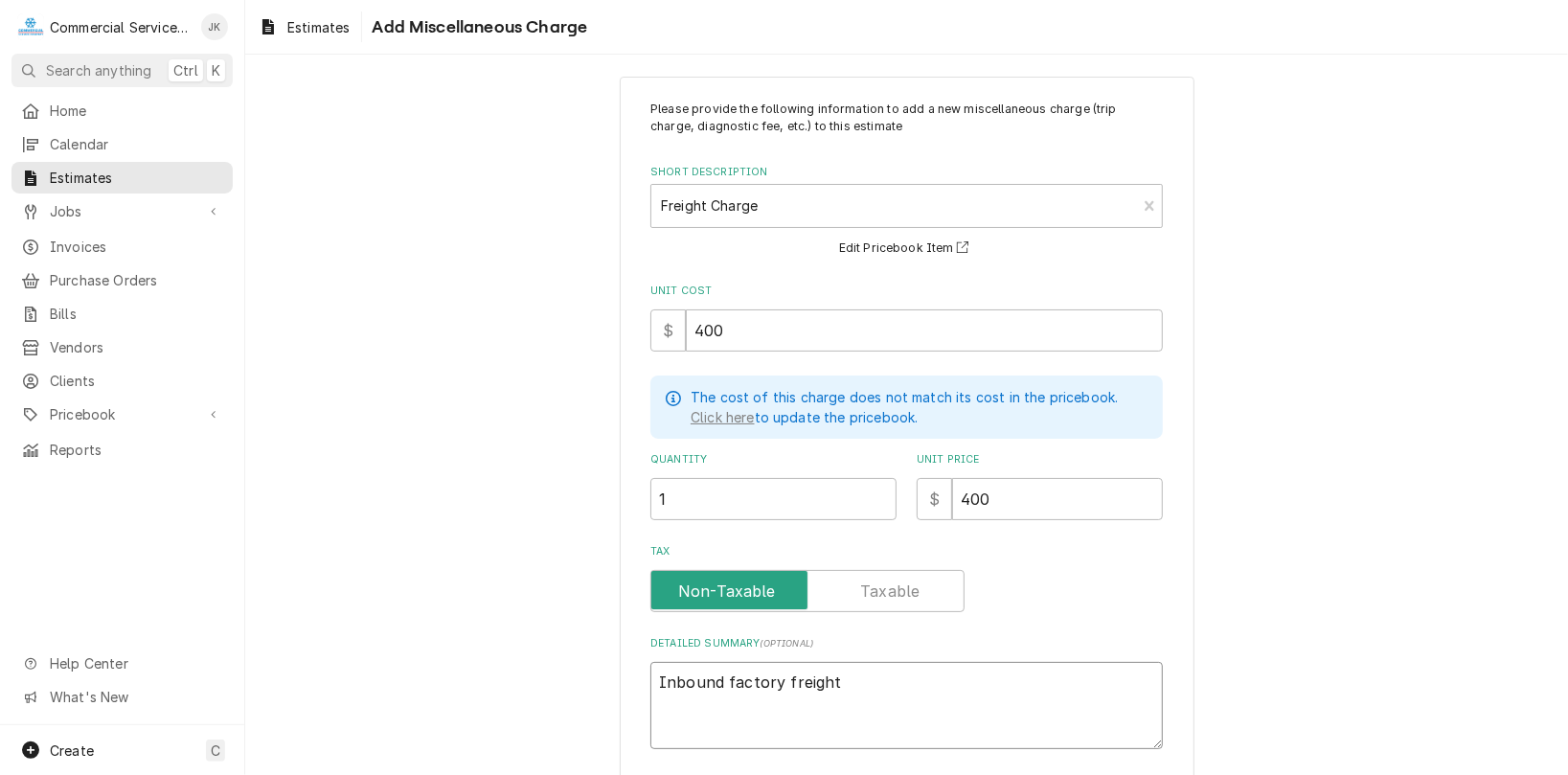
scroll to position [105, 0]
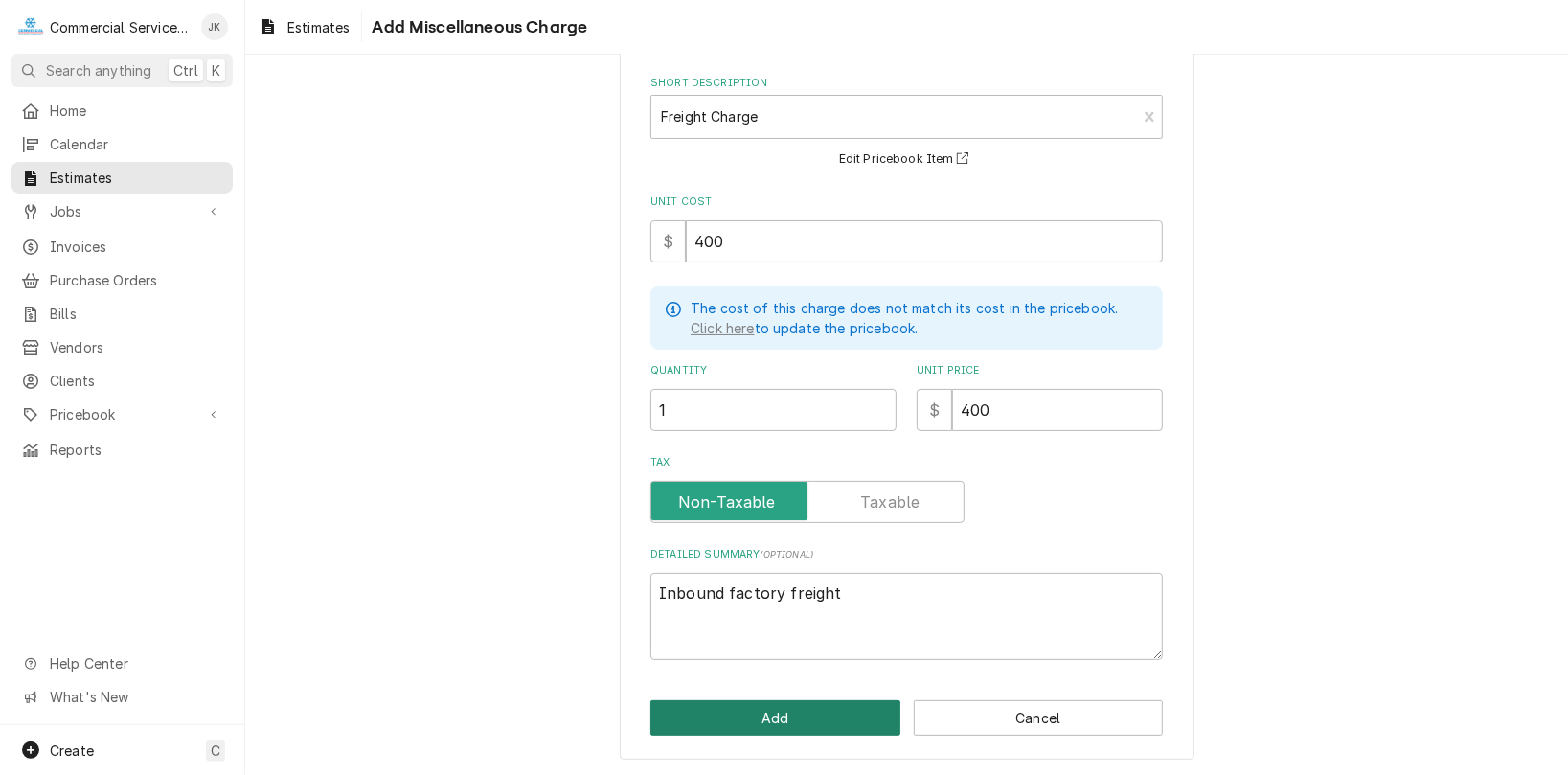
click at [740, 715] on button "Add" at bounding box center [775, 718] width 250 height 36
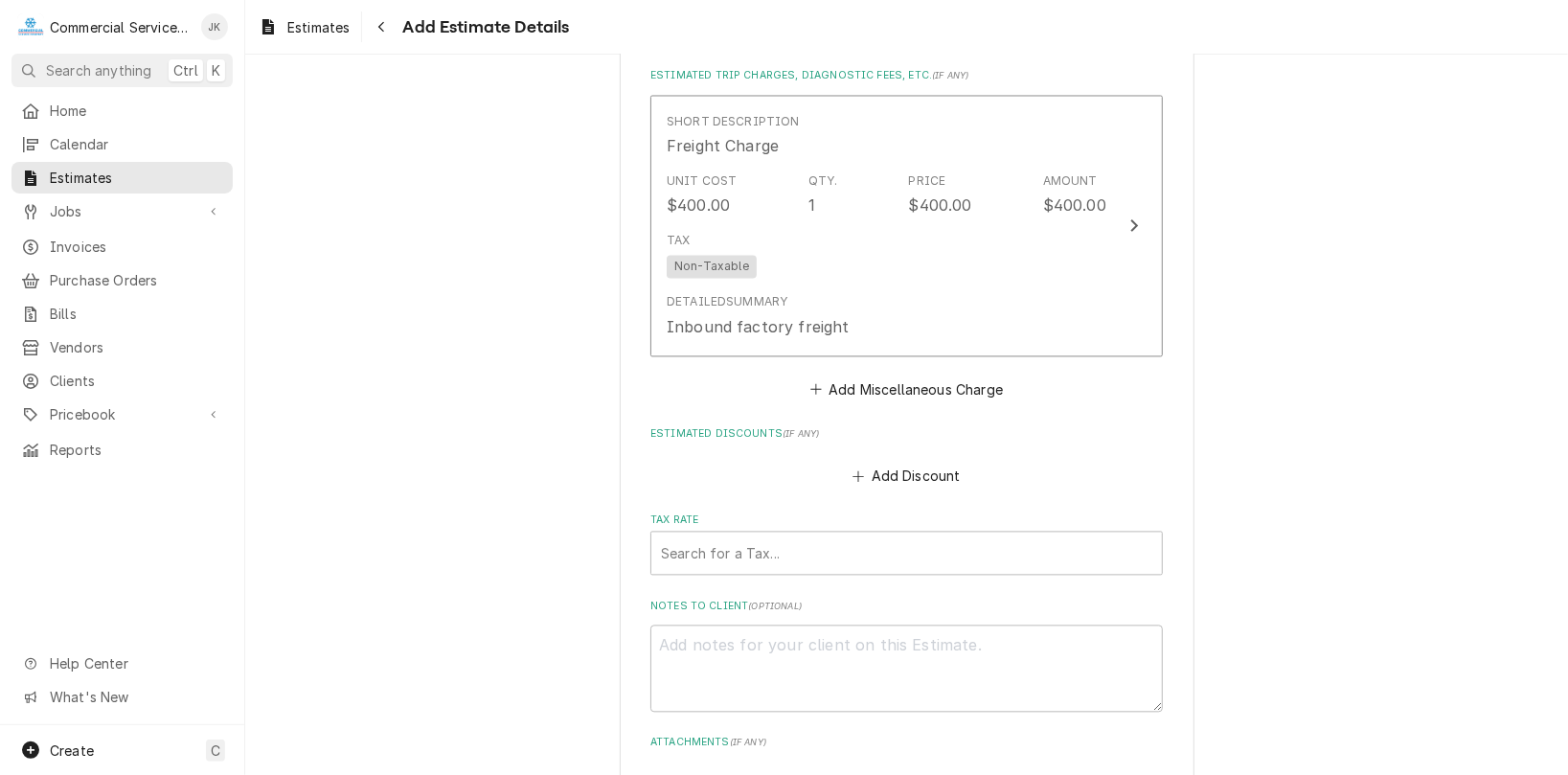
scroll to position [2493, 0]
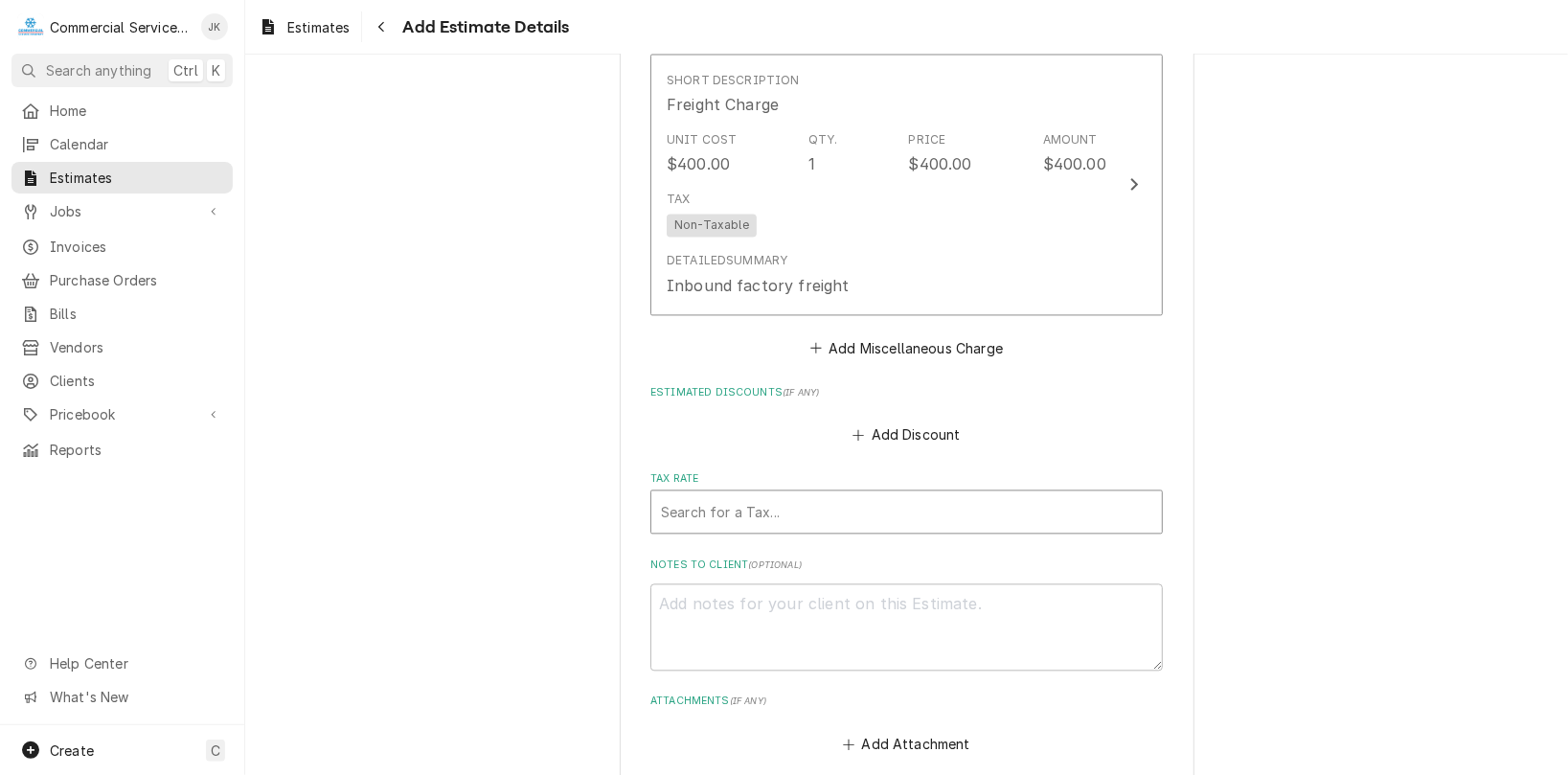
click at [684, 521] on div "Tax Rate" at bounding box center [906, 512] width 491 height 35
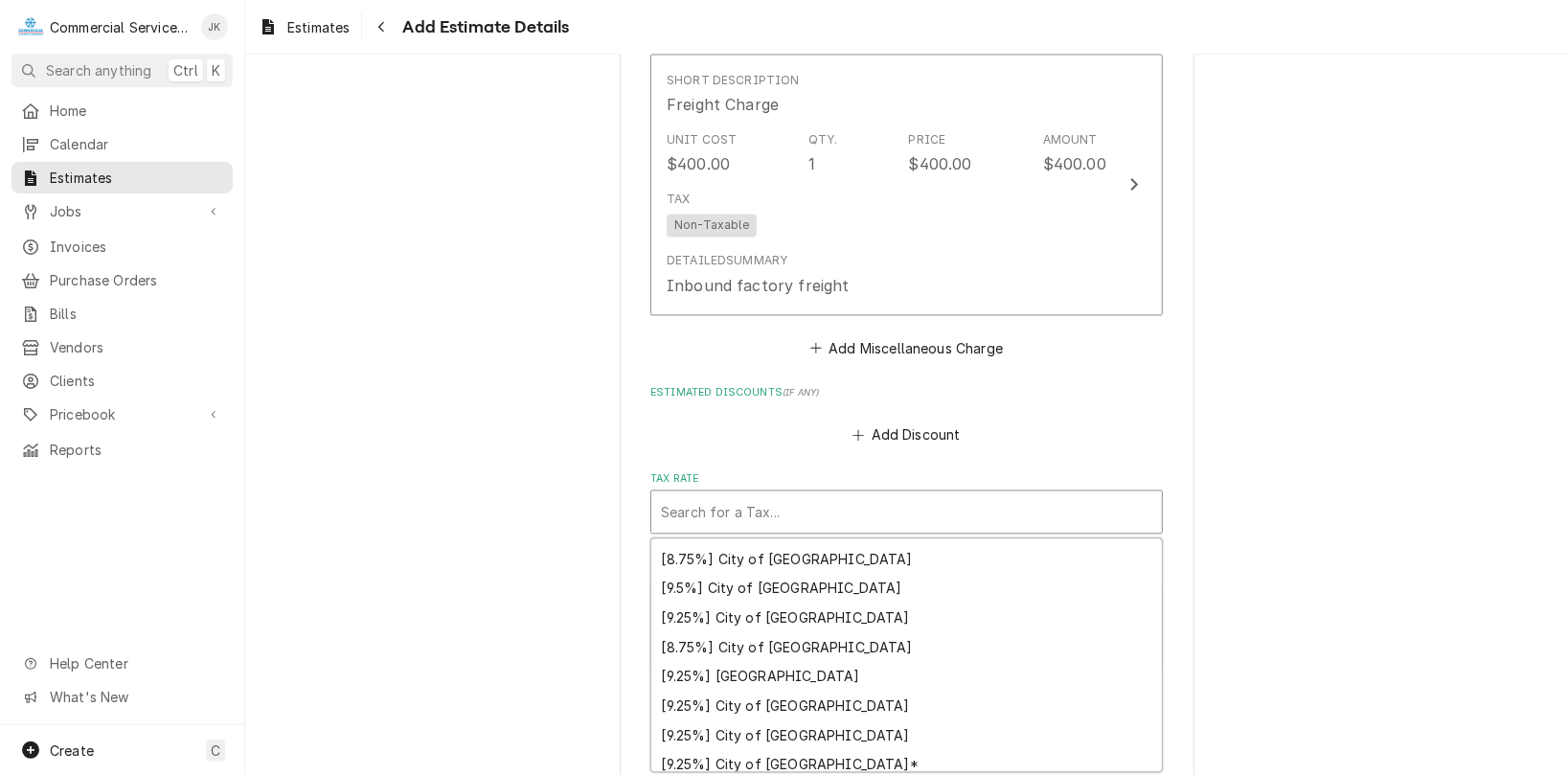
scroll to position [166, 0]
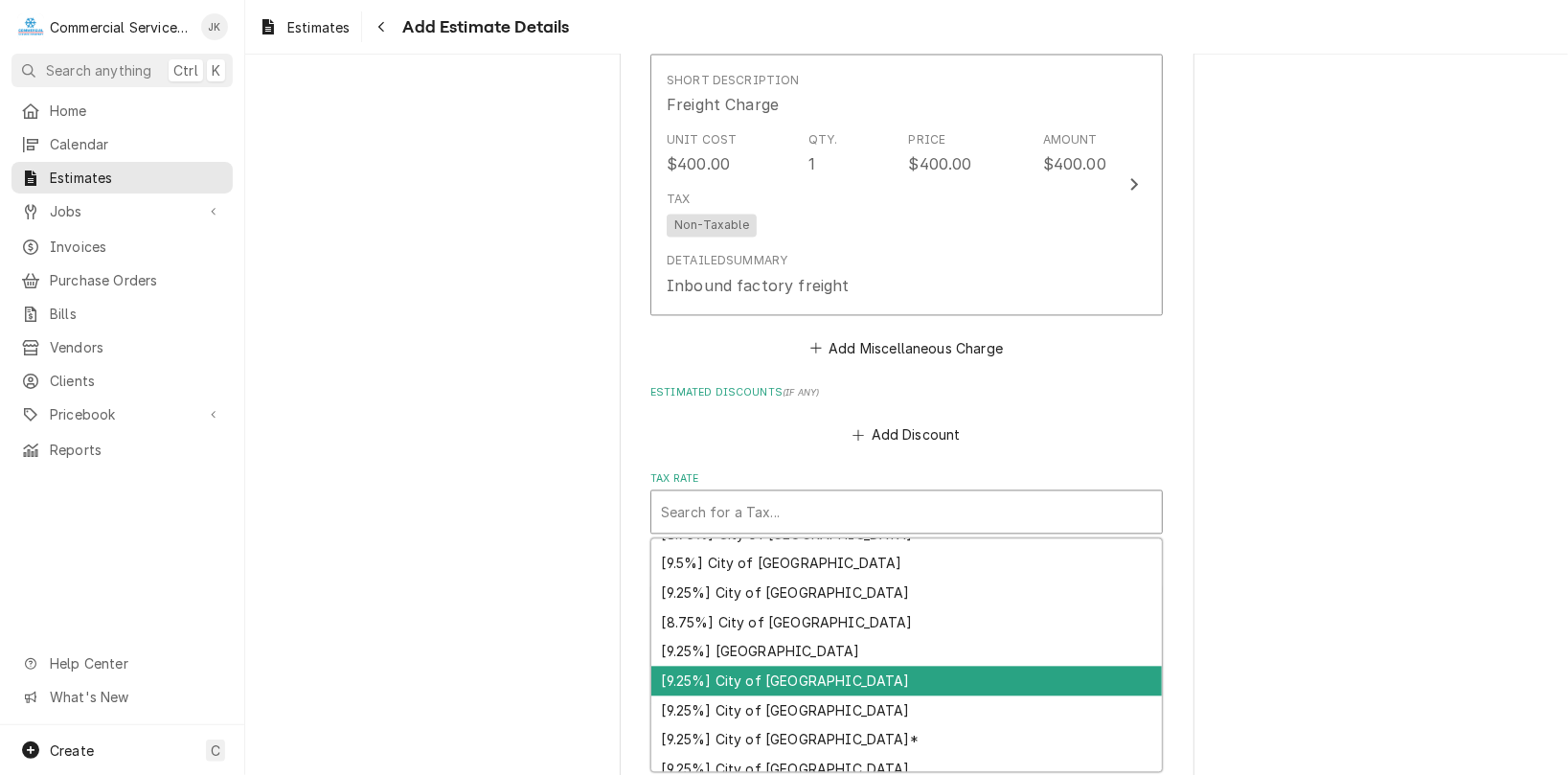
click at [734, 675] on div "[9.25%] City of Monterey" at bounding box center [906, 680] width 510 height 30
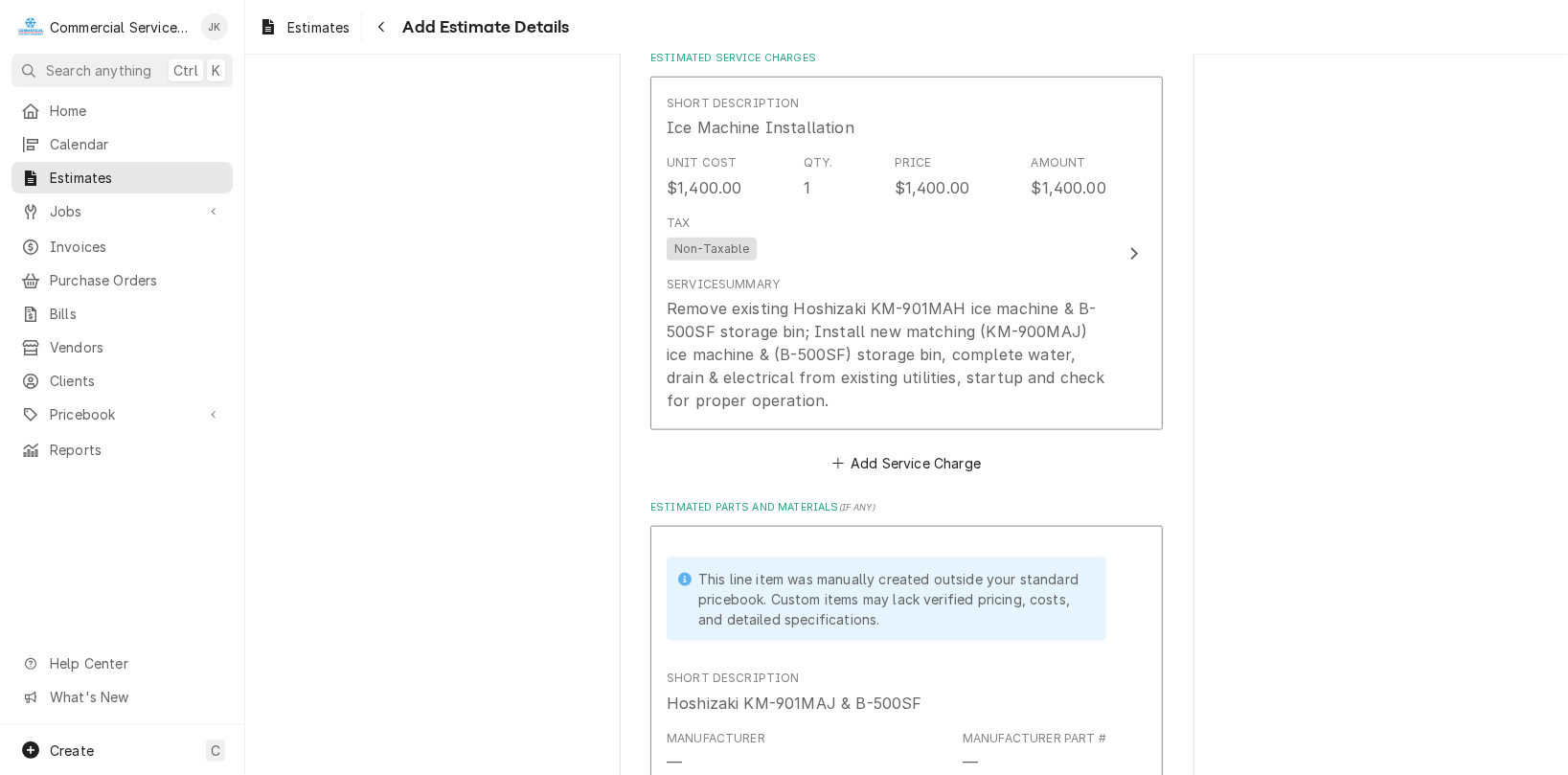
scroll to position [1304, 0]
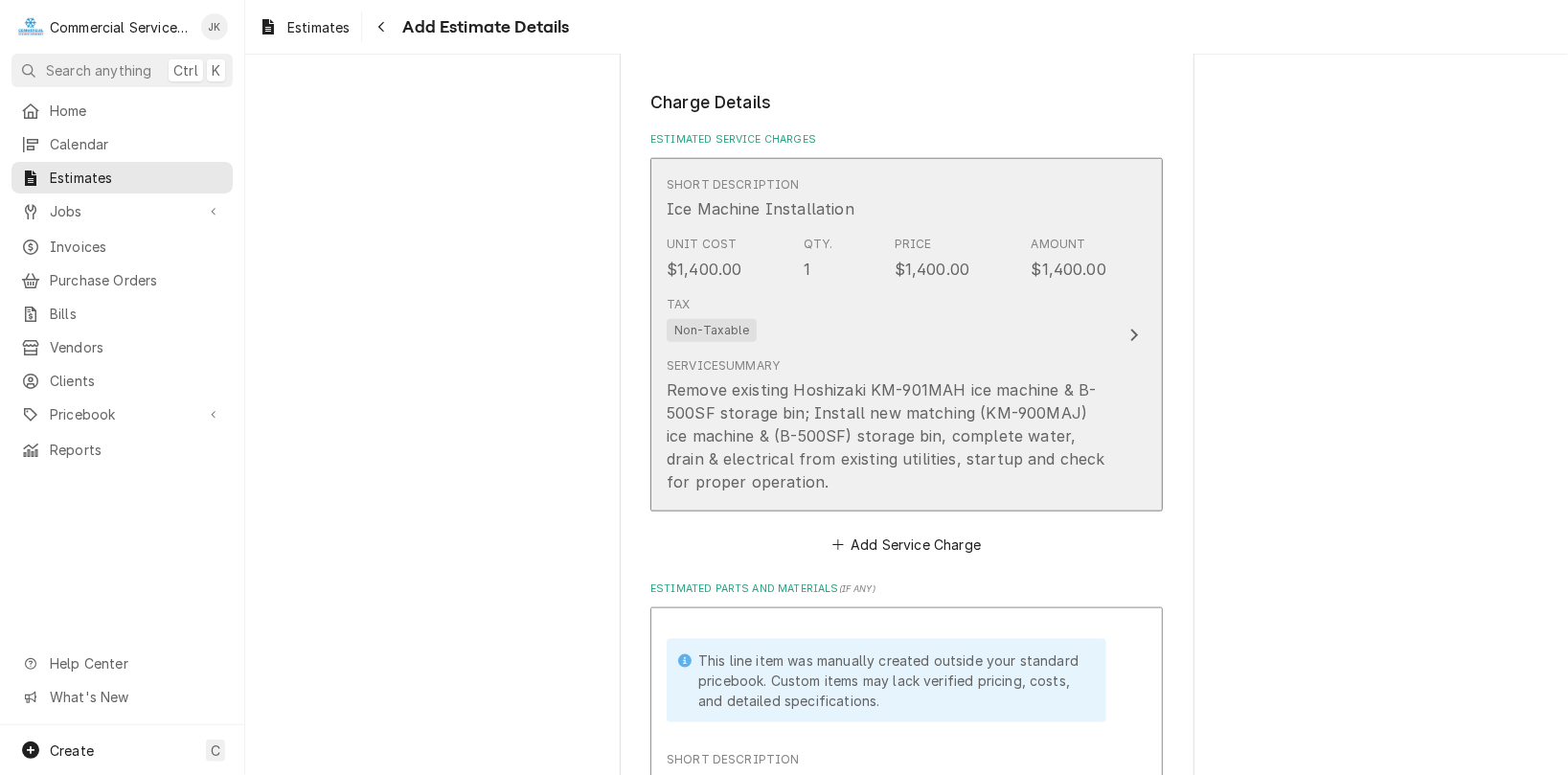
click at [792, 314] on div "Tax Non-Taxable" at bounding box center [886, 319] width 440 height 61
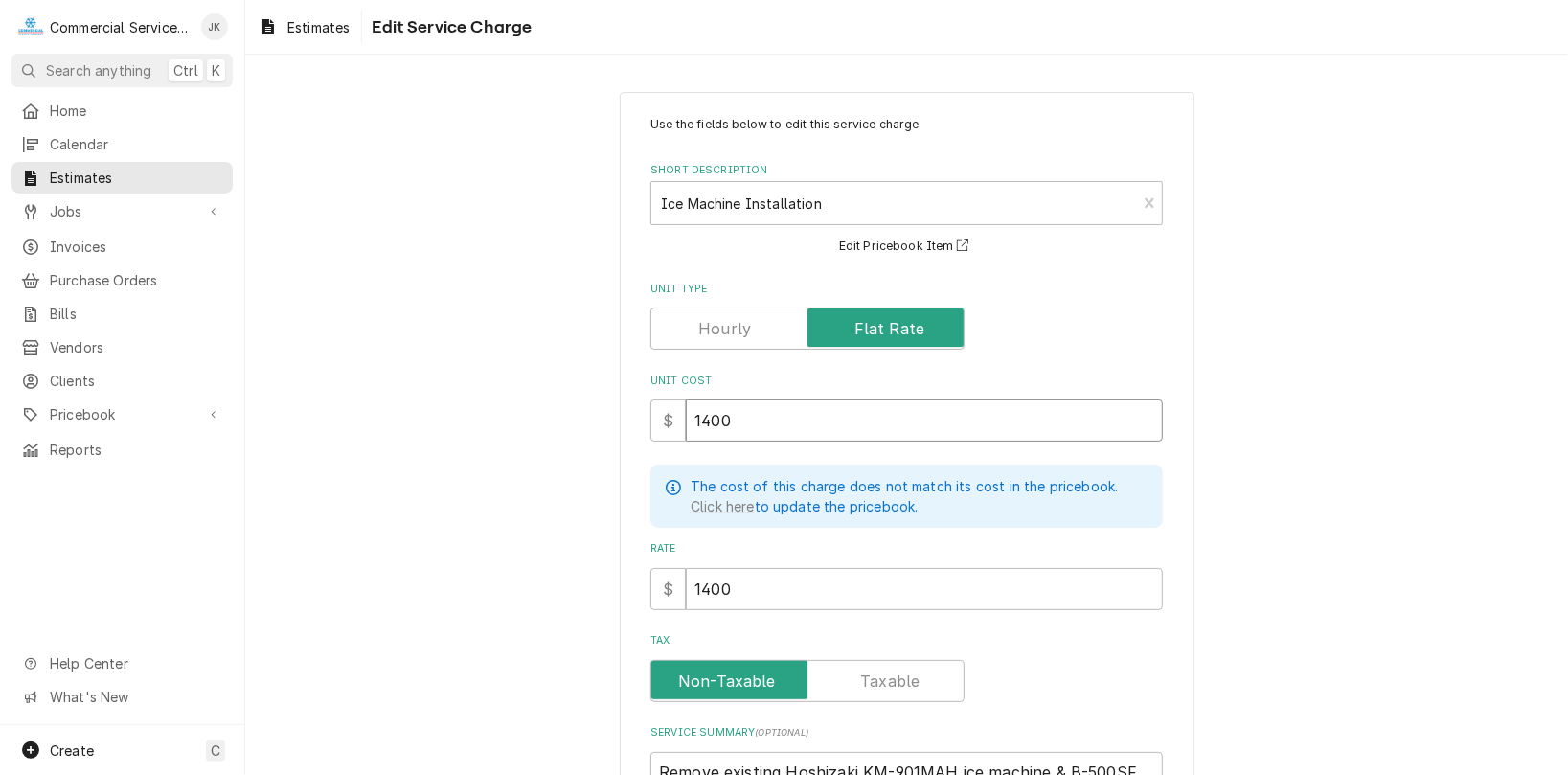
click at [703, 421] on input "1400" at bounding box center [924, 420] width 477 height 43
click at [704, 590] on input "1400" at bounding box center [924, 589] width 477 height 43
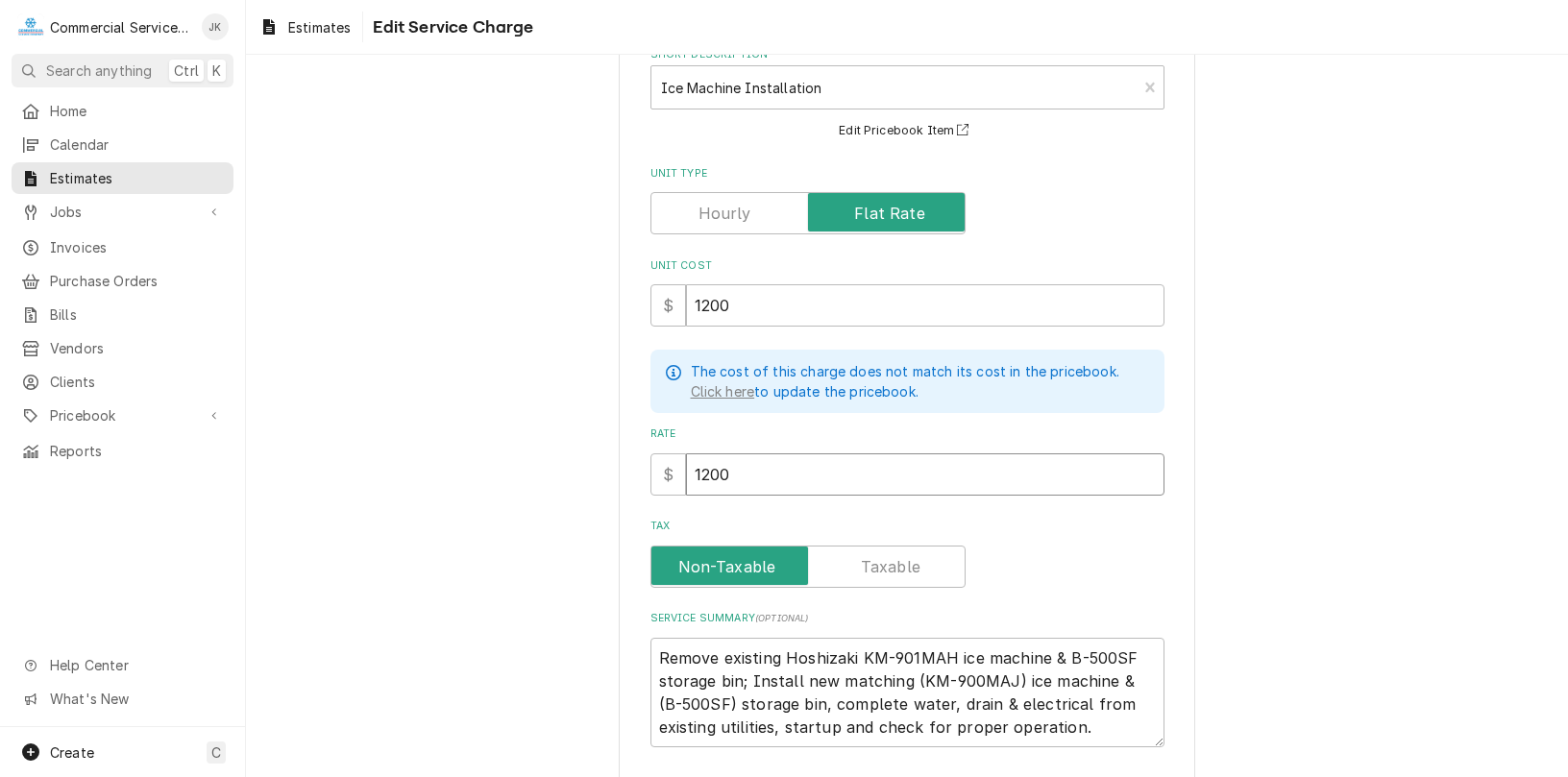
scroll to position [252, 0]
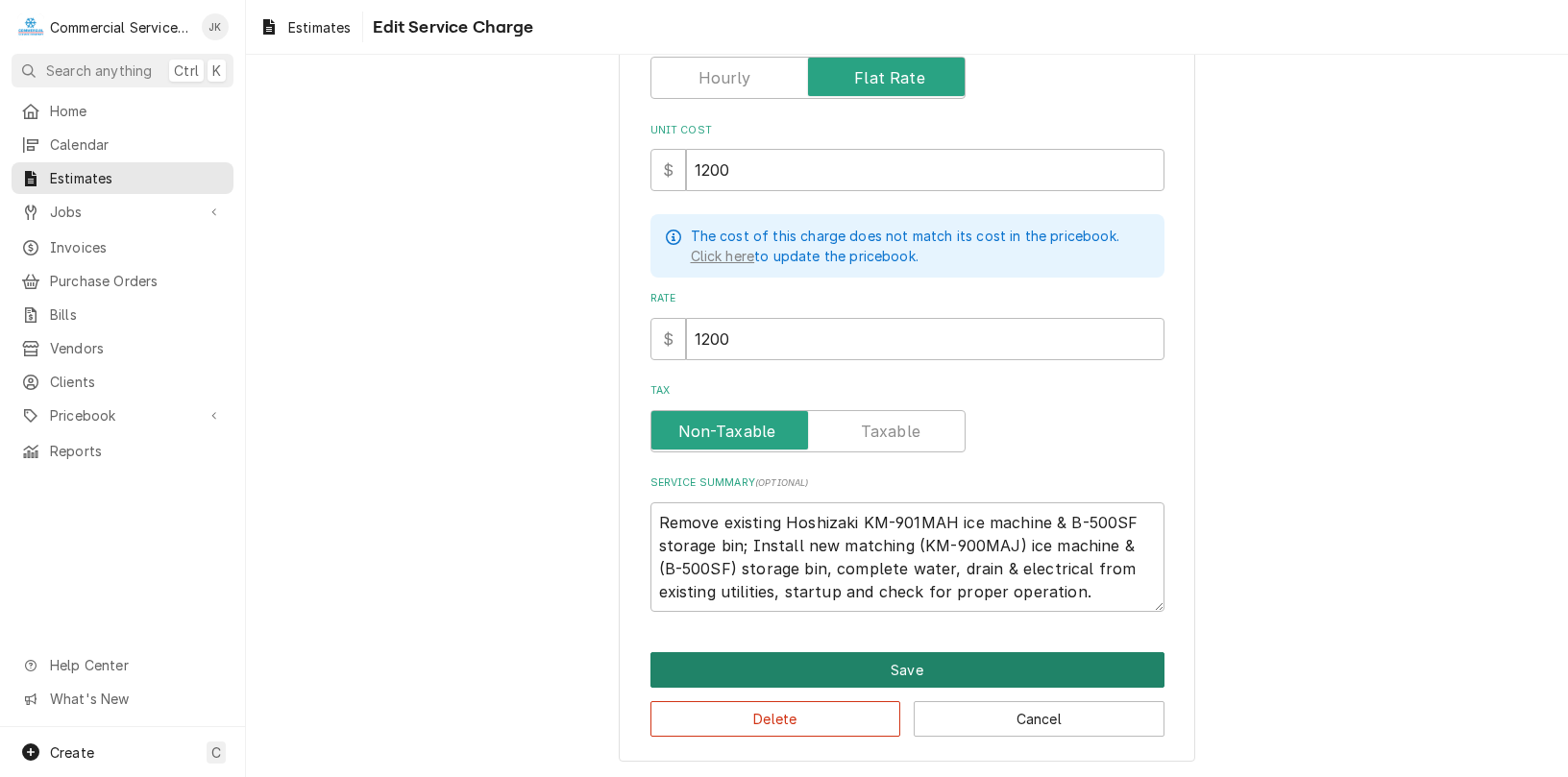
click at [910, 675] on button "Save" at bounding box center [906, 669] width 514 height 36
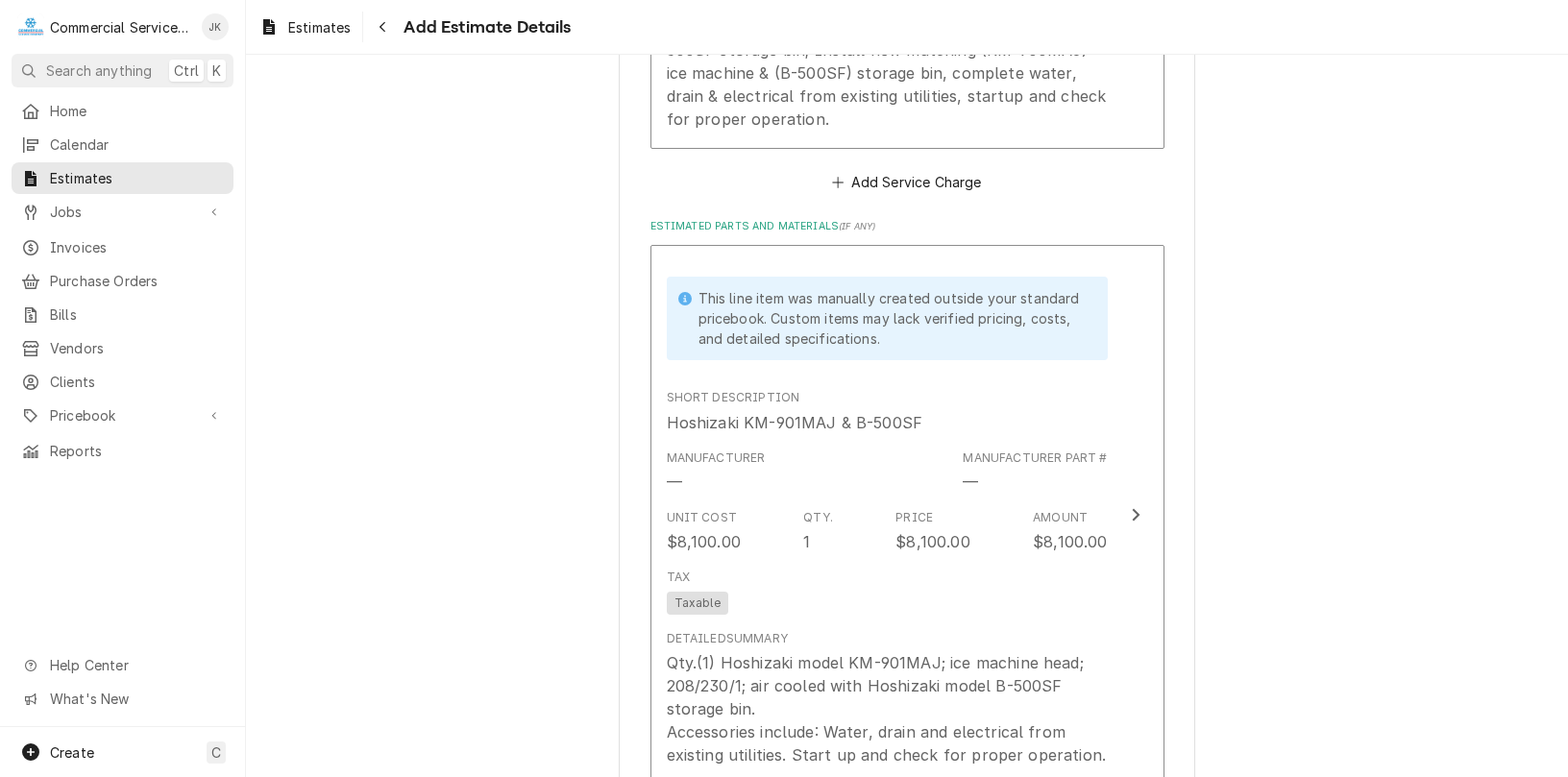
scroll to position [1678, 0]
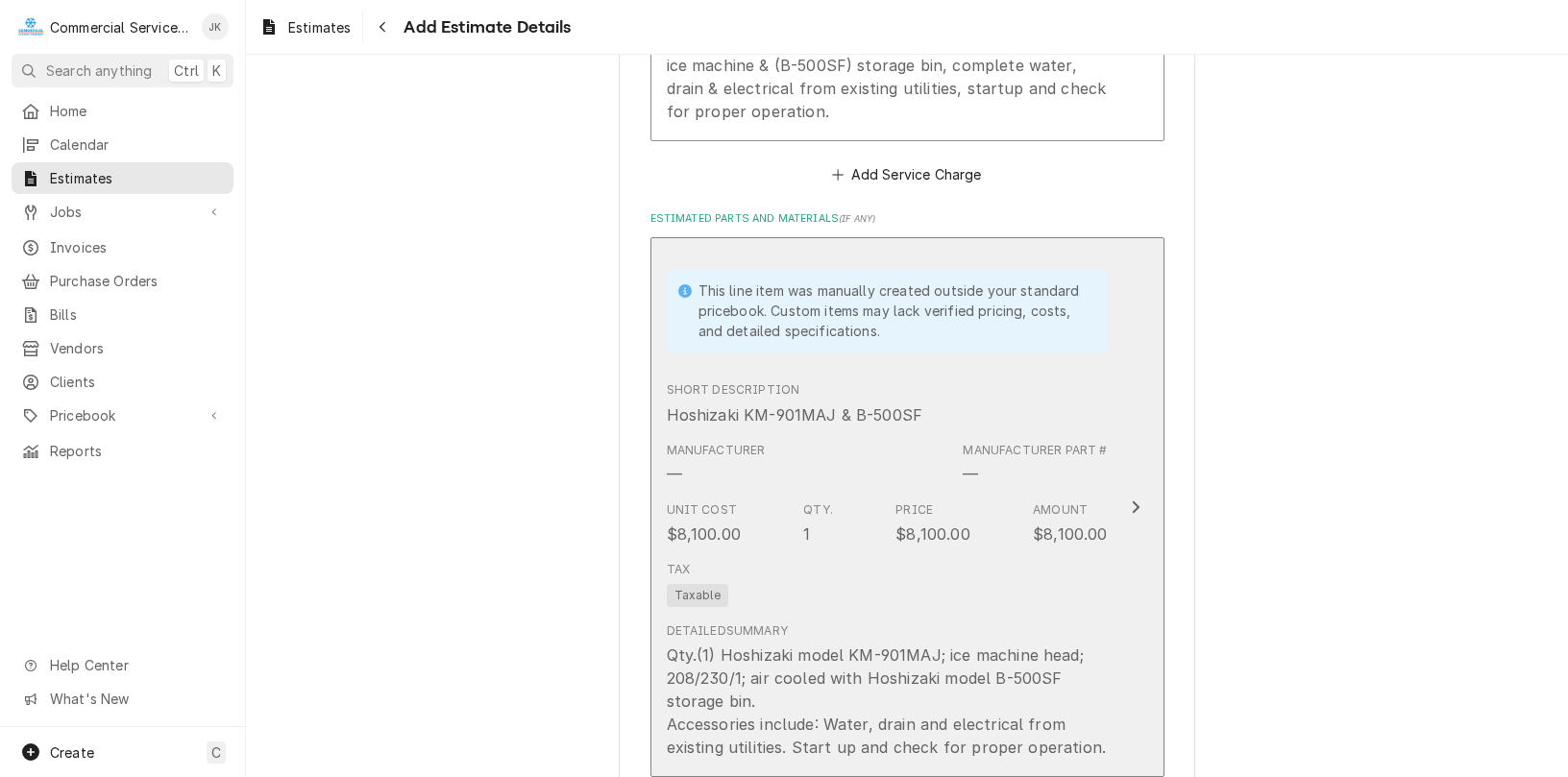
click at [784, 557] on div "Tax Taxable" at bounding box center [887, 584] width 441 height 61
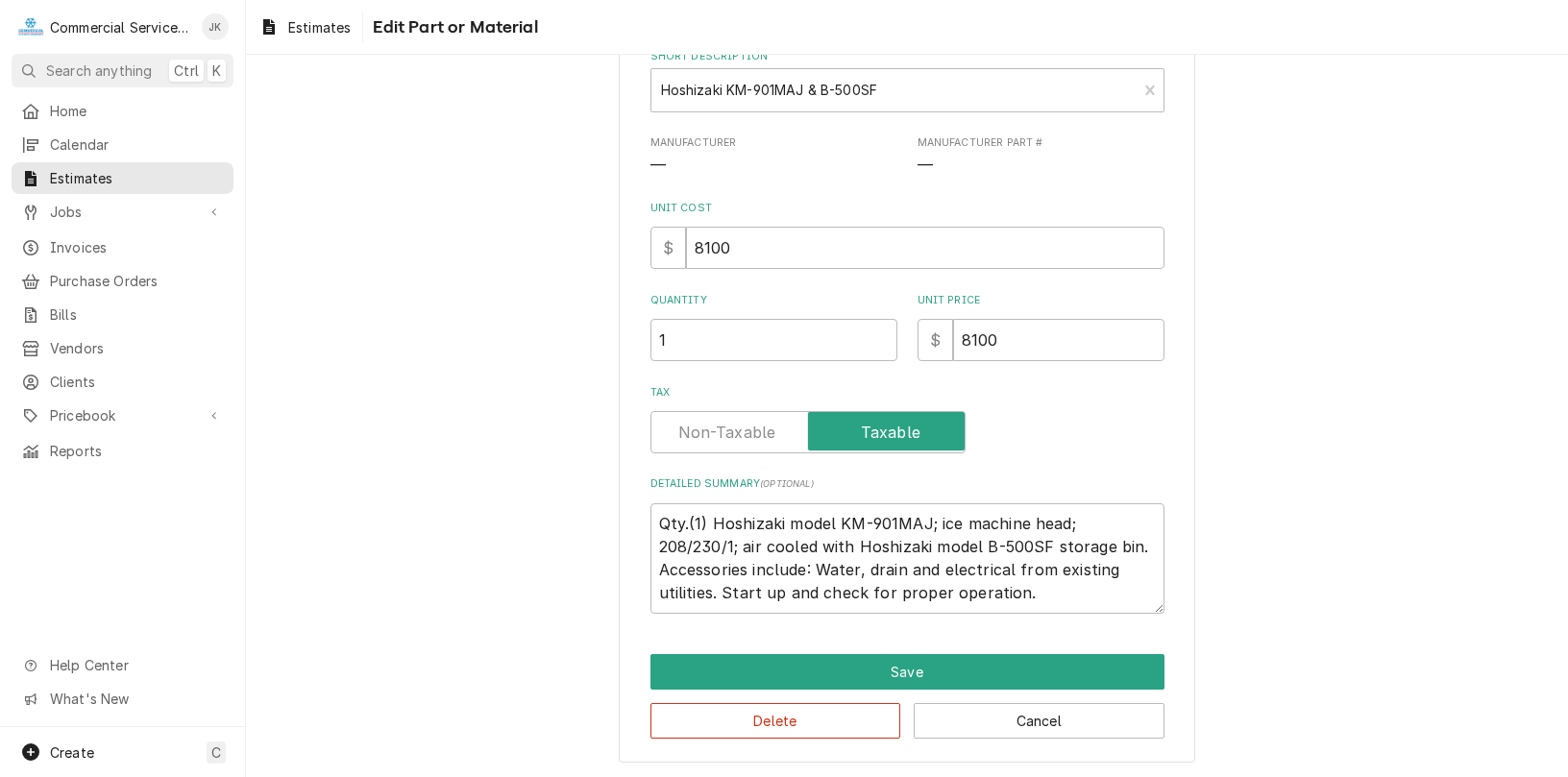
scroll to position [200, 0]
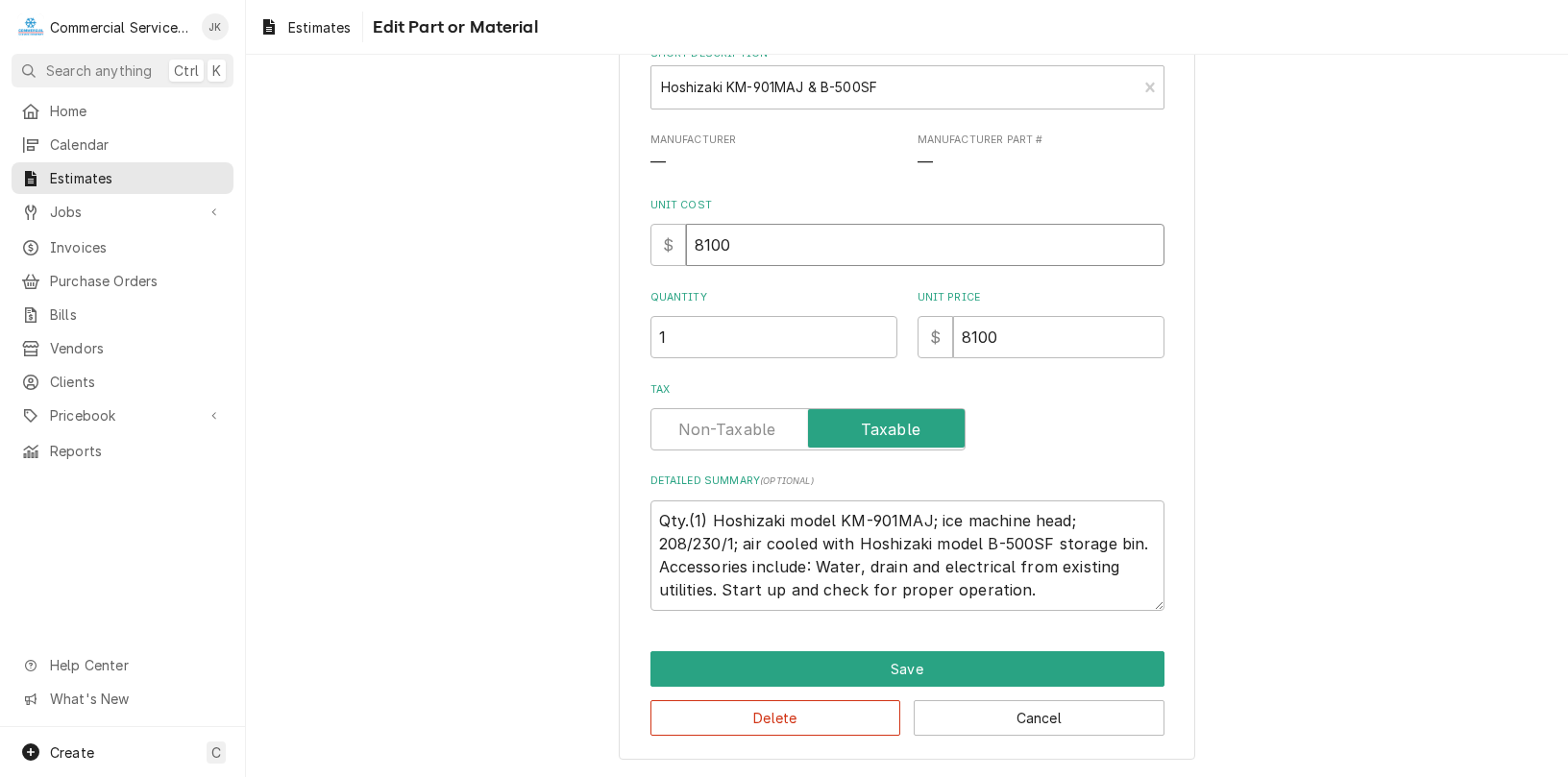
click at [739, 242] on input "8100" at bounding box center [925, 245] width 478 height 43
click at [1000, 334] on input "8100" at bounding box center [1059, 337] width 212 height 43
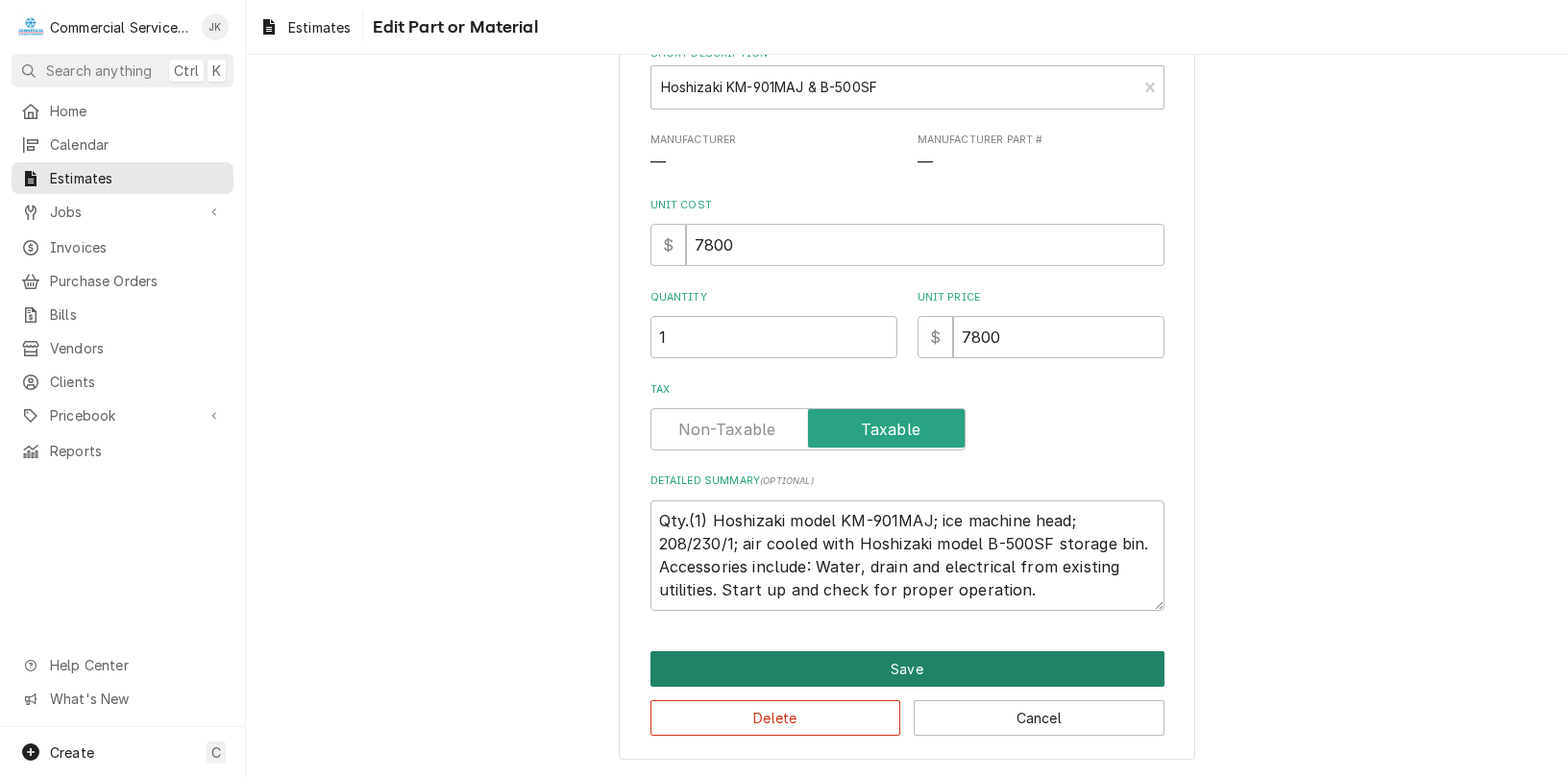
click at [918, 656] on button "Save" at bounding box center [906, 668] width 514 height 36
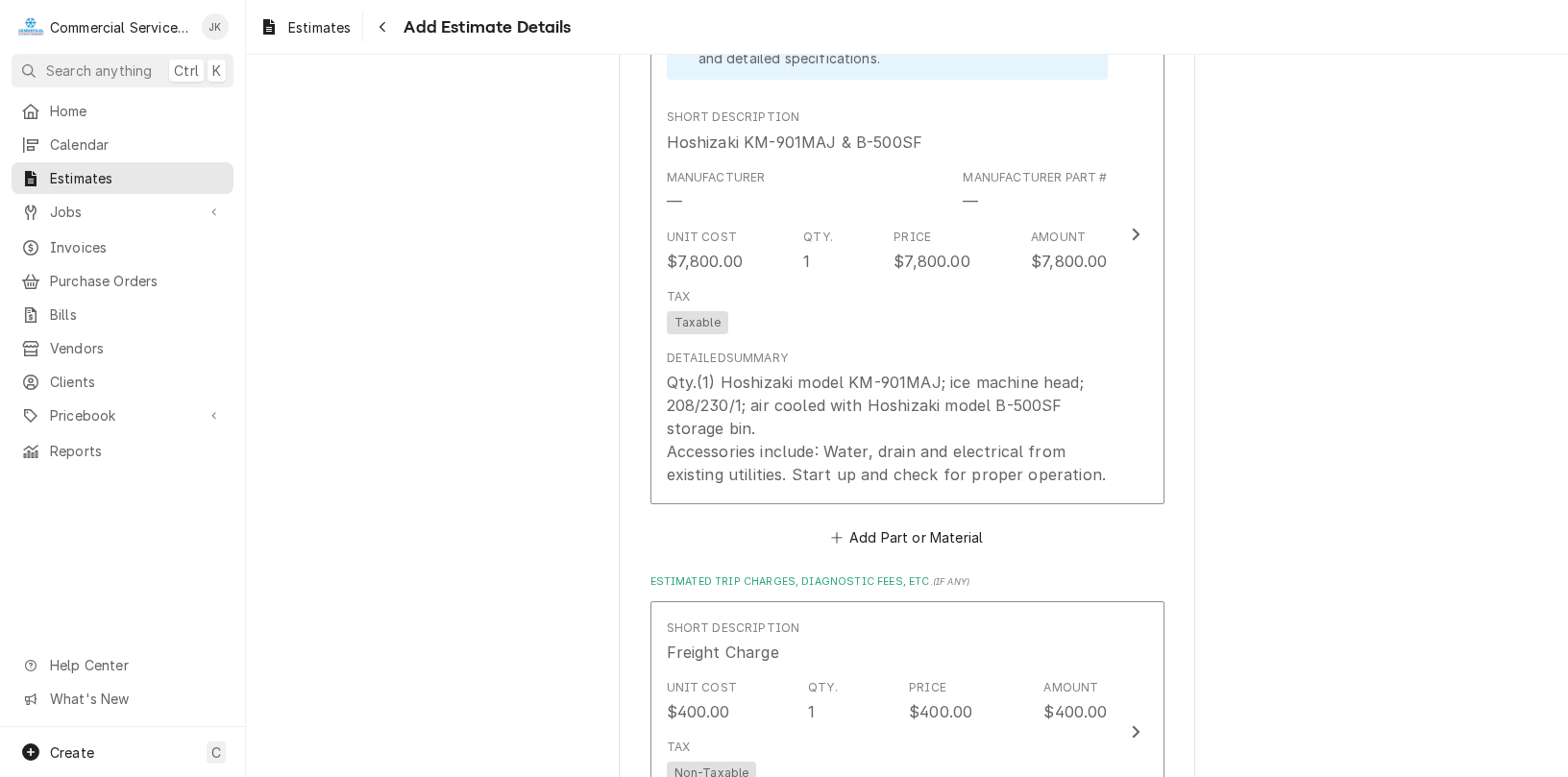
scroll to position [2138, 0]
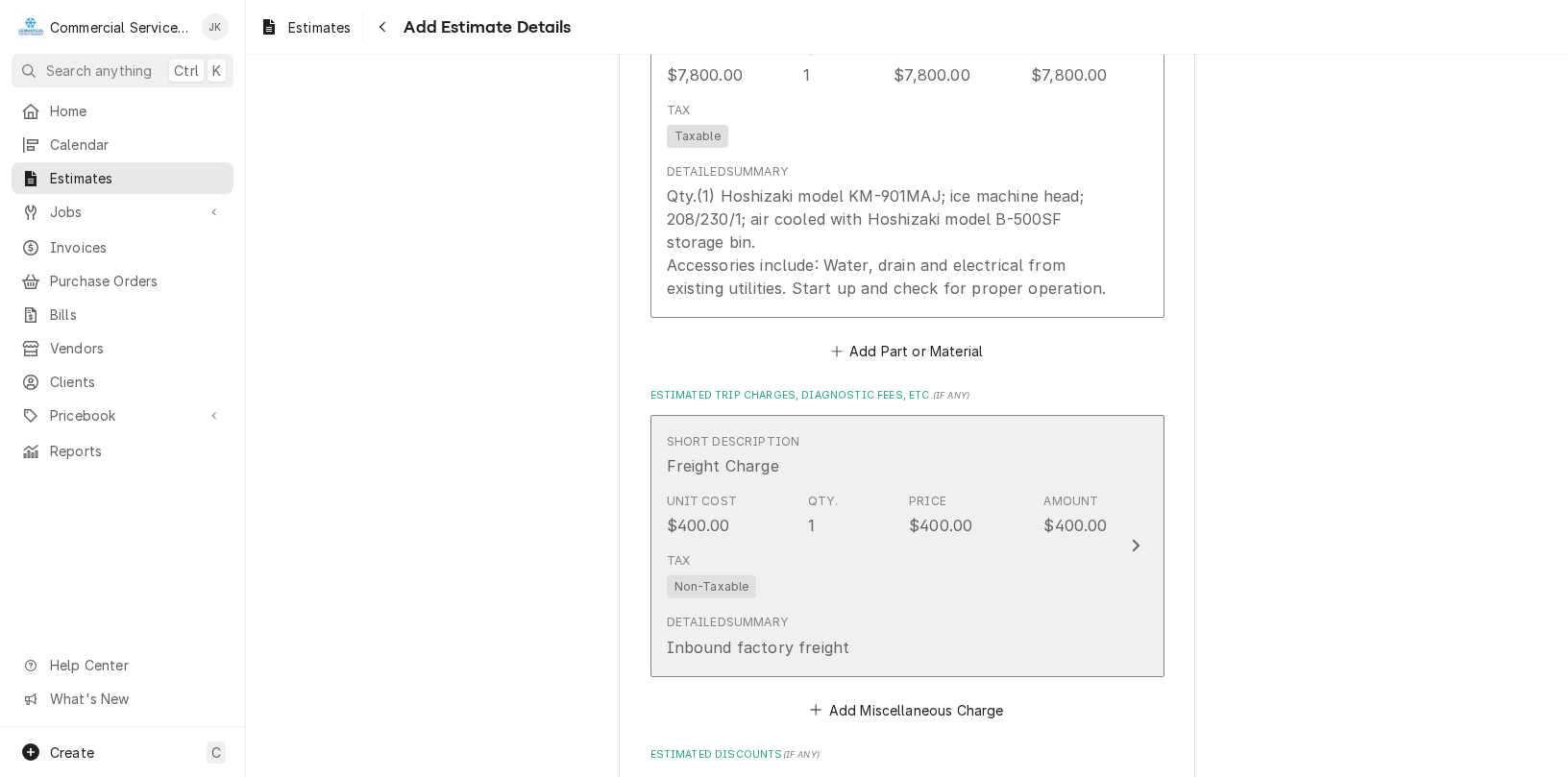
click at [854, 564] on div "Tax Non-Taxable" at bounding box center [887, 575] width 441 height 61
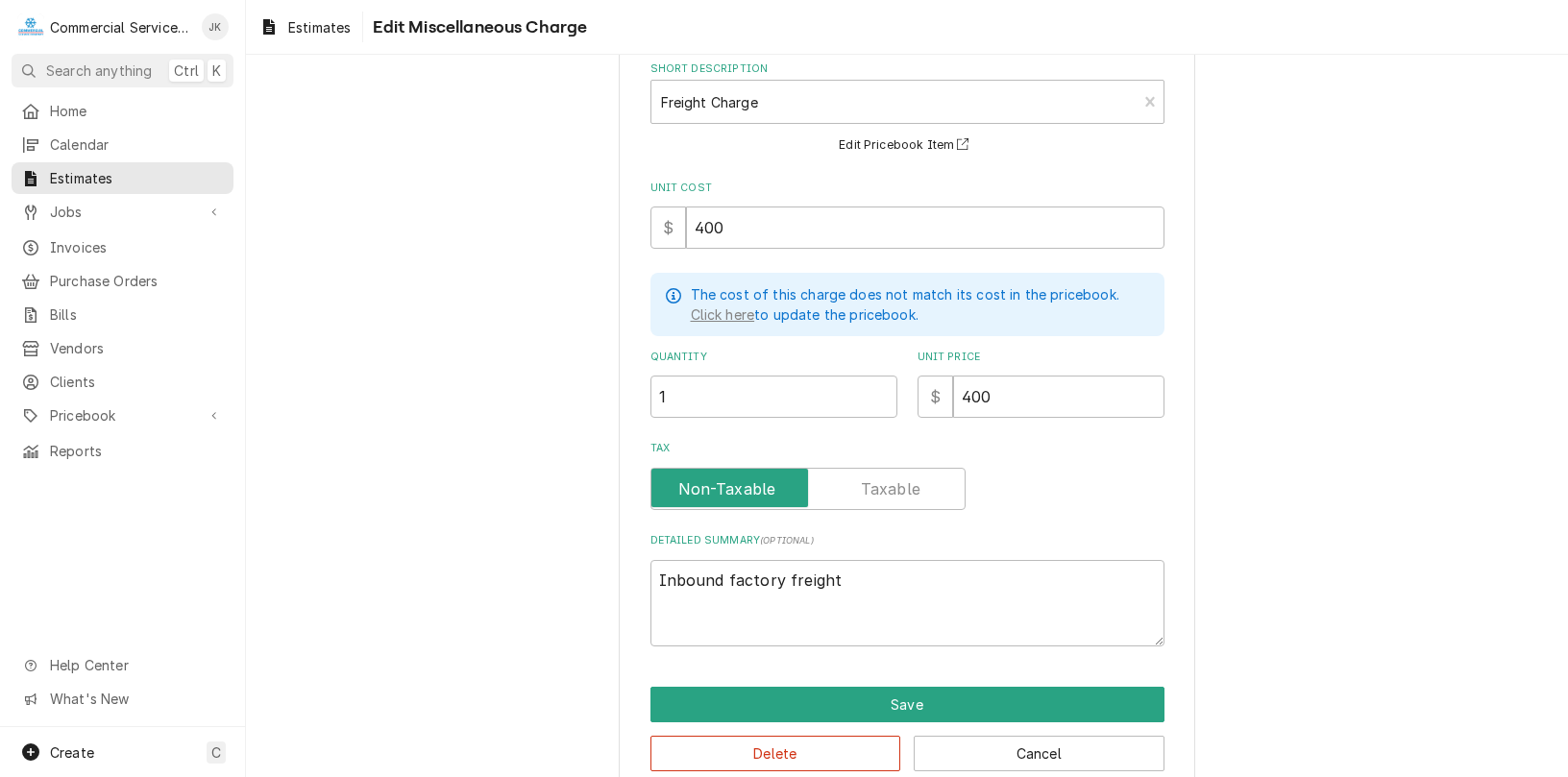
scroll to position [136, 0]
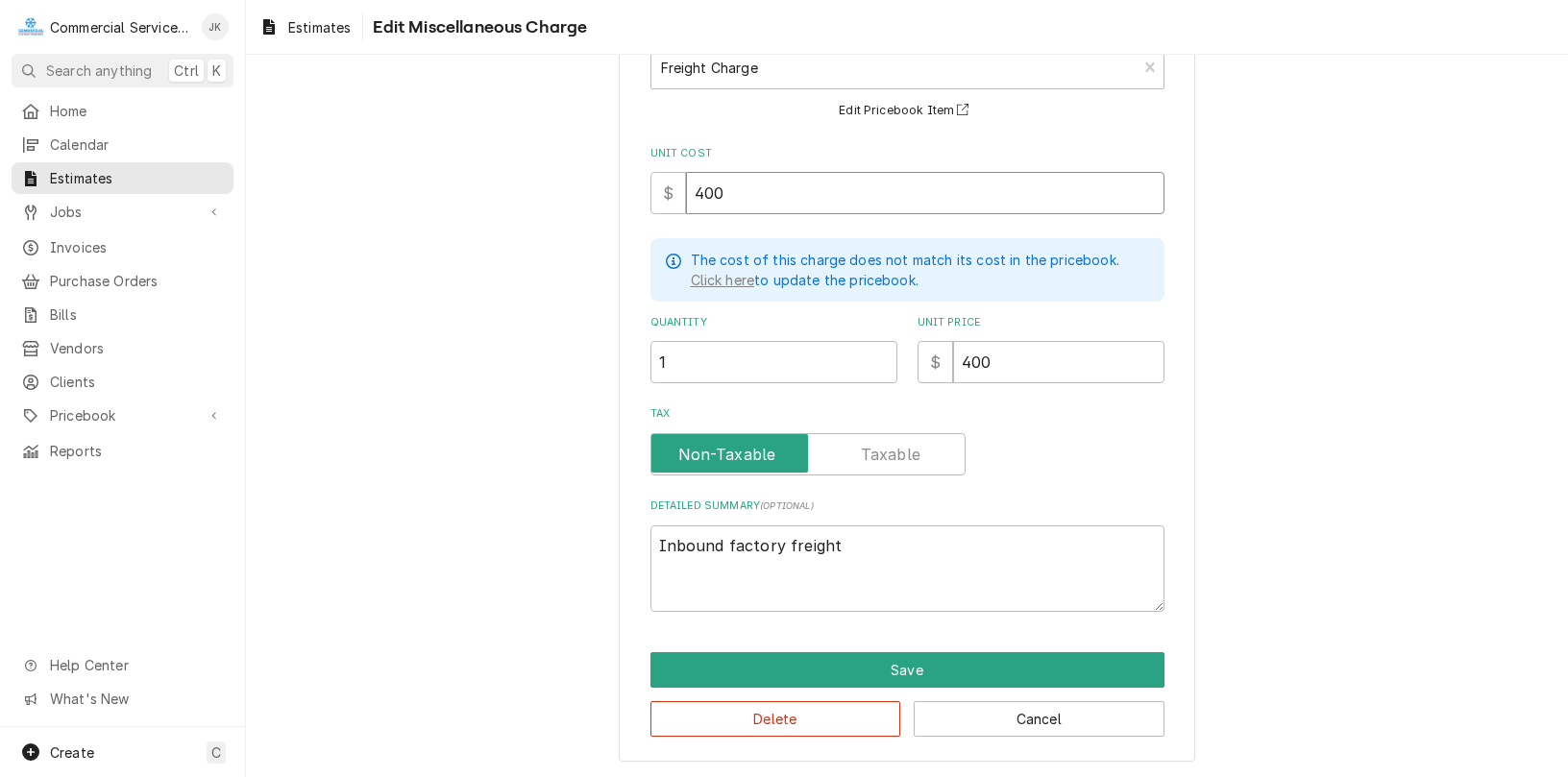
click at [725, 200] on input "400" at bounding box center [925, 193] width 478 height 43
click at [1001, 361] on input "400" at bounding box center [1059, 362] width 212 height 43
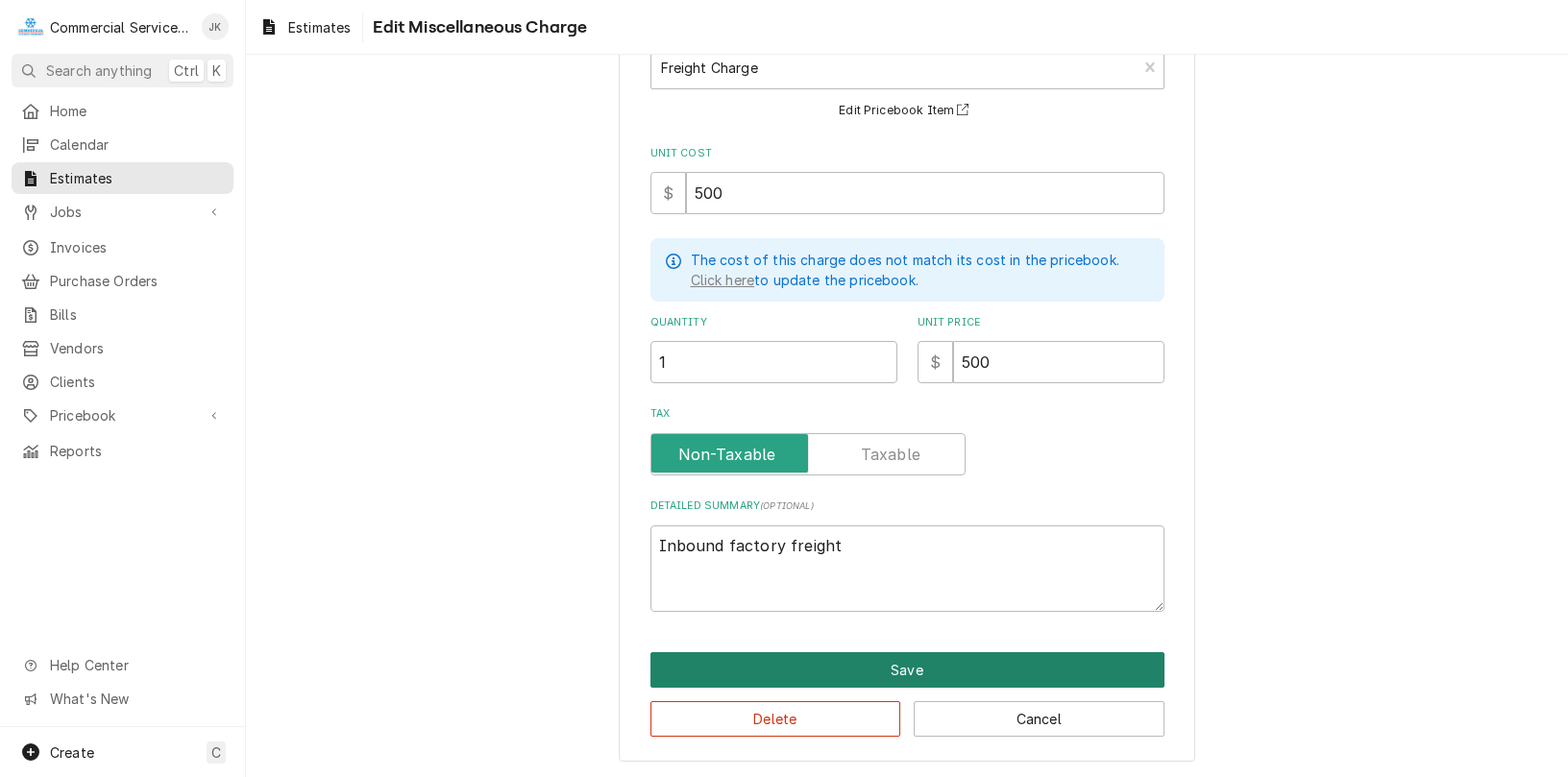
click at [932, 667] on button "Save" at bounding box center [906, 669] width 514 height 36
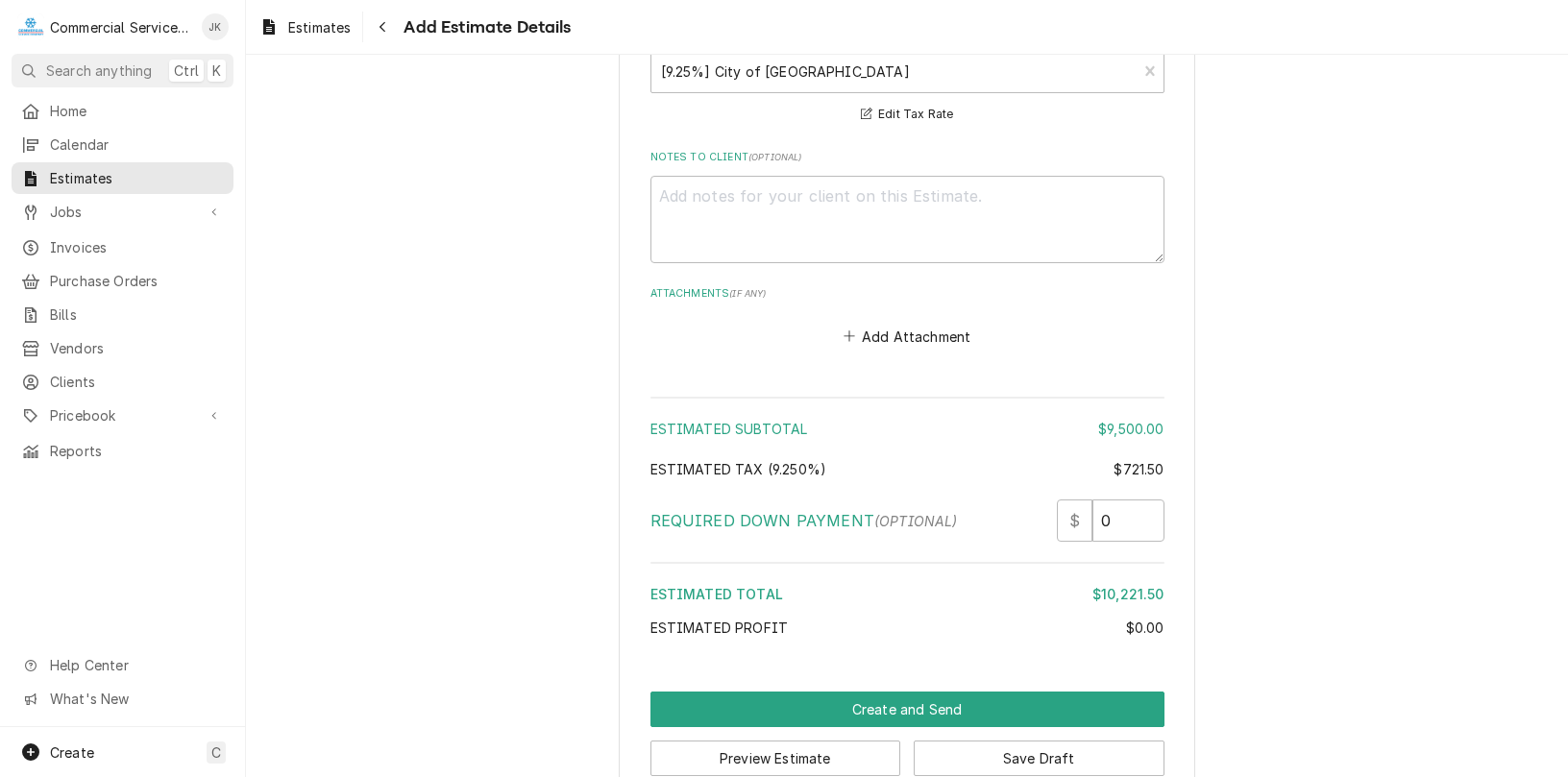
scroll to position [2984, 0]
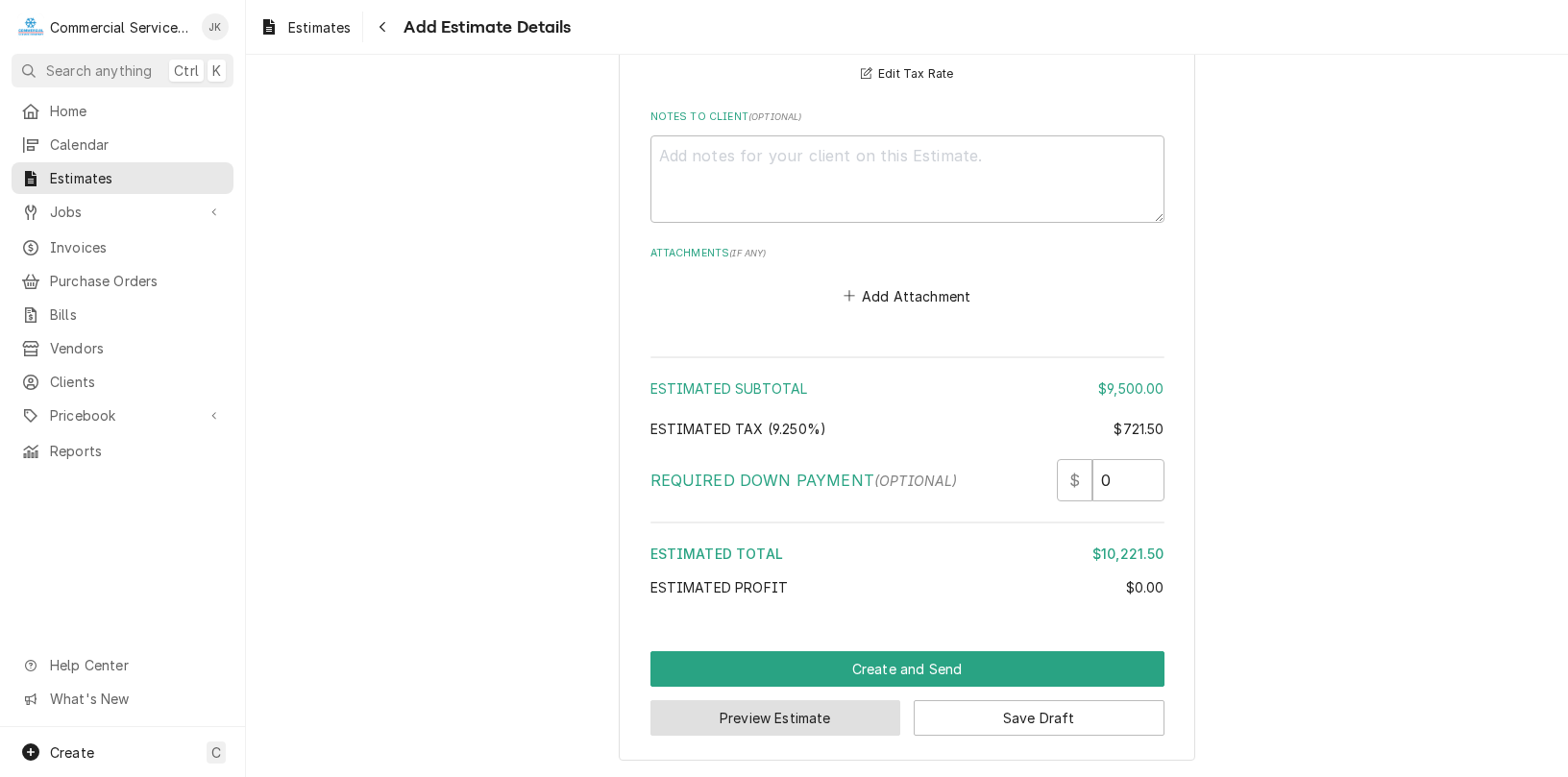
click at [811, 715] on button "Preview Estimate" at bounding box center [775, 718] width 251 height 36
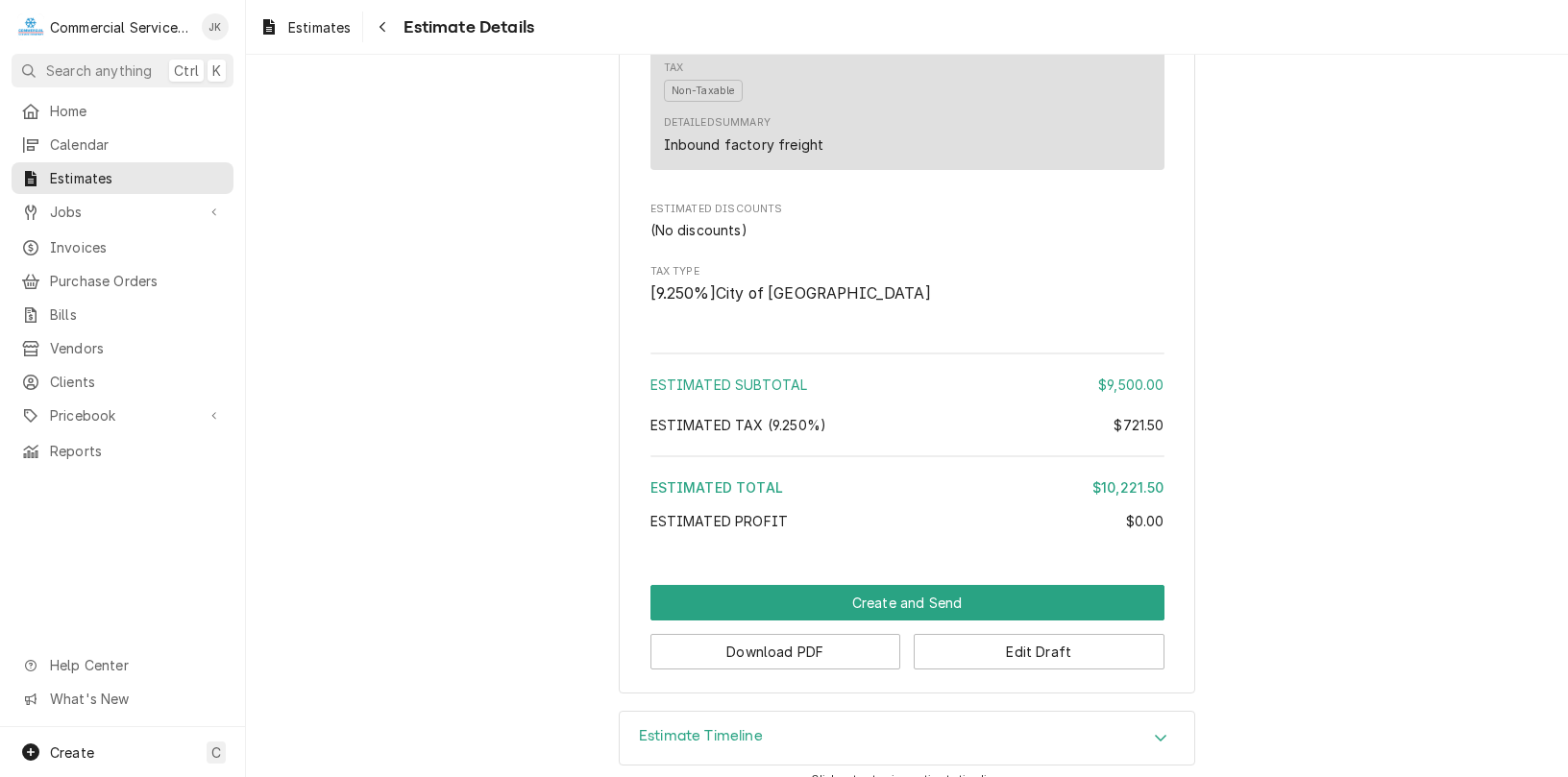
scroll to position [2006, 0]
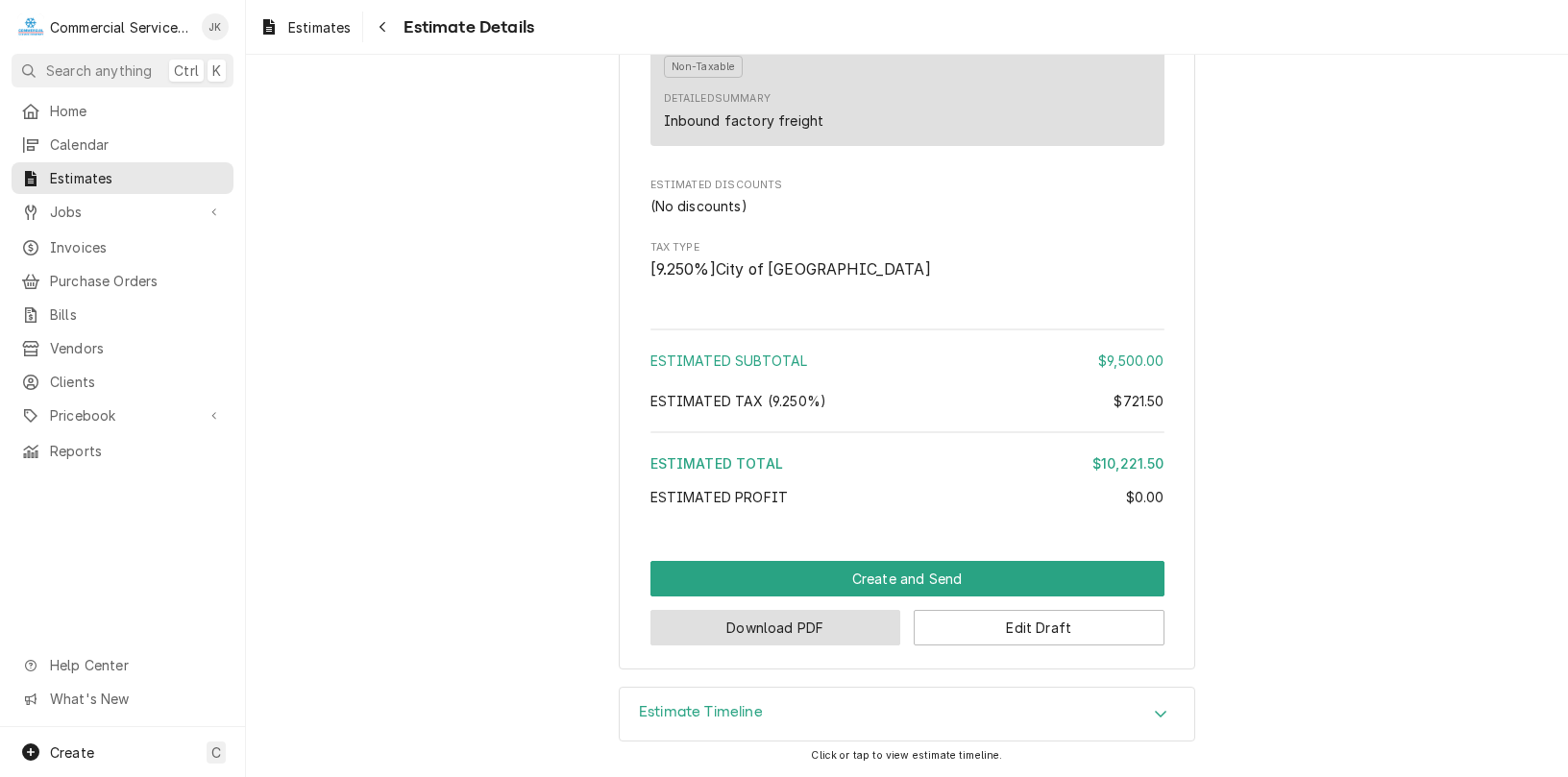
click at [776, 624] on button "Download PDF" at bounding box center [775, 627] width 251 height 36
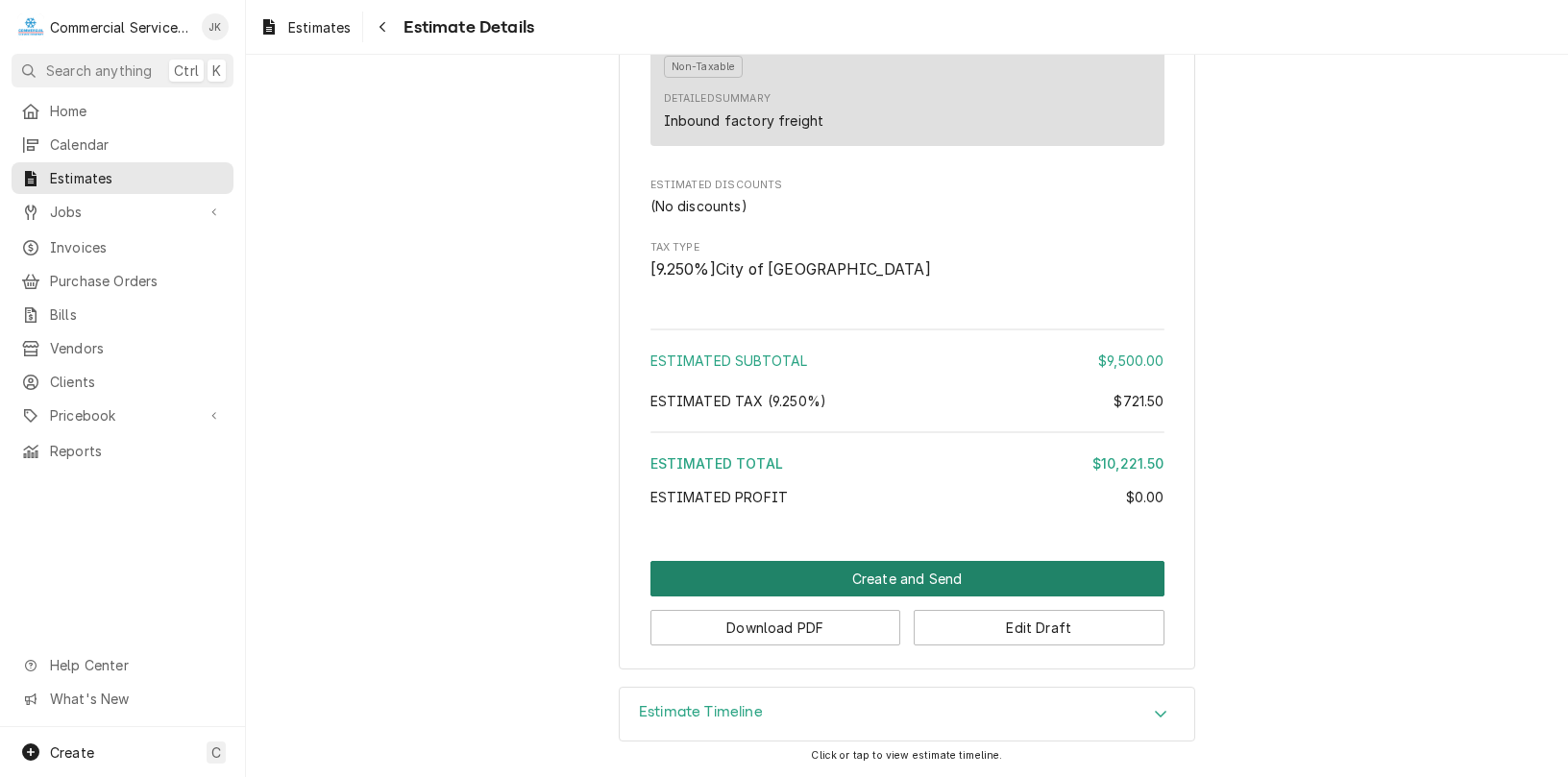
click at [897, 577] on button "Create and Send" at bounding box center [906, 578] width 514 height 36
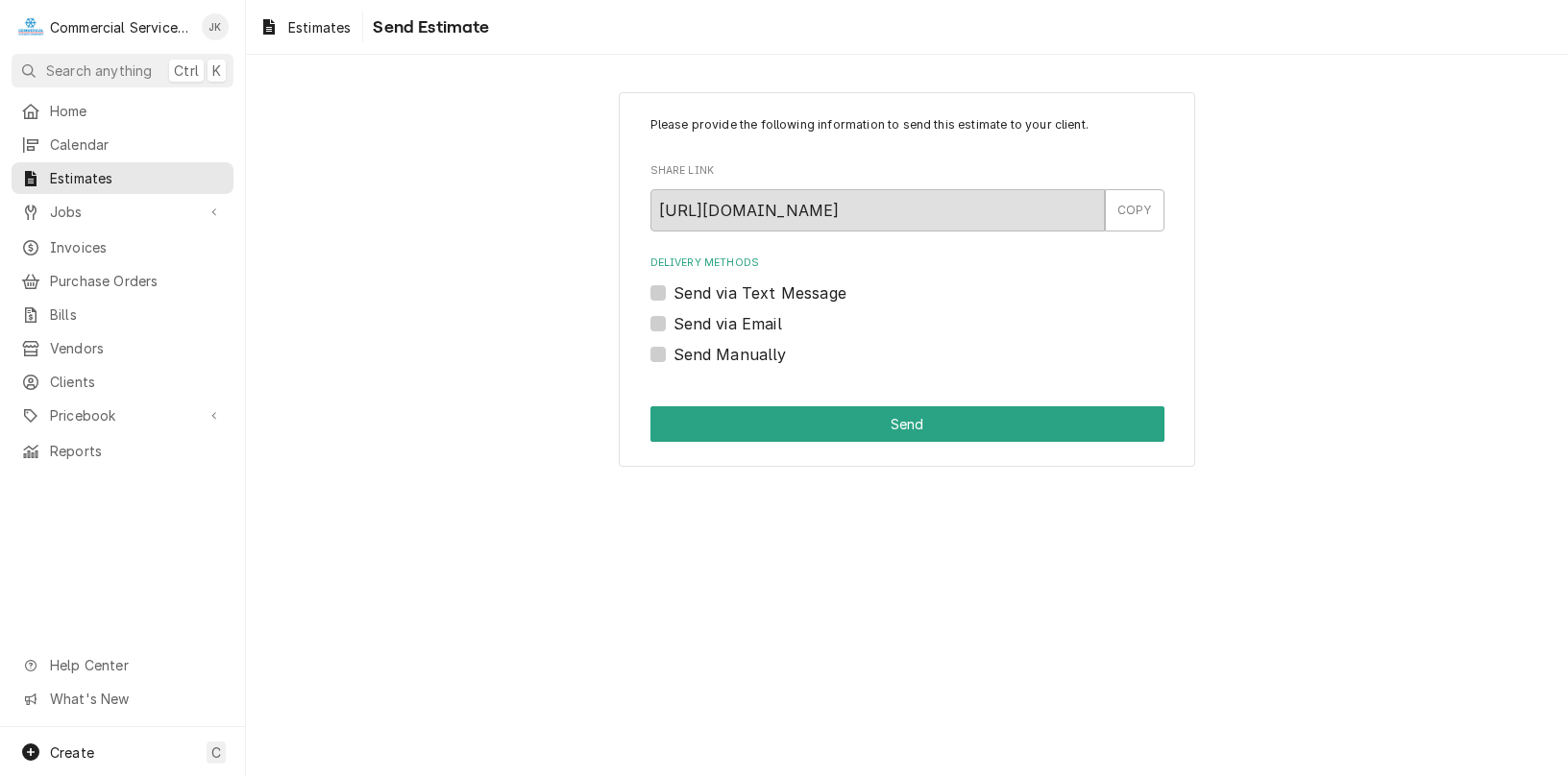
click at [673, 324] on label "Send via Email" at bounding box center [728, 323] width 109 height 23
click at [673, 324] on input "Send via Email" at bounding box center [930, 333] width 514 height 43
checkbox input "true"
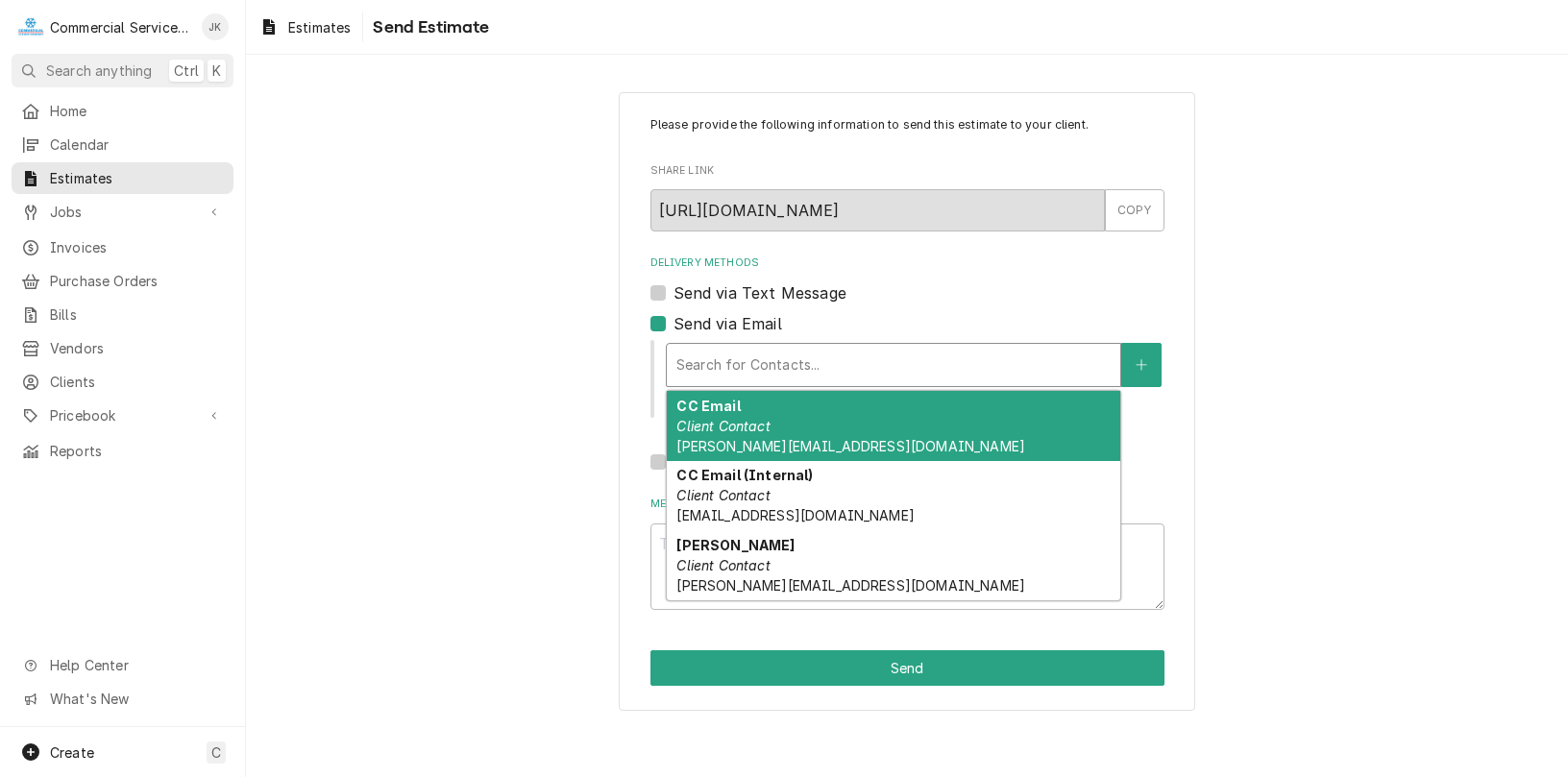
click at [755, 363] on div "Delivery Methods" at bounding box center [893, 365] width 434 height 35
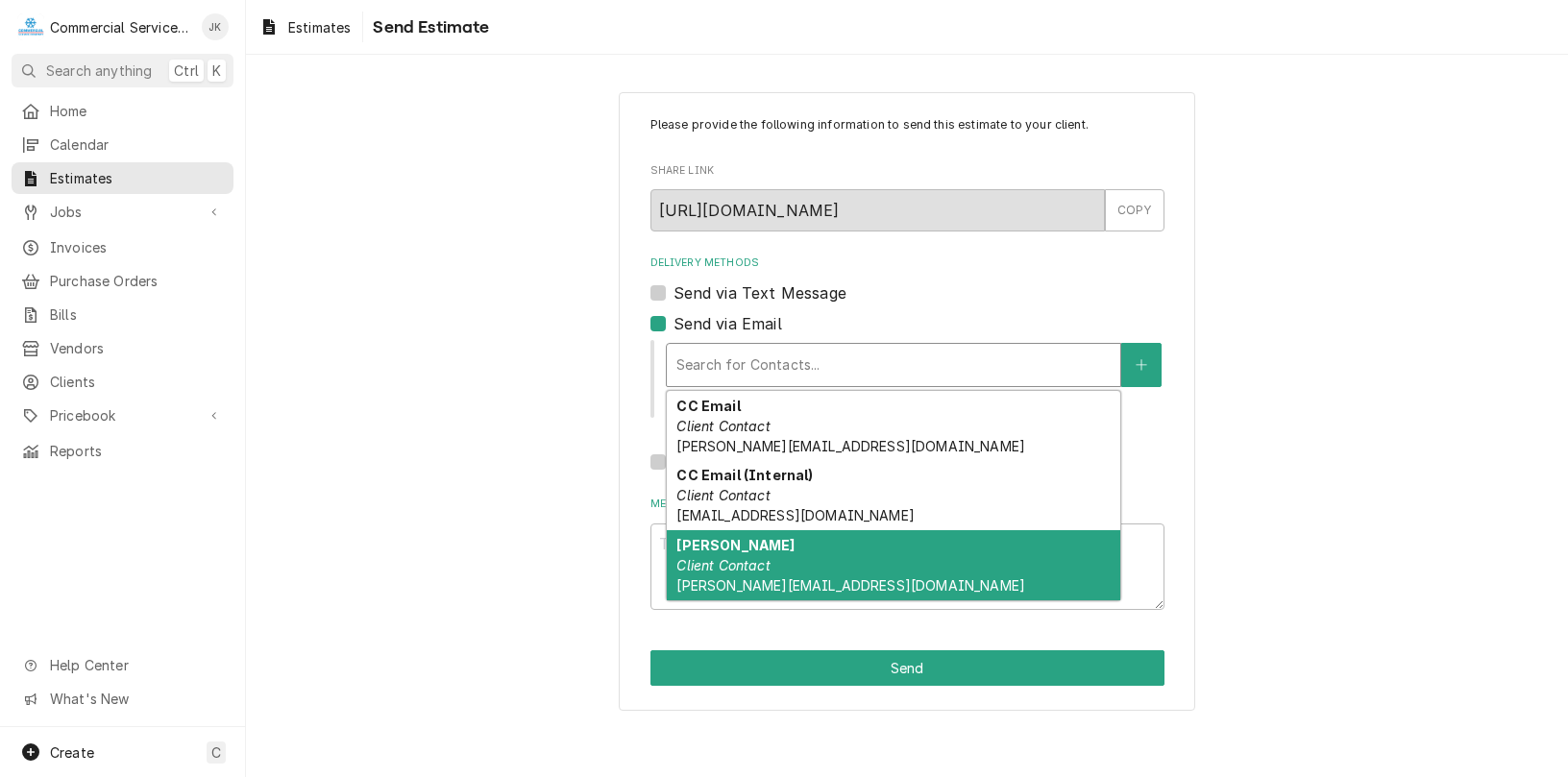
click at [693, 572] on em "Client Contact" at bounding box center [723, 565] width 93 height 17
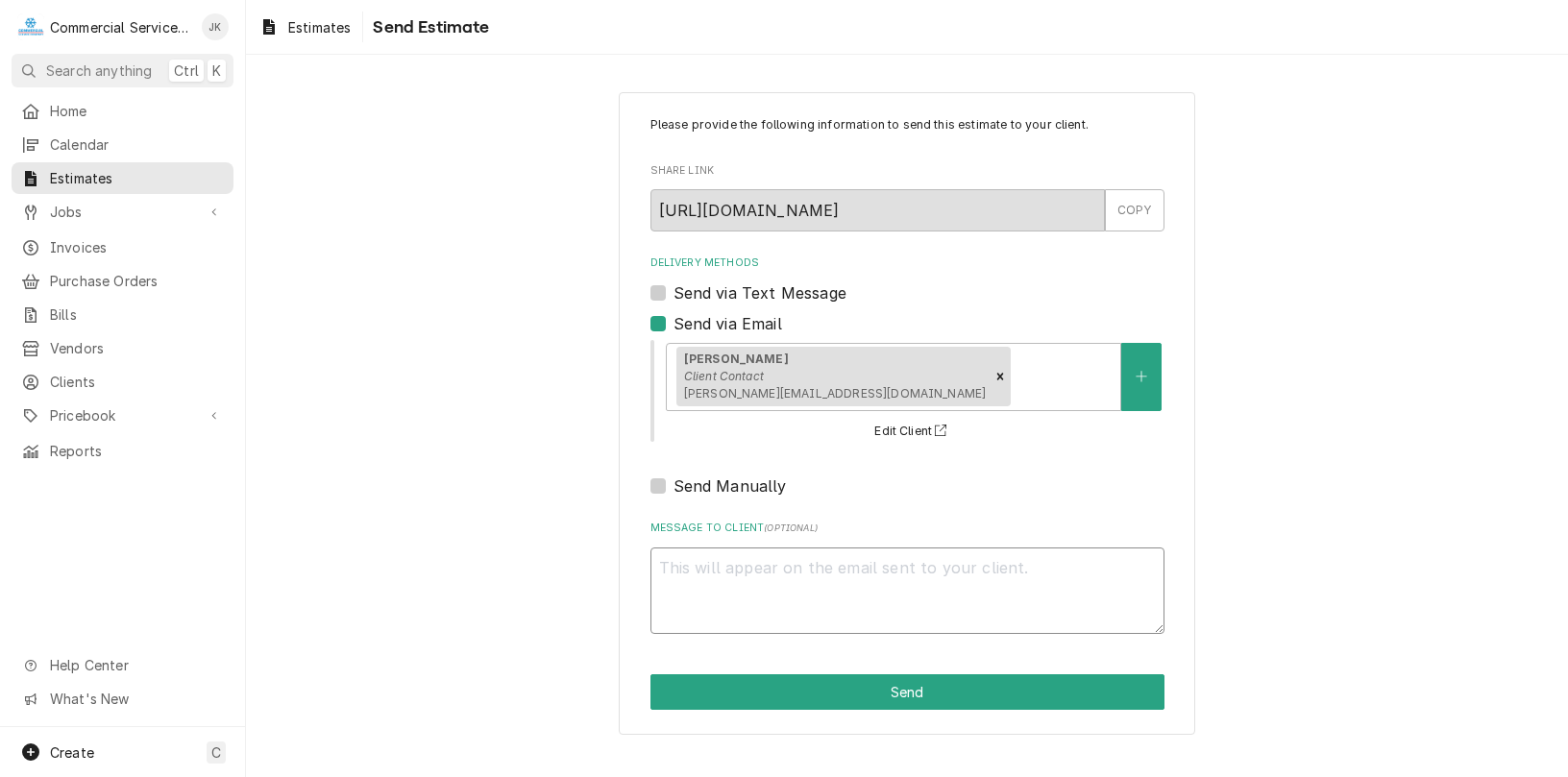
click at [698, 572] on textarea "Message to Client ( optional )" at bounding box center [906, 591] width 514 height 87
type textarea "x"
type textarea "R"
type textarea "x"
type textarea "Ru"
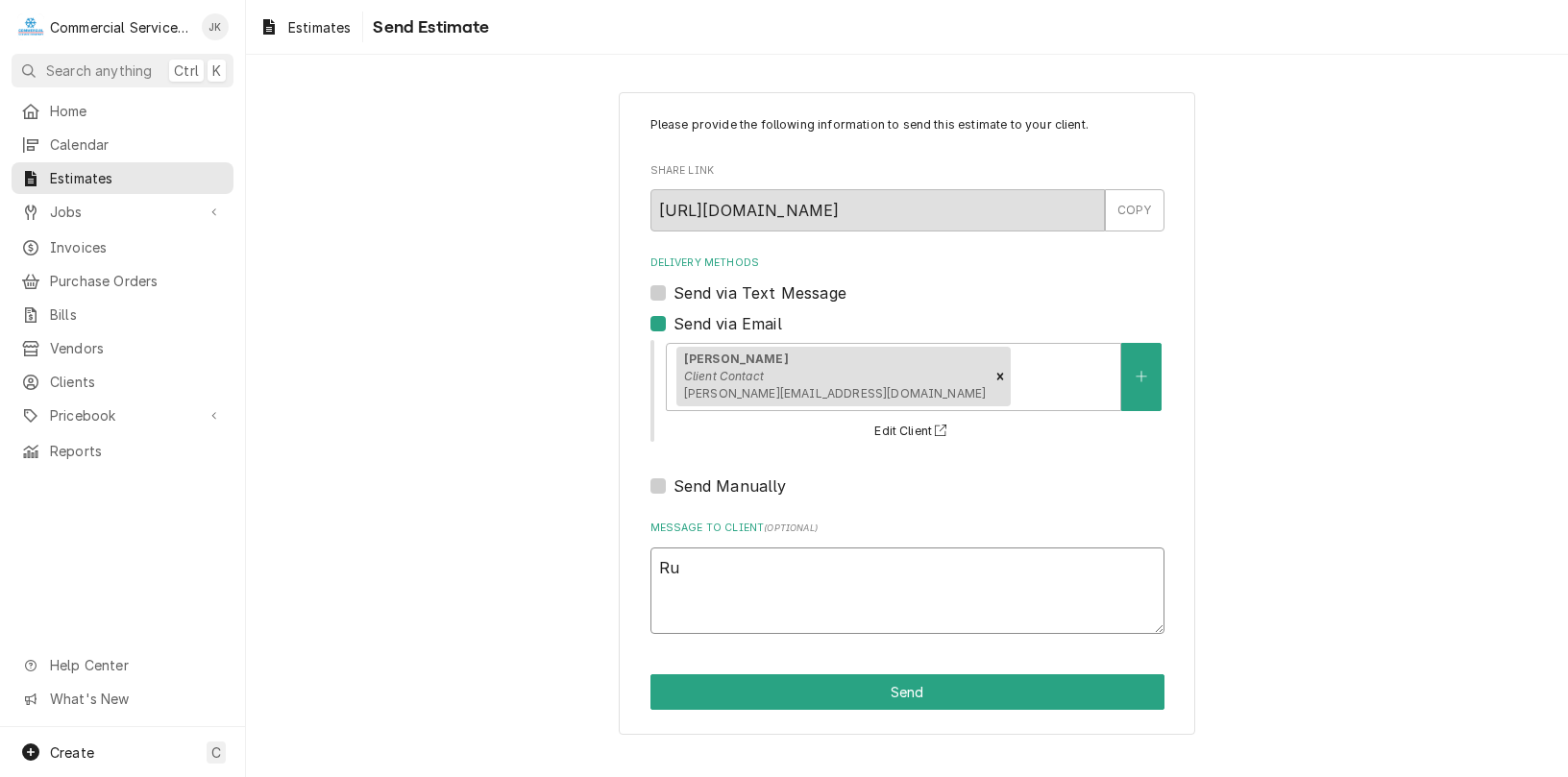
type textarea "x"
type textarea "Rum"
type textarea "x"
type textarea "[PERSON_NAME]"
type textarea "x"
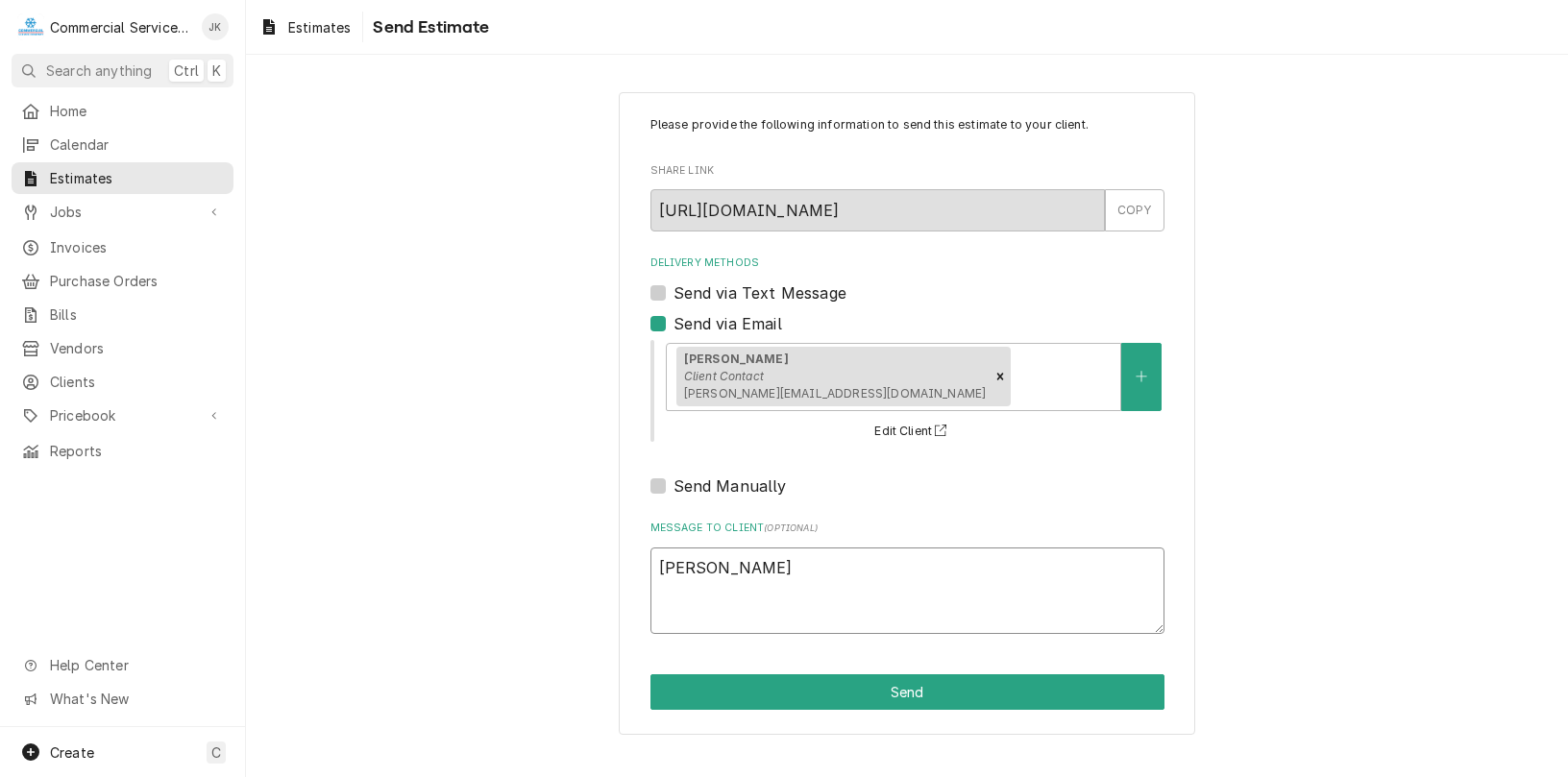
type textarea "[PERSON_NAME],"
type textarea "x"
type textarea "[PERSON_NAME],"
type textarea "x"
type textarea "[PERSON_NAME], P"
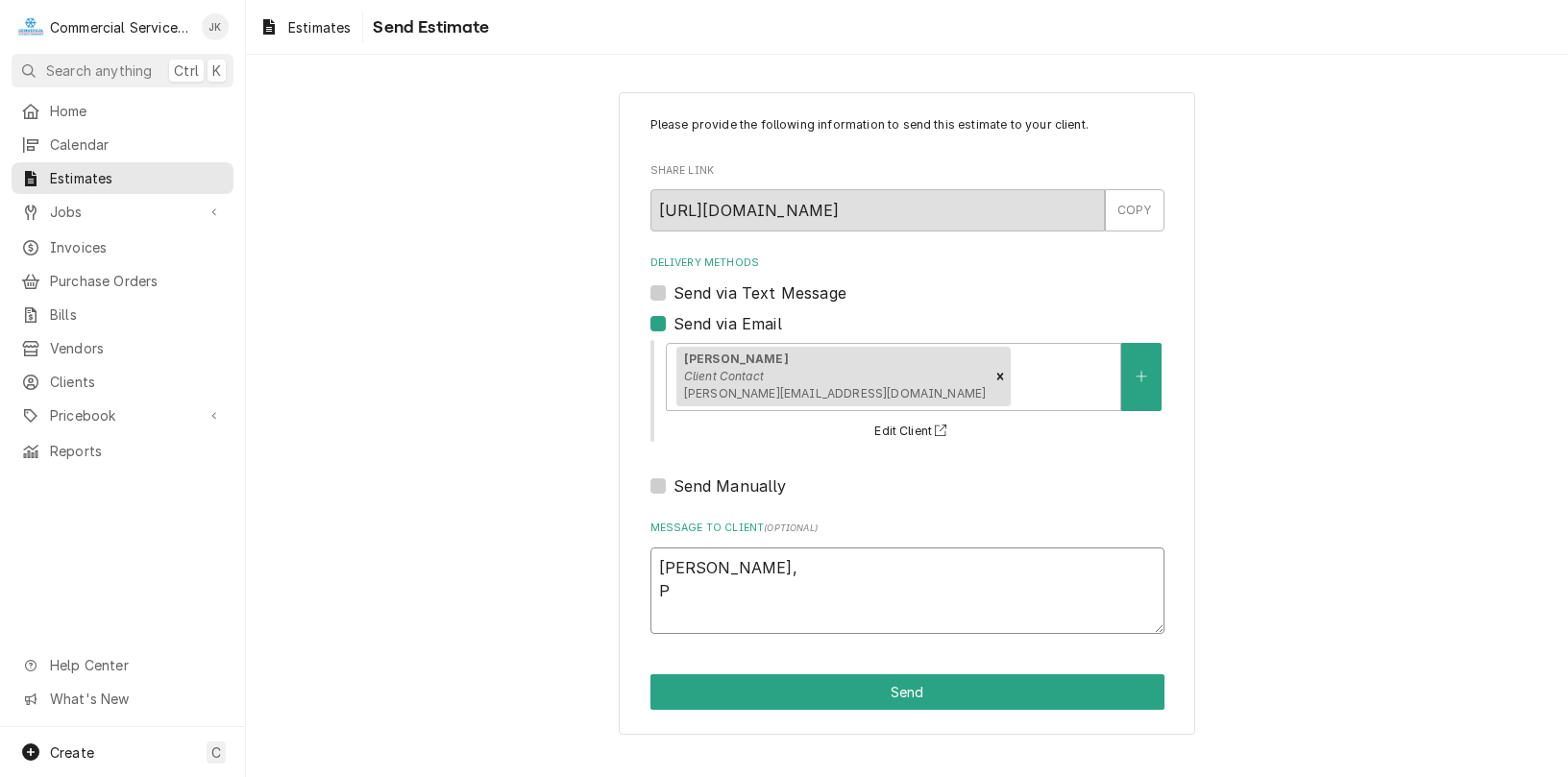
type textarea "x"
type textarea "[PERSON_NAME], Pl"
type textarea "x"
type textarea "[PERSON_NAME], Ple"
type textarea "x"
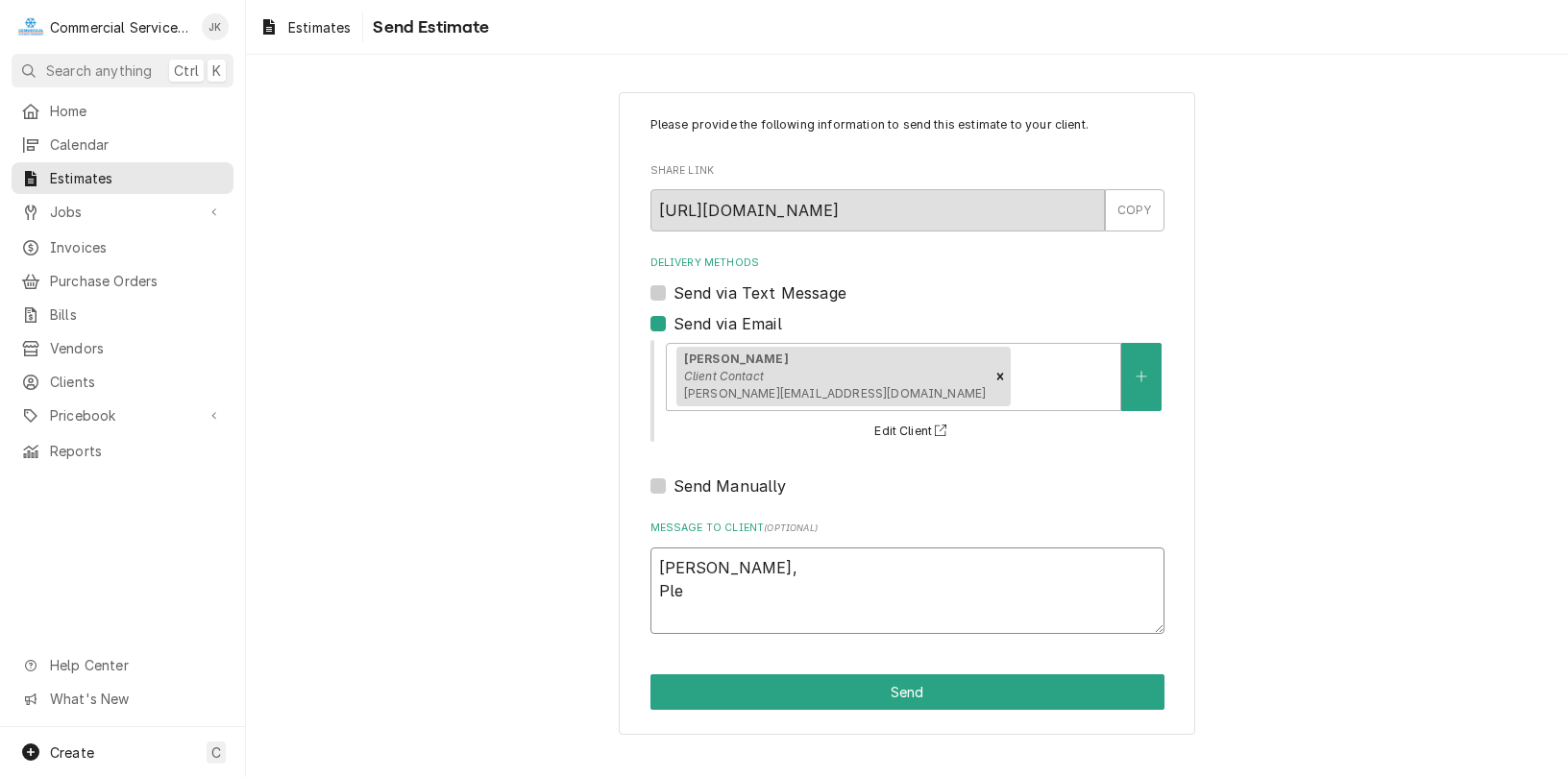
type textarea "[PERSON_NAME], Plea"
type textarea "x"
type textarea "[PERSON_NAME], Pleas"
type textarea "x"
type textarea "[PERSON_NAME], Please"
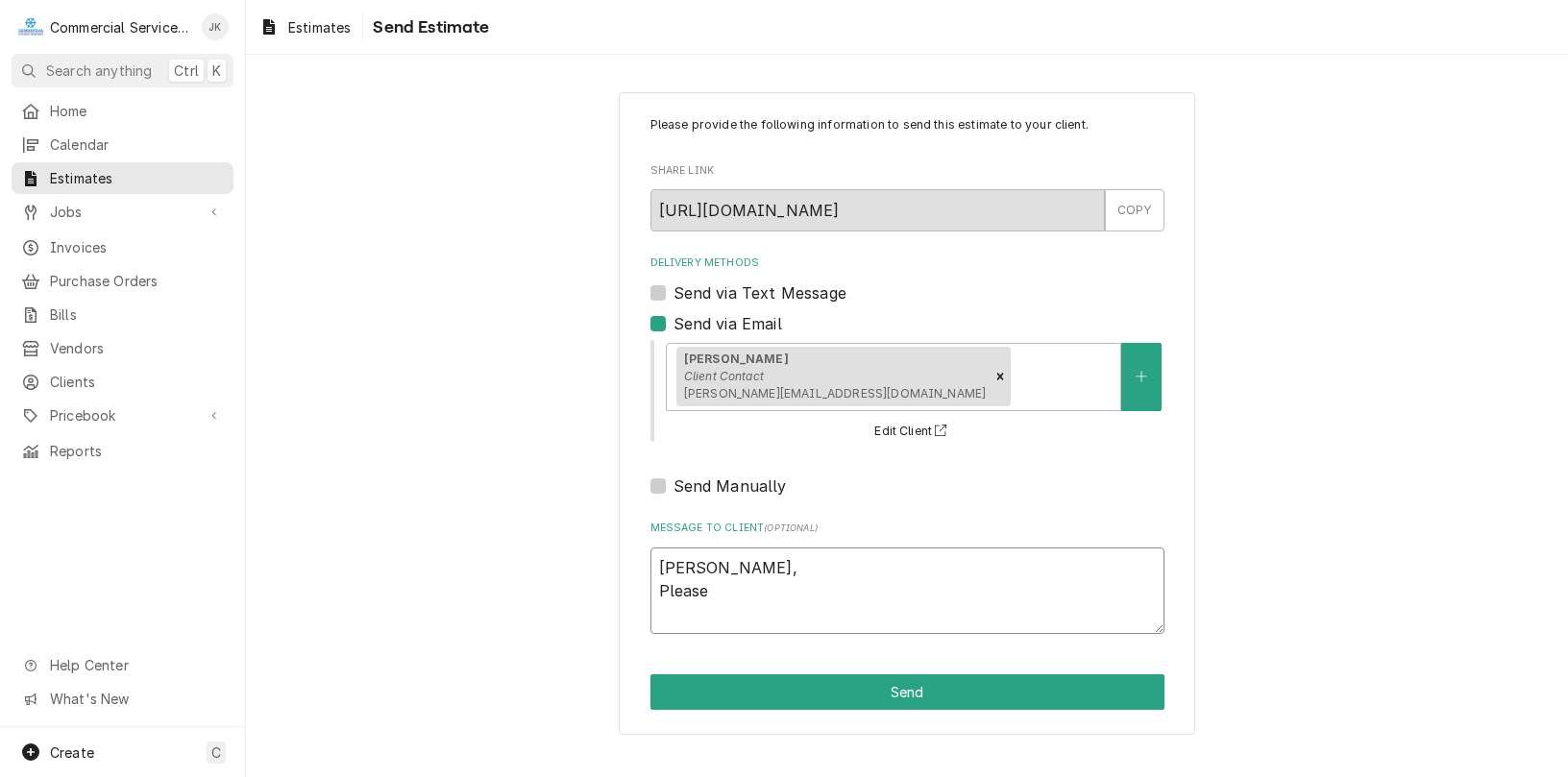
type textarea "x"
type textarea "[PERSON_NAME], Please"
type textarea "x"
type textarea "[PERSON_NAME], Please r"
type textarea "x"
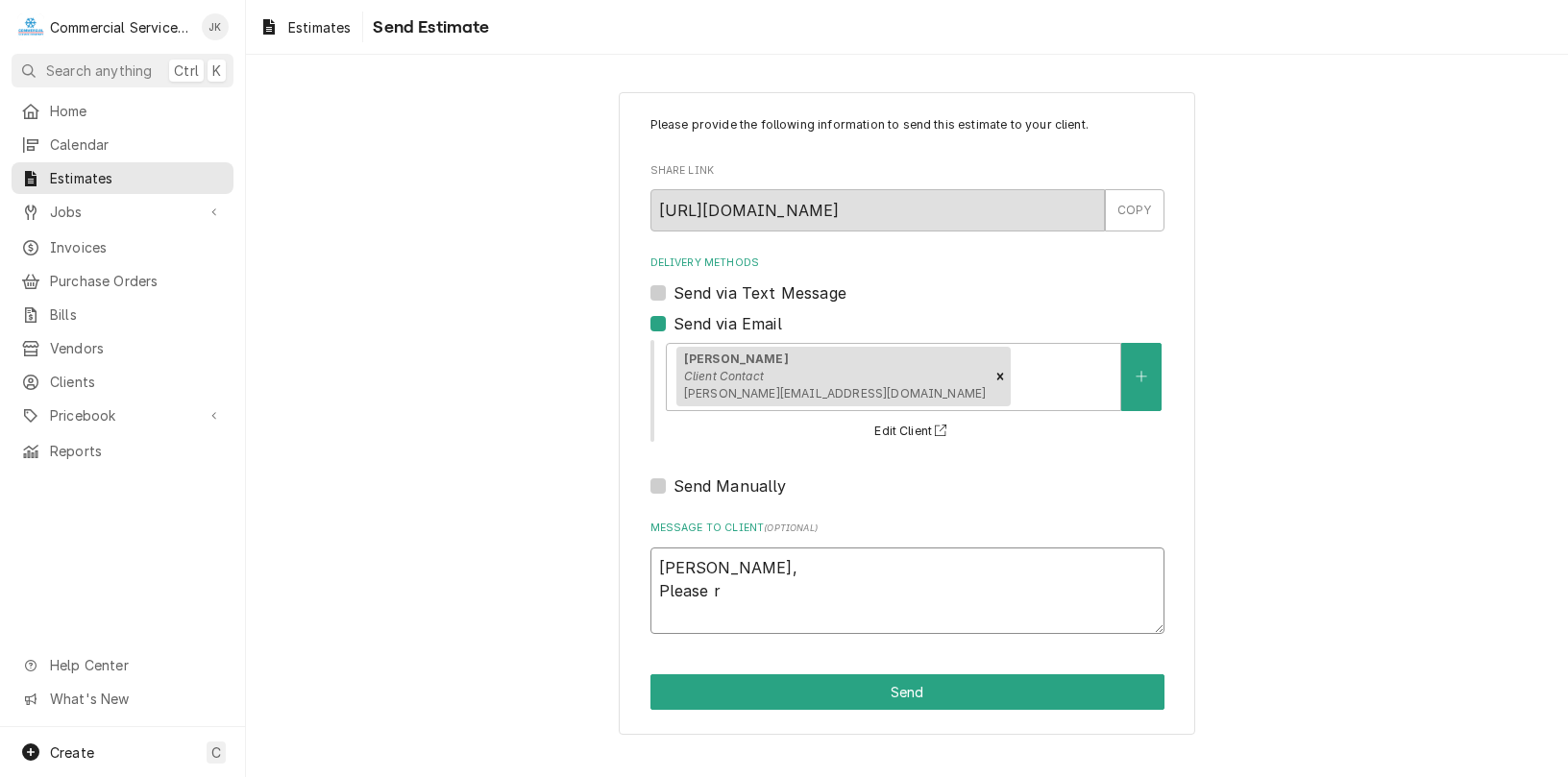
type textarea "[PERSON_NAME], Please"
type textarea "x"
type textarea "[PERSON_NAME], Please r"
type textarea "x"
type textarea "[PERSON_NAME], Please re"
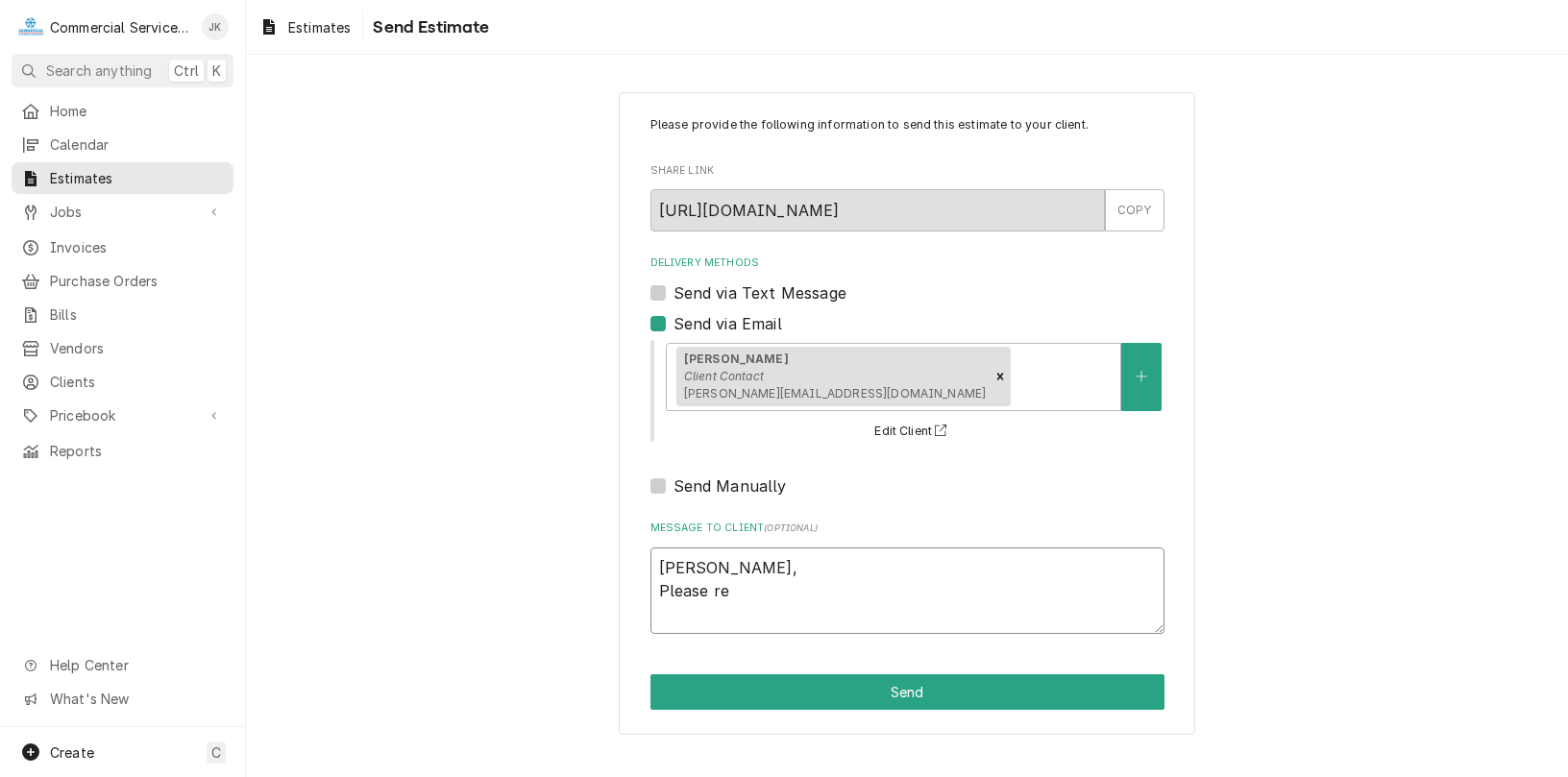
type textarea "x"
type textarea "[PERSON_NAME], Please rev"
type textarea "x"
type textarea "[PERSON_NAME], Please revi"
type textarea "x"
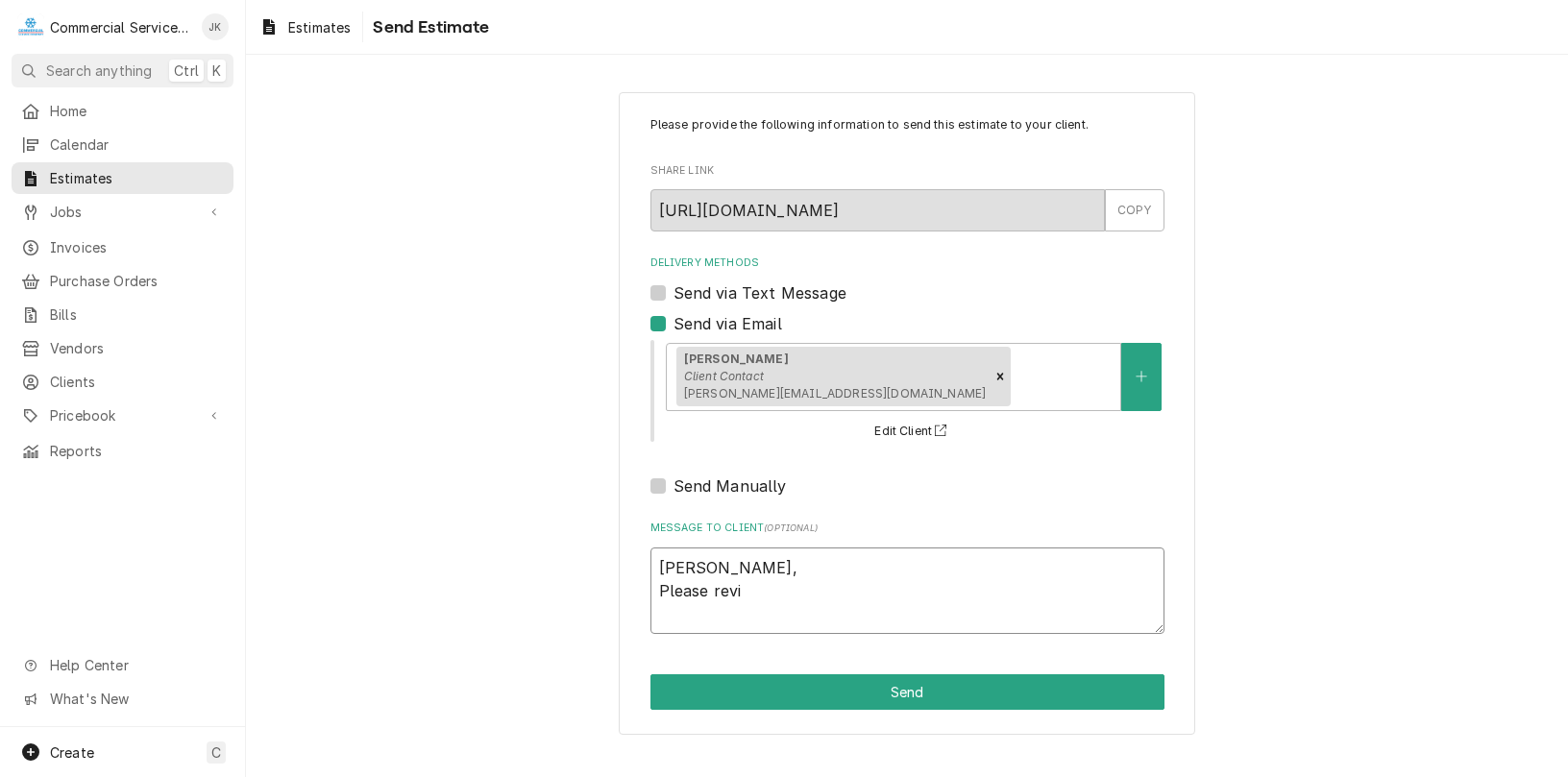
type textarea "[PERSON_NAME], Please revie"
type textarea "x"
type textarea "[PERSON_NAME], Please review"
type textarea "x"
type textarea "[PERSON_NAME], Please review"
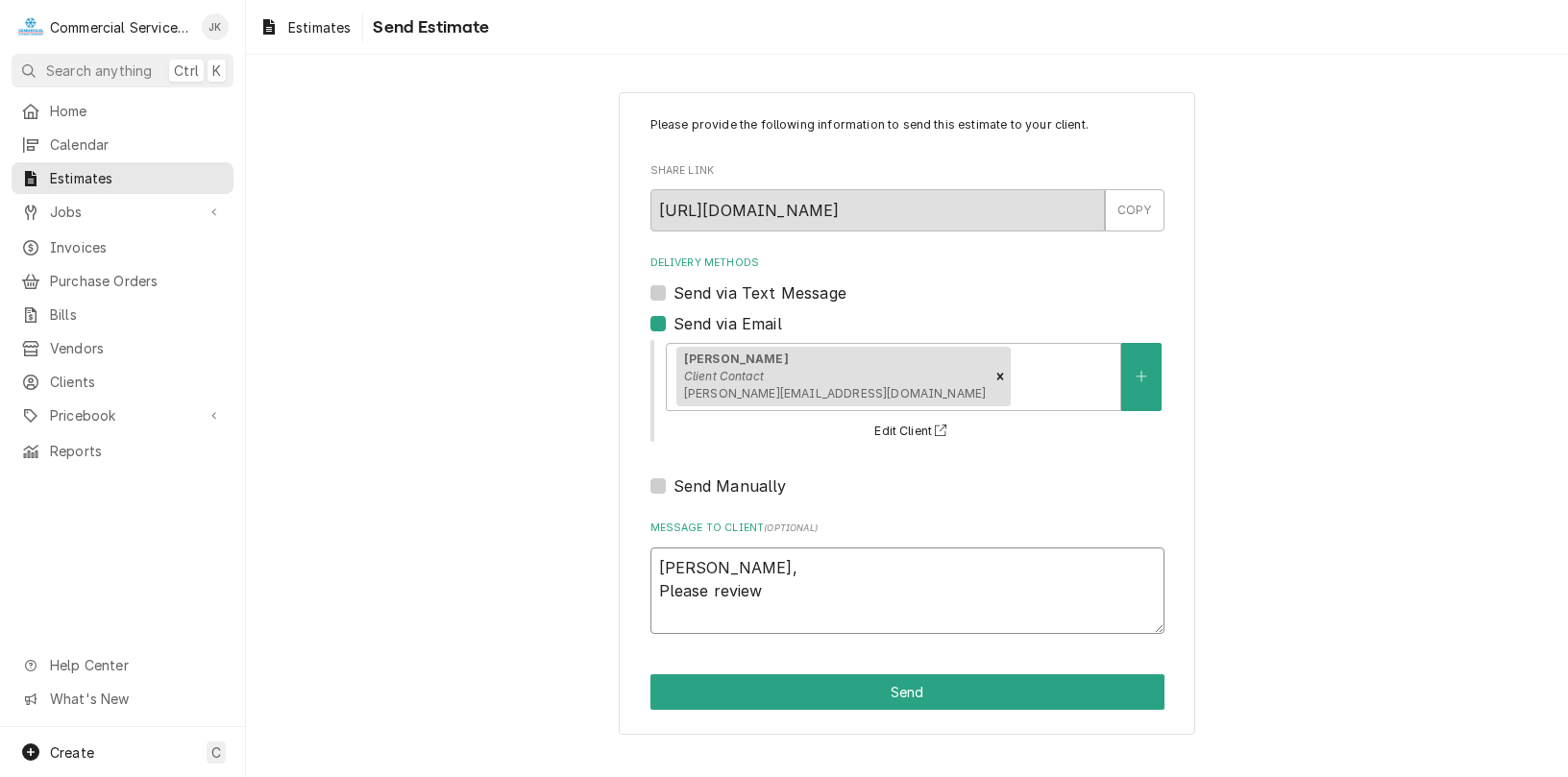
type textarea "x"
type textarea "[PERSON_NAME], Please review e"
type textarea "x"
type textarea "[PERSON_NAME], Please review es"
type textarea "x"
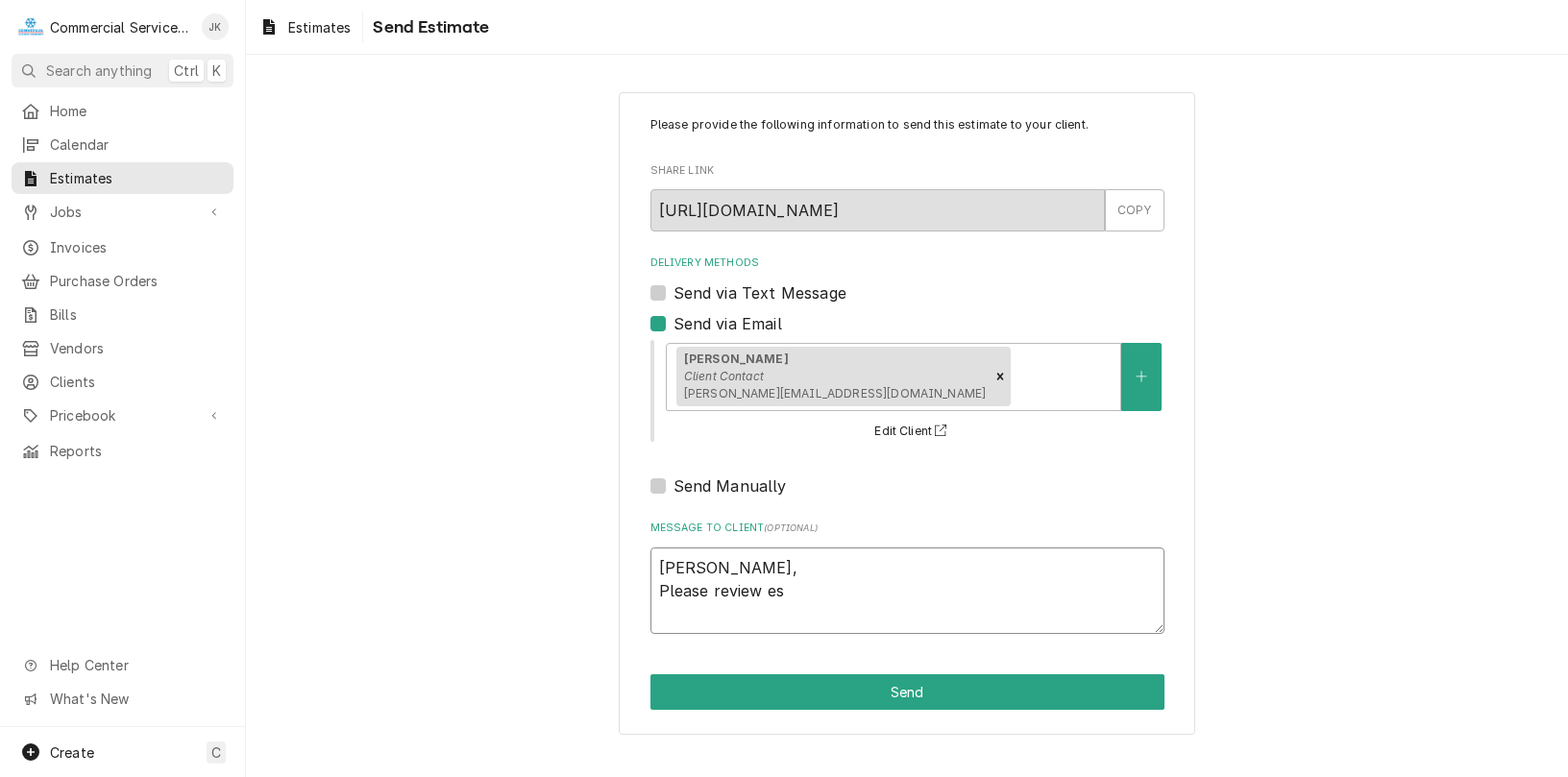
type textarea "[PERSON_NAME], Please review est"
type textarea "x"
type textarea "[PERSON_NAME], Please review esti"
type textarea "x"
type textarea "[PERSON_NAME], Please review estim"
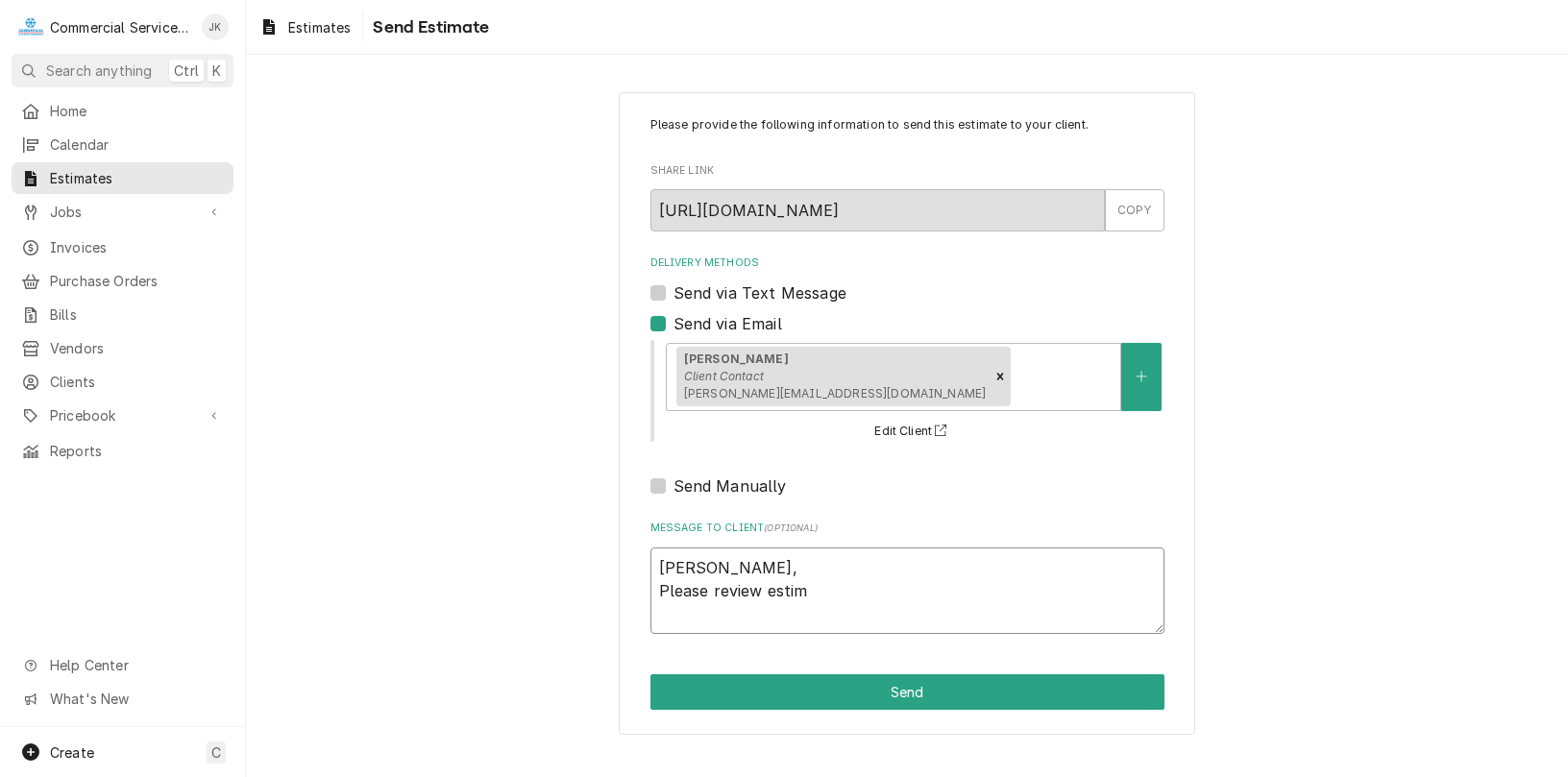
type textarea "x"
type textarea "[PERSON_NAME], Please review estima"
type textarea "x"
type textarea "[PERSON_NAME], Please review estimat"
type textarea "x"
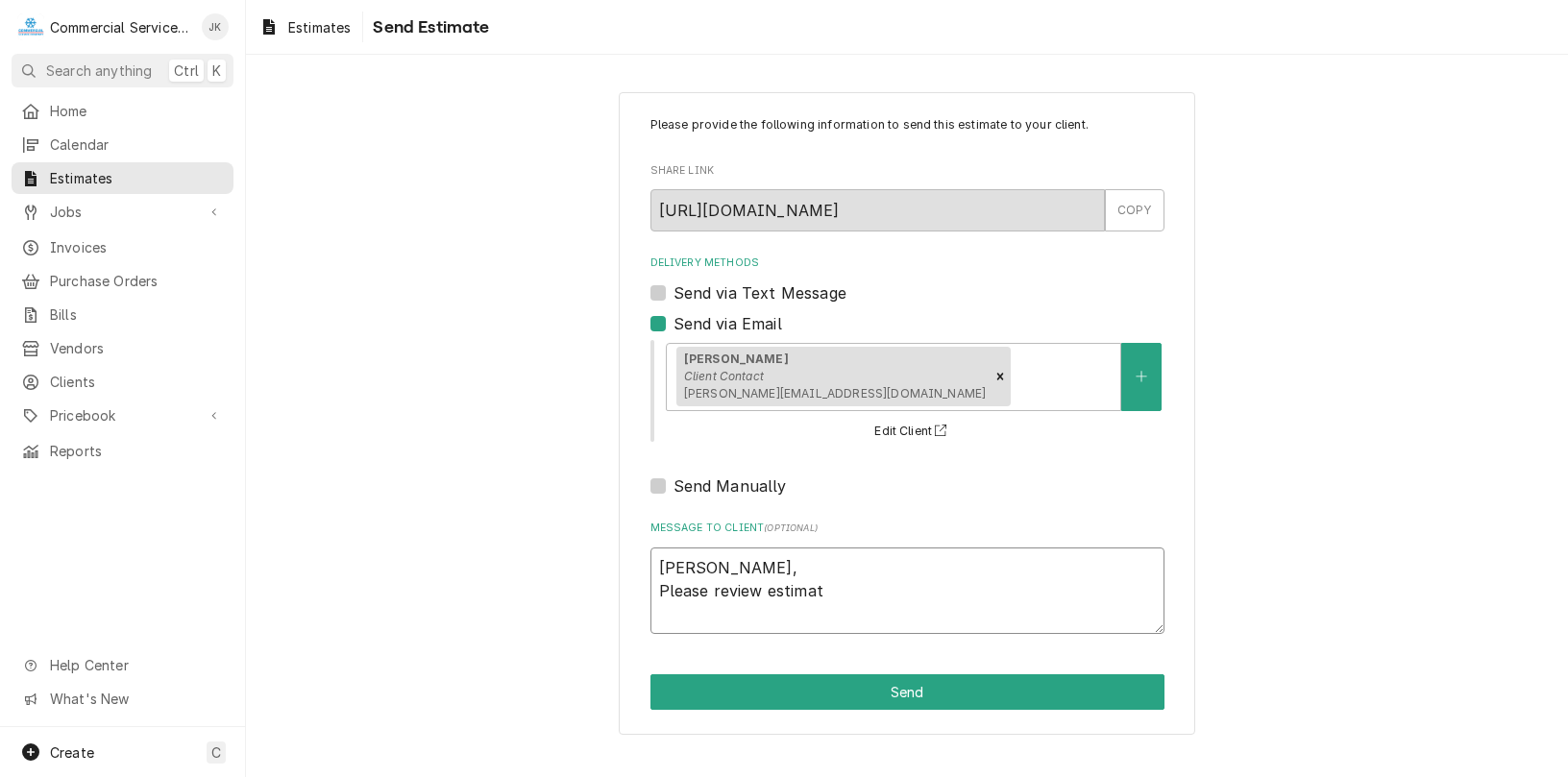
type textarea "[PERSON_NAME], Please review estimate"
type textarea "x"
type textarea "[PERSON_NAME], Please review estimate"
type textarea "x"
type textarea "[PERSON_NAME], Please review estimate t"
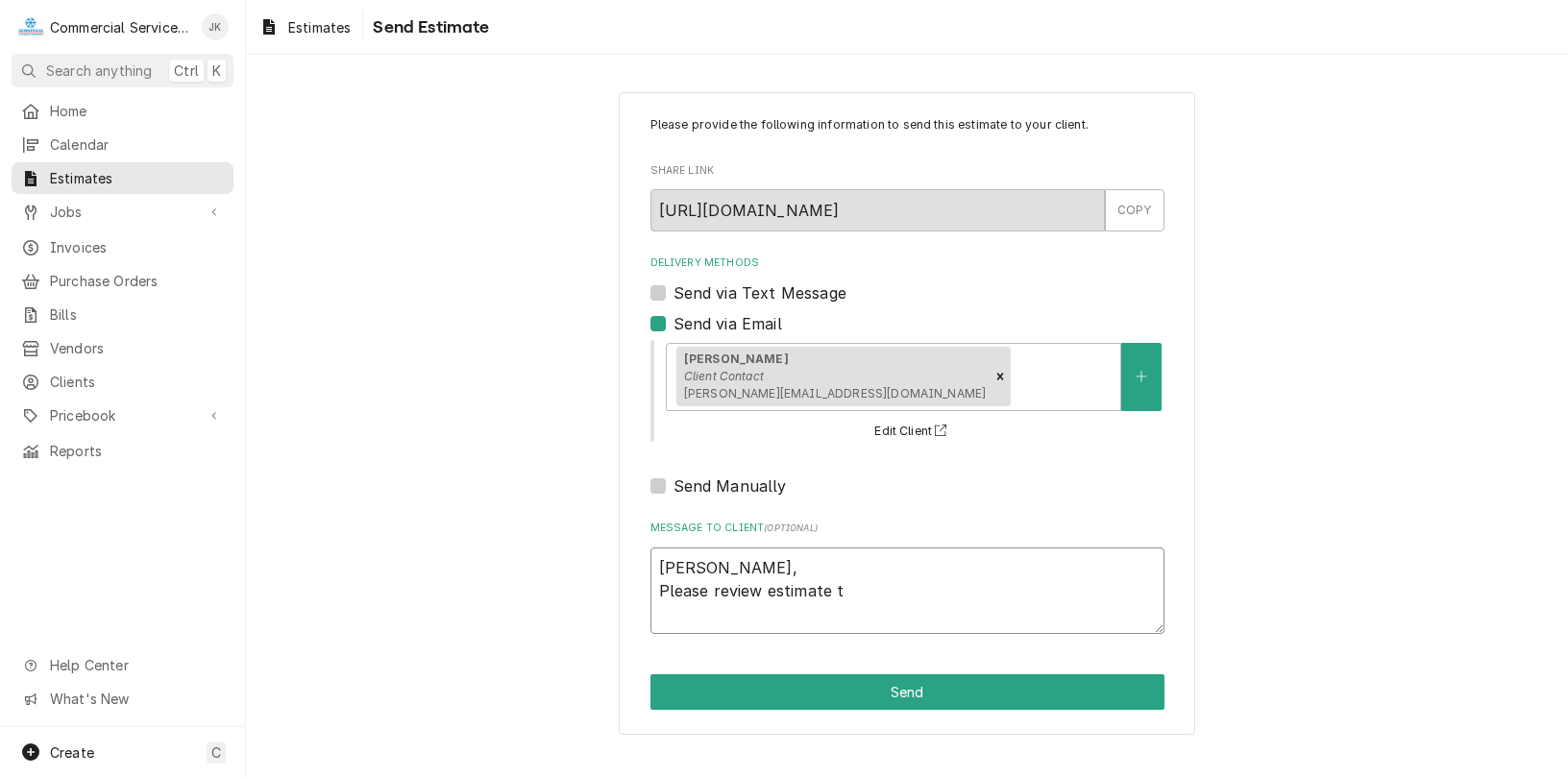
type textarea "x"
type textarea "[PERSON_NAME], Please review estimate to"
type textarea "x"
type textarea "[PERSON_NAME], Please review estimate to"
type textarea "x"
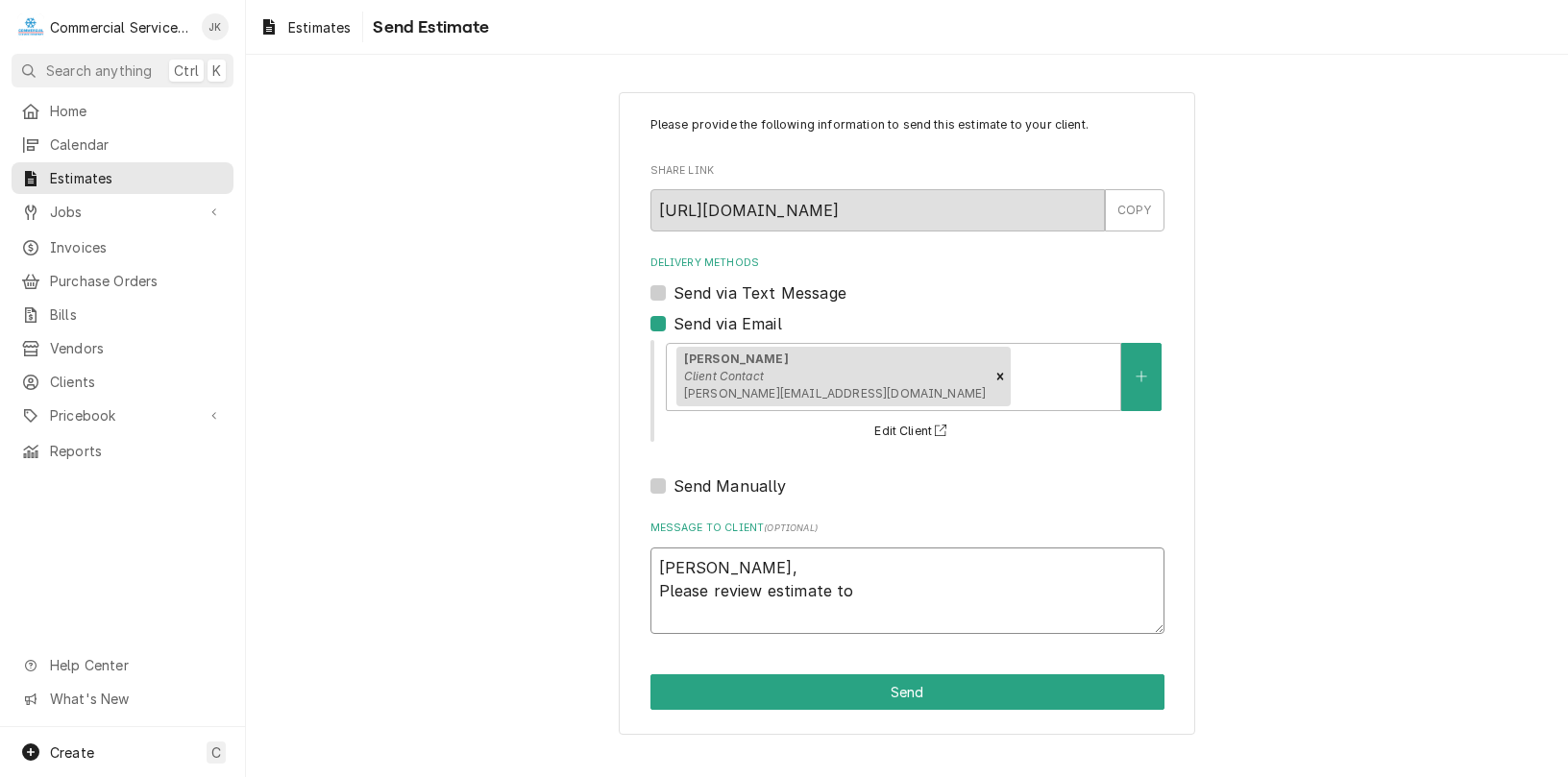
type textarea "[PERSON_NAME], Please review estimate to i"
type textarea "x"
type textarea "[PERSON_NAME], Please review estimate to in"
type textarea "x"
type textarea "[PERSON_NAME], Please review estimate to ins"
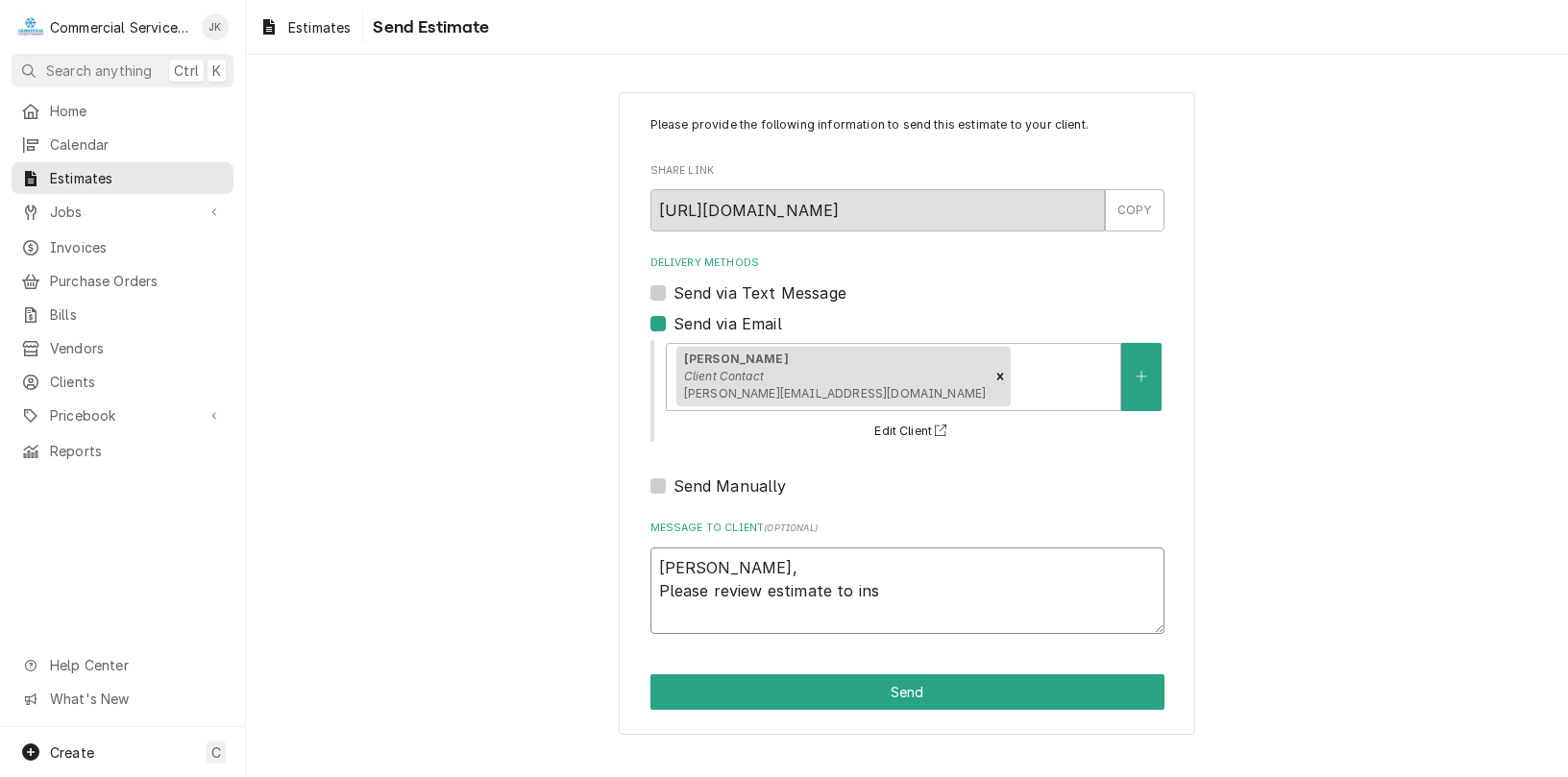
type textarea "x"
type textarea "[PERSON_NAME], Please review estimate to inst"
type textarea "x"
type textarea "[PERSON_NAME], Please review estimate to insta"
type textarea "x"
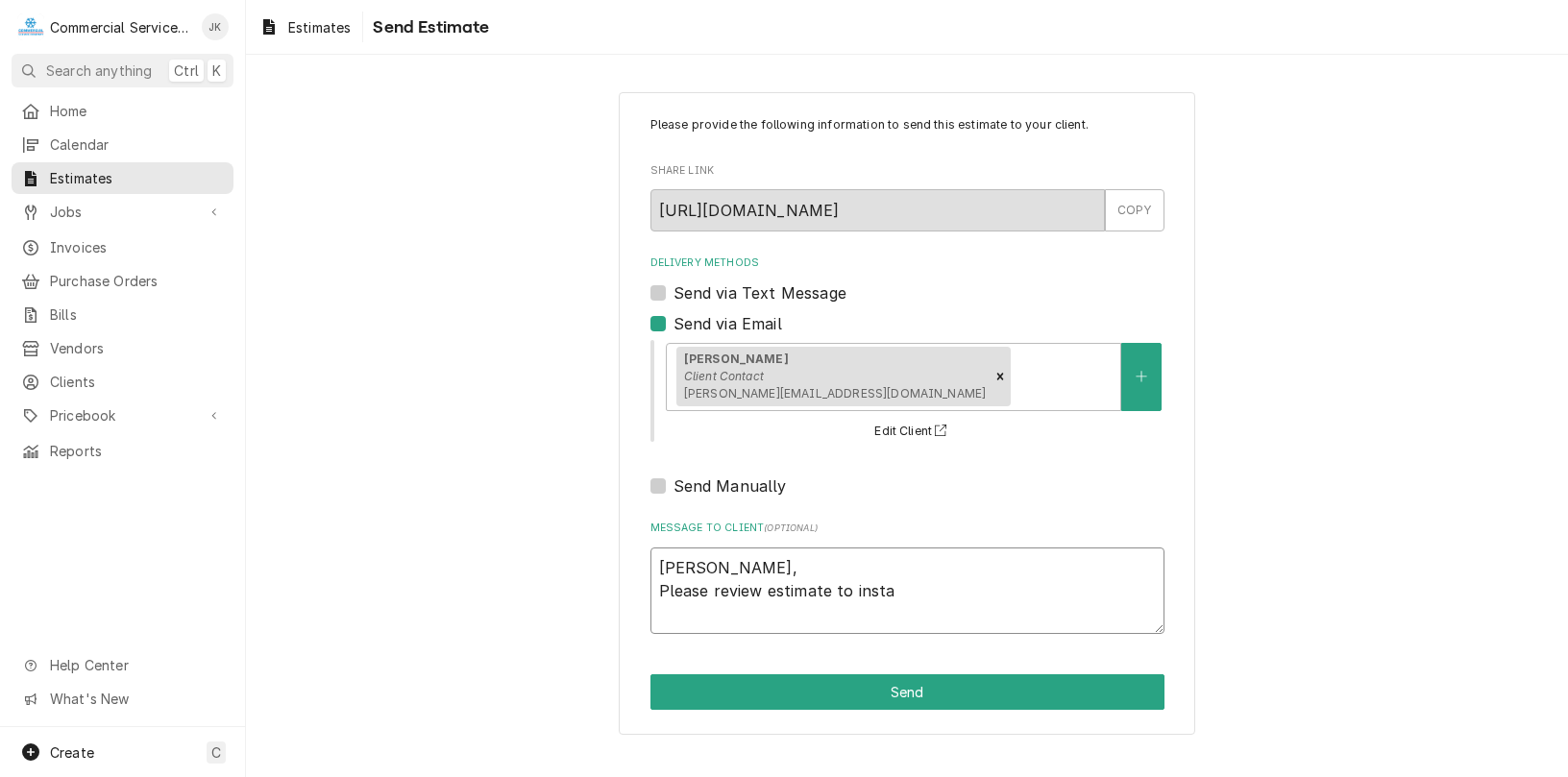
type textarea "[PERSON_NAME], Please review estimate to instal"
type textarea "x"
type textarea "[PERSON_NAME], Please review estimate to install"
type textarea "x"
type textarea "[PERSON_NAME], Please review estimate to installn"
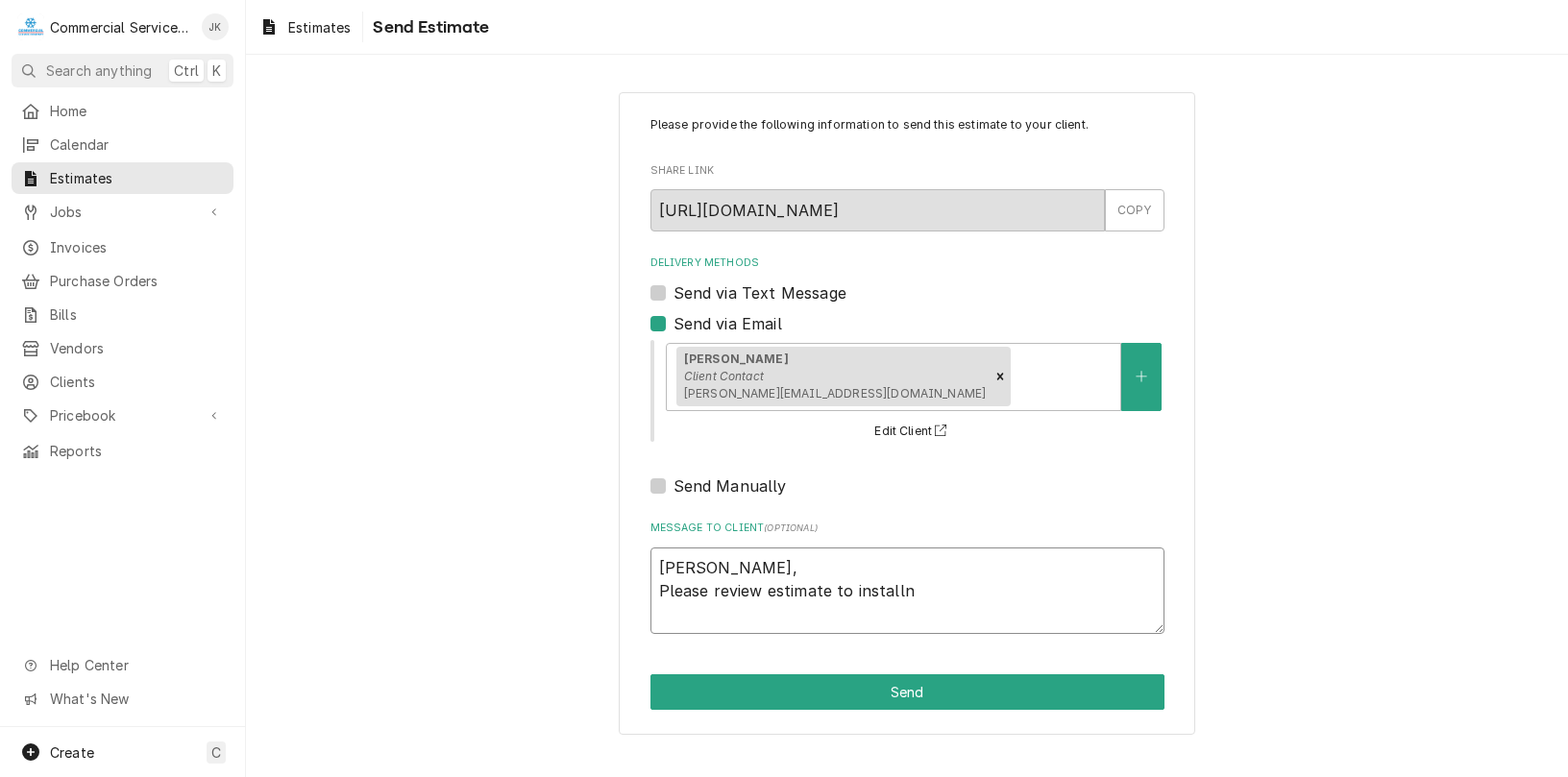
type textarea "x"
type textarea "[PERSON_NAME], Please review estimate to installne"
type textarea "x"
type textarea "[PERSON_NAME], Please review estimate to installnew"
type textarea "x"
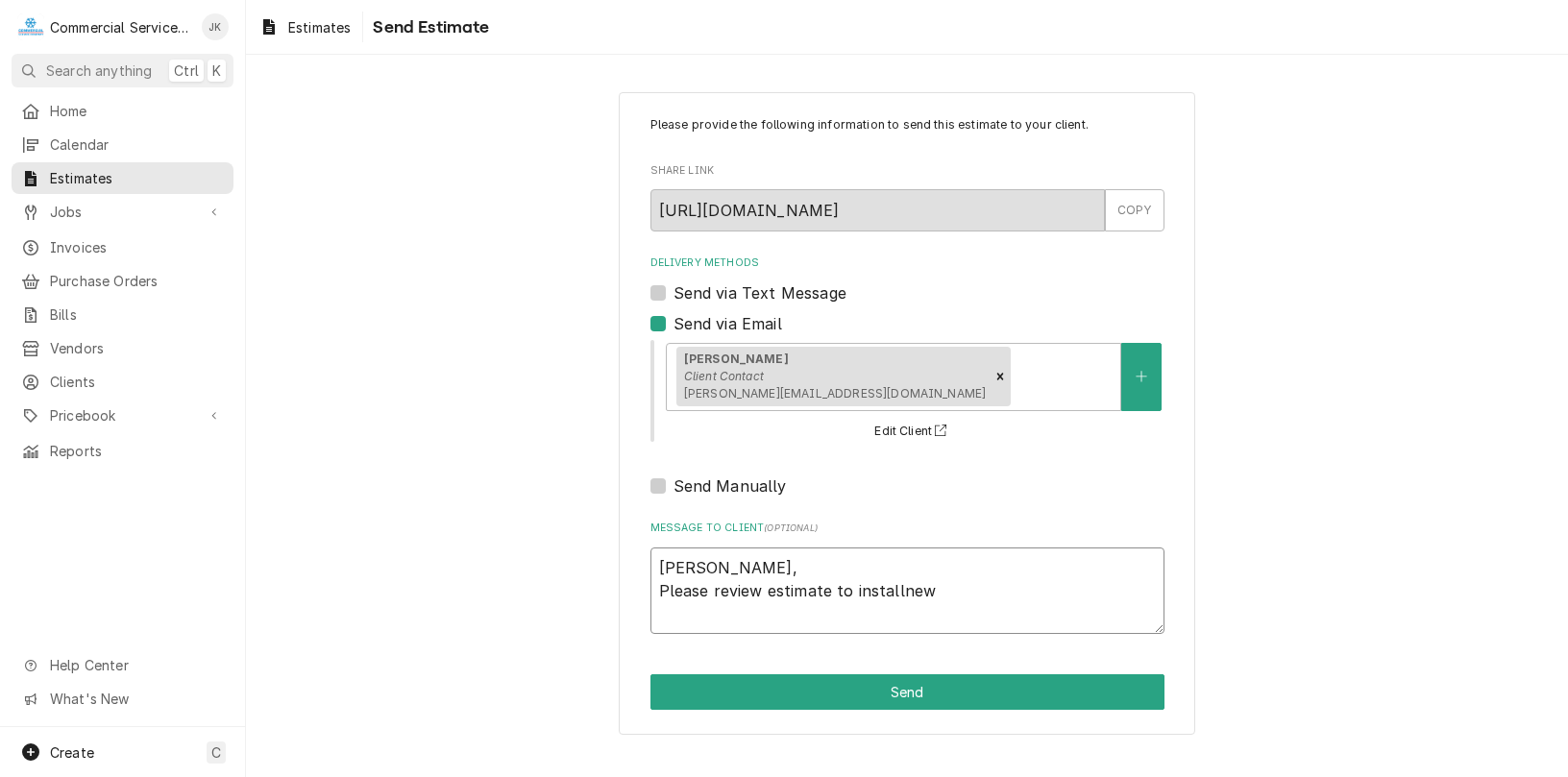
type textarea "[PERSON_NAME], Please review estimate to installnew"
type textarea "x"
type textarea "[PERSON_NAME], Please review estimate to installnew i"
type textarea "x"
type textarea "[PERSON_NAME], Please review estimate to installnew ic"
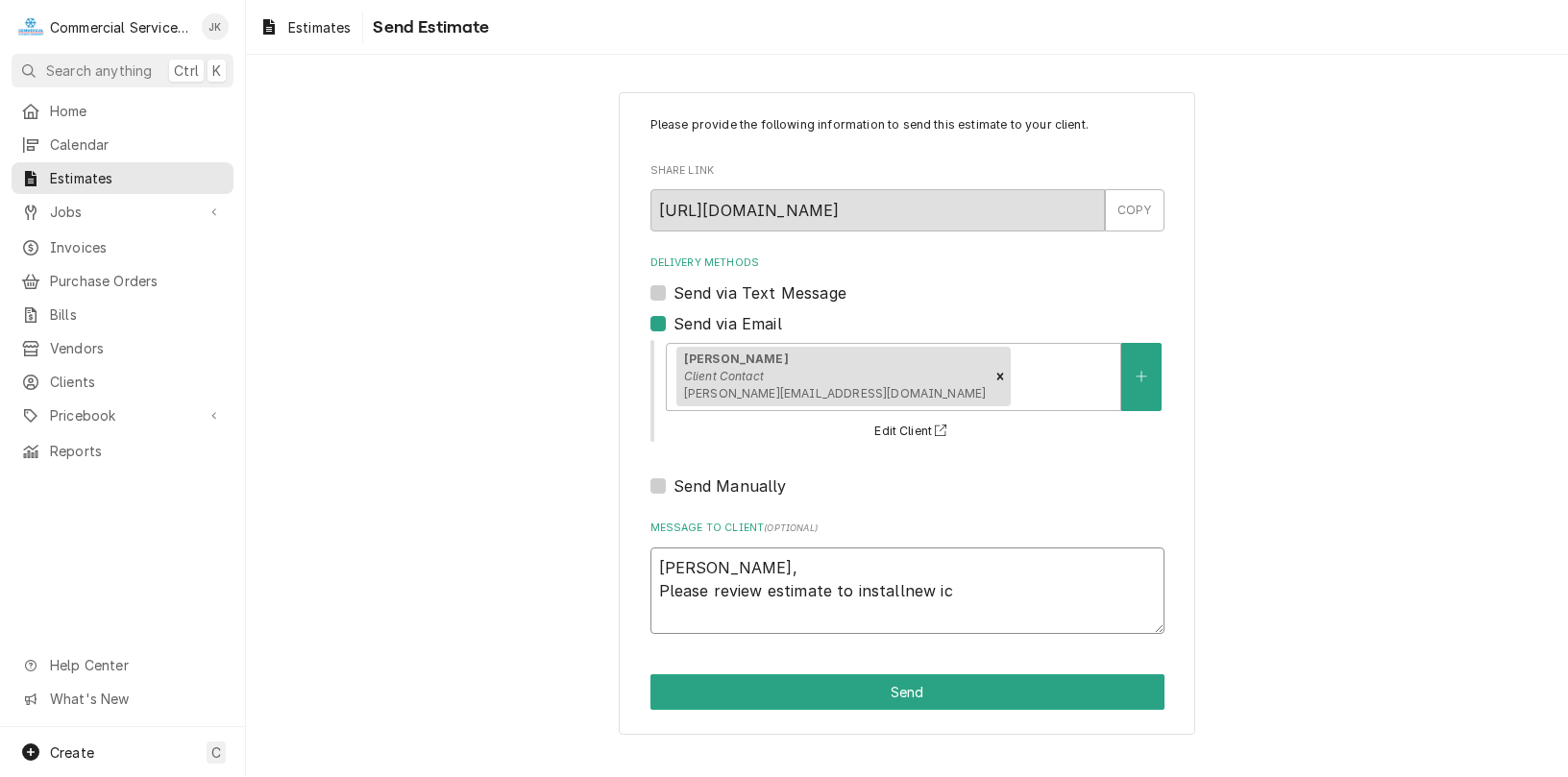
type textarea "x"
type textarea "[PERSON_NAME], Please review estimate to installnew ice"
type textarea "x"
type textarea "[PERSON_NAME], Please review estimate to installnew ice"
type textarea "x"
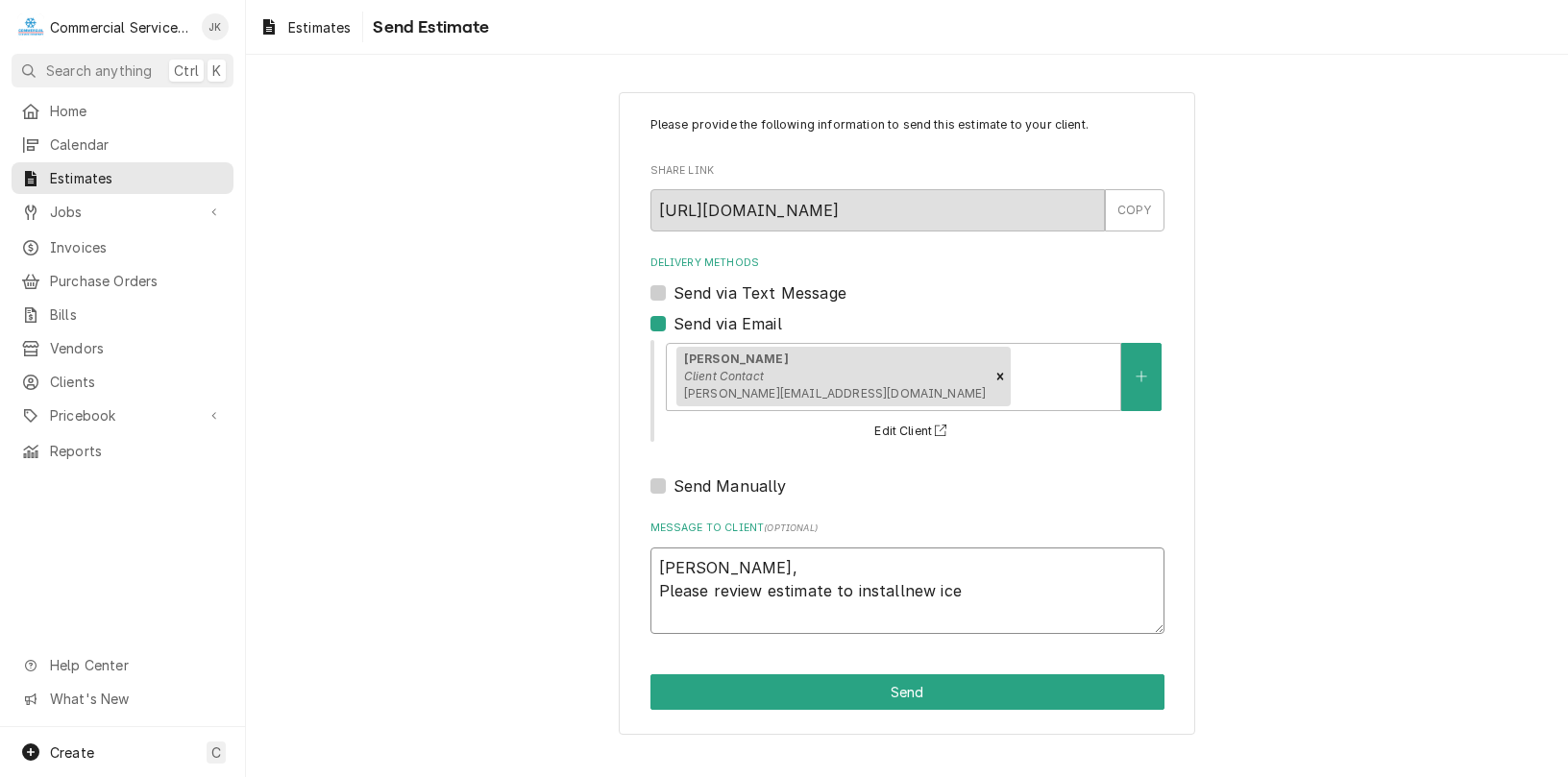
type textarea "[PERSON_NAME], Please review estimate to installnew ice m"
type textarea "x"
type textarea "[PERSON_NAME], Please review estimate to installnew ice mc"
type textarea "x"
type textarea "[PERSON_NAME], Please review estimate to installnew ice m"
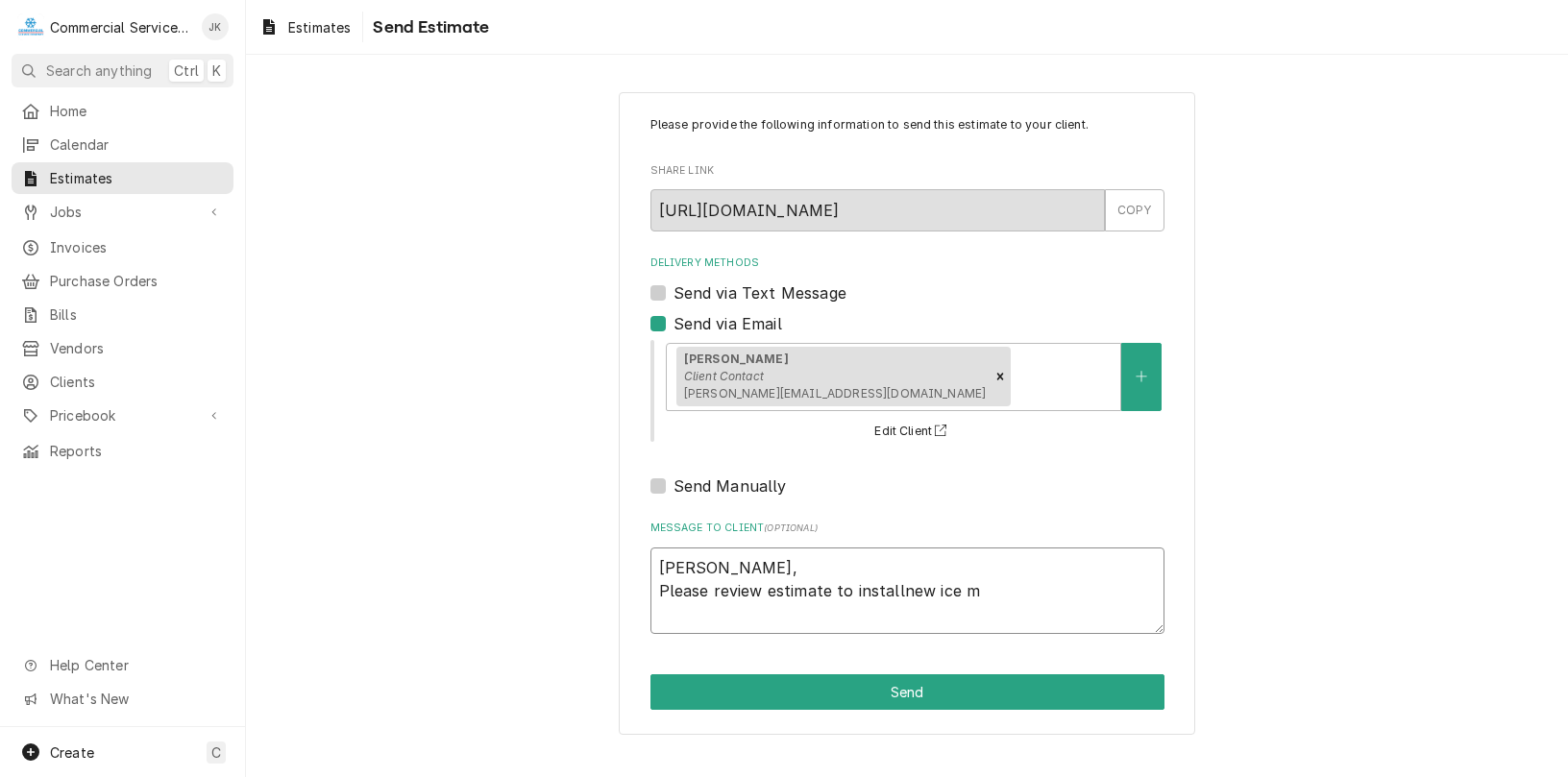
type textarea "x"
type textarea "[PERSON_NAME], Please review estimate to installnew ice ma"
type textarea "x"
type textarea "[PERSON_NAME], Please review estimate to installnew ice mac"
type textarea "x"
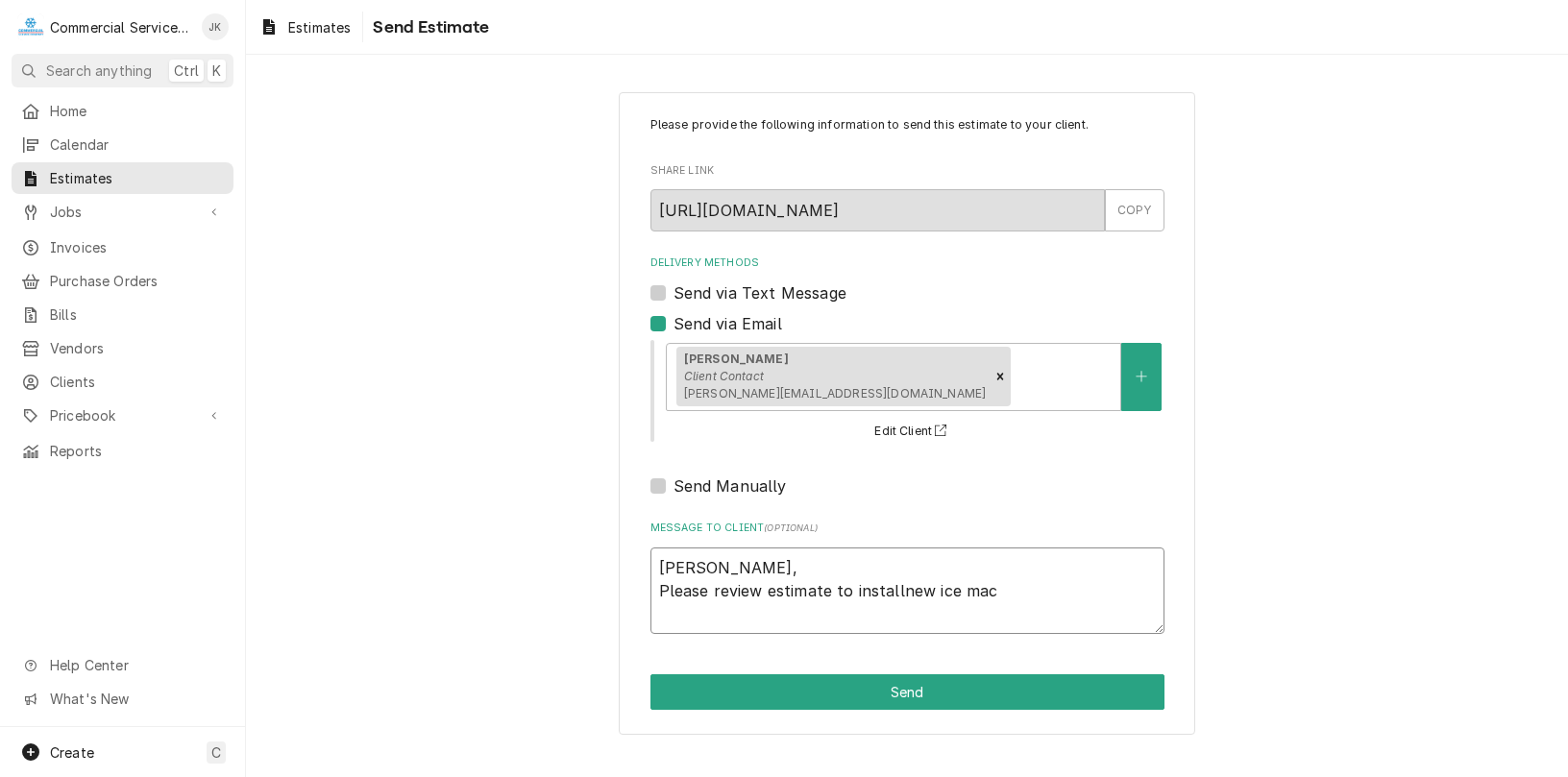
type textarea "[PERSON_NAME], Please review estimate to installnew ice mach"
type textarea "x"
type textarea "[PERSON_NAME], Please review estimate to installnew ice machi"
type textarea "x"
type textarea "[PERSON_NAME], Please review estimate to installnew ice machin"
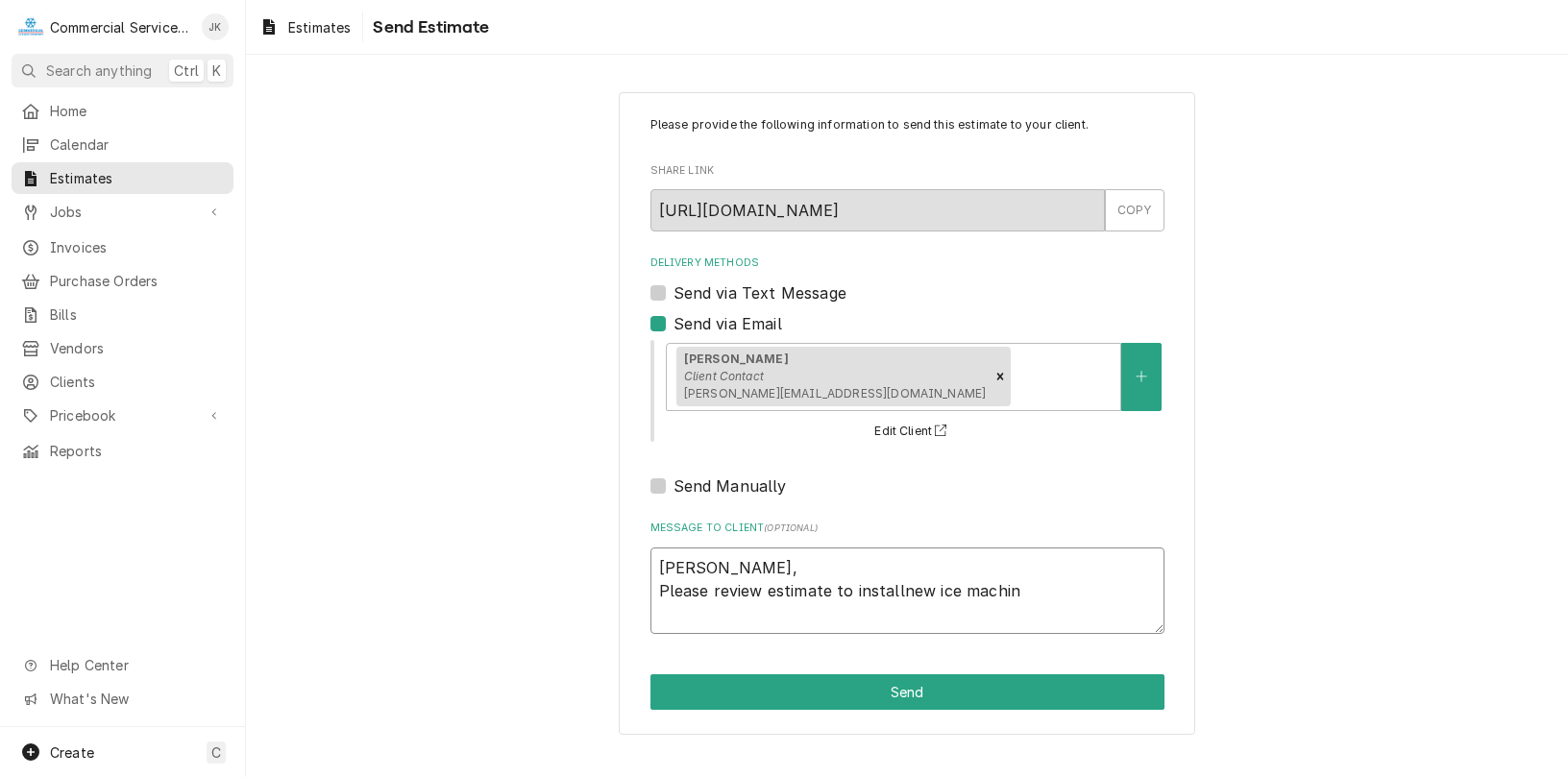
type textarea "x"
type textarea "[PERSON_NAME], Please review estimate to installnew ice machine"
type textarea "x"
type textarea "[PERSON_NAME], Please review estimate to installnew ice machine"
type textarea "x"
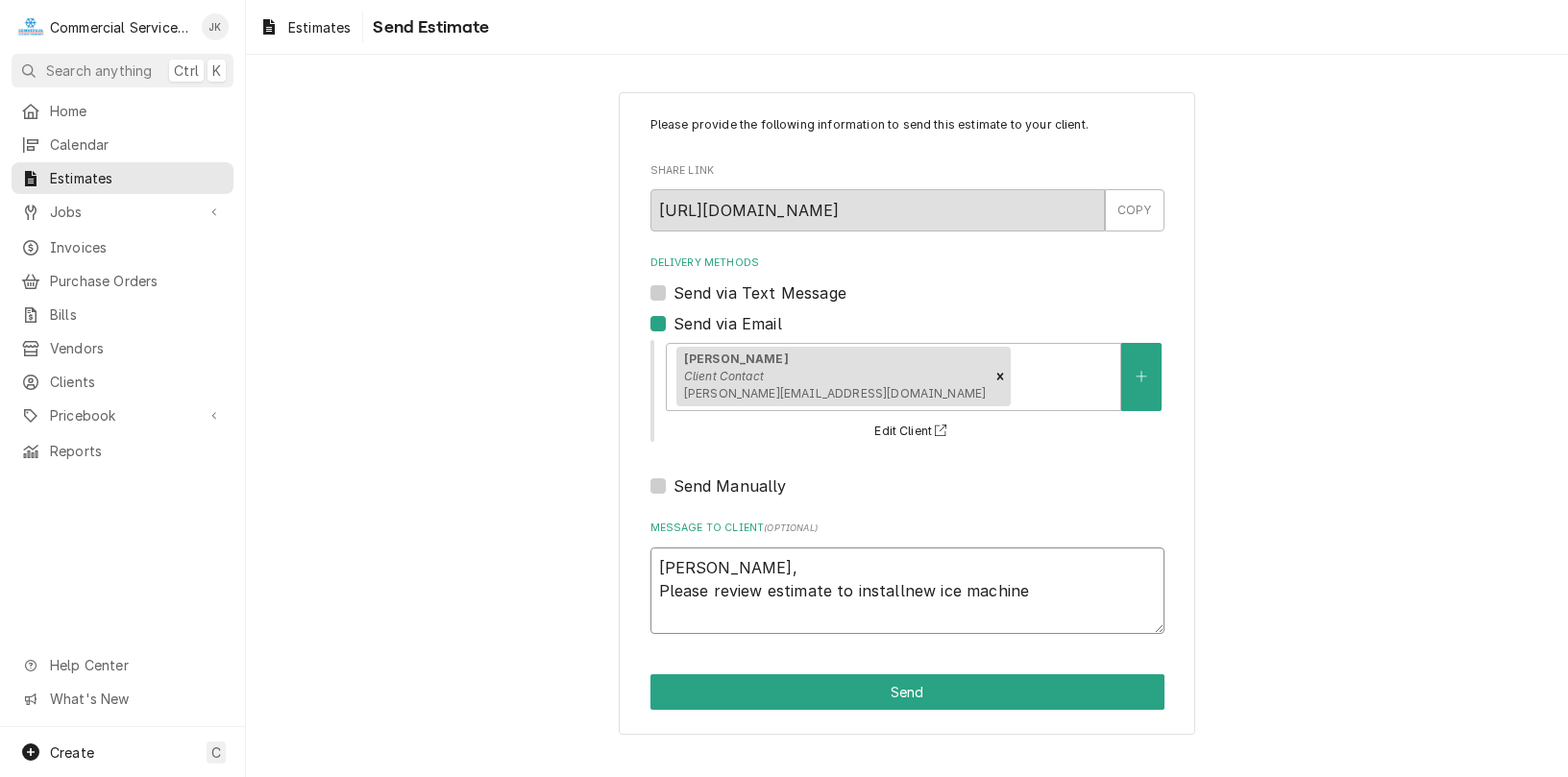
type textarea "[PERSON_NAME], Please review estimate to installnew ice machine a"
type textarea "x"
type textarea "[PERSON_NAME], Please review estimate to installnew ice machine an"
type textarea "x"
type textarea "[PERSON_NAME], Please review estimate to installnew ice machine and"
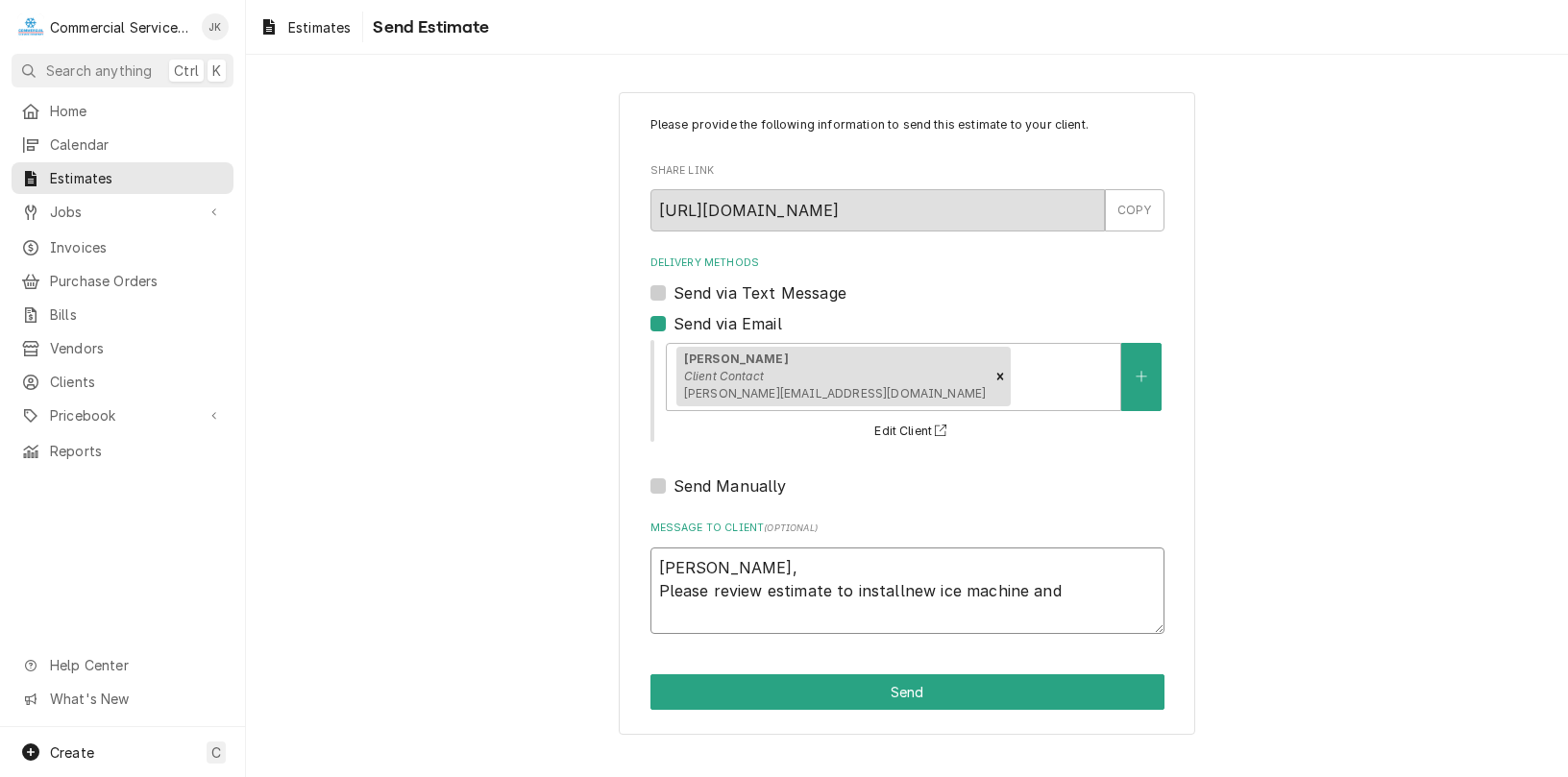
type textarea "x"
type textarea "[PERSON_NAME], Please review estimate to installnew ice machine and"
type textarea "x"
type textarea "[PERSON_NAME], Please review estimate to installnew ice machine and s"
type textarea "x"
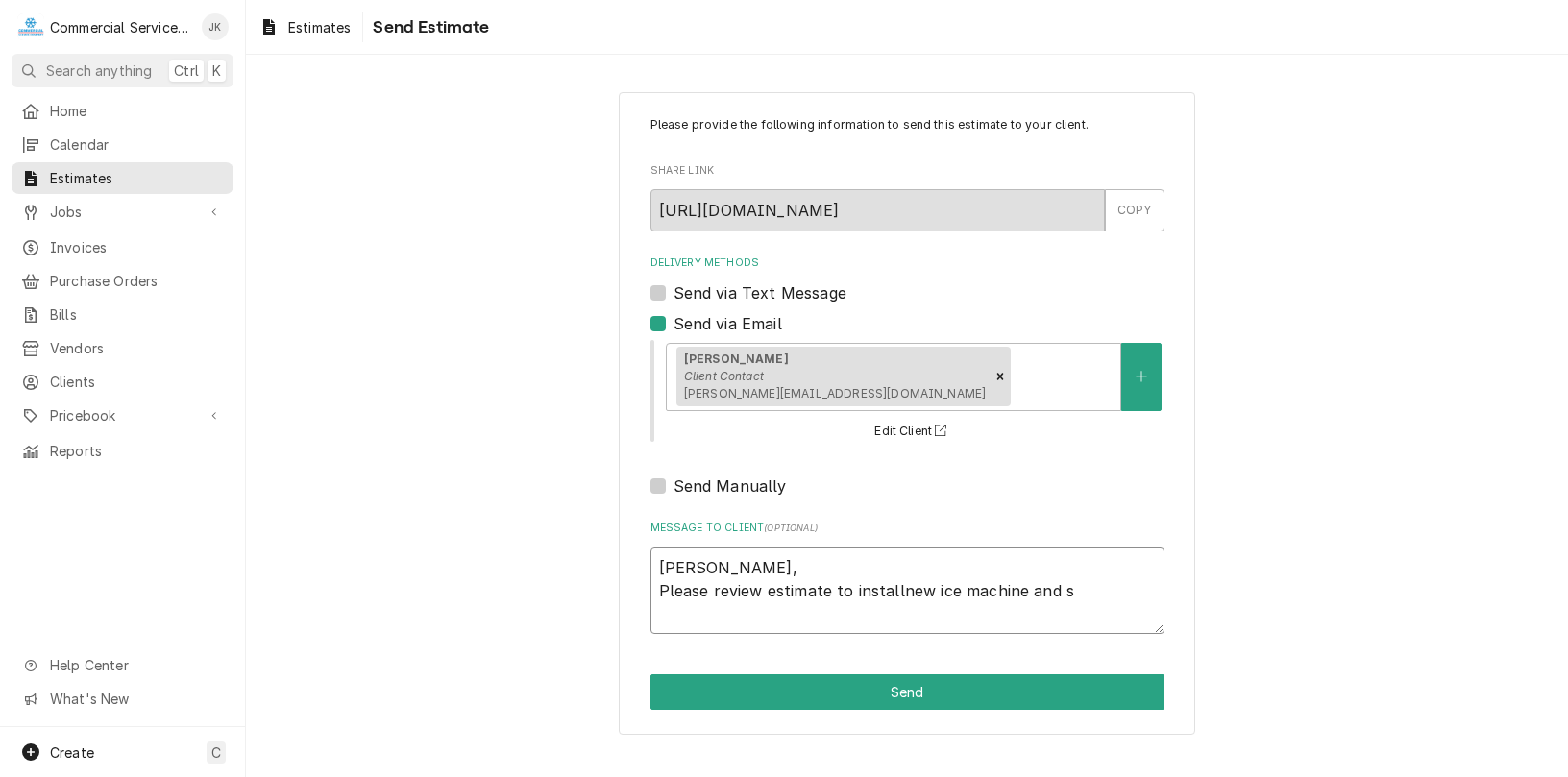
type textarea "[PERSON_NAME], Please review estimate to installnew ice machine and st"
type textarea "x"
type textarea "[PERSON_NAME], Please review estimate to installnew ice machine and sto"
type textarea "x"
type textarea "[PERSON_NAME], Please review estimate to installnew ice machine and stor"
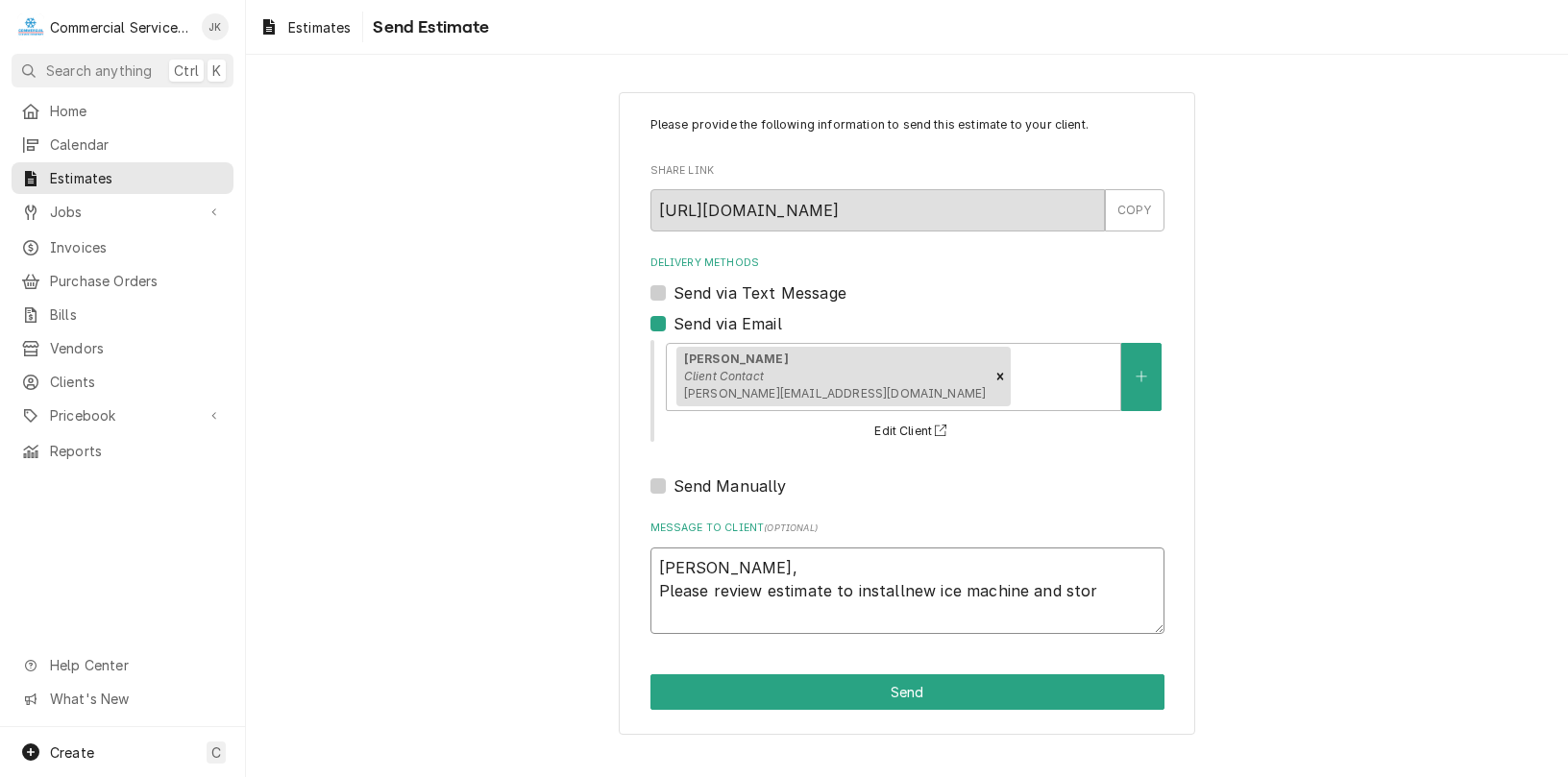
type textarea "x"
type textarea "[PERSON_NAME], Please review estimate to installnew ice machine and stora"
type textarea "x"
type textarea "[PERSON_NAME], Please review estimate to installnew ice machine and storag"
type textarea "x"
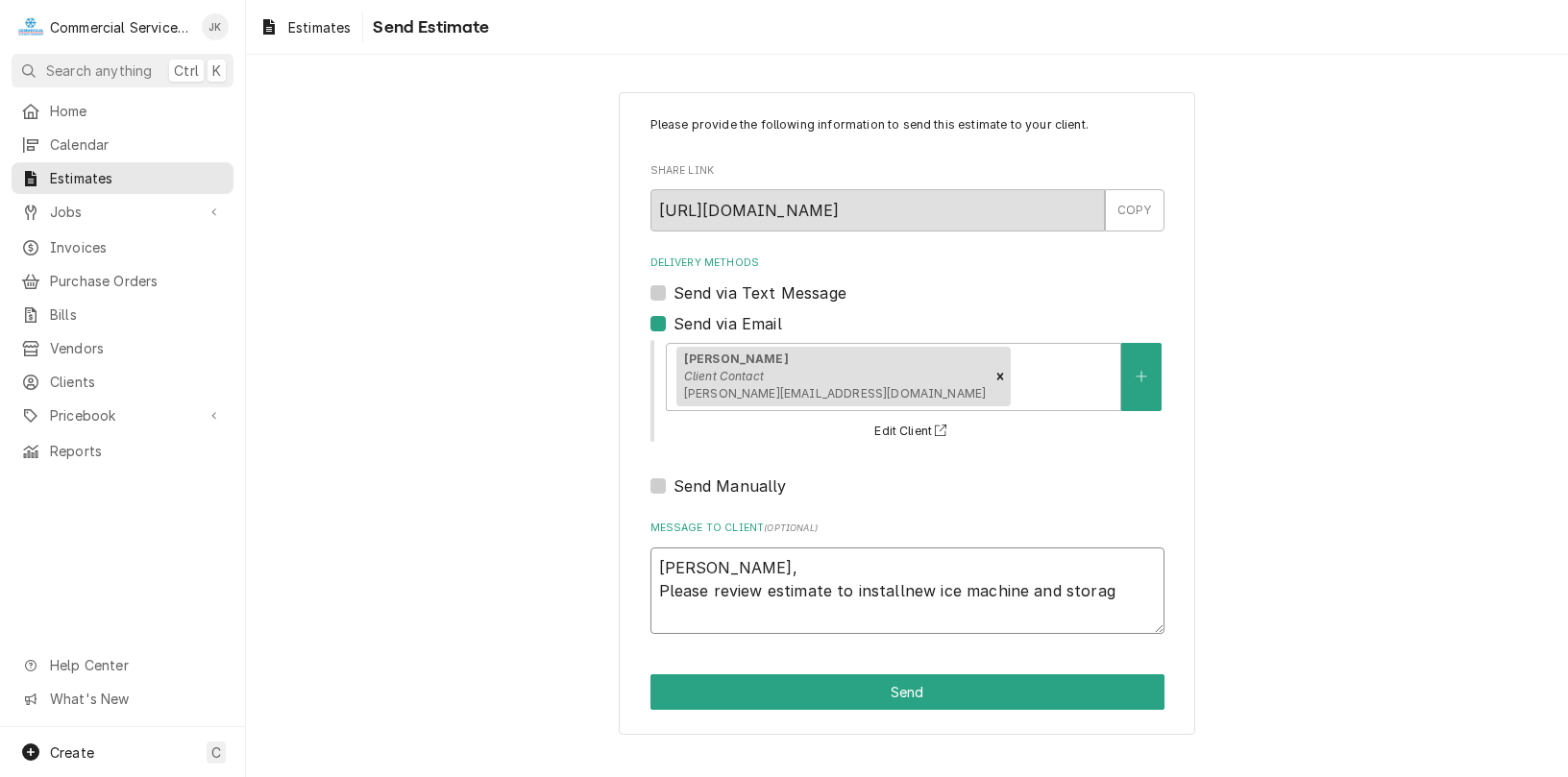
type textarea "[PERSON_NAME], Please review estimate to installnew ice machine and storage"
type textarea "x"
type textarea "[PERSON_NAME], Please review estimate to installnew ice machine and storage"
type textarea "x"
type textarea "[PERSON_NAME], Please review estimate to installnew ice machine and storage b"
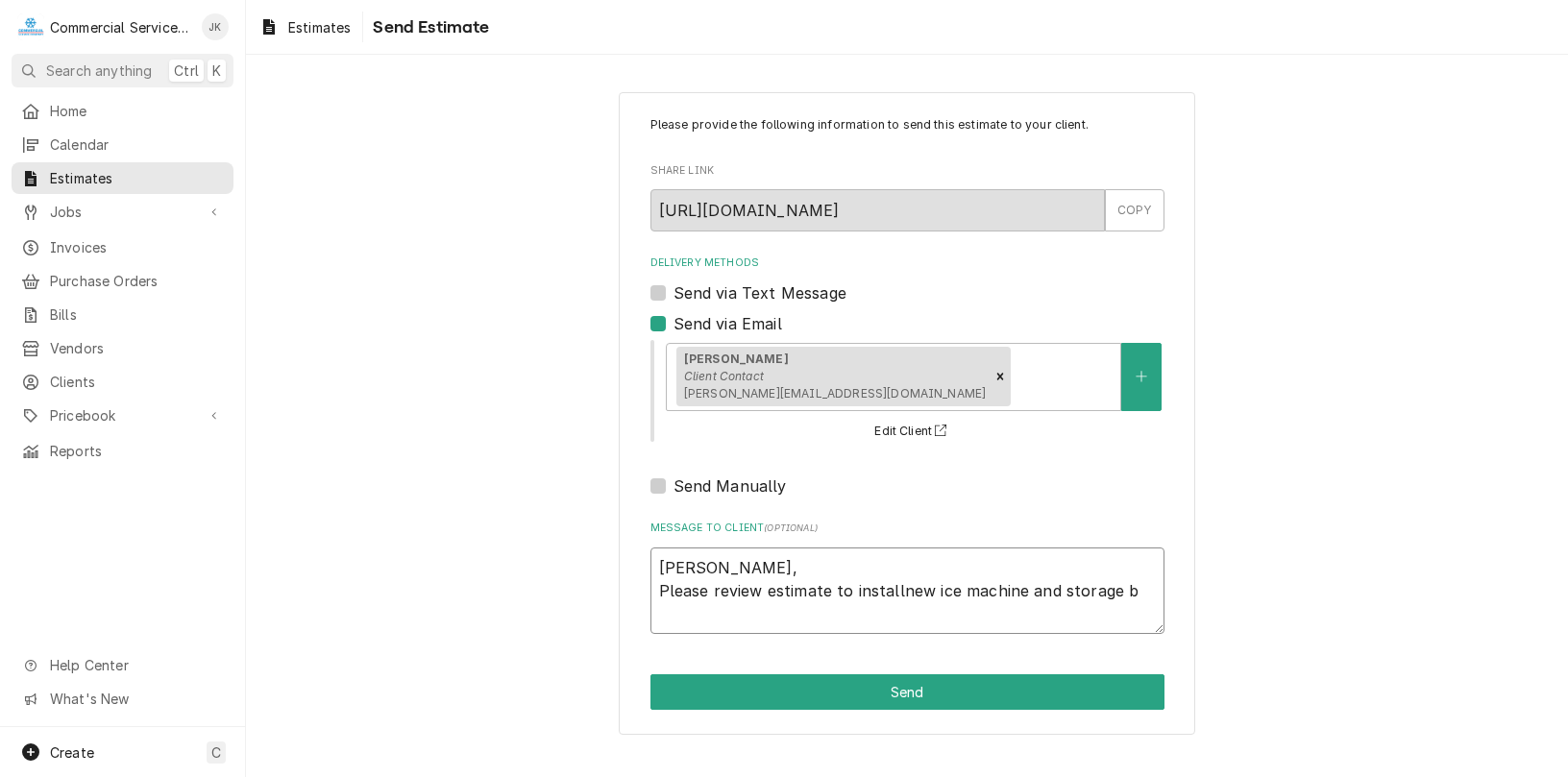
type textarea "x"
type textarea "[PERSON_NAME], Please review estimate to installnew ice machine and storage bi"
type textarea "x"
type textarea "[PERSON_NAME], Please review estimate to installnew ice machine and storage bin"
click at [897, 590] on textarea "[PERSON_NAME], Please review estimate to installnew ice machine and storage bin" at bounding box center [906, 591] width 514 height 87
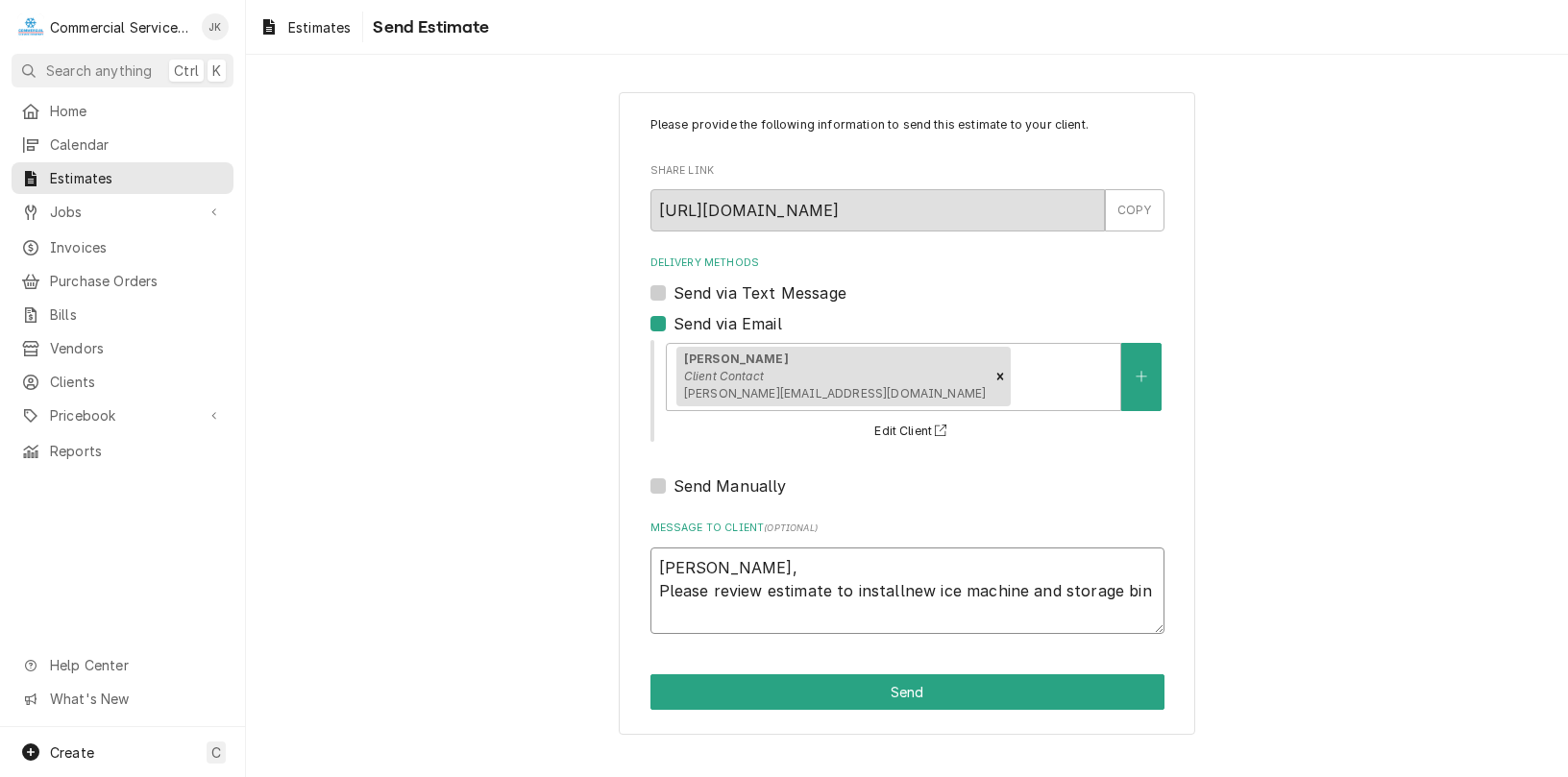
type textarea "x"
type textarea "[PERSON_NAME], Please review estimate to install new ice machine and storage bin"
click at [1149, 591] on textarea "[PERSON_NAME], Please review estimate to install new ice machine and storage bin" at bounding box center [906, 591] width 514 height 87
type textarea "x"
type textarea "[PERSON_NAME], Please review estimate to install new ice machine and storage bi…"
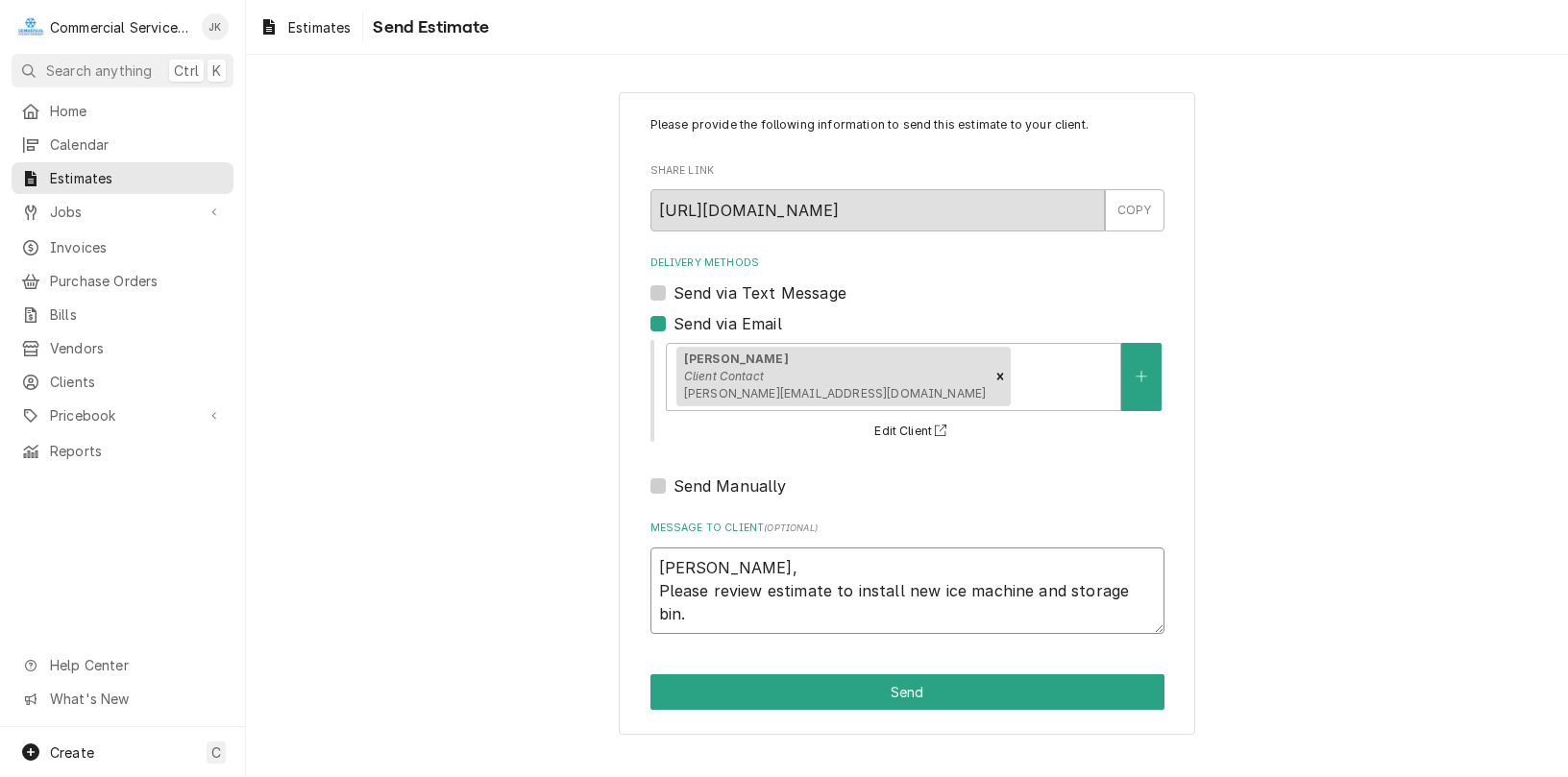
type textarea "x"
type textarea "[PERSON_NAME], Please review estimate to install new ice machine and storage bi…"
type textarea "x"
type textarea "[PERSON_NAME], Please review estimate to install new ice machine and storage bi…"
type textarea "x"
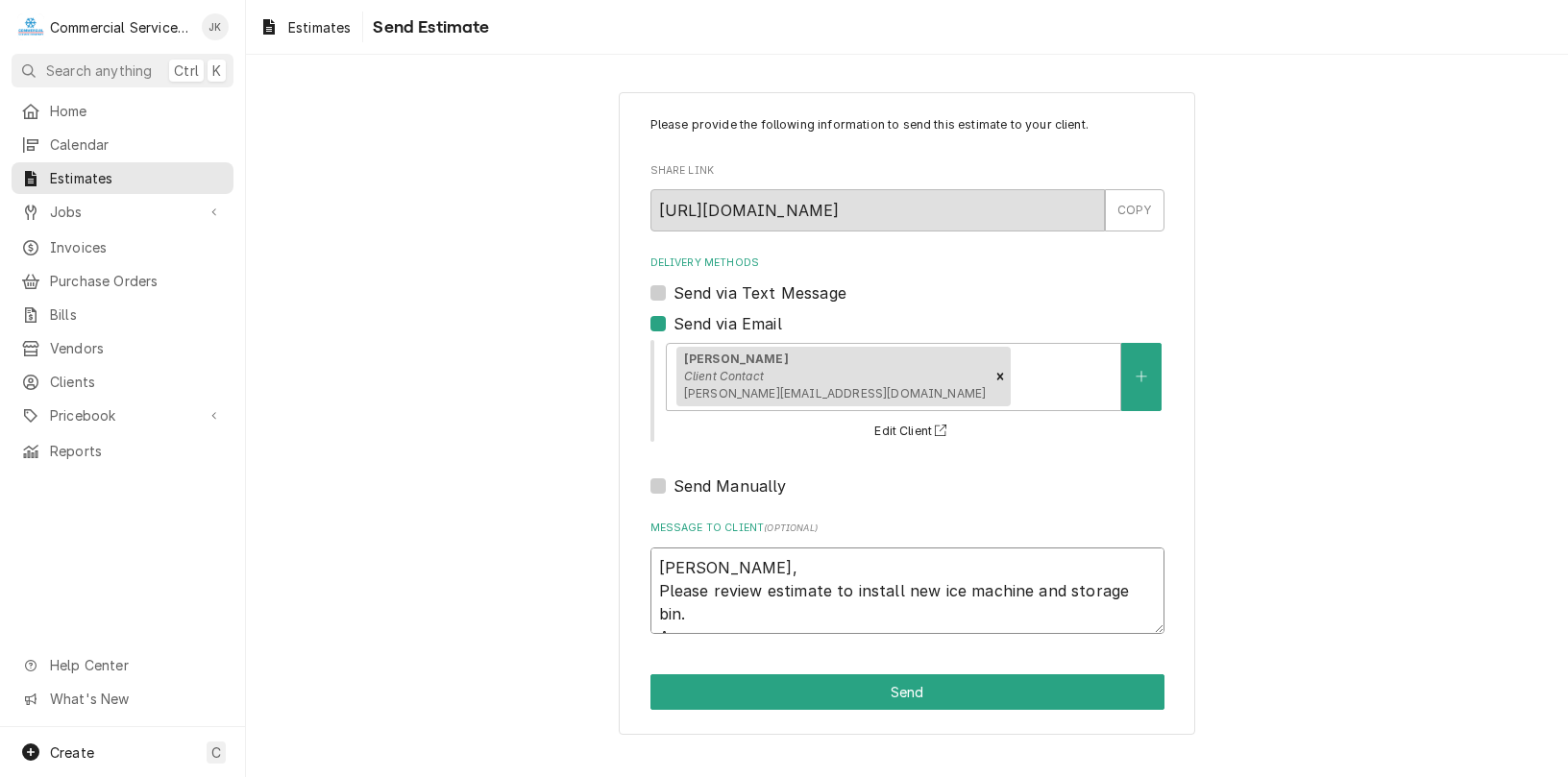
type textarea "[PERSON_NAME], Please review estimate to install new ice machine and storage bi…"
type textarea "x"
type textarea "[PERSON_NAME], Please review estimate to install new ice machine and storage bi…"
type textarea "x"
type textarea "[PERSON_NAME], Please review estimate to install new ice machine and storage bi…"
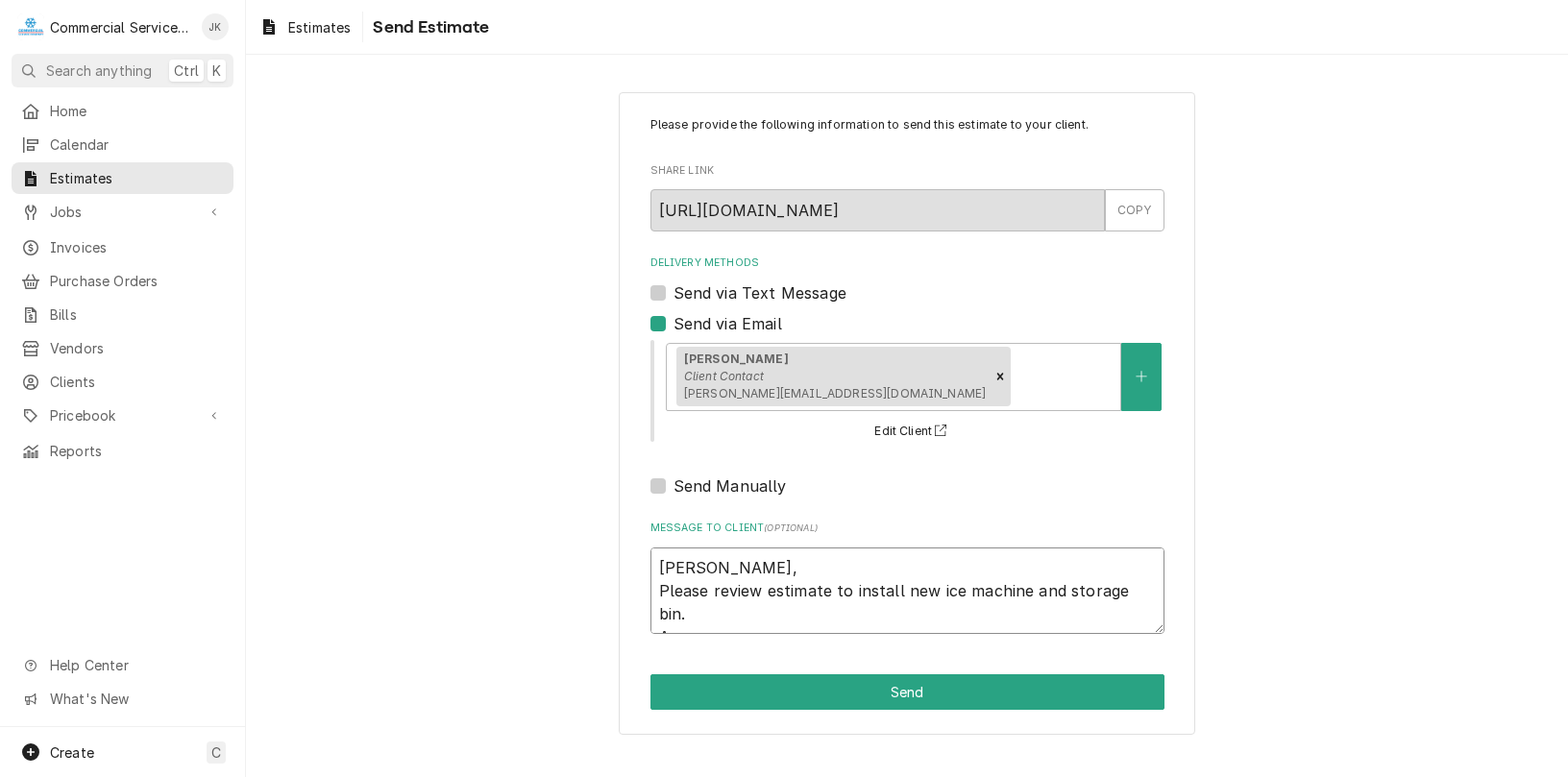
type textarea "x"
type textarea "[PERSON_NAME], Please review estimate to install new ice machine and storage bi…"
type textarea "x"
type textarea "[PERSON_NAME], Please review estimate to install new ice machine and storage bi…"
type textarea "x"
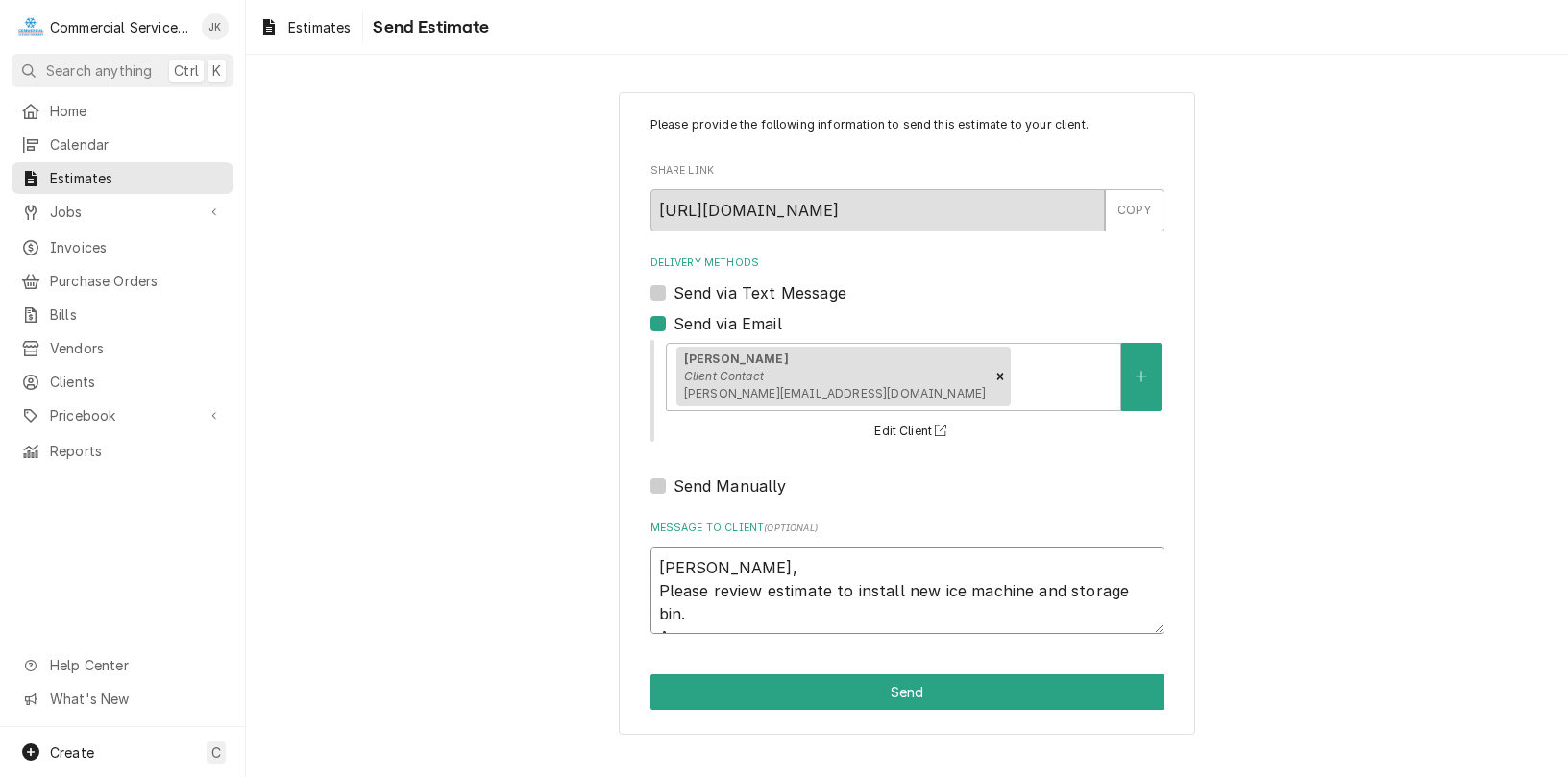
type textarea "[PERSON_NAME], Please review estimate to install new ice machine and storage bi…"
type textarea "x"
type textarea "[PERSON_NAME], Please review estimate to install new ice machine and storage bi…"
type textarea "x"
type textarea "[PERSON_NAME], Please review estimate to install new ice machine and storage bi…"
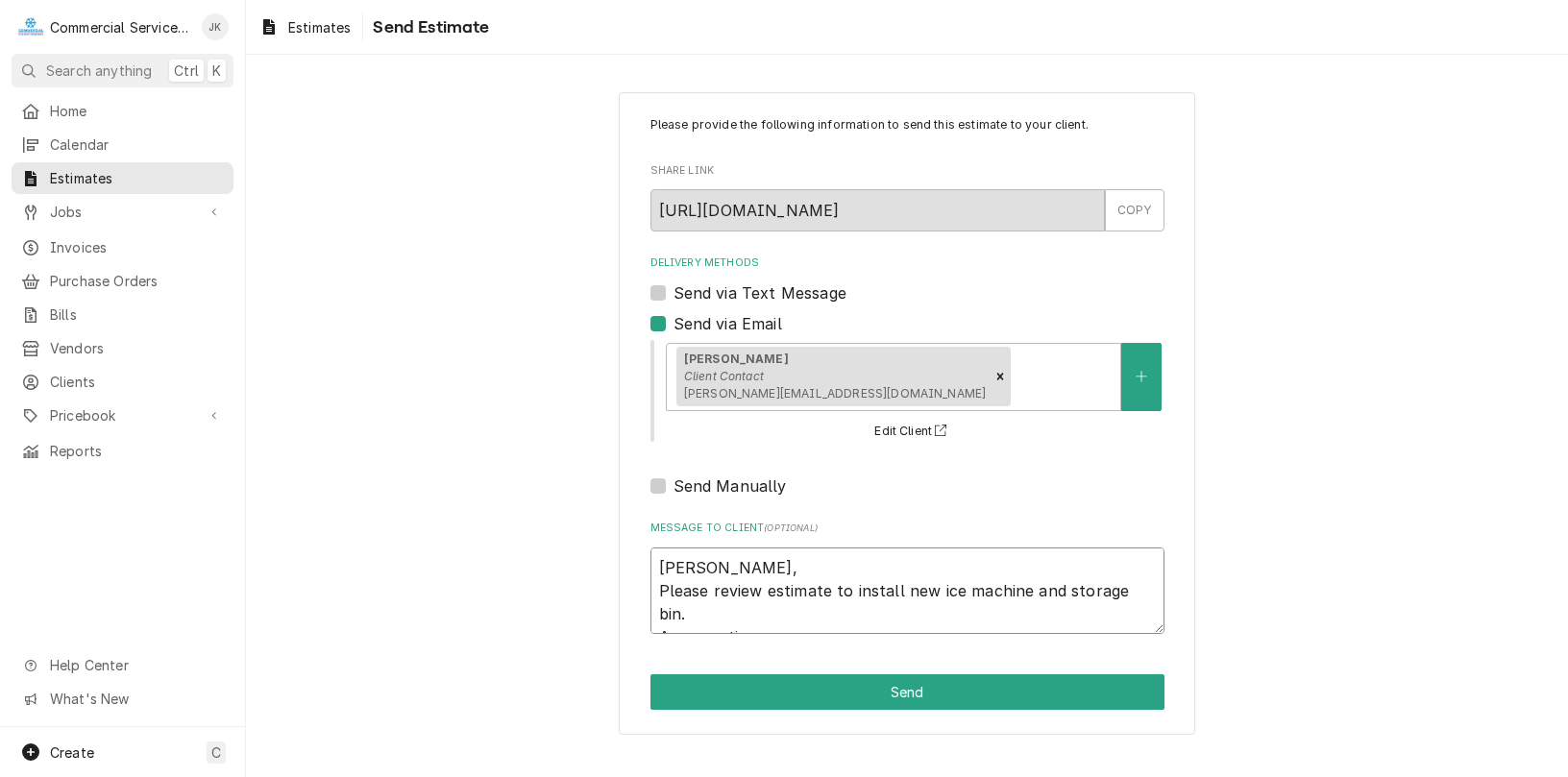
type textarea "x"
type textarea "[PERSON_NAME], Please review estimate to install new ice machine and storage bi…"
type textarea "x"
type textarea "[PERSON_NAME], Please review estimate to install new ice machine and storage bi…"
type textarea "x"
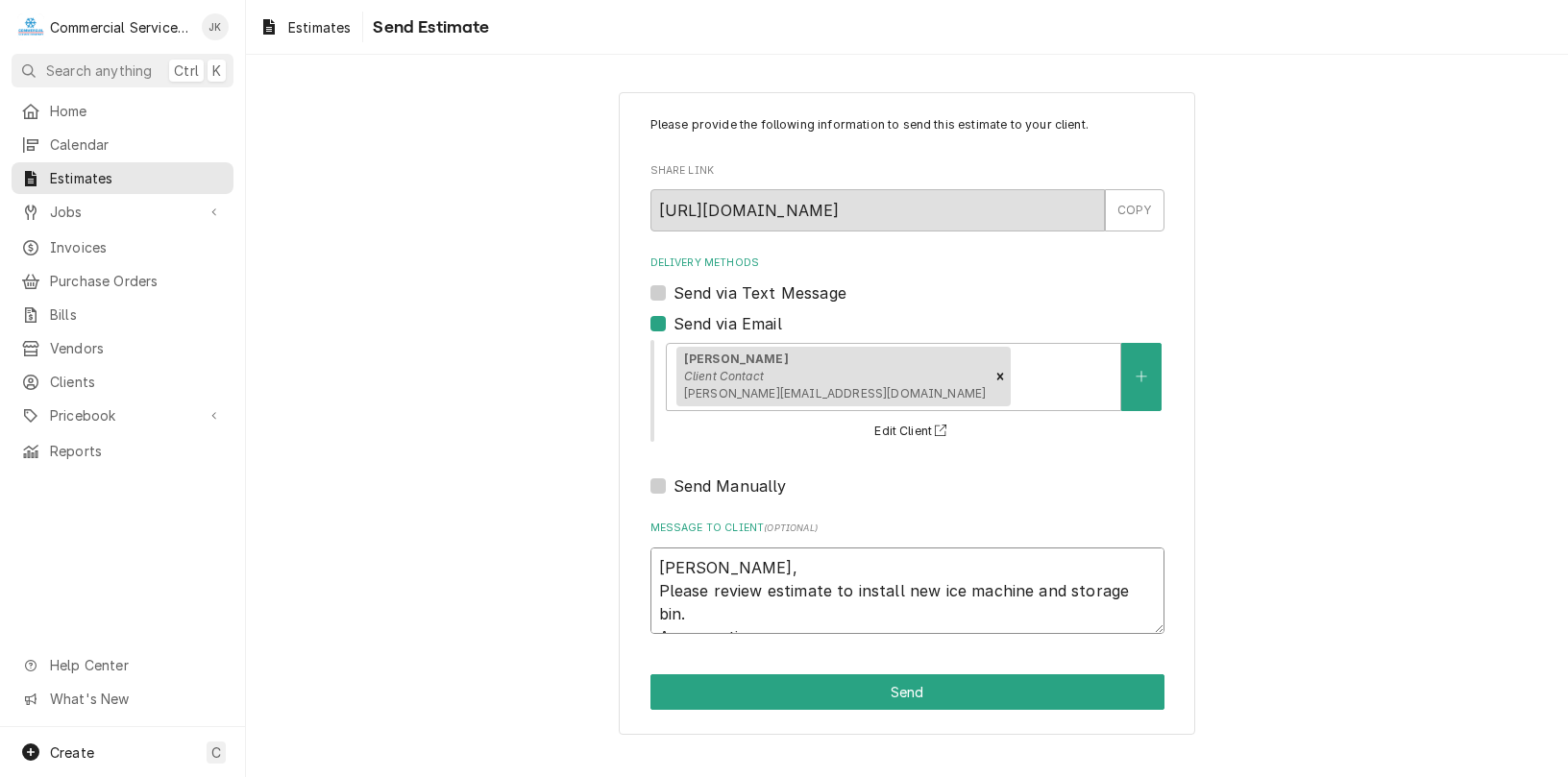
type textarea "[PERSON_NAME], Please review estimate to install new ice machine and storage bi…"
type textarea "x"
type textarea "[PERSON_NAME], Please review estimate to install new ice machine and storage bi…"
type textarea "x"
type textarea "[PERSON_NAME], Please review estimate to install new ice machine and storage bi…"
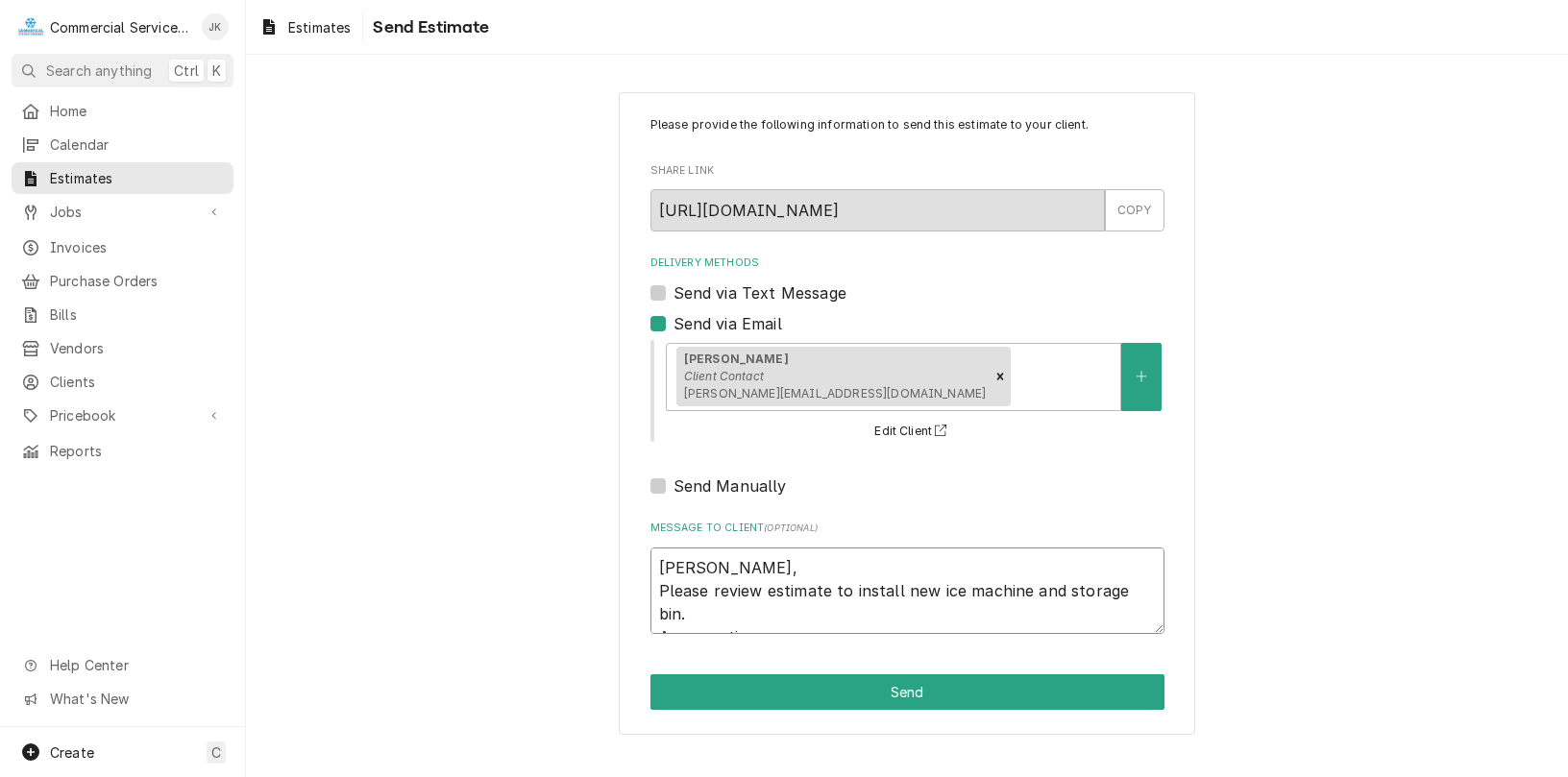
type textarea "x"
type textarea "[PERSON_NAME], Please review estimate to install new ice machine and storage bi…"
type textarea "x"
type textarea "[PERSON_NAME], Please review estimate to install new ice machine and storage bi…"
type textarea "x"
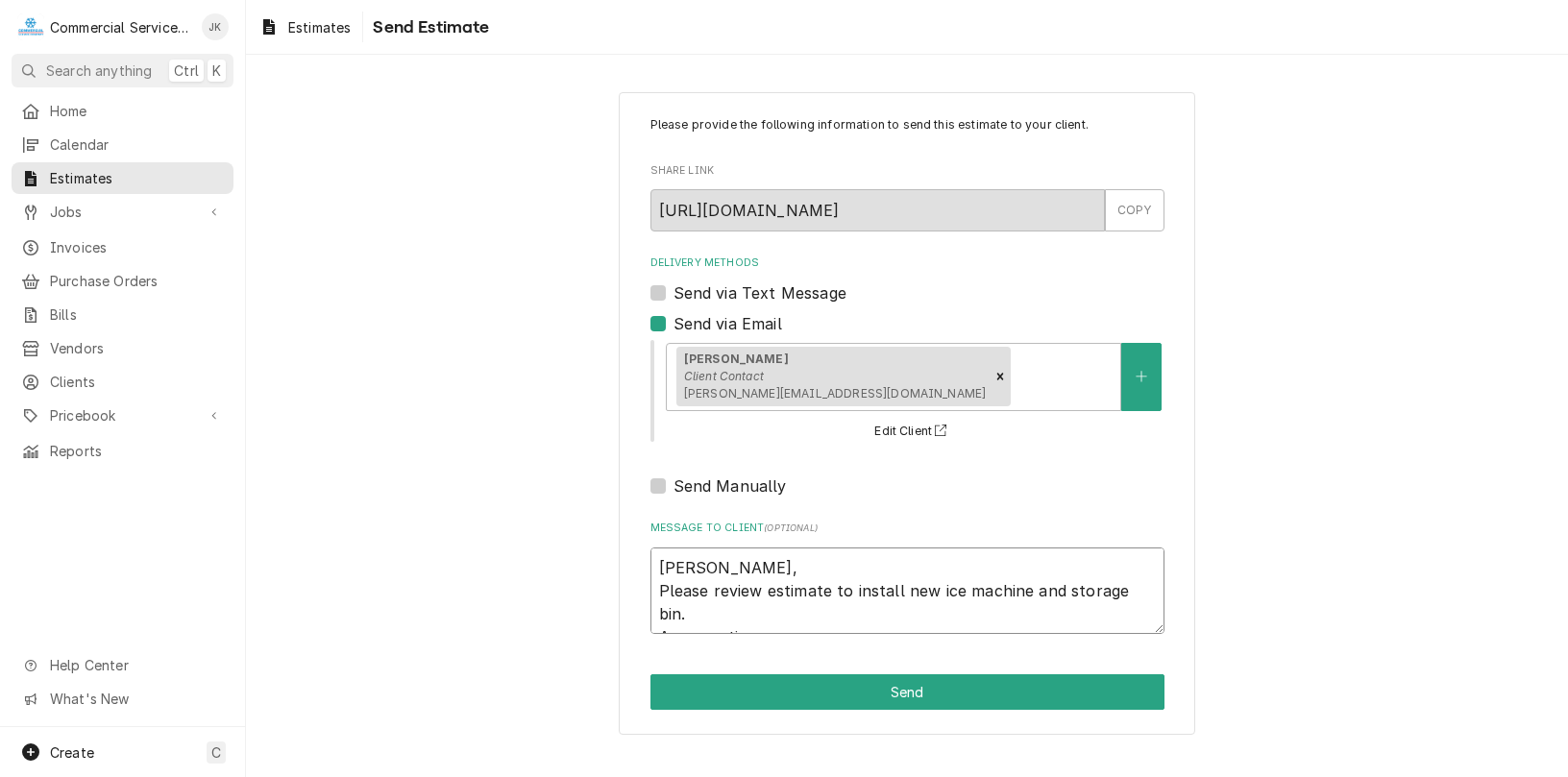
type textarea "[PERSON_NAME], Please review estimate to install new ice machine and storage bi…"
type textarea "x"
type textarea "[PERSON_NAME], Please review estimate to install new ice machine and storage bi…"
type textarea "x"
type textarea "[PERSON_NAME], Please review estimate to install new ice machine and storage bi…"
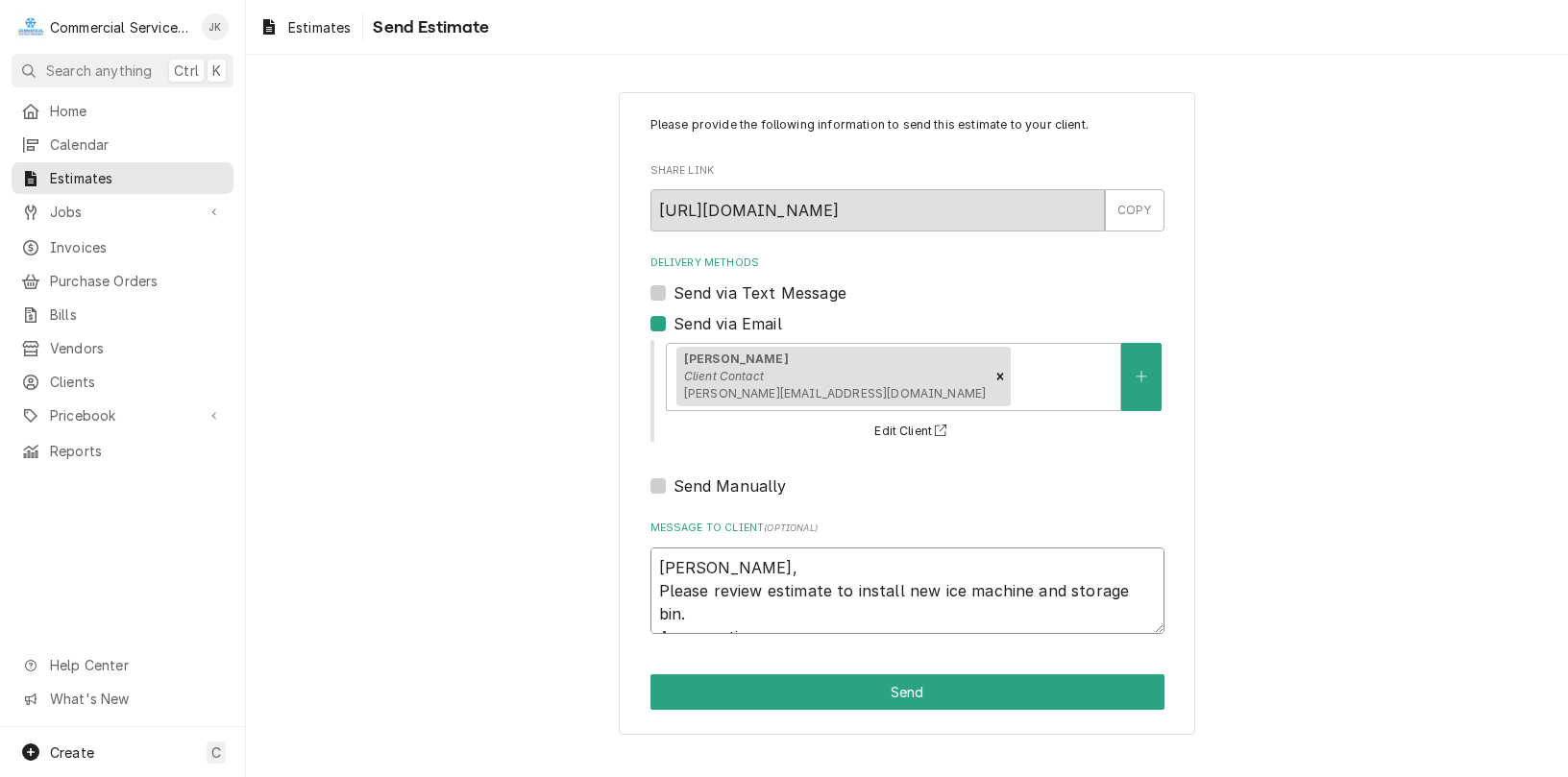
type textarea "x"
type textarea "[PERSON_NAME], Please review estimate to install new ice machine and storage bi…"
type textarea "x"
type textarea "[PERSON_NAME], Please review estimate to install new ice machine and storage bi…"
type textarea "x"
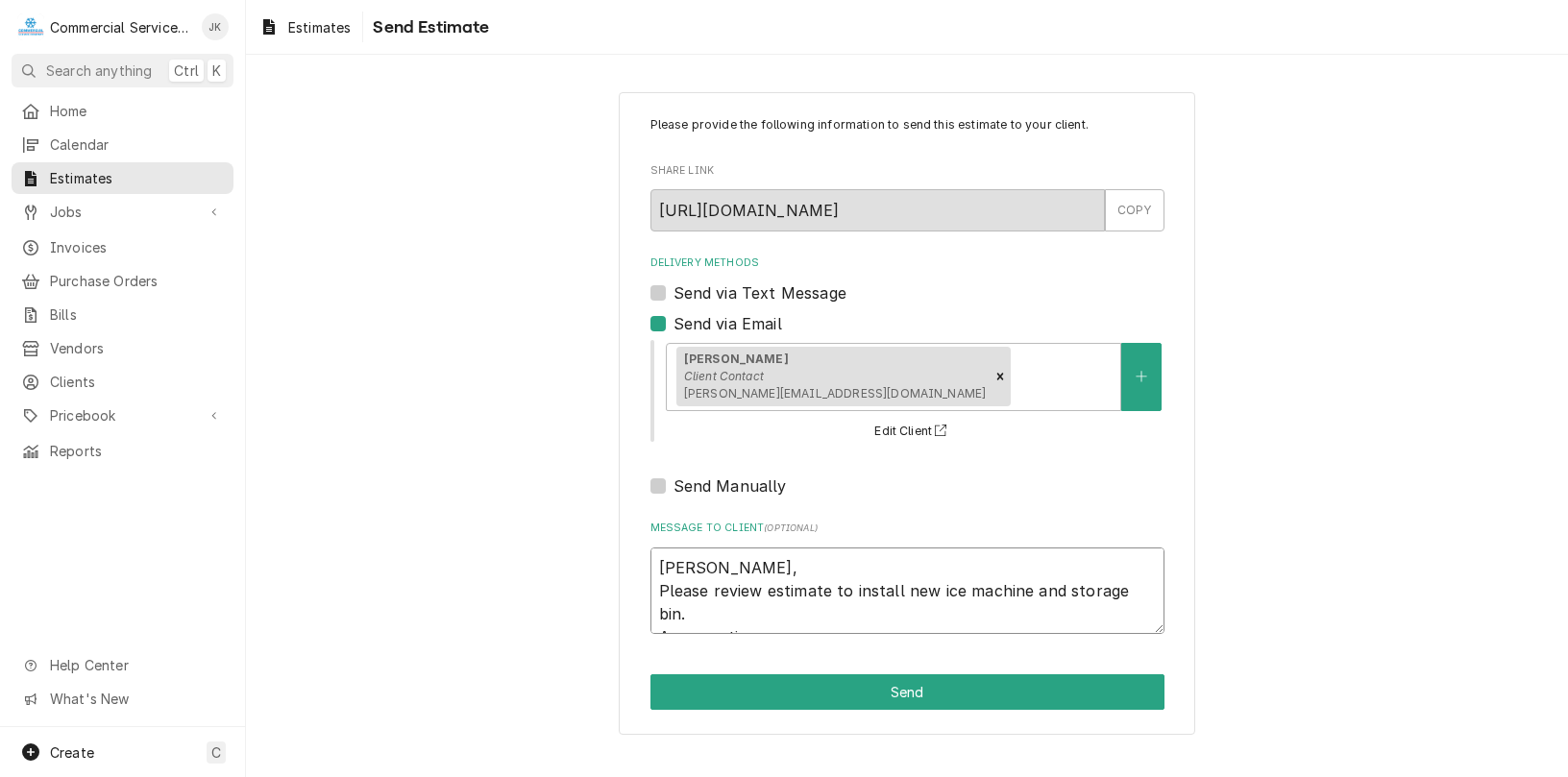
type textarea "[PERSON_NAME], Please review estimate to install new ice machine and storage bi…"
type textarea "x"
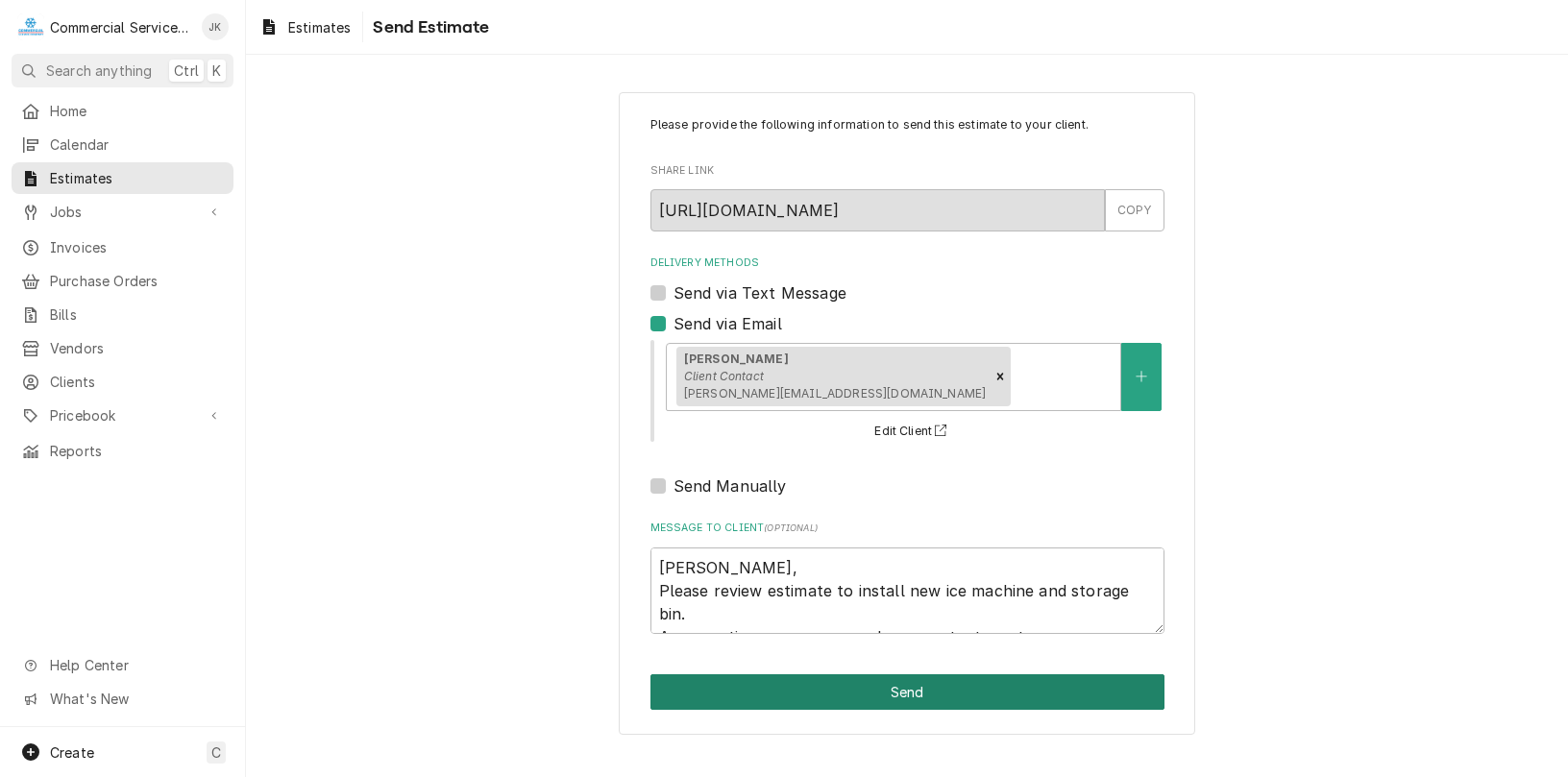
click at [900, 702] on button "Send" at bounding box center [906, 692] width 514 height 36
